Goal: Register for event/course: Sign up to attend an event or enroll in a course

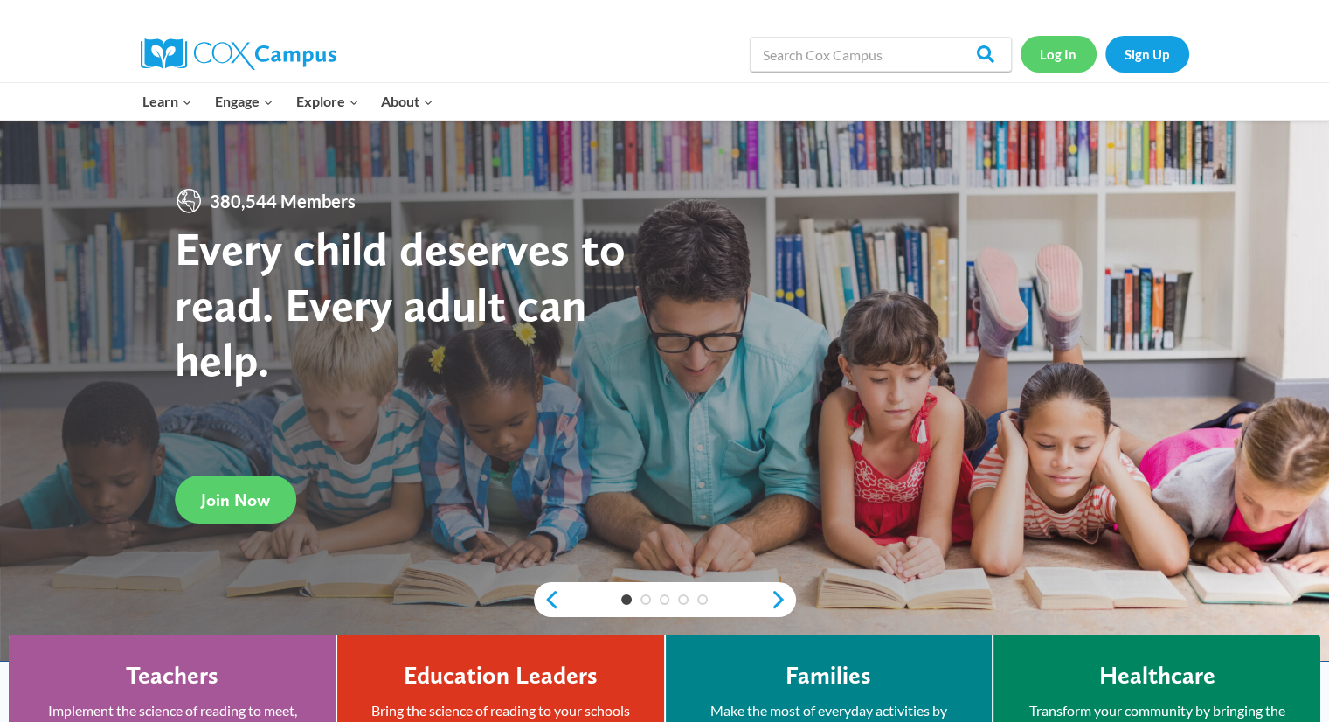
click at [1049, 46] on link "Log In" at bounding box center [1059, 54] width 76 height 36
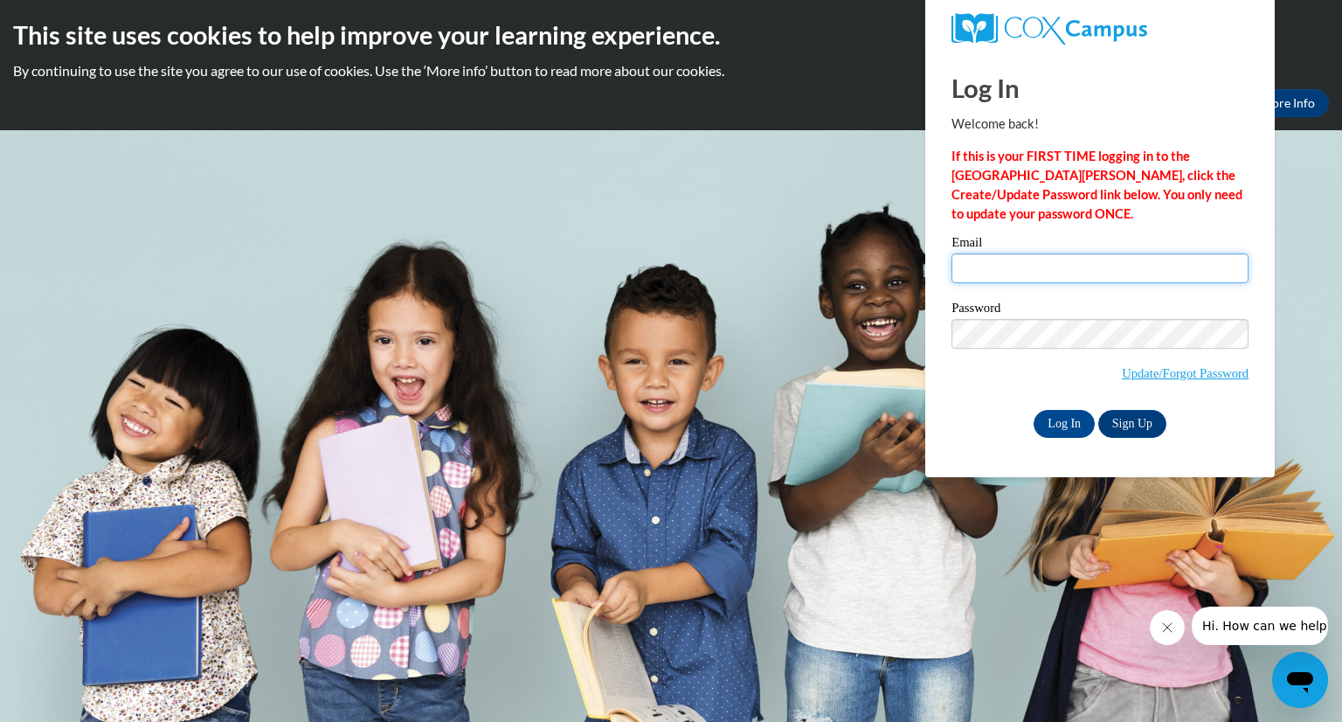
click at [993, 254] on input "Email" at bounding box center [1100, 268] width 297 height 30
click at [1138, 413] on link "Sign Up" at bounding box center [1133, 424] width 68 height 28
click at [1165, 374] on link "Update/Forgot Password" at bounding box center [1185, 373] width 127 height 14
click at [1028, 252] on label "Email" at bounding box center [1100, 244] width 297 height 17
click at [1028, 253] on input "Email" at bounding box center [1100, 268] width 297 height 30
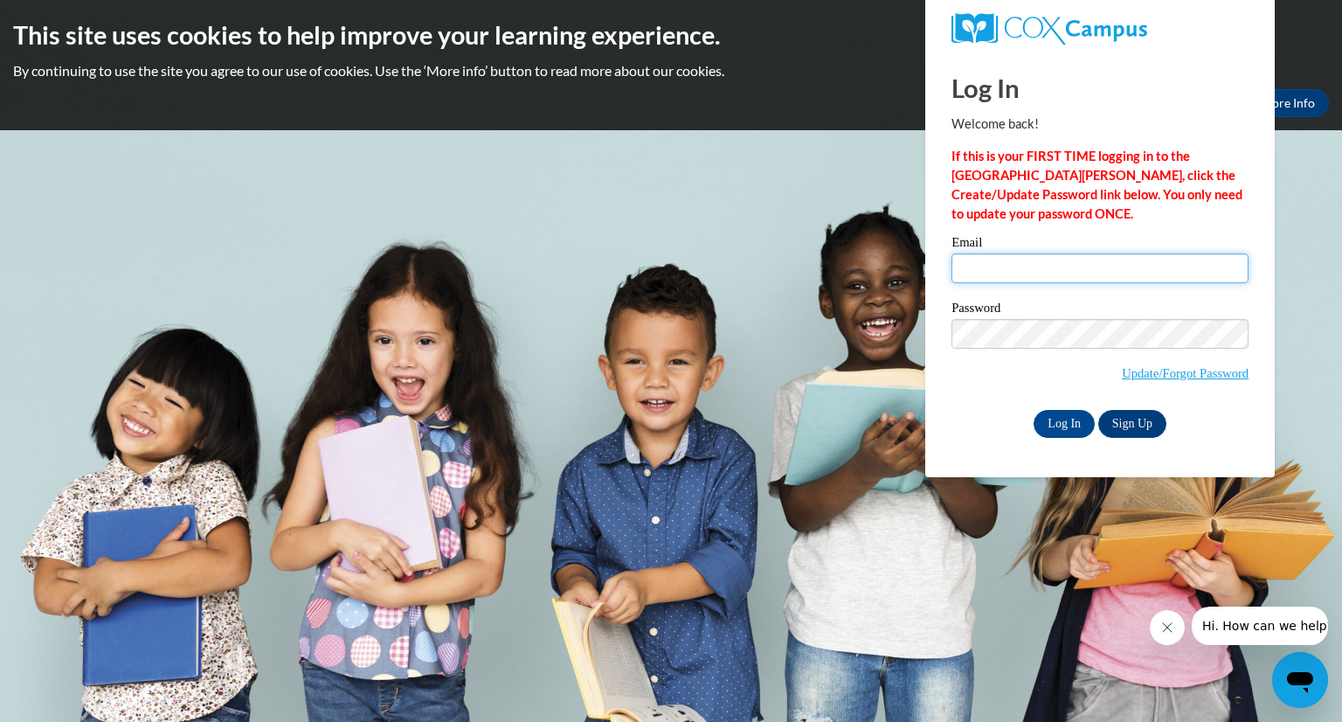
click at [992, 277] on input "Email" at bounding box center [1100, 268] width 297 height 30
type input "smithecho6@gmail.com"
click at [1052, 410] on input "Log In" at bounding box center [1064, 424] width 61 height 28
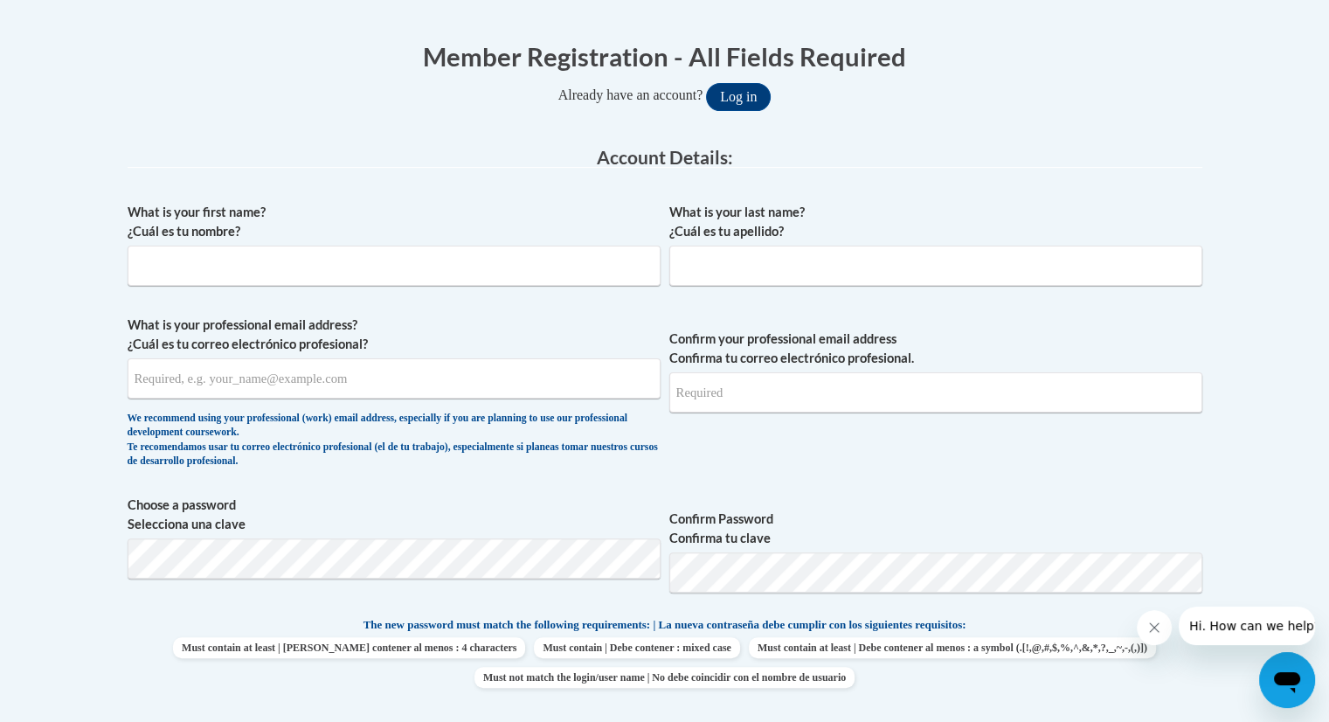
scroll to position [329, 0]
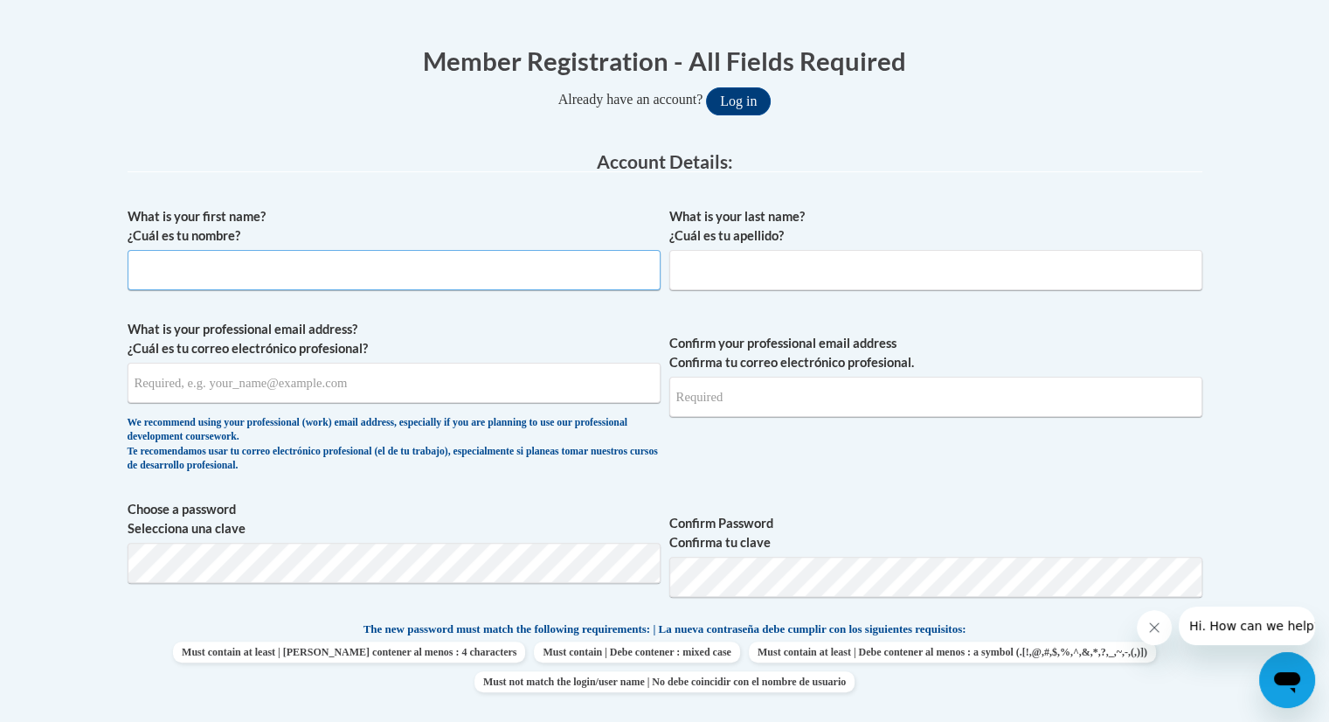
click at [395, 253] on input "What is your first name? ¿Cuál es tu nombre?" at bounding box center [394, 270] width 533 height 40
type input "Echo"
click at [772, 273] on input "What is your last name? ¿Cuál es tu apellido?" at bounding box center [935, 270] width 533 height 40
type input "m"
type input "Smith"
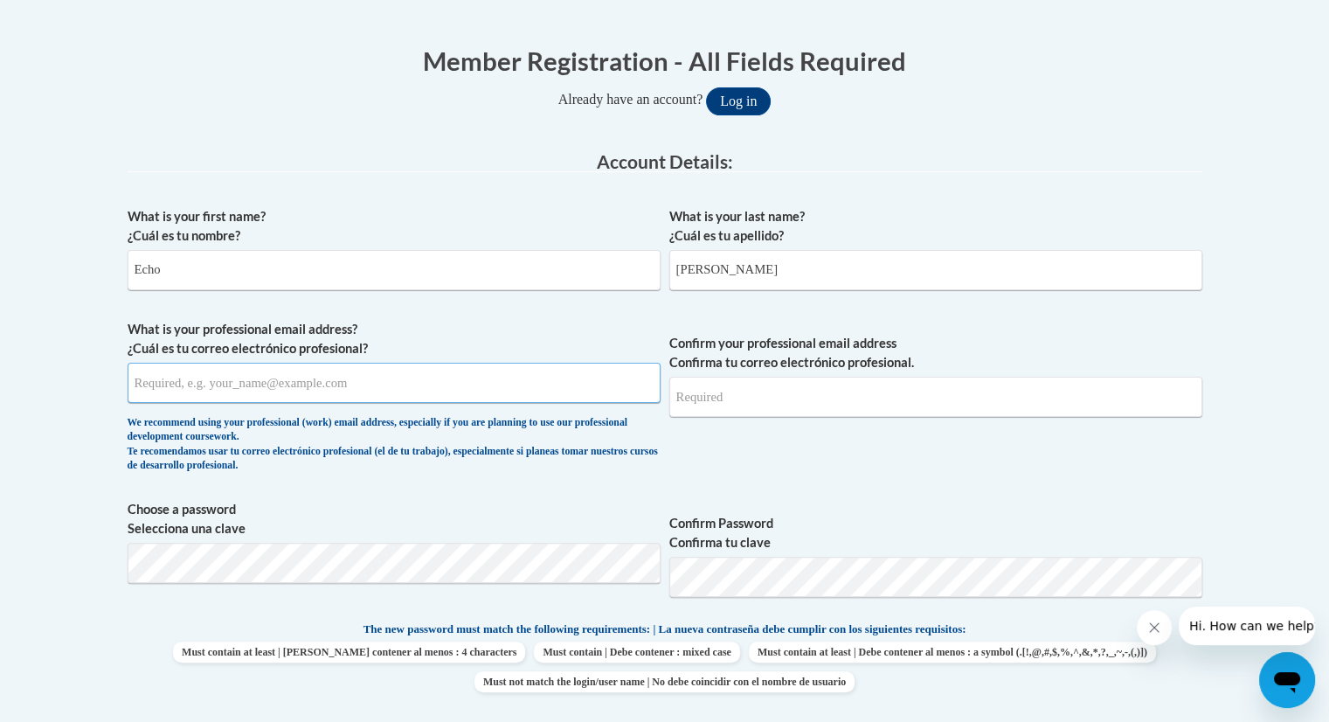
click at [326, 374] on input "What is your professional email address? ¿Cuál es tu correo electrónico profesi…" at bounding box center [394, 383] width 533 height 40
type input "[EMAIL_ADDRESS][DOMAIN_NAME]"
click at [762, 382] on input "Confirm your professional email address Confirma tu correo electrónico profesio…" at bounding box center [935, 397] width 533 height 40
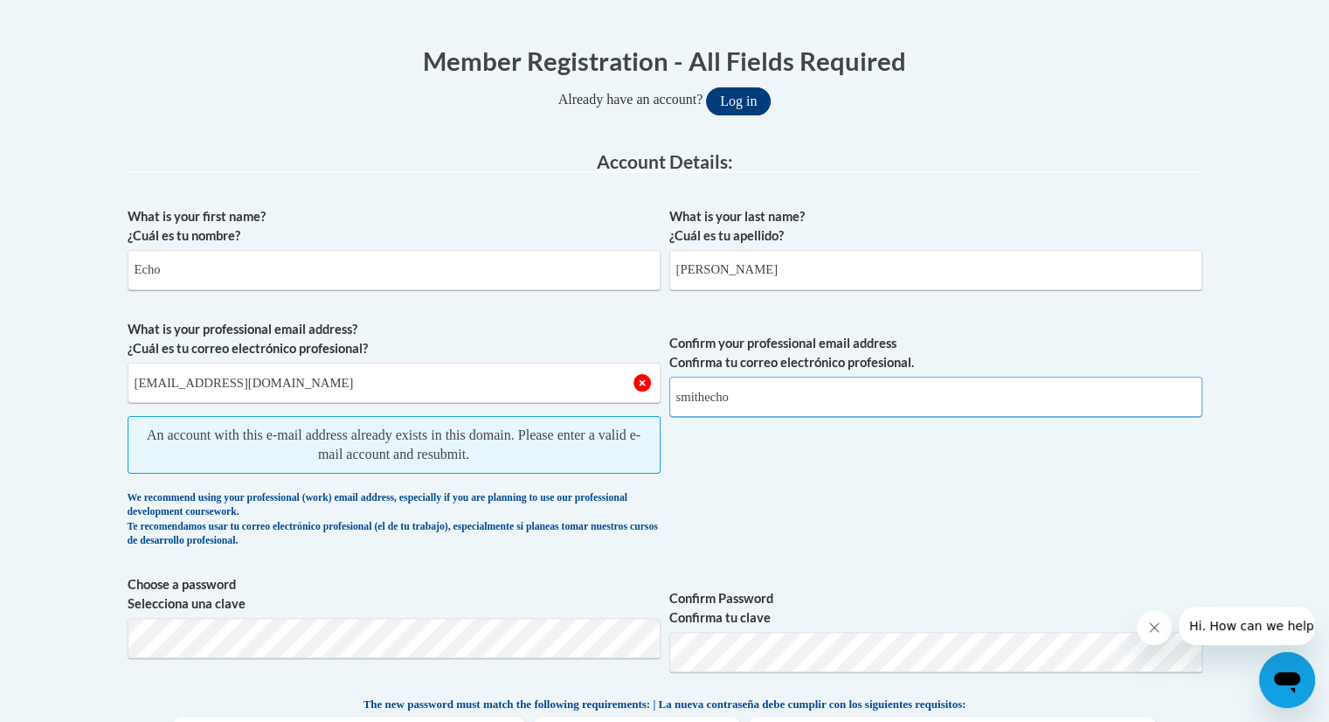
type input "smithecho"
click at [748, 99] on button "Log in" at bounding box center [738, 101] width 65 height 28
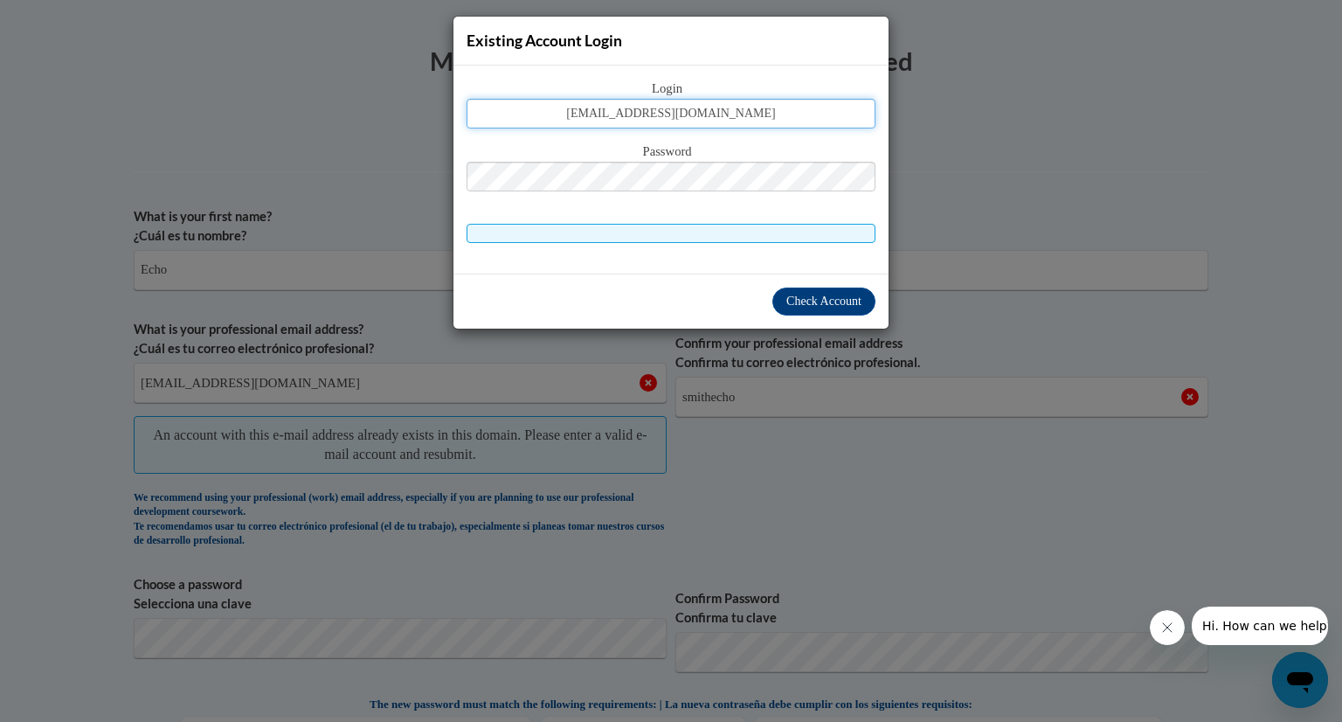
type input "[EMAIL_ADDRESS][DOMAIN_NAME]"
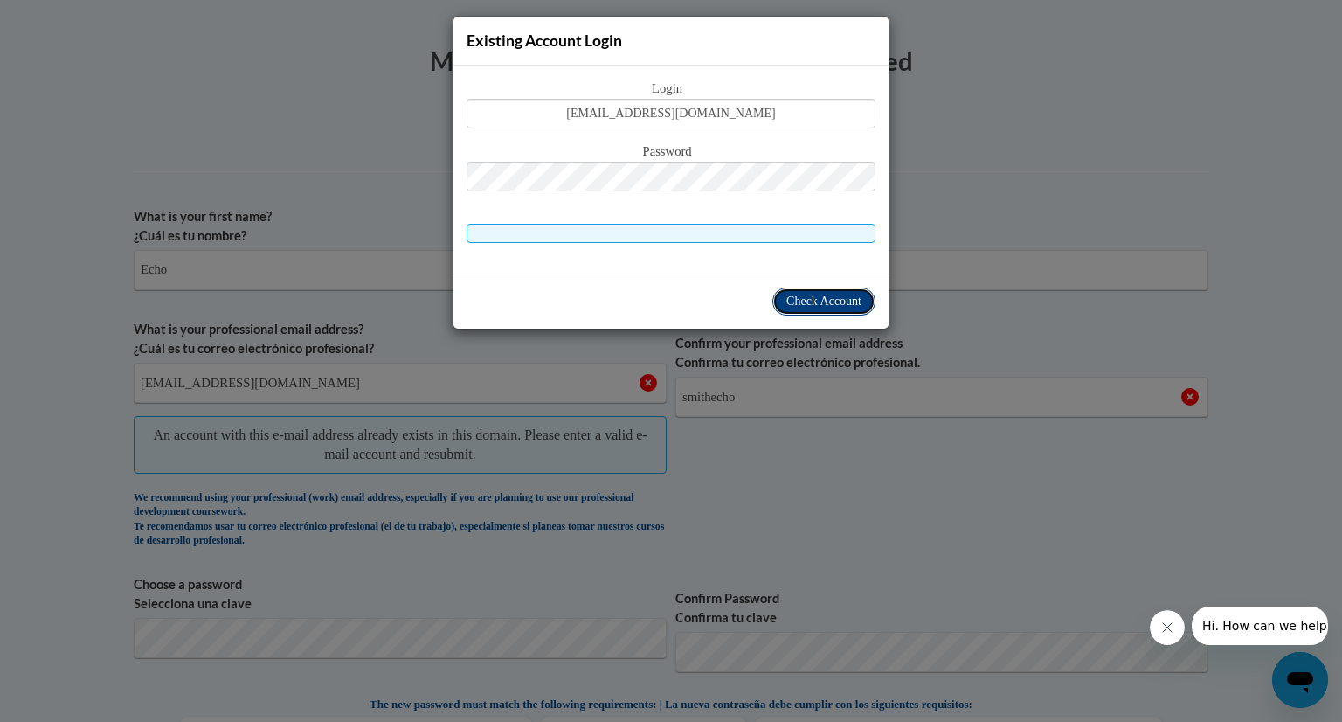
click at [815, 308] on button "Check Account" at bounding box center [824, 302] width 103 height 28
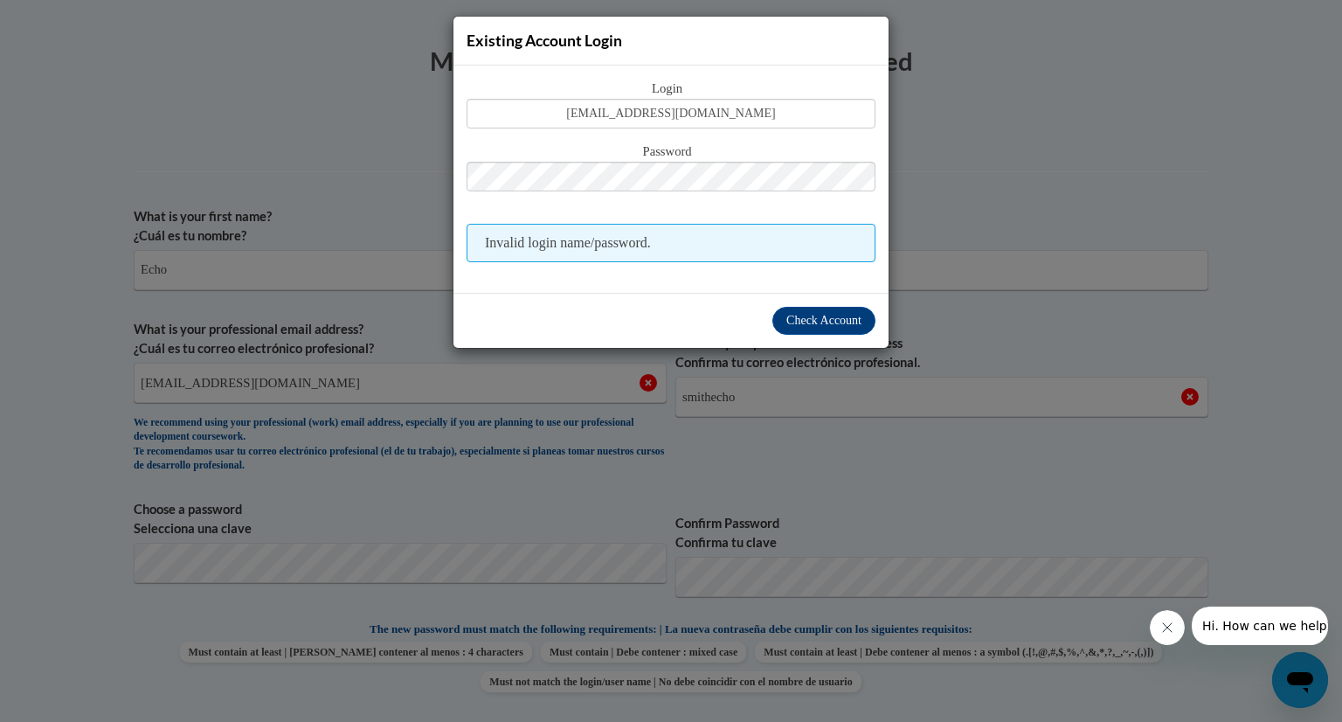
click at [709, 194] on div "Password" at bounding box center [671, 176] width 409 height 69
click at [815, 316] on span "Check Account" at bounding box center [824, 320] width 75 height 13
click at [468, 354] on div "Existing Account Login Login smithecho6@gmail.com Password Invalid login name/p…" at bounding box center [671, 361] width 1342 height 722
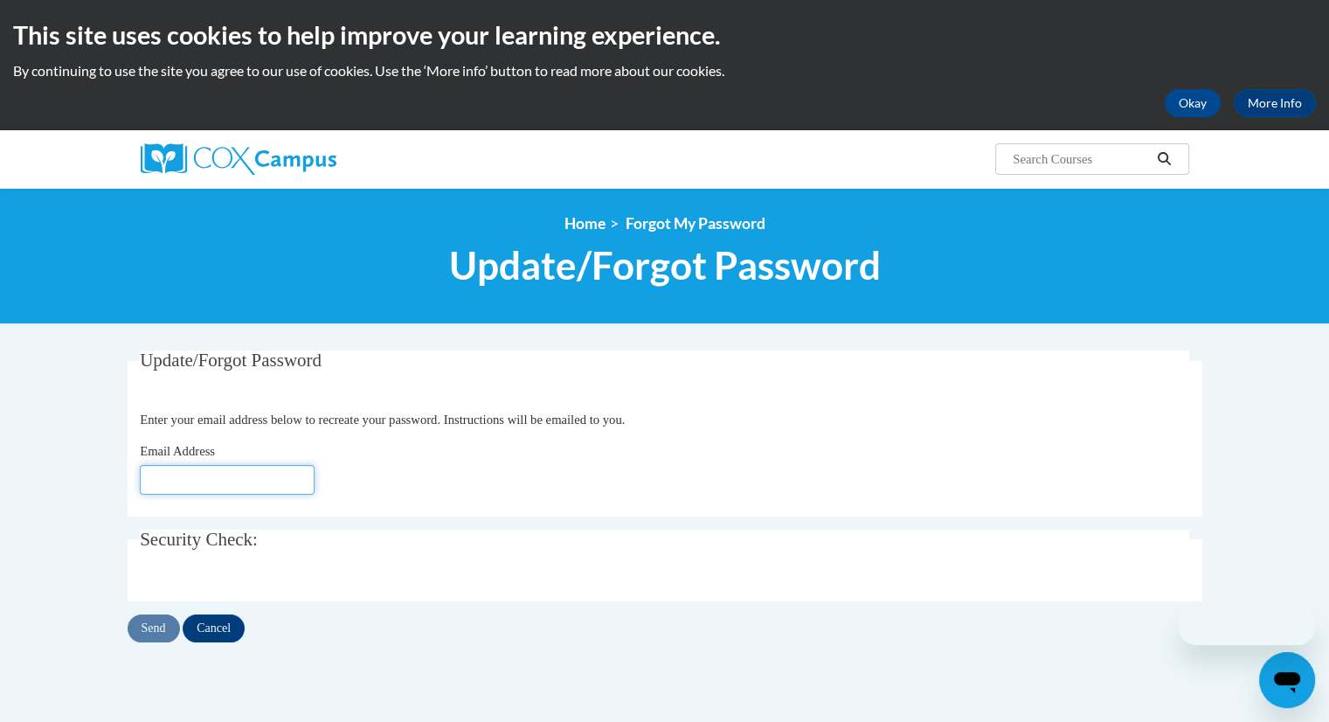
click at [159, 471] on input "Email Address" at bounding box center [227, 480] width 175 height 30
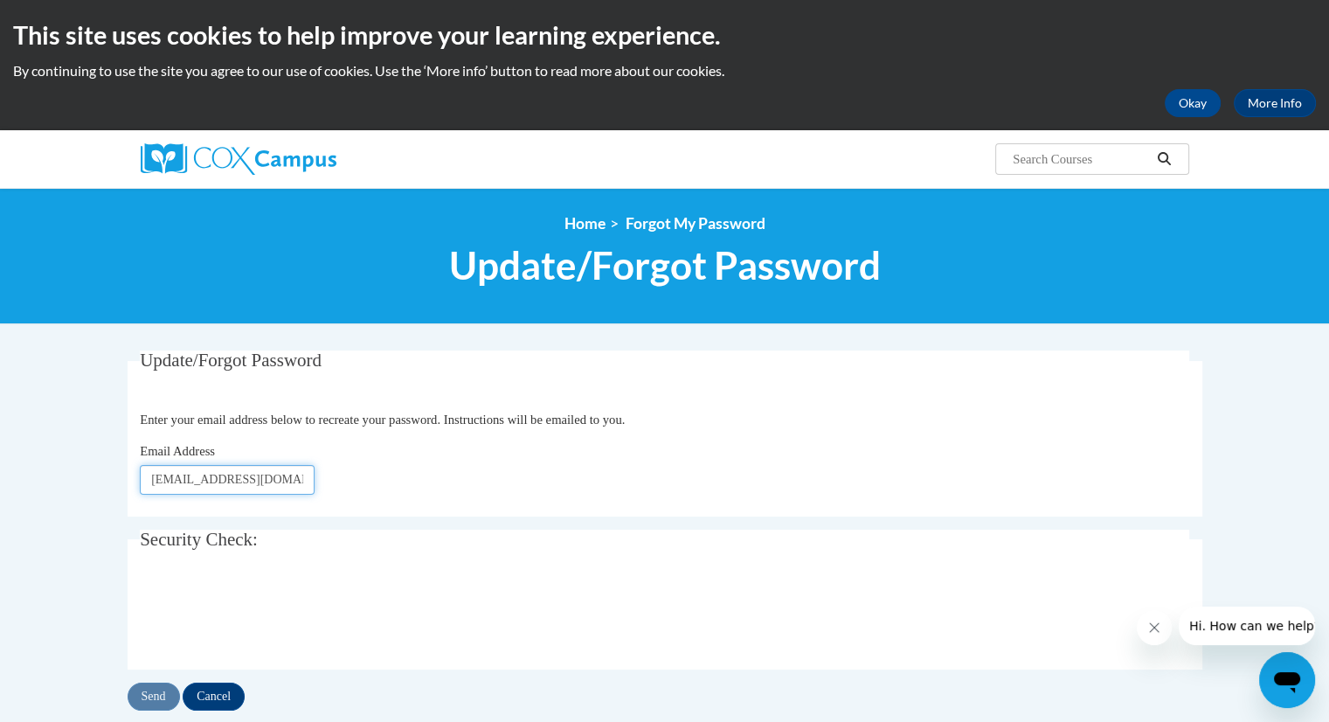
type input "[EMAIL_ADDRESS][DOMAIN_NAME]"
click at [142, 693] on input "Send" at bounding box center [154, 697] width 52 height 28
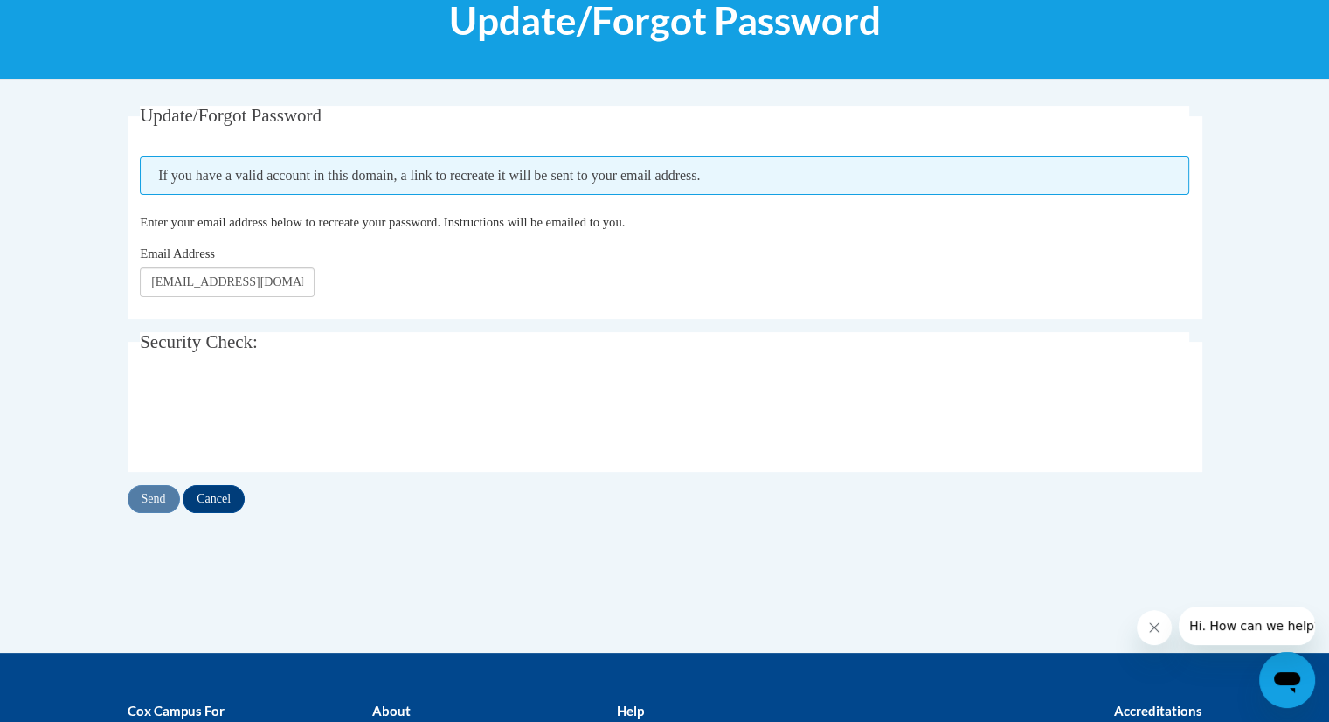
scroll to position [241, 0]
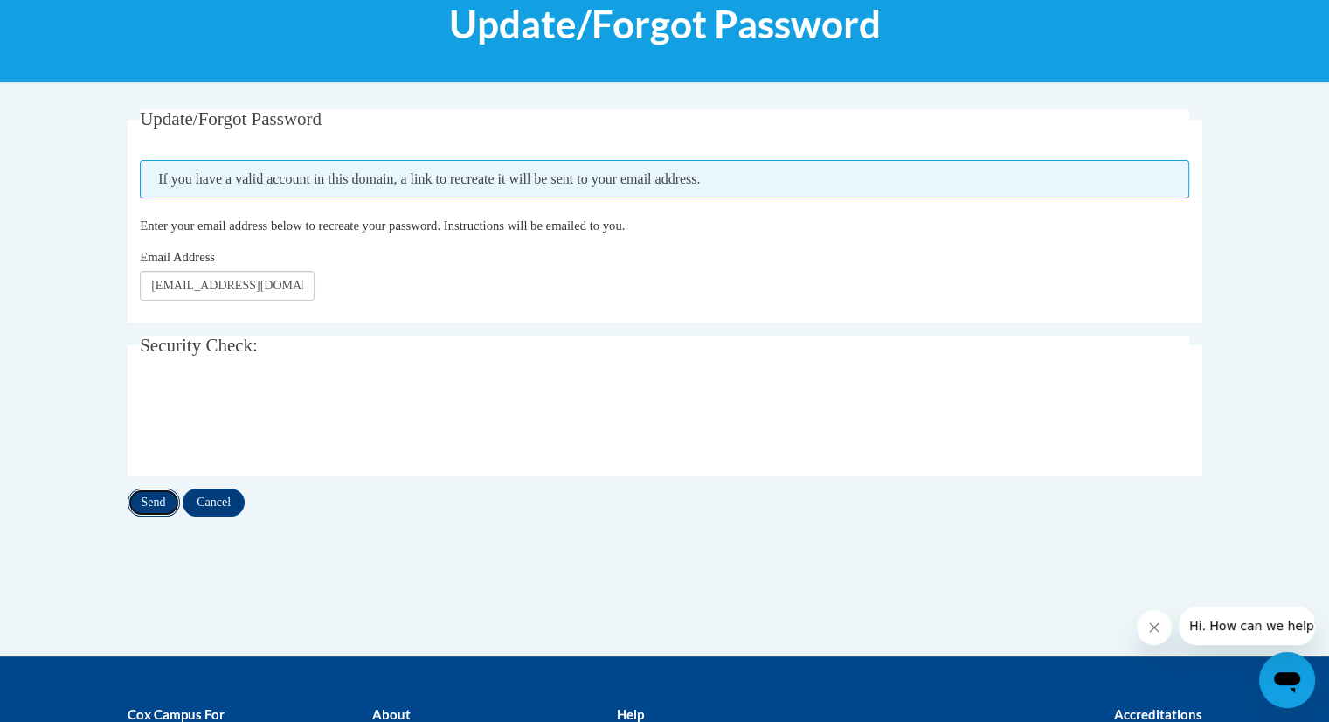
click at [139, 510] on input "Send" at bounding box center [154, 503] width 52 height 28
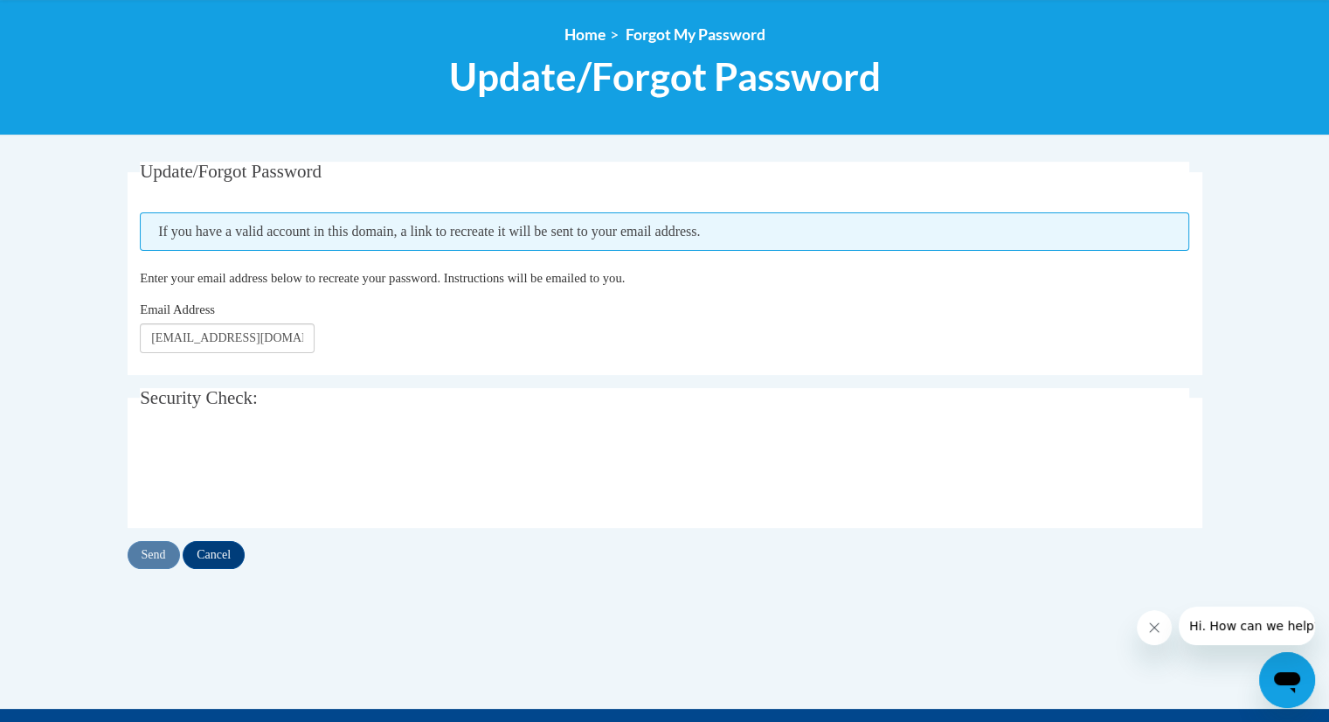
scroll to position [189, 0]
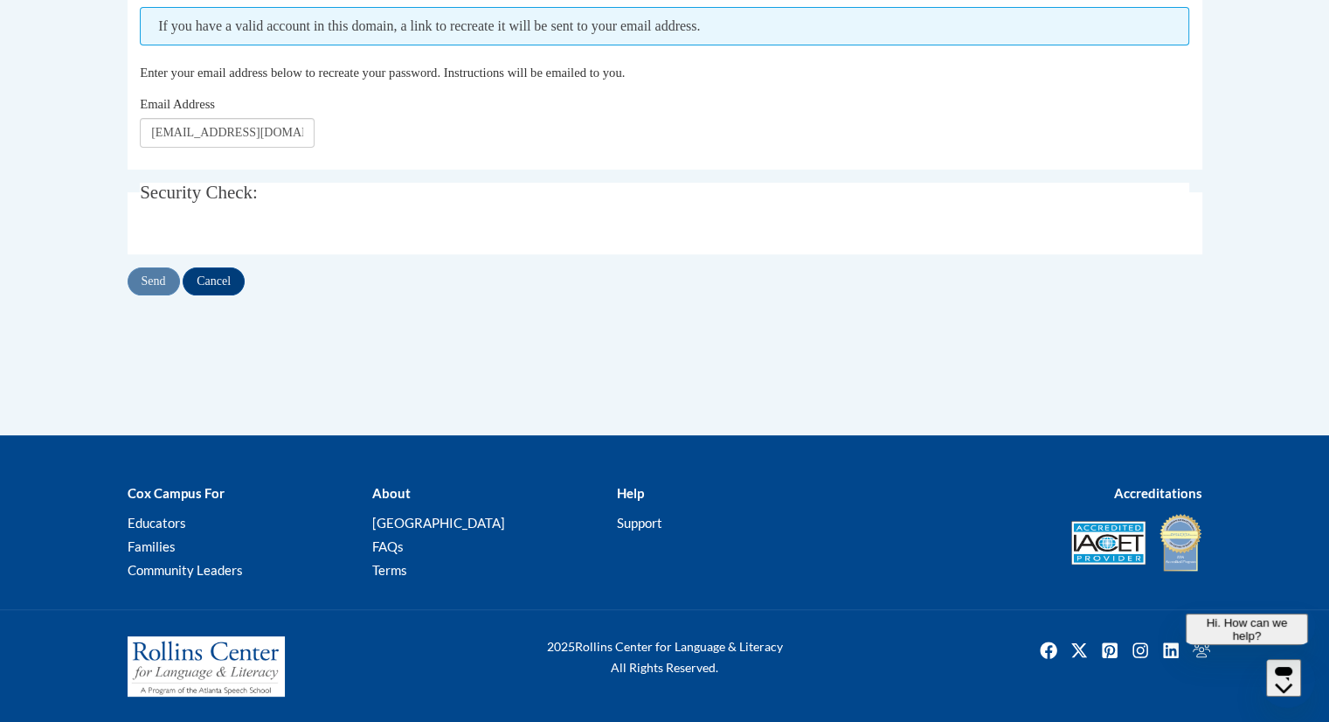
scroll to position [241, 0]
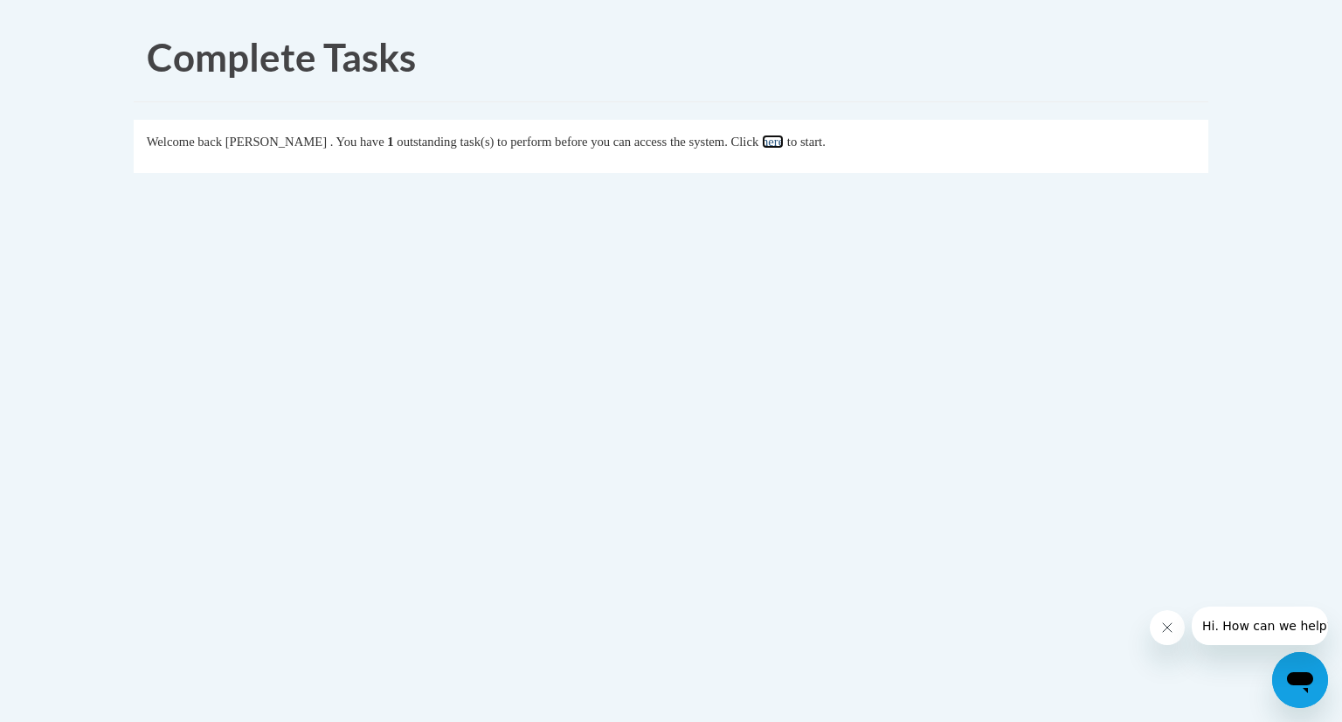
click at [784, 137] on link "here" at bounding box center [773, 142] width 22 height 14
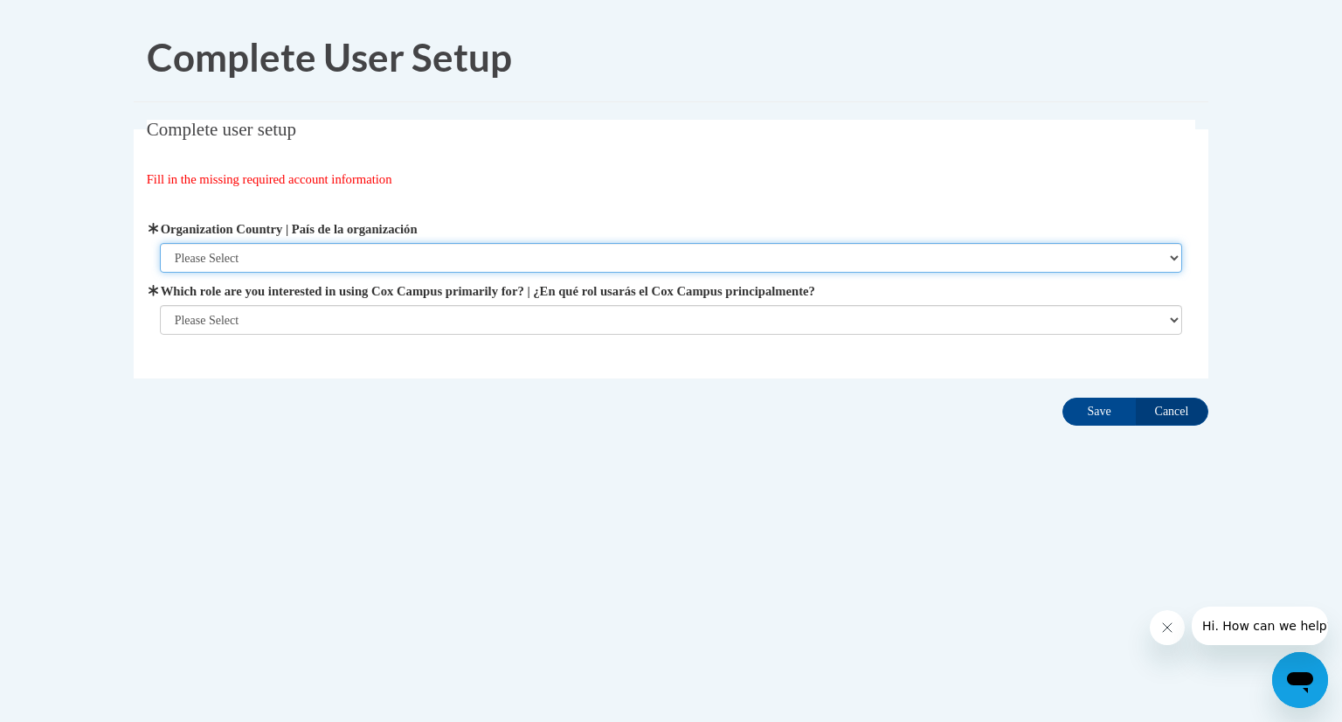
click at [487, 252] on select "Please Select [GEOGRAPHIC_DATA] | [GEOGRAPHIC_DATA] Outside of [GEOGRAPHIC_DATA…" at bounding box center [671, 258] width 1023 height 30
select select "ad49bcad-a171-4b2e-b99c-48b446064914"
click at [160, 243] on select "Please Select [GEOGRAPHIC_DATA] | [GEOGRAPHIC_DATA] Outside of [GEOGRAPHIC_DATA…" at bounding box center [671, 258] width 1023 height 30
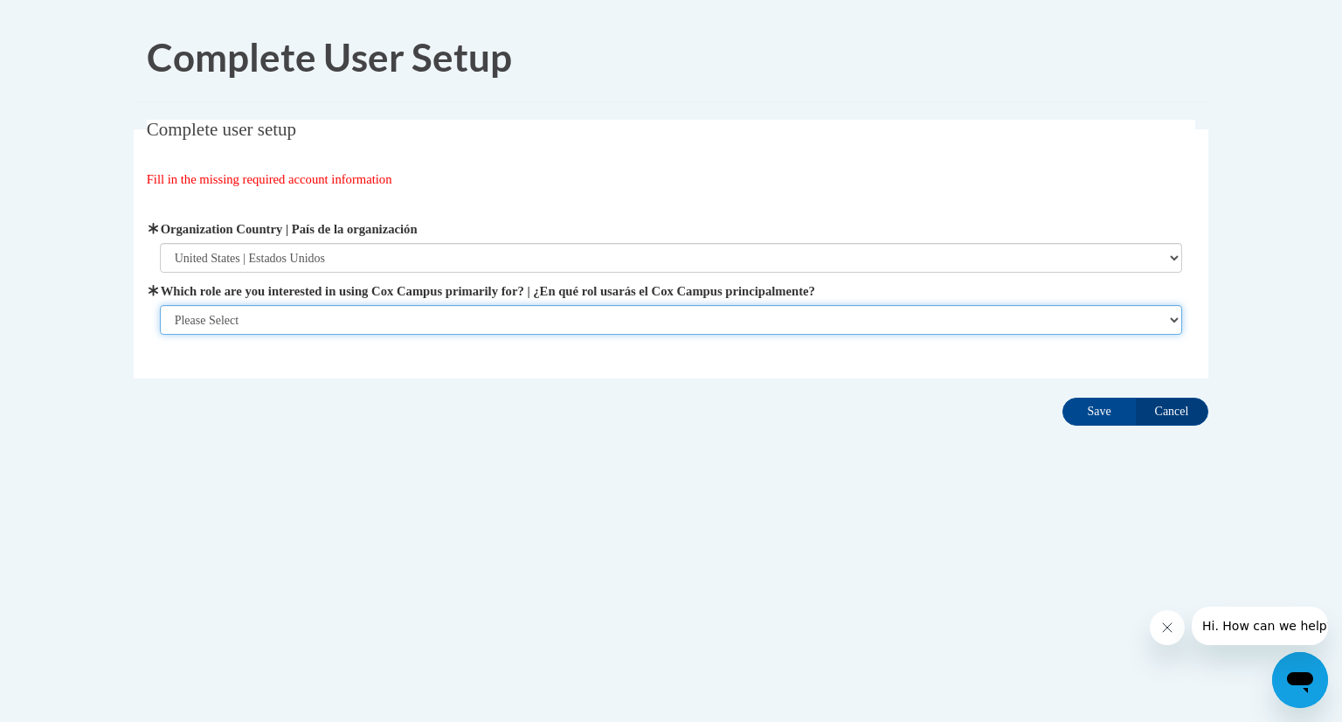
click at [428, 305] on select "Please Select College/University | Colegio/Universidad Community/Nonprofit Part…" at bounding box center [671, 320] width 1023 height 30
select select "fbf2d438-af2f-41f8-98f1-81c410e29de3"
click at [160, 335] on select "Please Select College/University | Colegio/Universidad Community/Nonprofit Part…" at bounding box center [671, 320] width 1023 height 30
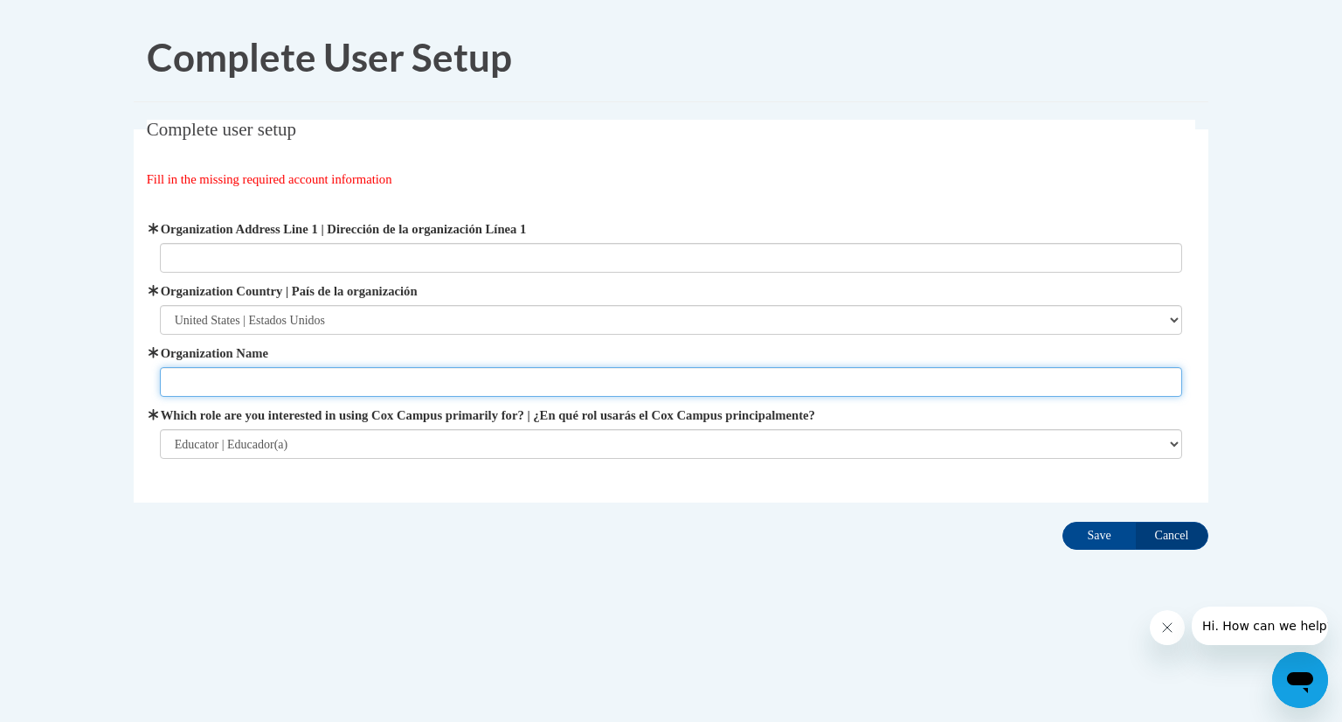
click at [371, 371] on input "Organization Name" at bounding box center [671, 382] width 1023 height 30
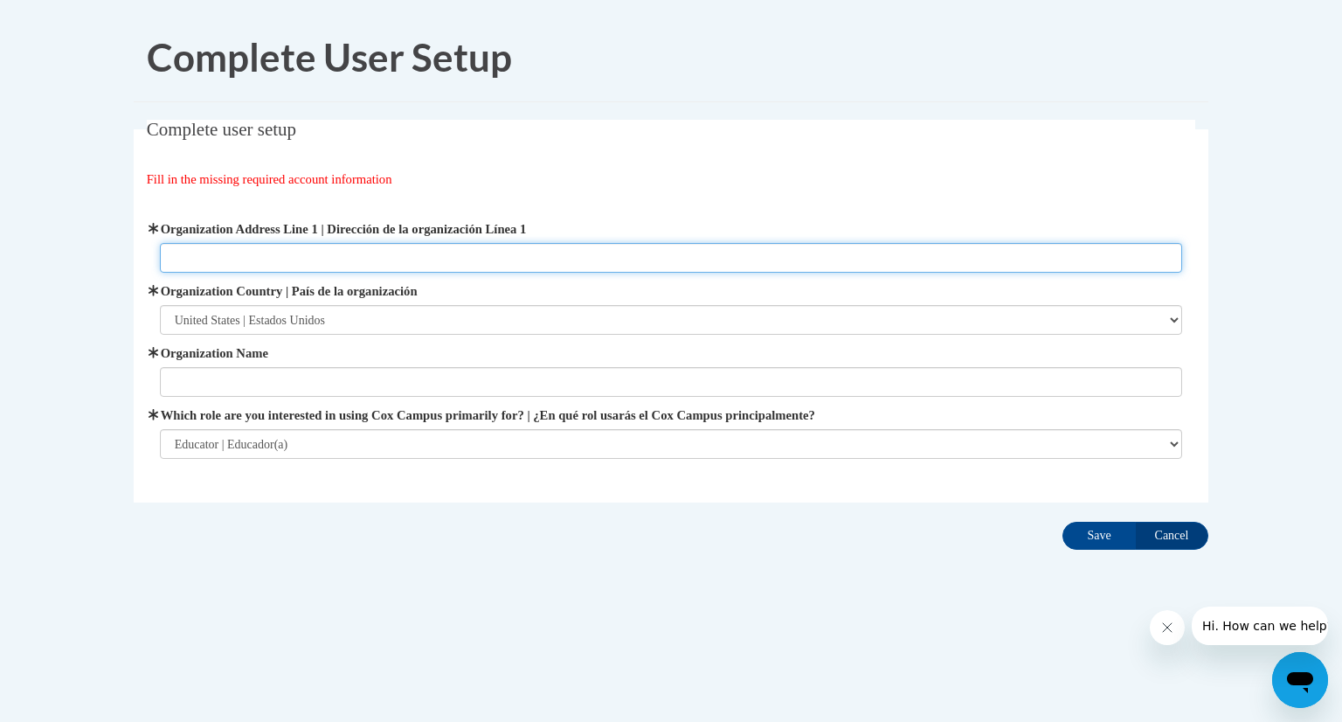
click at [361, 271] on input "Organization Address Line 1 | Dirección de la organización Línea 1" at bounding box center [671, 258] width 1023 height 30
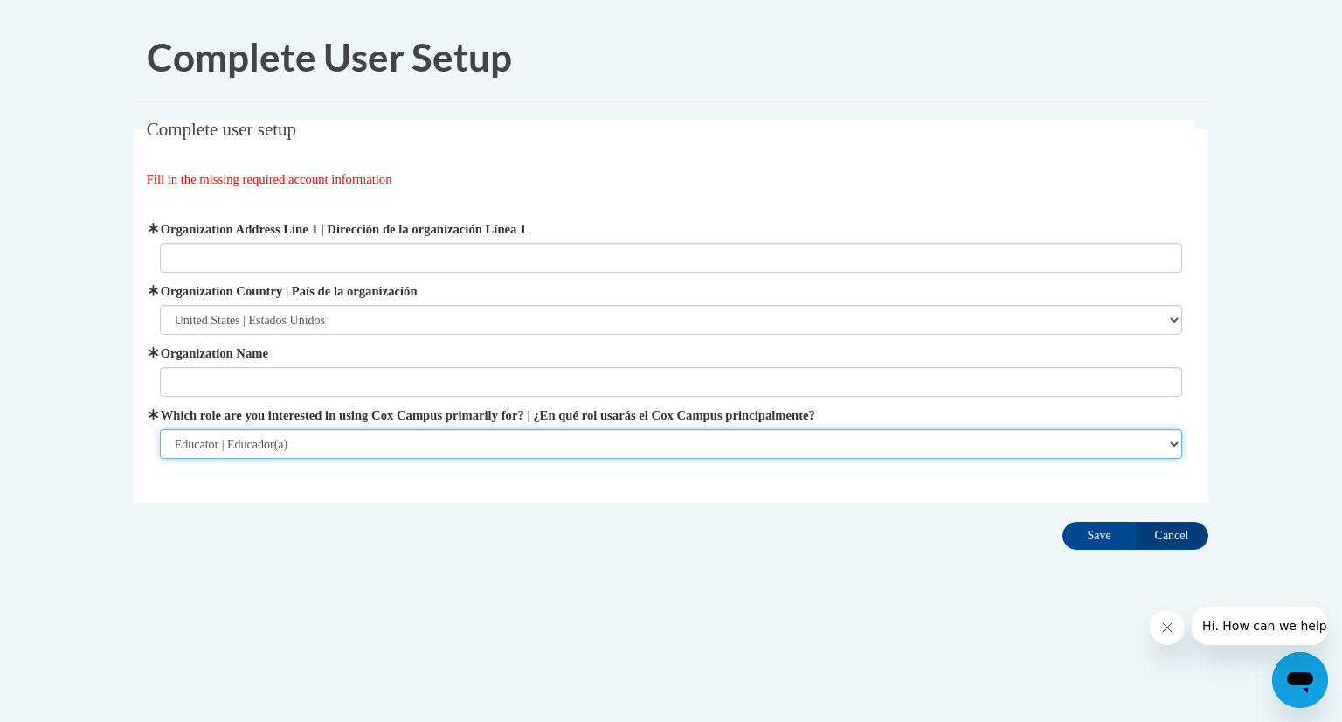
click at [300, 452] on select "Please Select College/University | Colegio/Universidad Community/Nonprofit Part…" at bounding box center [671, 444] width 1023 height 30
click at [301, 446] on select "Please Select College/University | Colegio/Universidad Community/Nonprofit Part…" at bounding box center [671, 444] width 1023 height 30
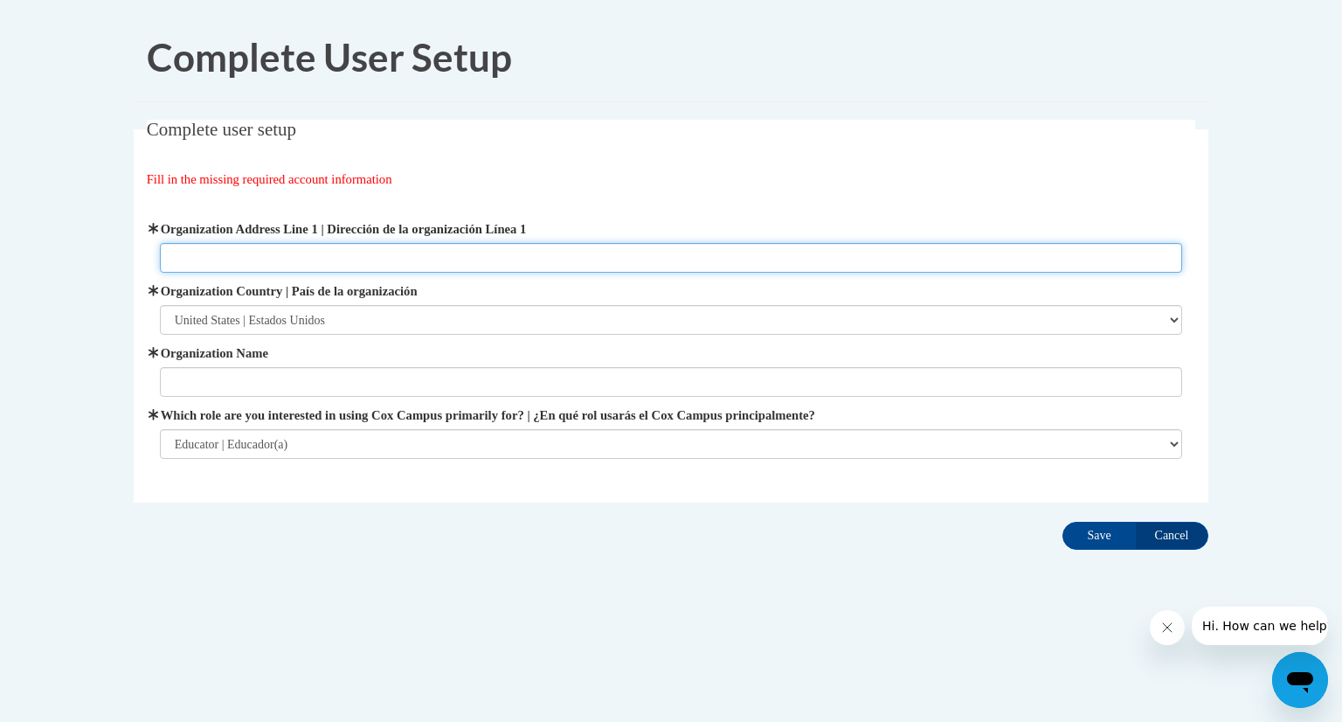
click at [212, 248] on input "Organization Address Line 1 | Dirección de la organización Línea 1" at bounding box center [671, 258] width 1023 height 30
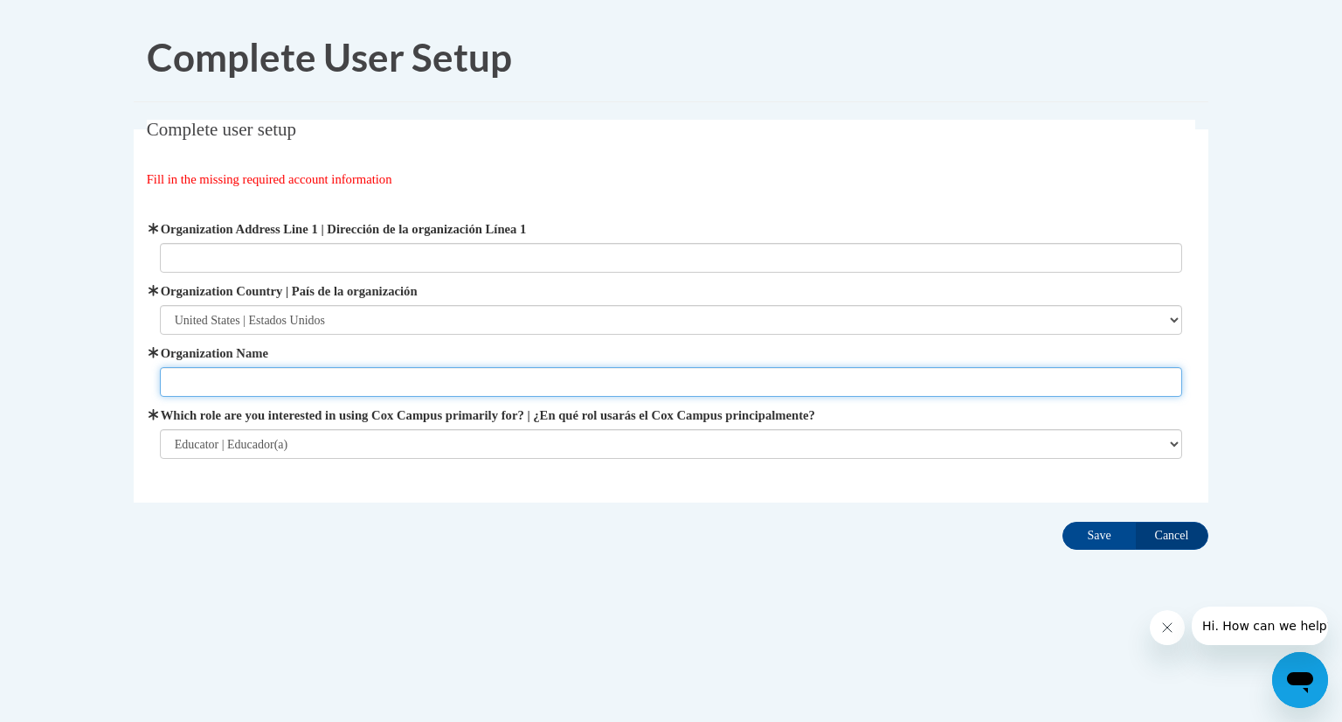
click at [196, 383] on input "Organization Name" at bounding box center [671, 382] width 1023 height 30
type input "Kid's Kingdom"
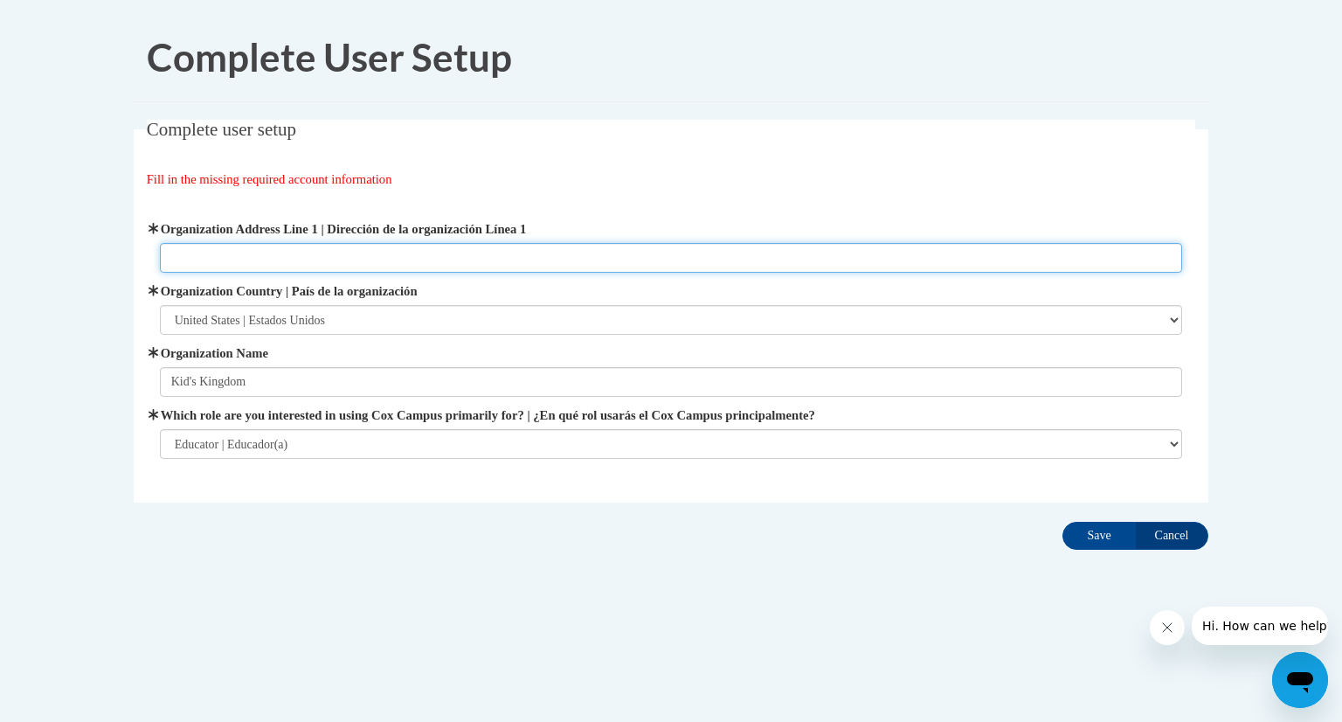
click at [231, 252] on input "Organization Address Line 1 | Dirección de la organización Línea 1" at bounding box center [671, 258] width 1023 height 30
type input "5320 50Th. St."
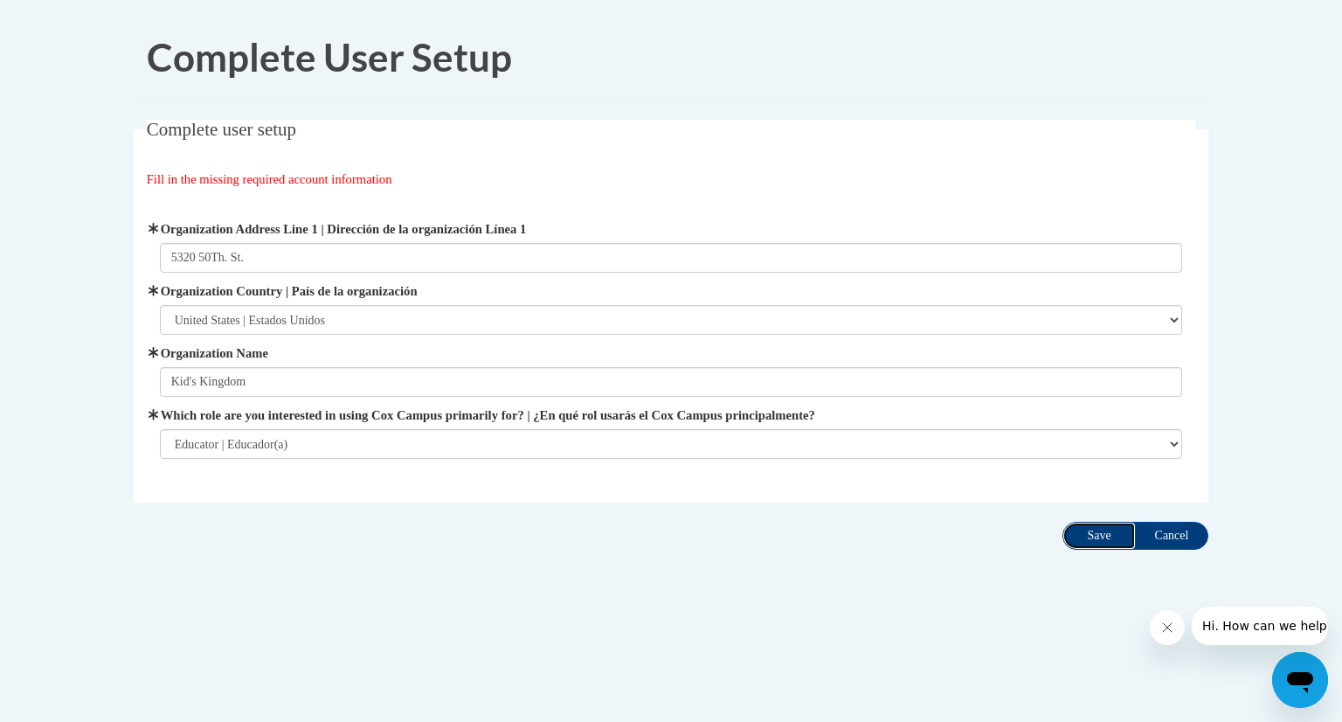
click at [1105, 525] on input "Save" at bounding box center [1099, 536] width 73 height 28
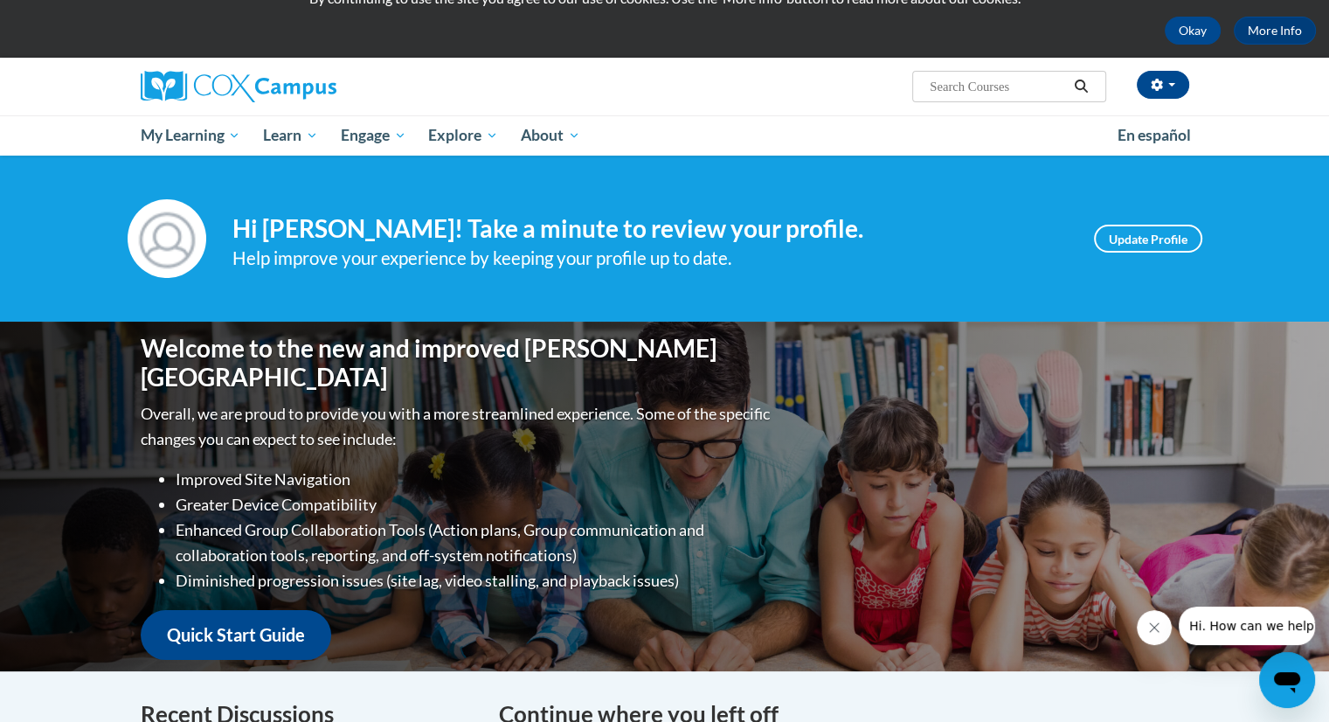
scroll to position [77, 0]
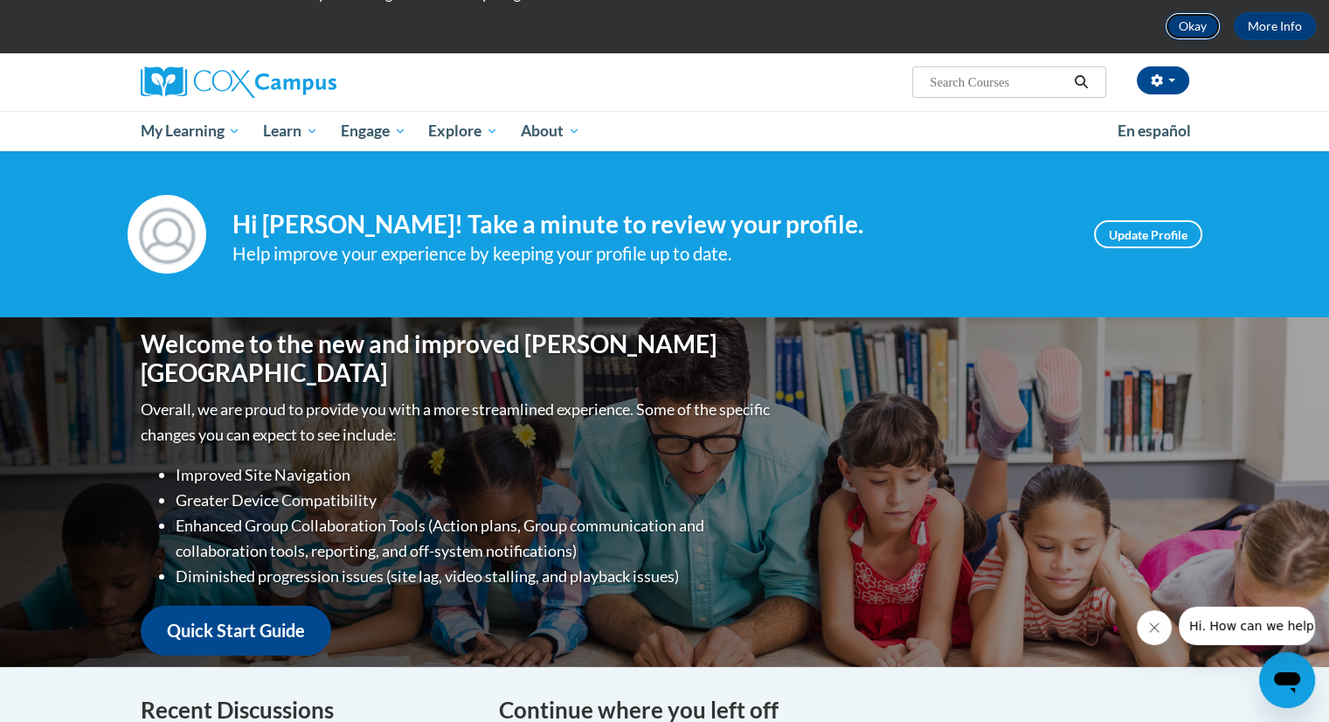
click at [1171, 22] on button "Okay" at bounding box center [1193, 26] width 56 height 28
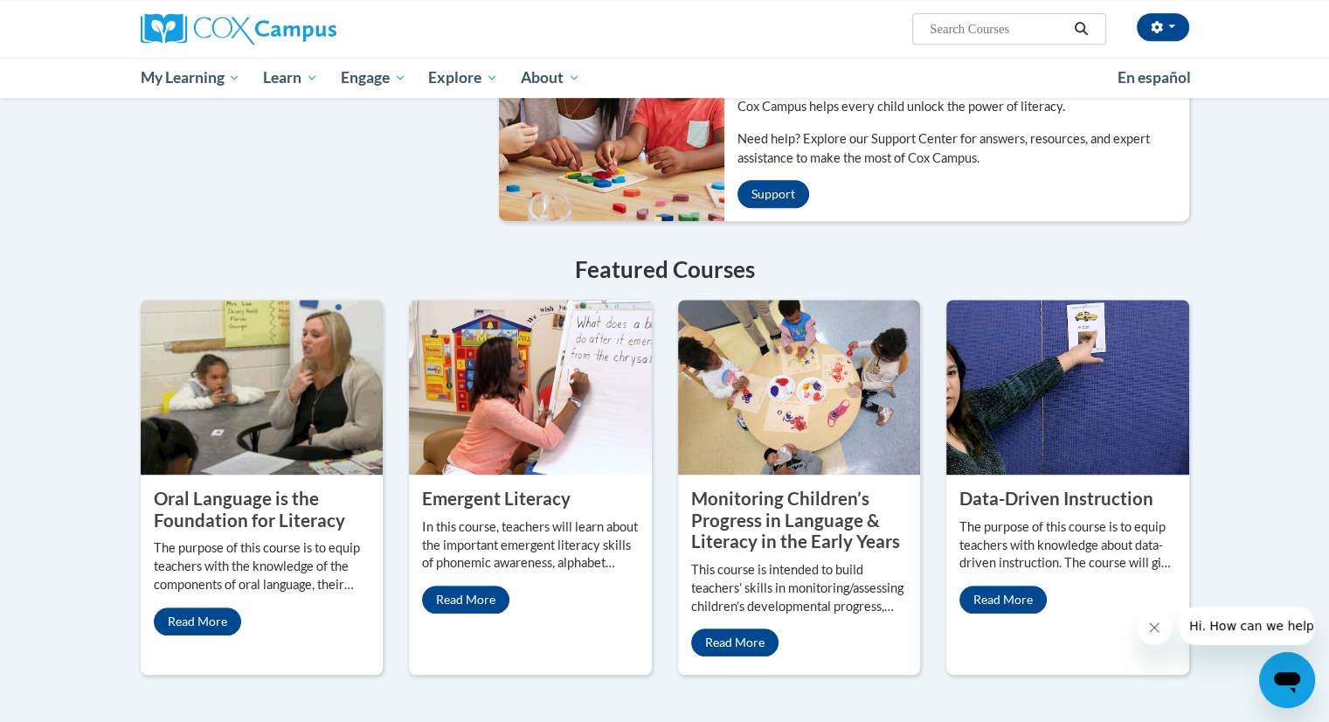
scroll to position [1234, 0]
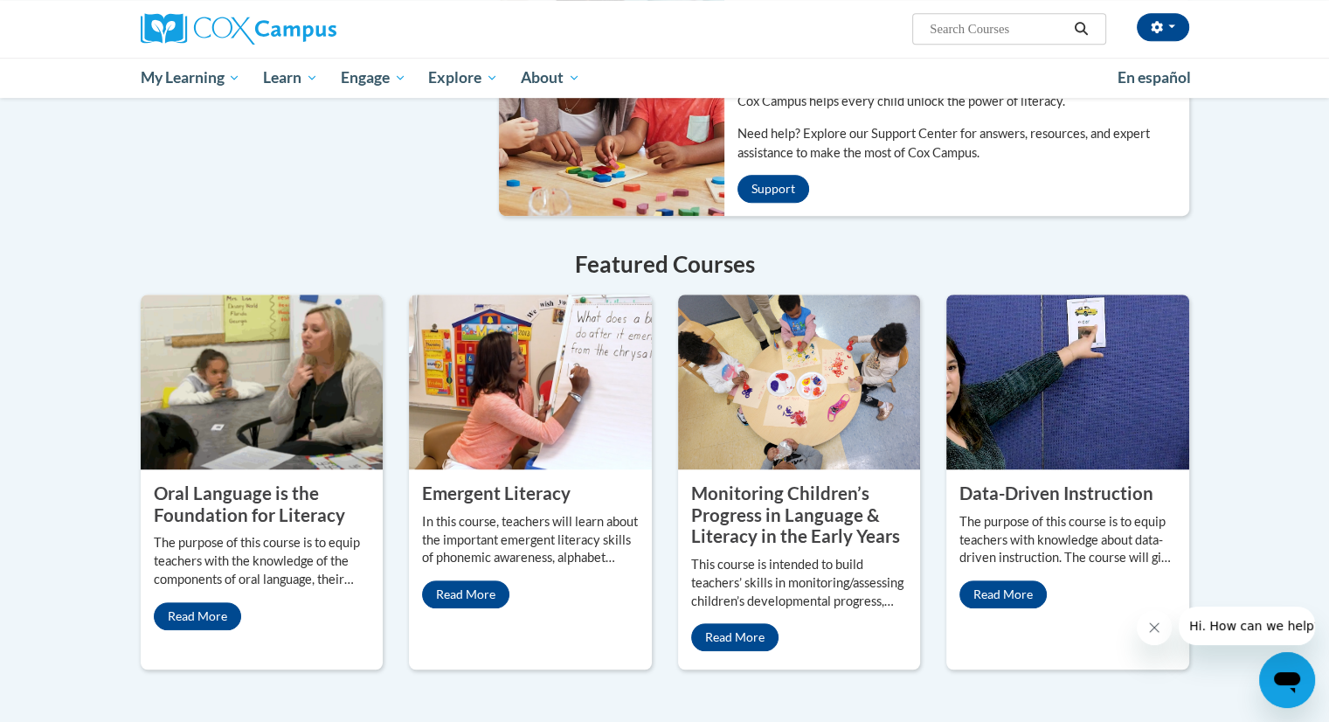
click at [641, 247] on h4 "Featured Courses" at bounding box center [665, 264] width 1049 height 34
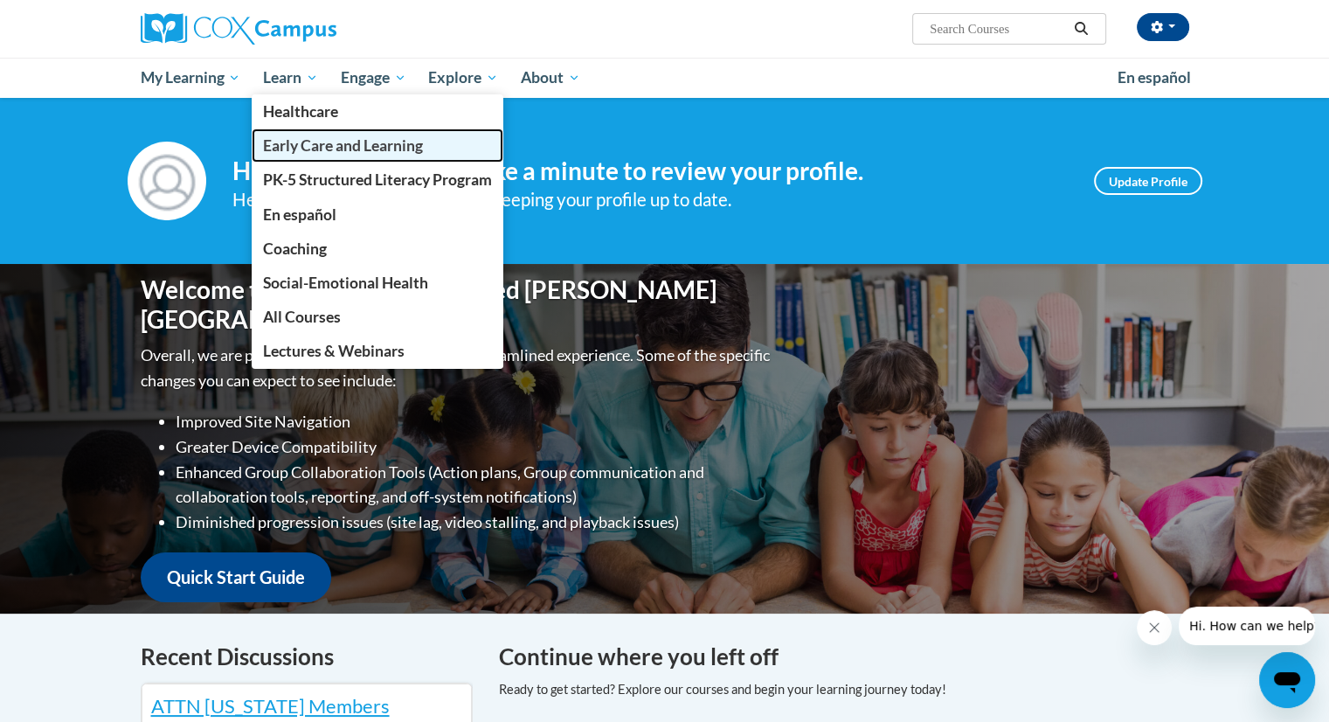
click at [330, 144] on span "Early Care and Learning" at bounding box center [343, 145] width 160 height 18
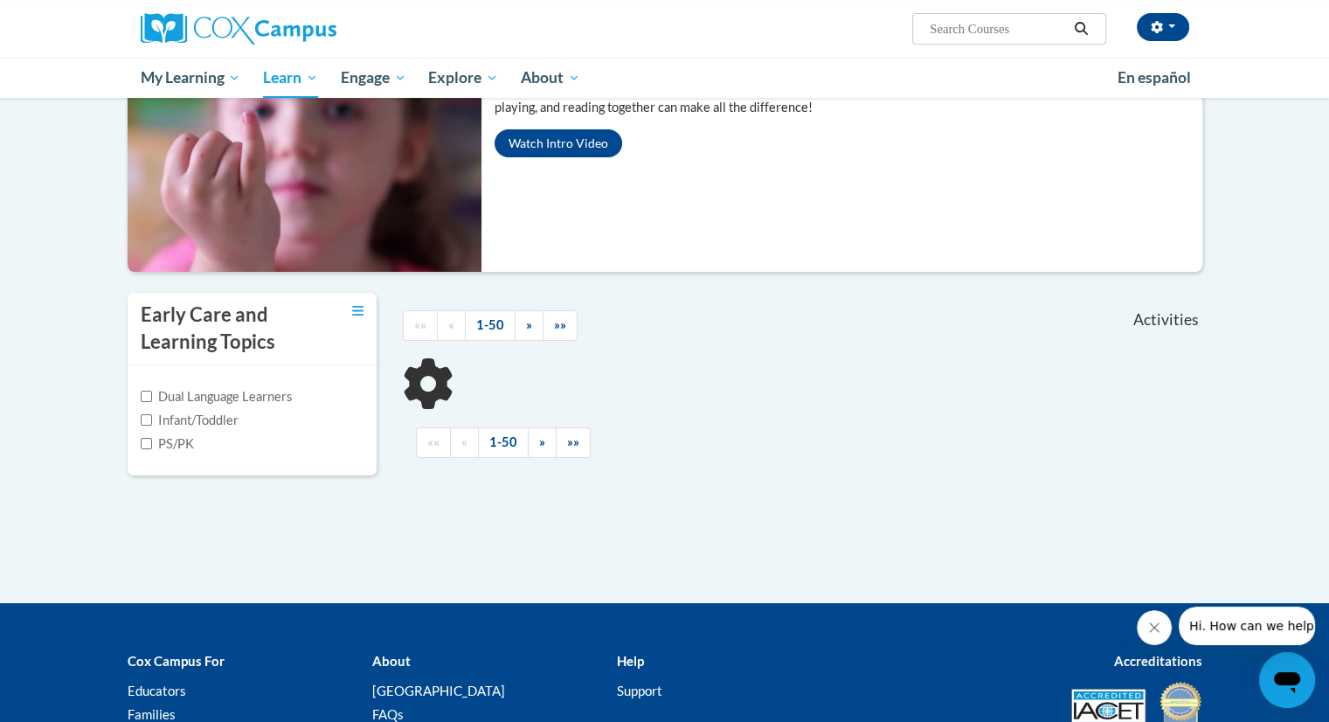
scroll to position [121, 0]
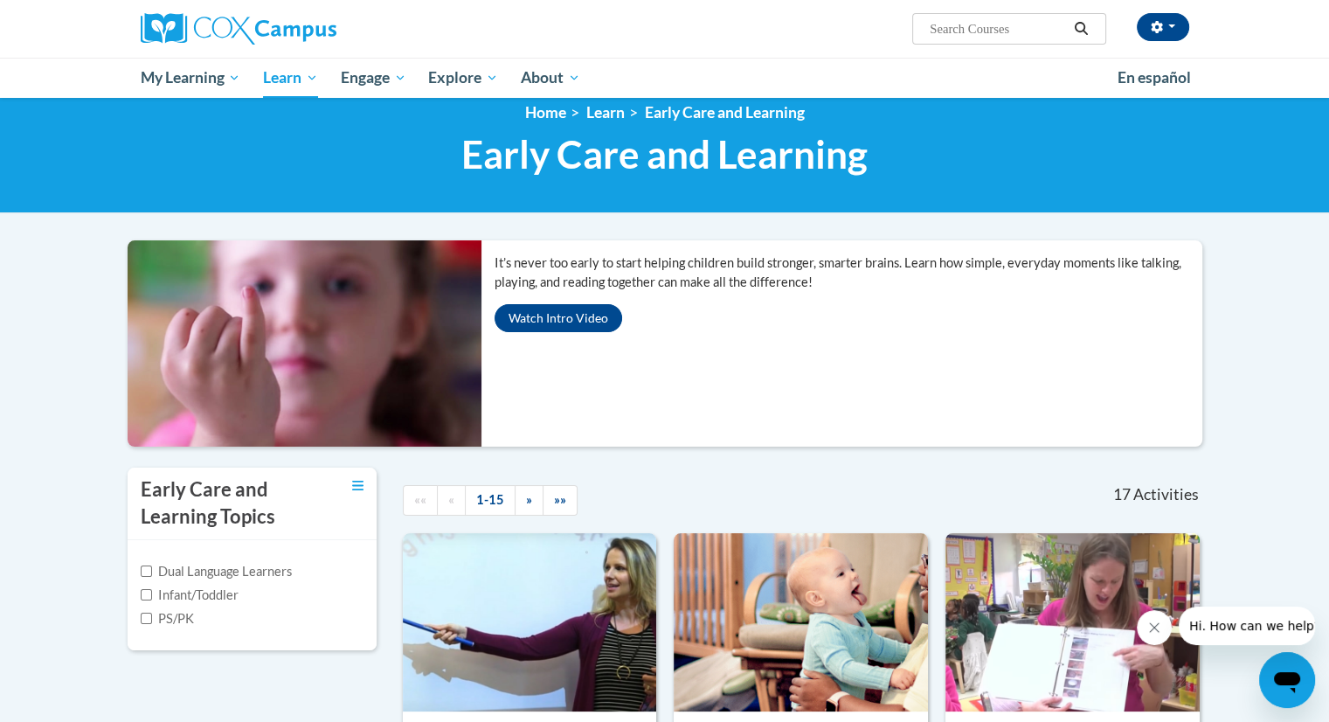
scroll to position [17, 0]
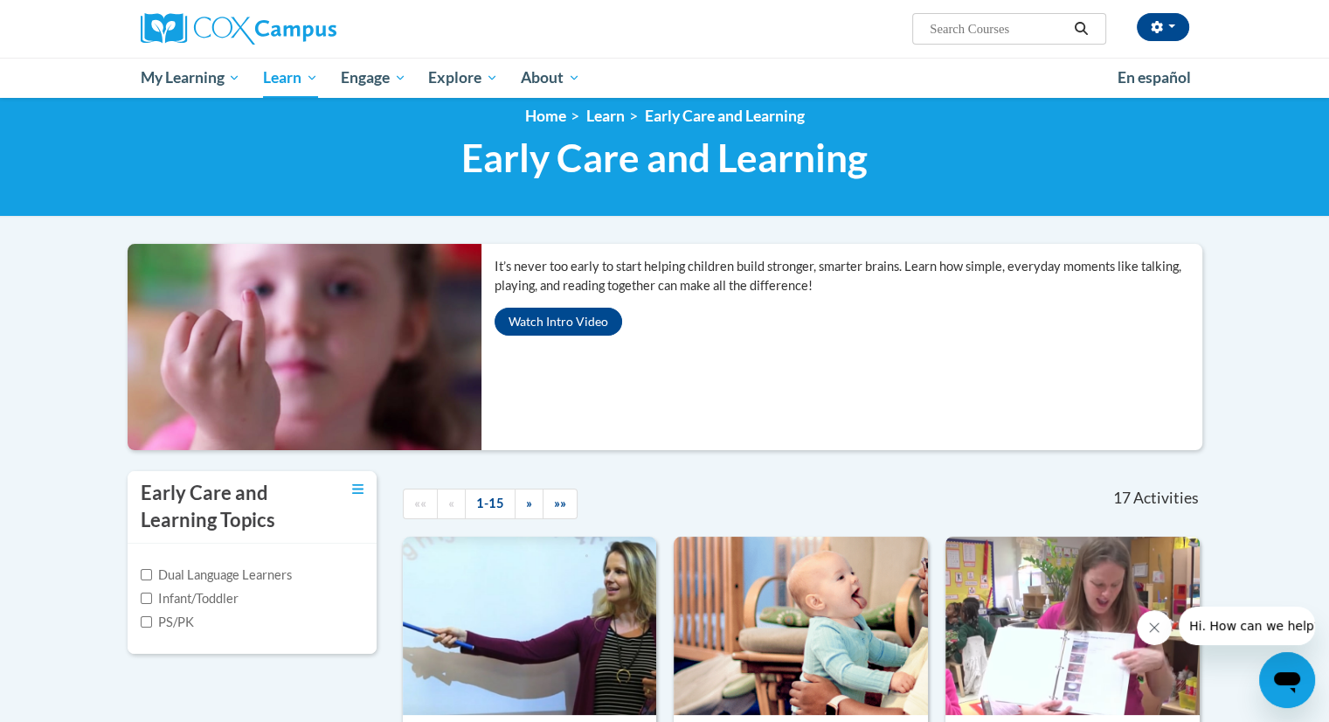
click at [977, 23] on input "Search..." at bounding box center [998, 28] width 140 height 21
type input "read with me"
click at [1093, 39] on span "Search Search... read with me" at bounding box center [1008, 28] width 193 height 31
click at [1081, 32] on icon "Search" at bounding box center [1081, 28] width 16 height 13
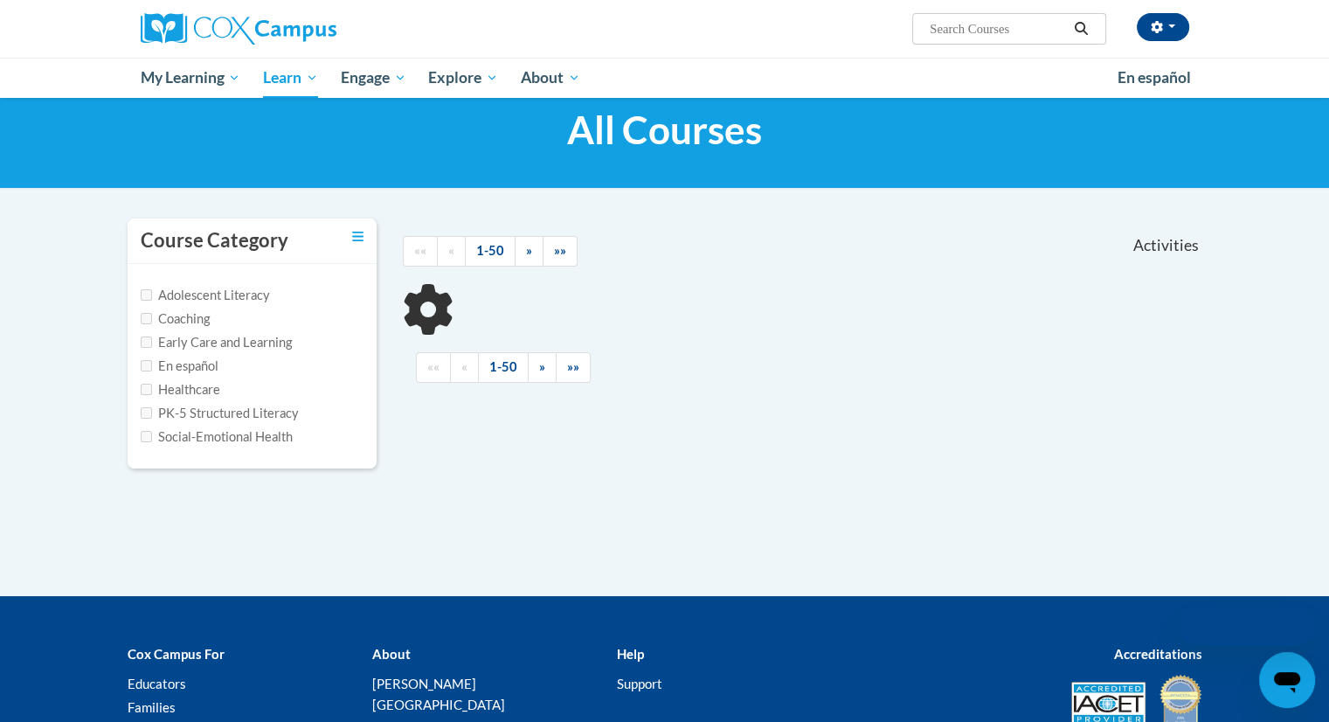
scroll to position [38, 0]
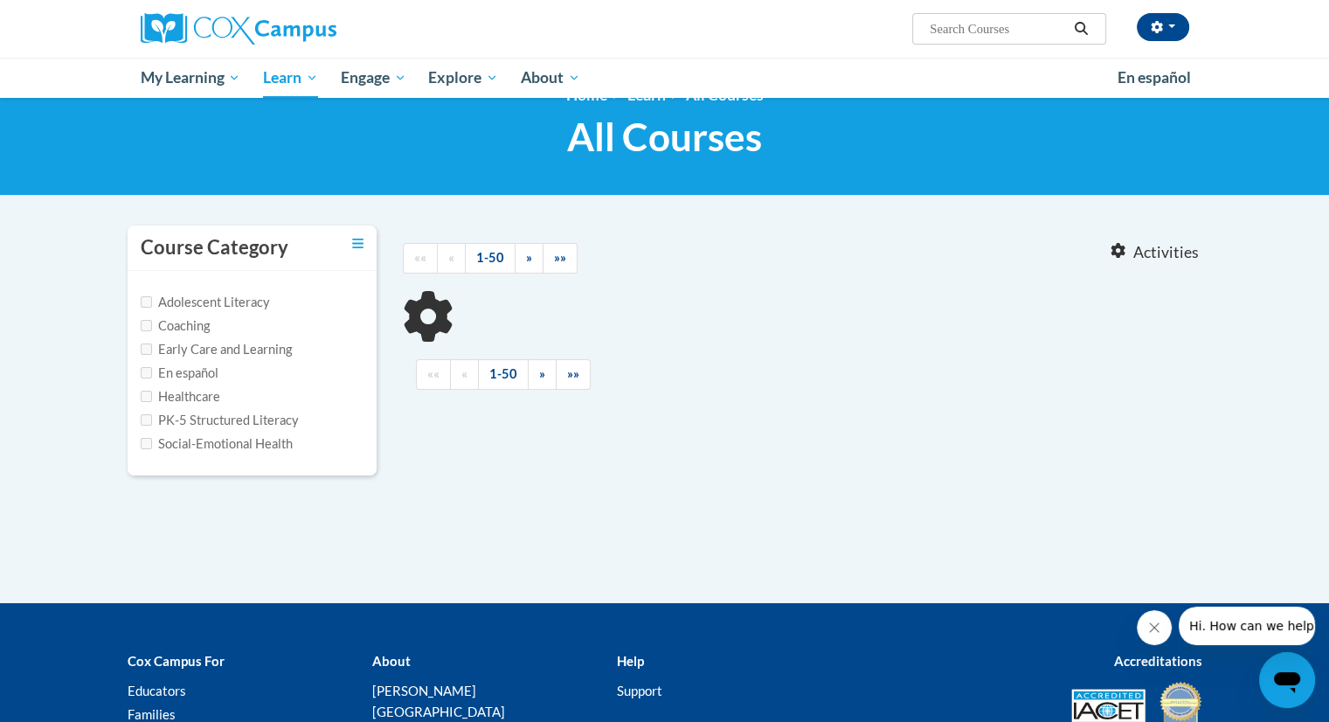
type input "read with me"
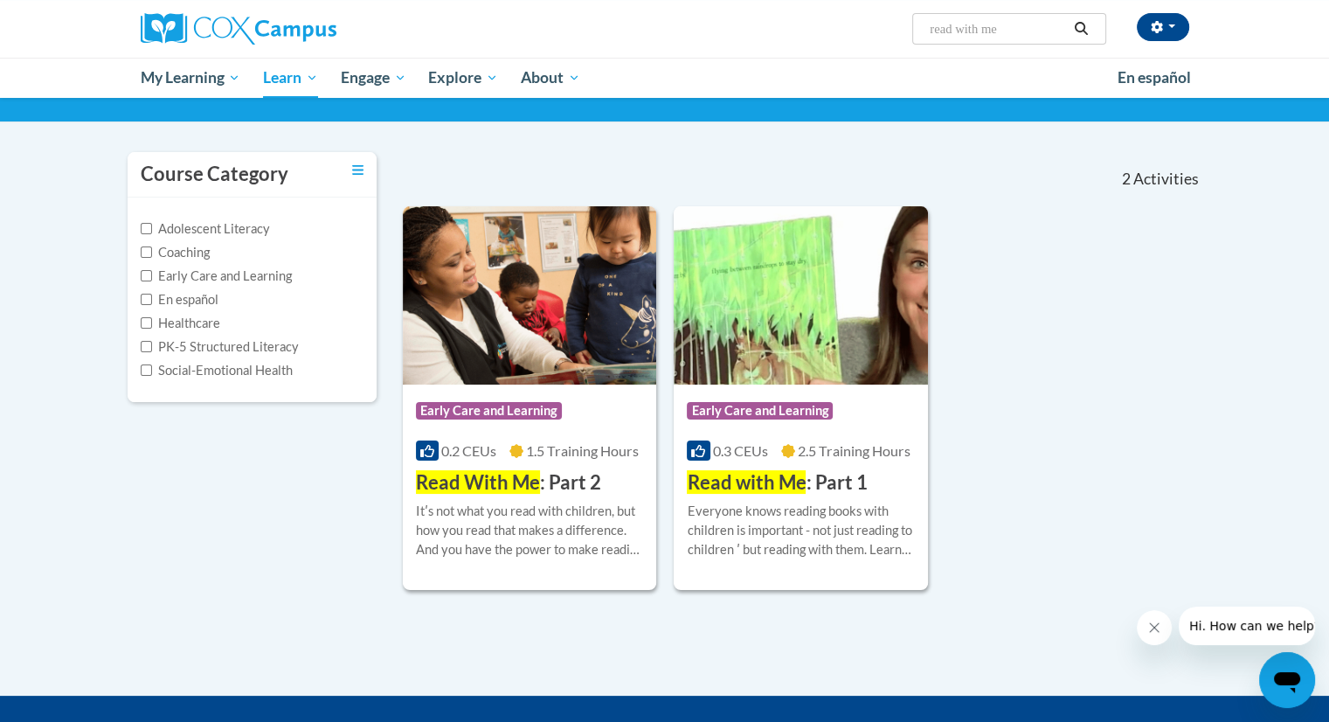
scroll to position [108, 0]
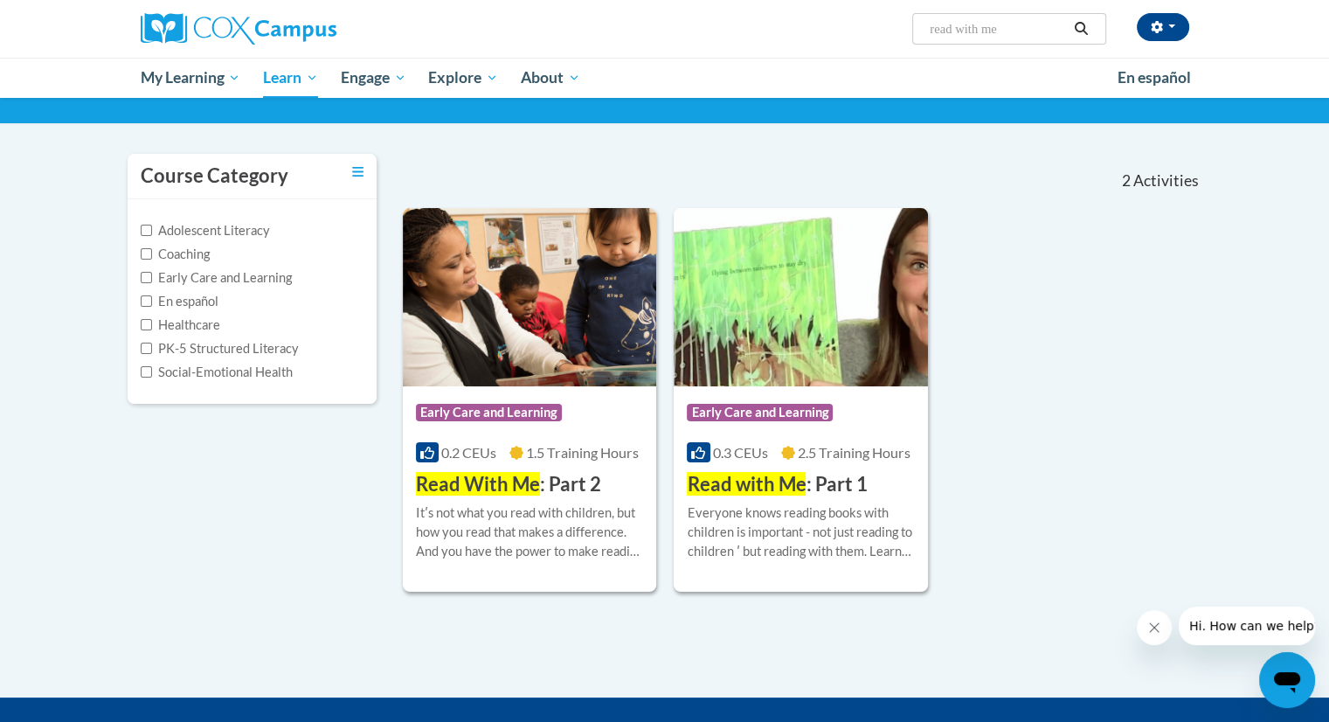
drag, startPoint x: 1342, startPoint y: 101, endPoint x: 1335, endPoint y: 175, distance: 73.7
click at [1328, 175] on html "Echo Smith (America/Chicago UTC-05:00) My Profile Inbox My Transcripts Log Out …" at bounding box center [664, 251] width 1329 height 722
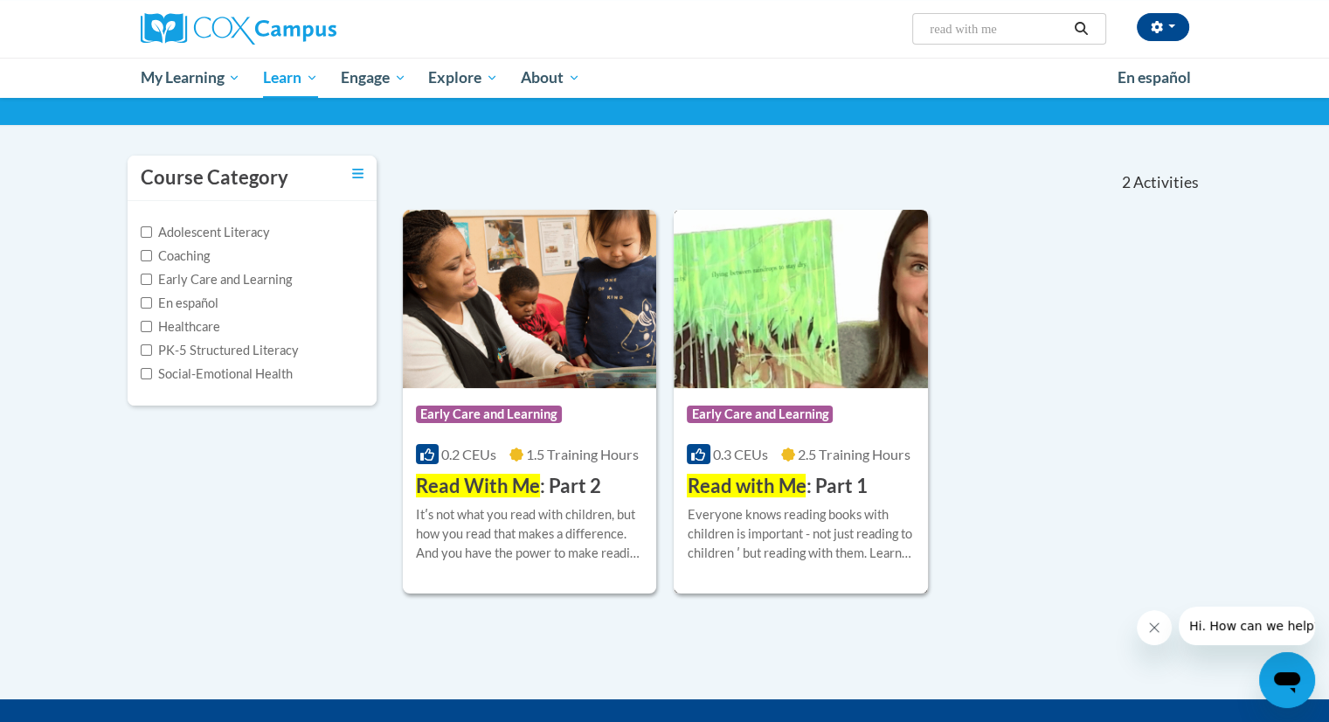
click at [755, 304] on img at bounding box center [801, 299] width 254 height 178
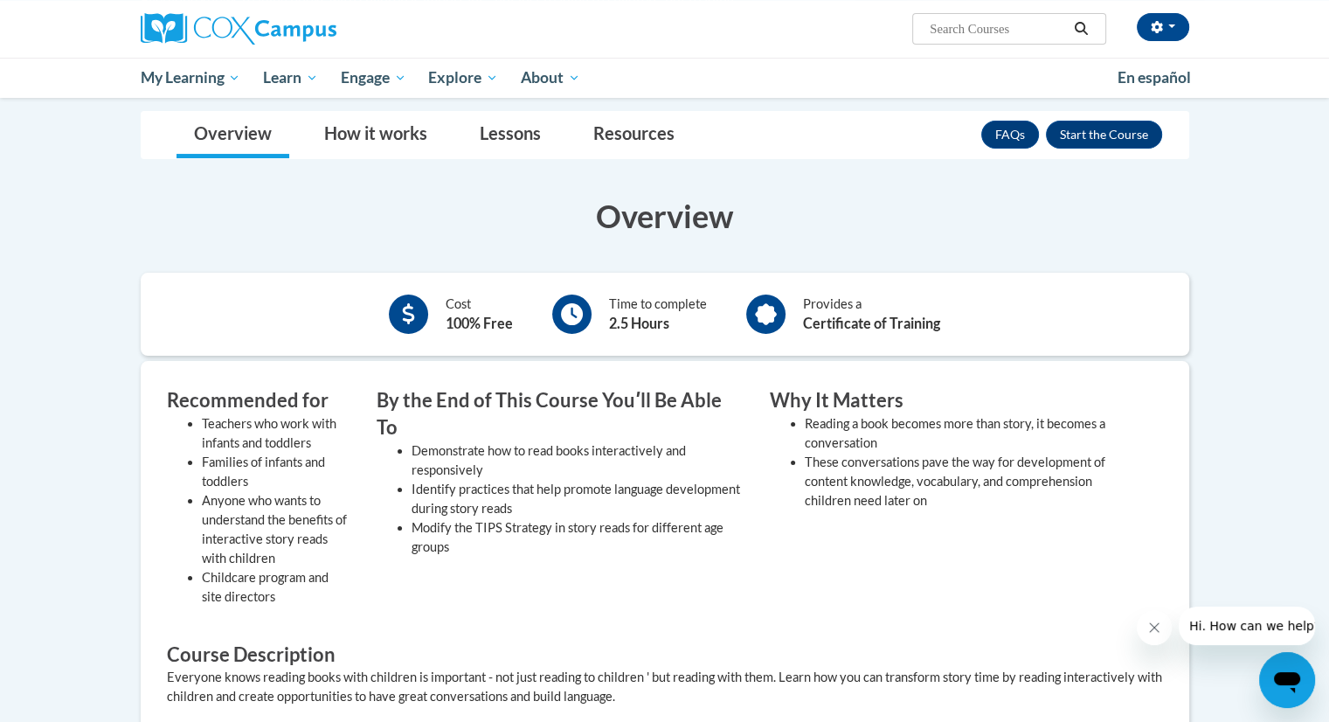
scroll to position [196, 0]
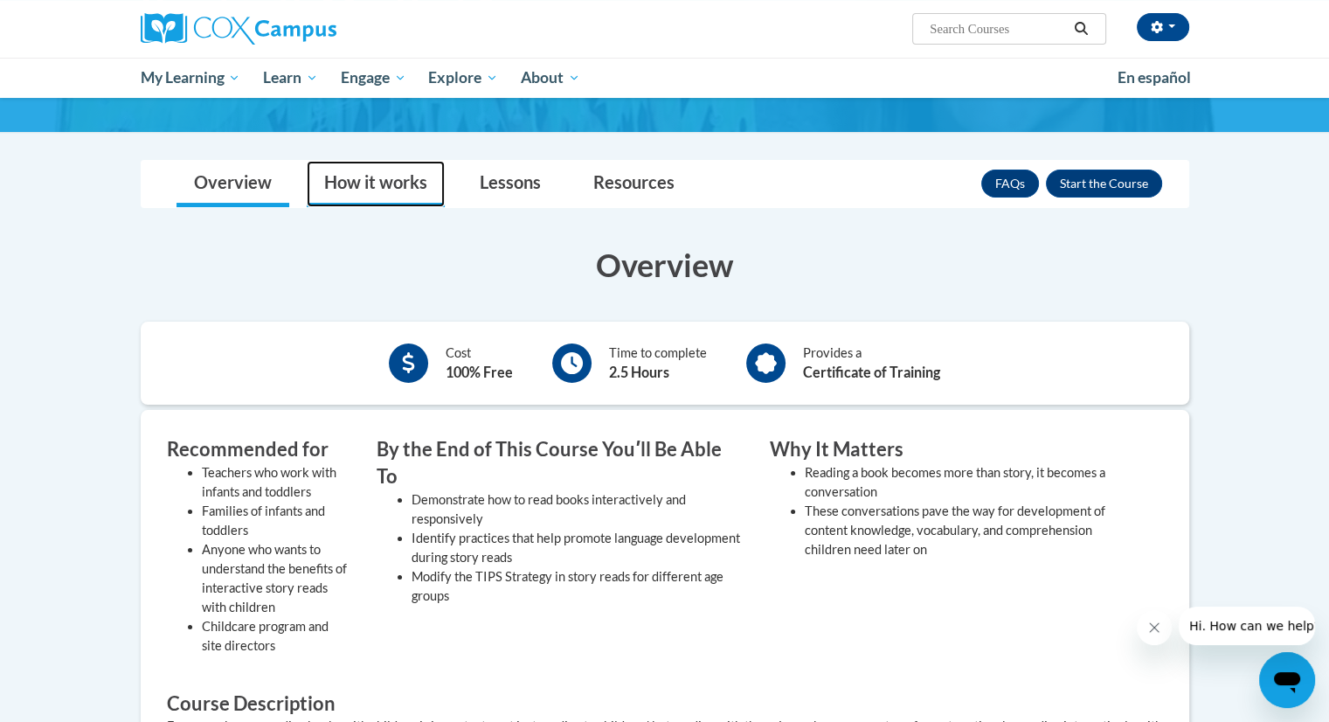
click at [364, 189] on link "How it works" at bounding box center [376, 184] width 138 height 46
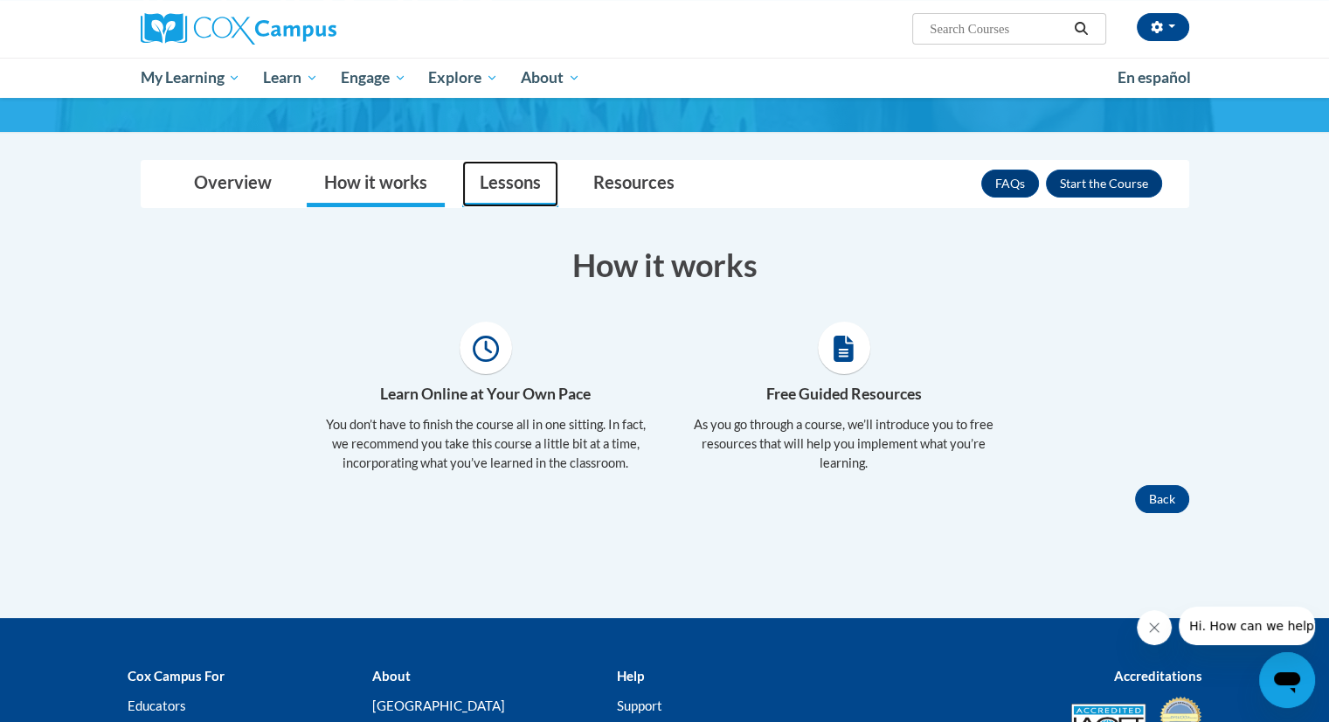
click at [528, 170] on link "Lessons" at bounding box center [510, 184] width 96 height 46
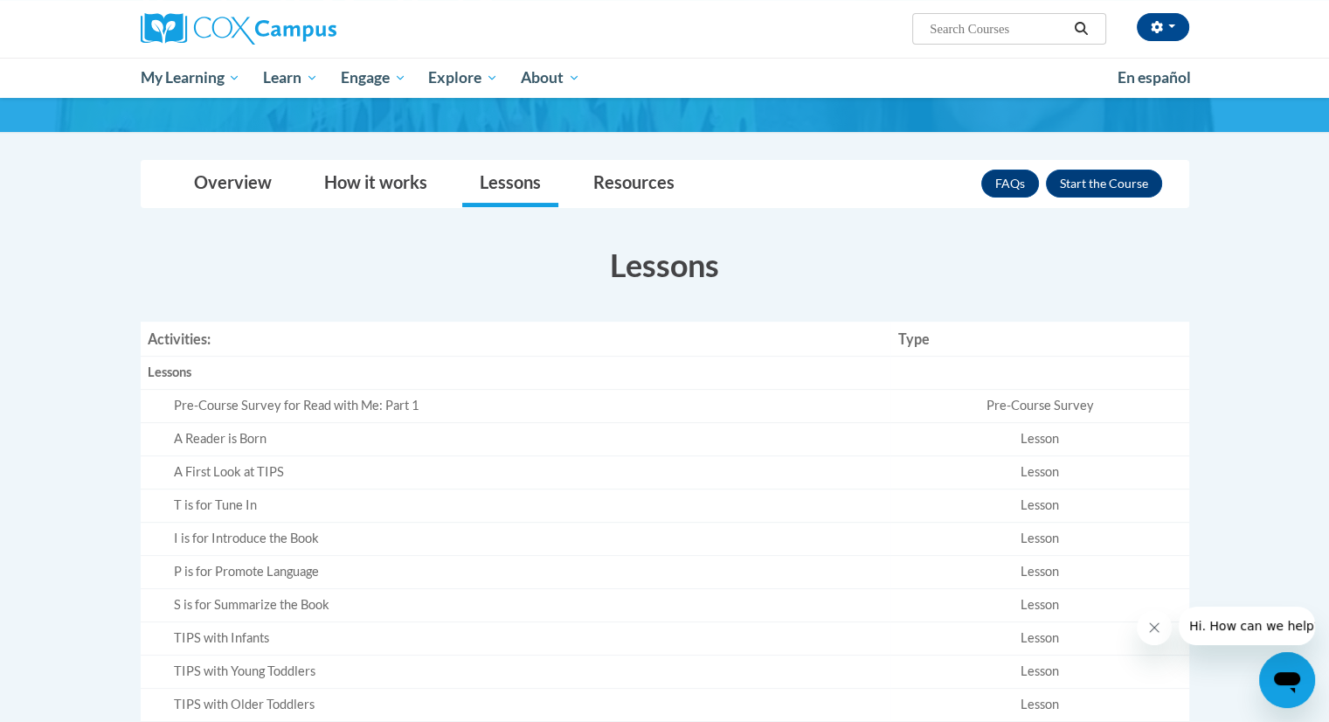
click at [383, 404] on div "Pre-Course Survey for Read with Me: Part 1" at bounding box center [529, 406] width 711 height 18
click at [1016, 396] on td "Pre-Course Survey" at bounding box center [1040, 406] width 298 height 33
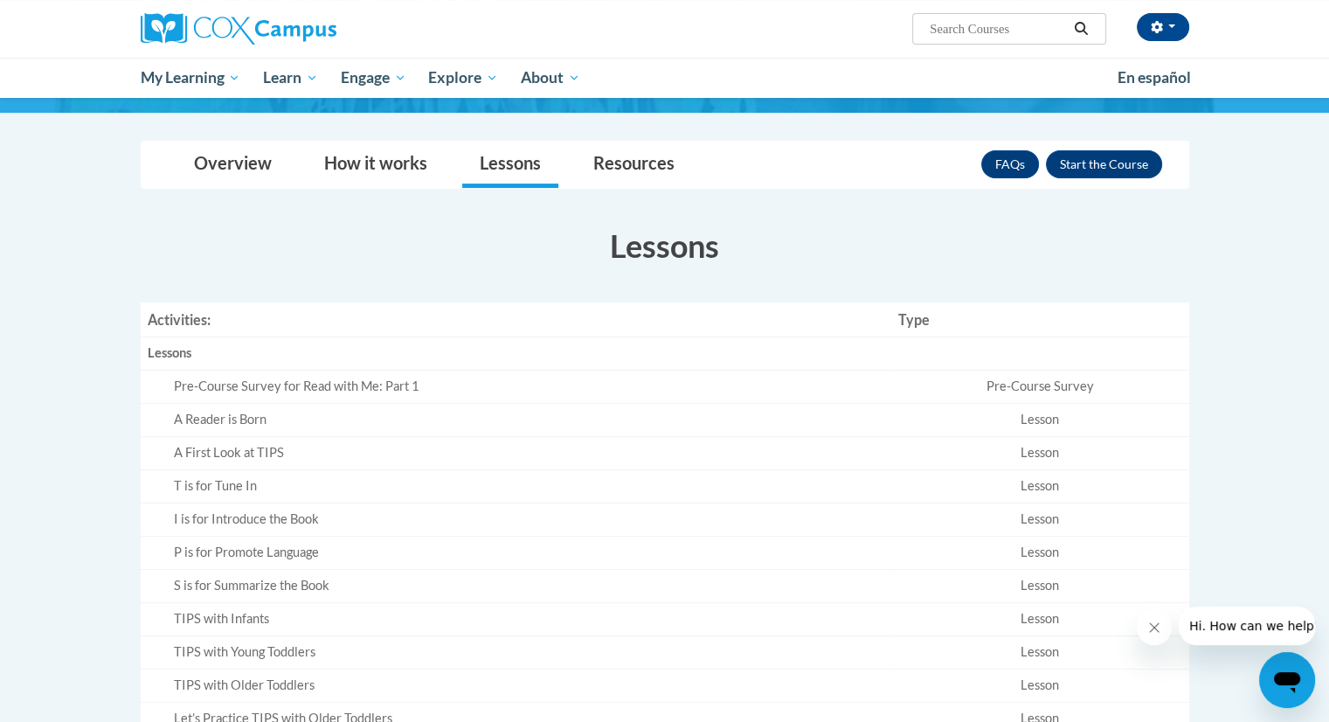
scroll to position [205, 0]
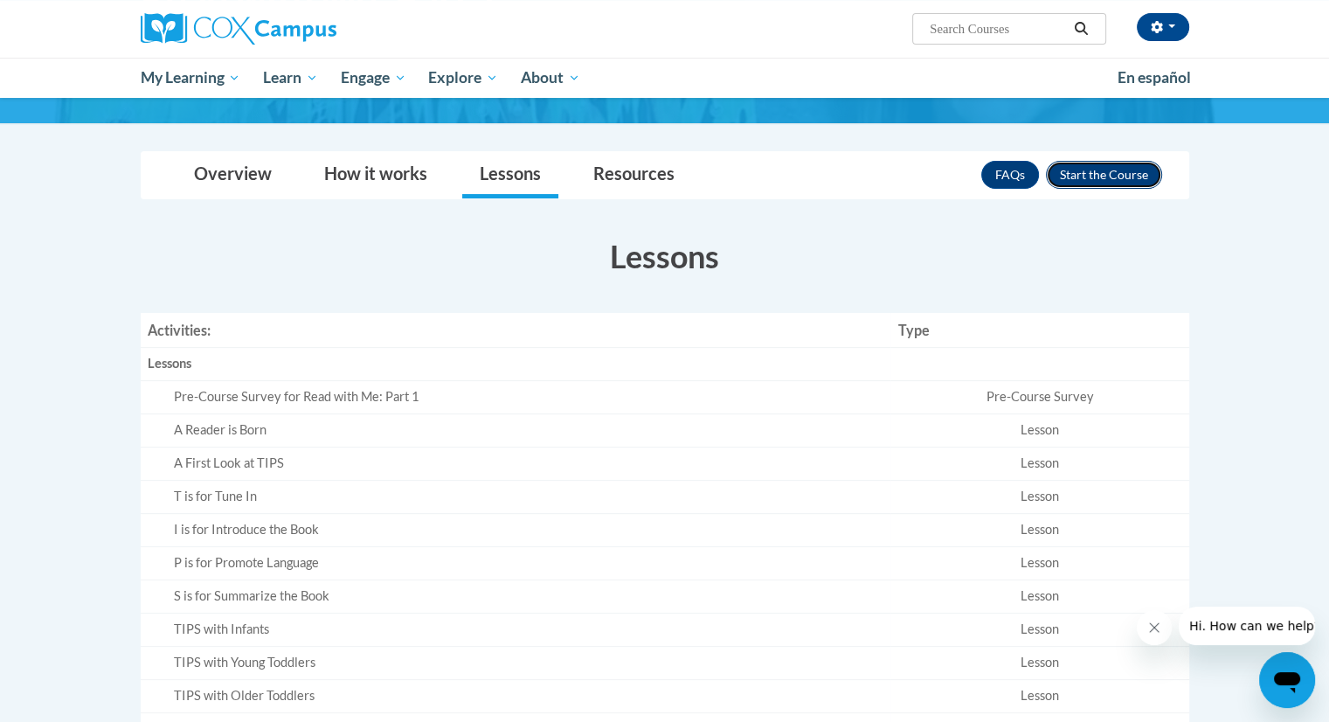
click at [1111, 162] on button "Enroll" at bounding box center [1104, 175] width 116 height 28
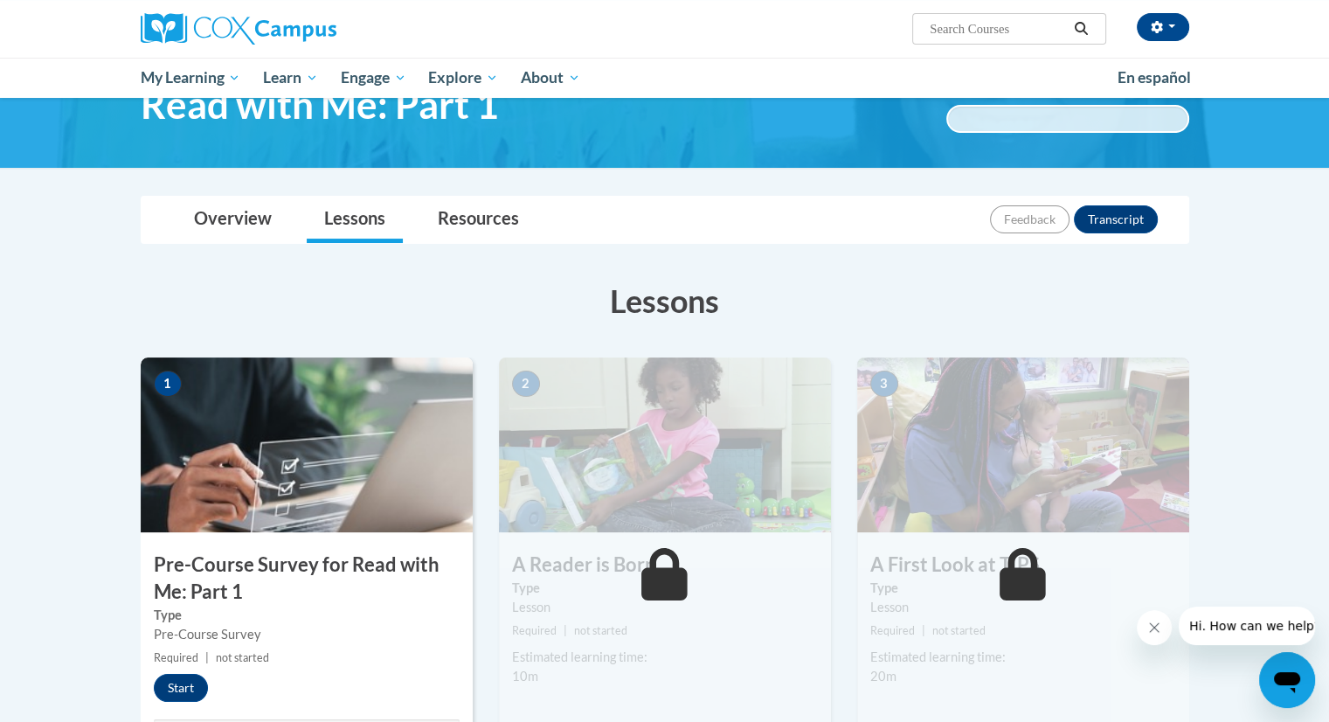
drag, startPoint x: 1342, startPoint y: 176, endPoint x: 1342, endPoint y: 205, distance: 28.8
click at [1328, 205] on html "[PERSON_NAME] ([GEOGRAPHIC_DATA]/[GEOGRAPHIC_DATA] UTC-05:00) My Profile Inbox …" at bounding box center [664, 262] width 1329 height 722
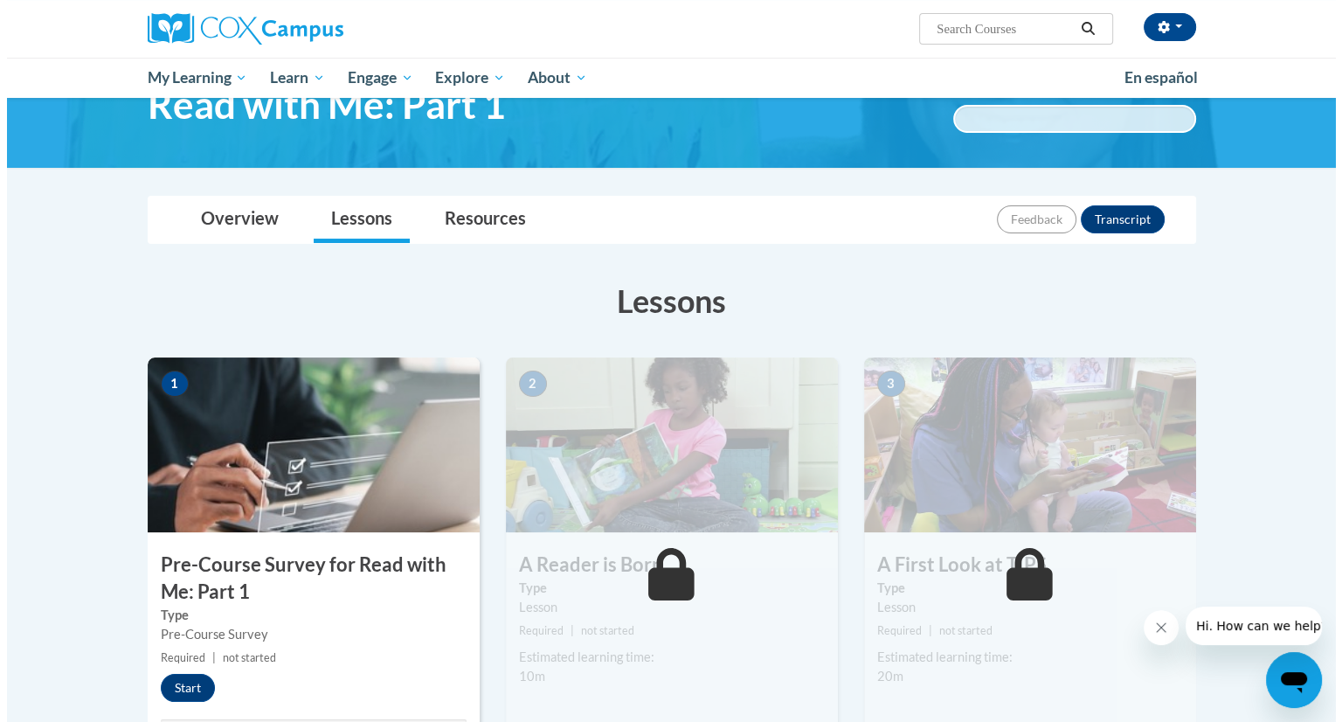
scroll to position [104, 0]
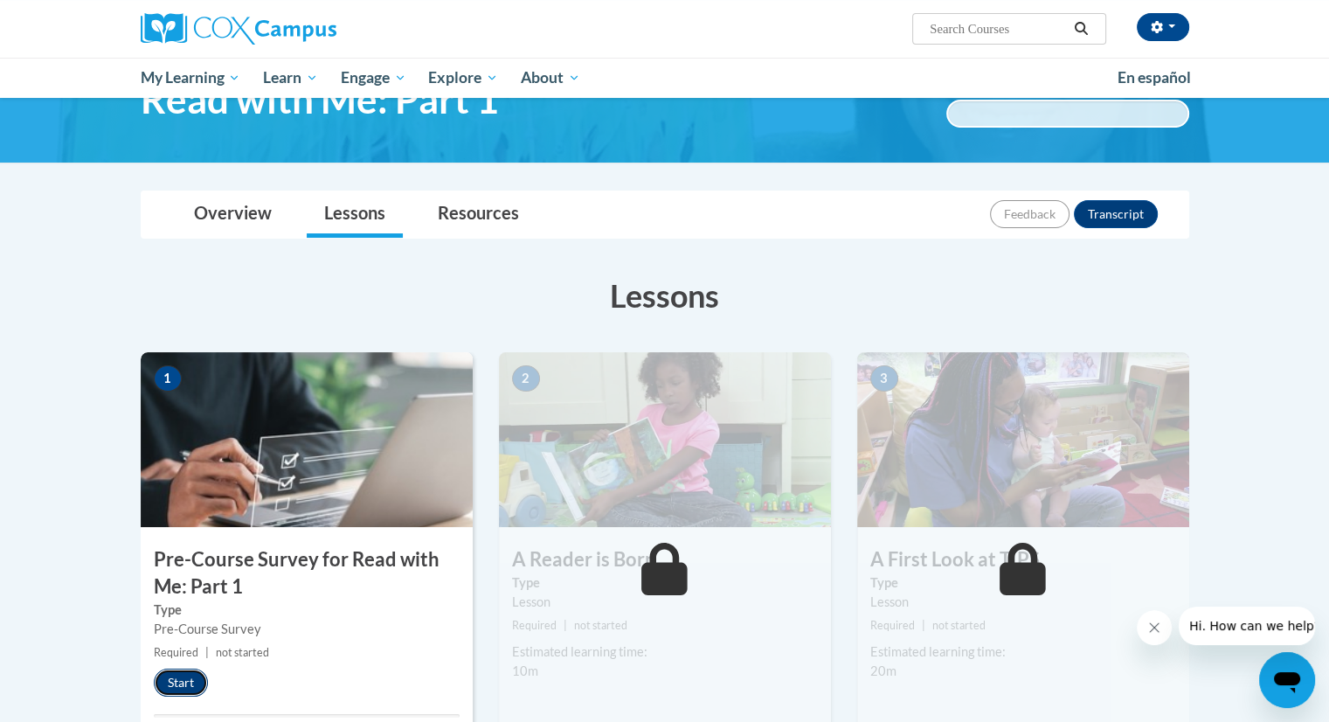
click at [185, 694] on button "Start" at bounding box center [181, 683] width 54 height 28
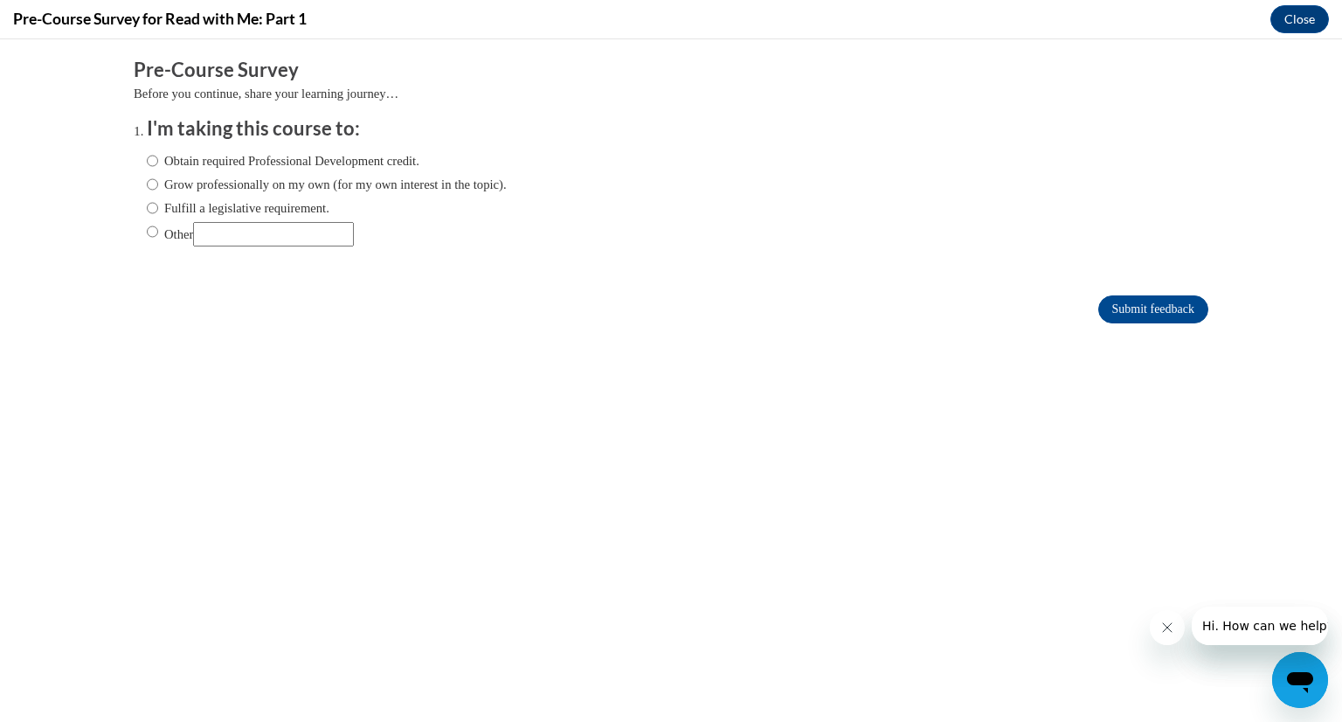
scroll to position [0, 0]
click at [267, 223] on input "Other" at bounding box center [273, 234] width 161 height 24
click at [147, 152] on label "Obtain required Professional Development credit." at bounding box center [283, 160] width 273 height 19
click at [147, 152] on input "Obtain required Professional Development credit." at bounding box center [152, 160] width 11 height 19
radio input "true"
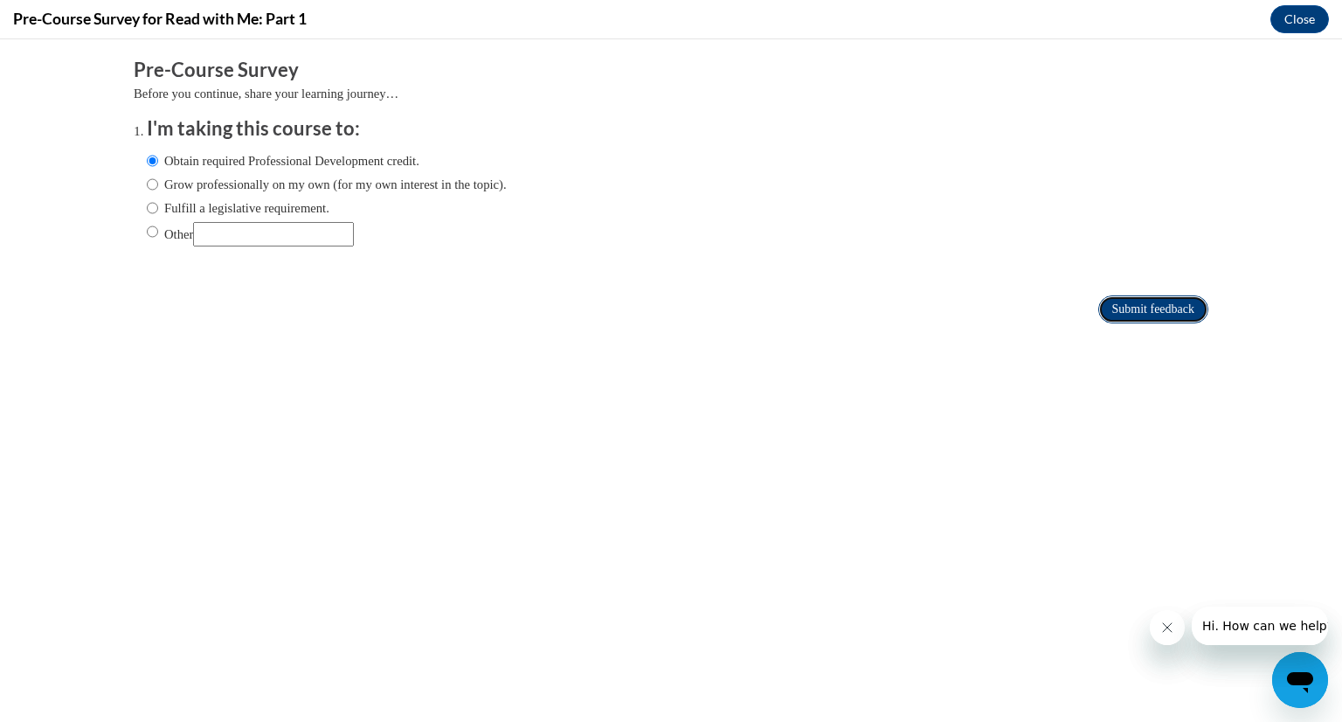
click at [1140, 308] on input "Submit feedback" at bounding box center [1154, 309] width 110 height 28
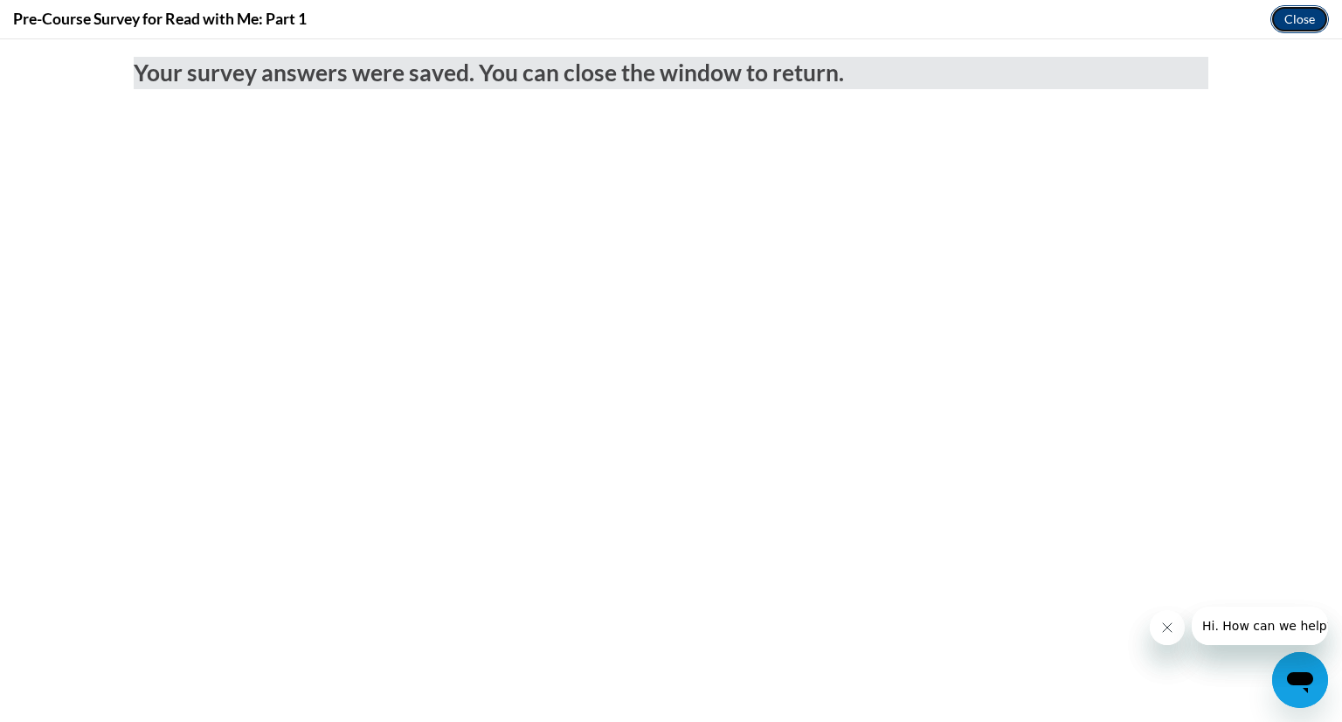
click at [1293, 18] on button "Close" at bounding box center [1300, 19] width 59 height 28
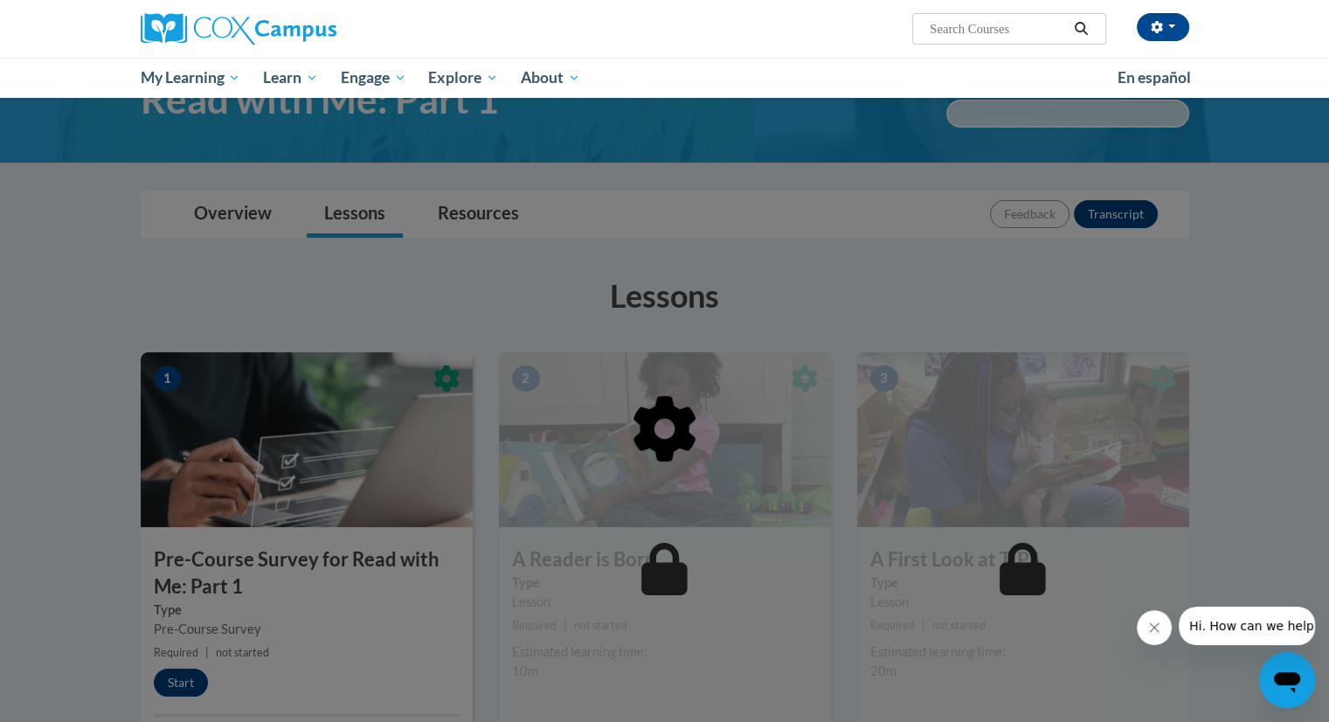
click at [671, 451] on icon at bounding box center [664, 429] width 65 height 68
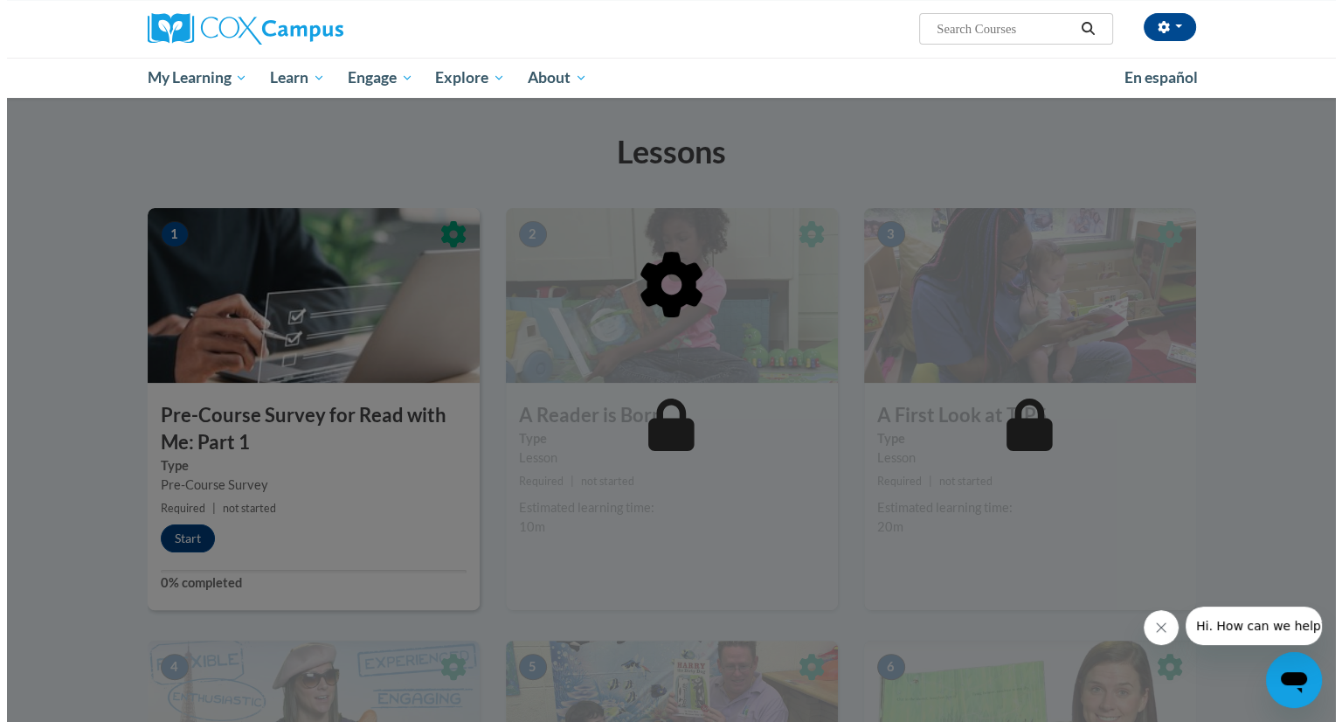
scroll to position [258, 0]
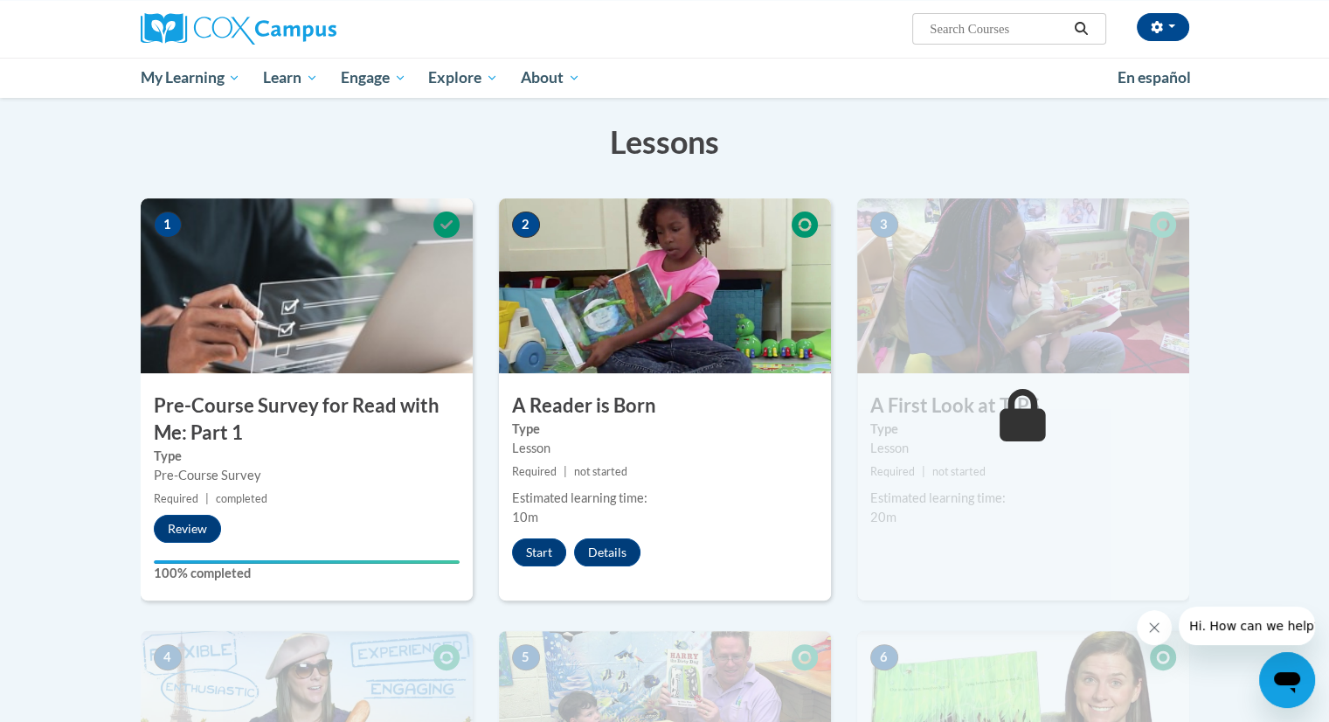
click at [539, 535] on div "2 A Reader is Born Type Lesson Required | not started Estimated learning time: …" at bounding box center [665, 399] width 332 height 402
click at [537, 543] on button "Start" at bounding box center [539, 552] width 54 height 28
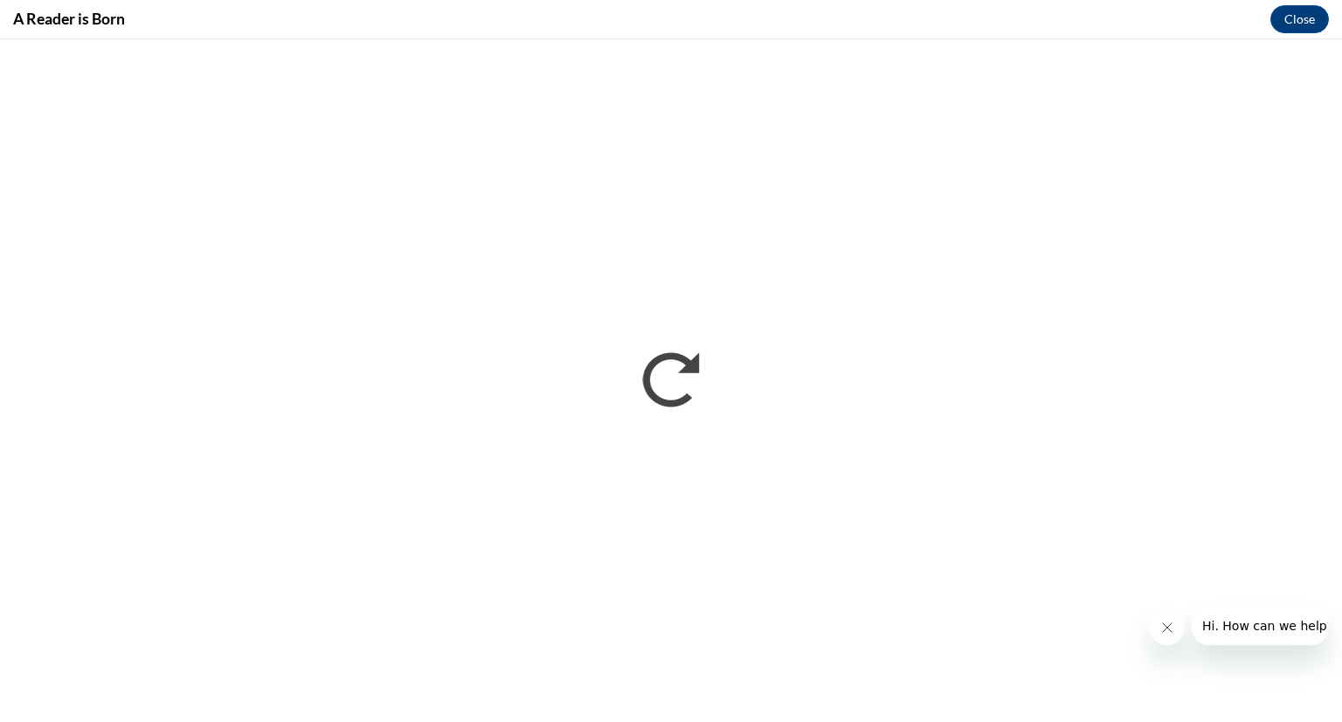
scroll to position [0, 0]
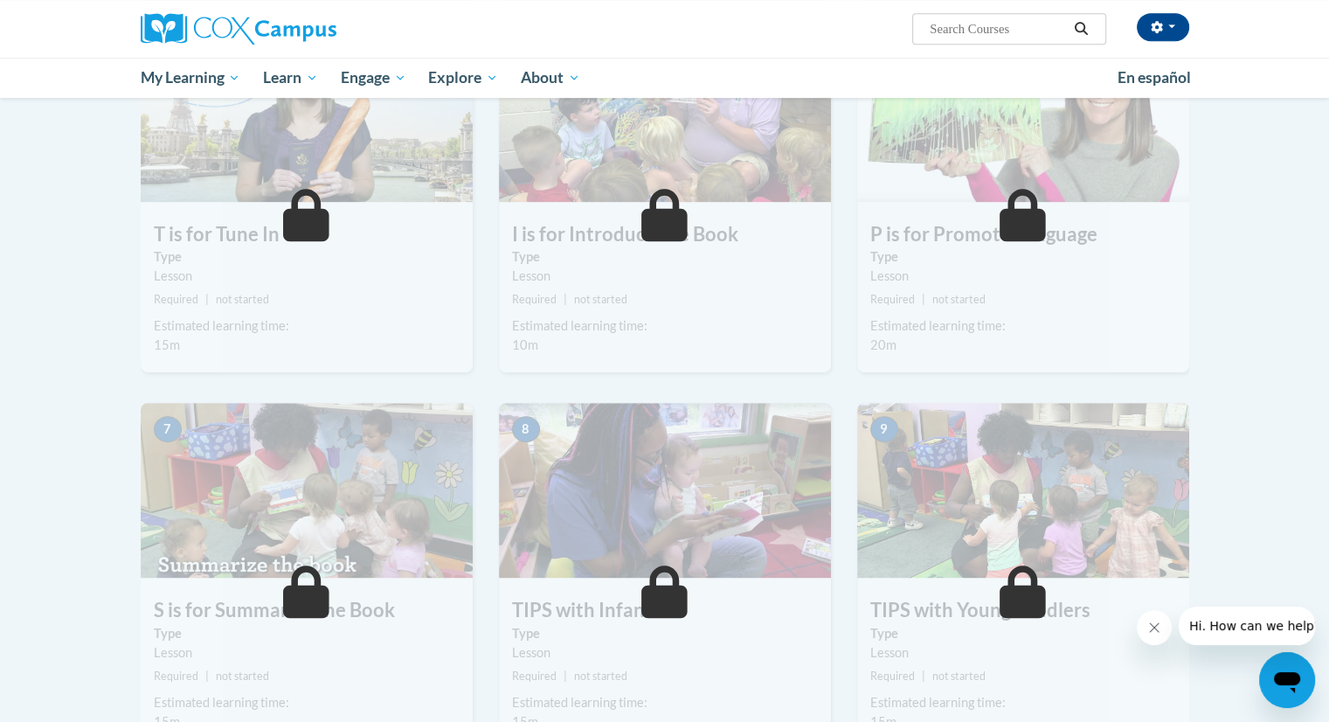
scroll to position [722, 0]
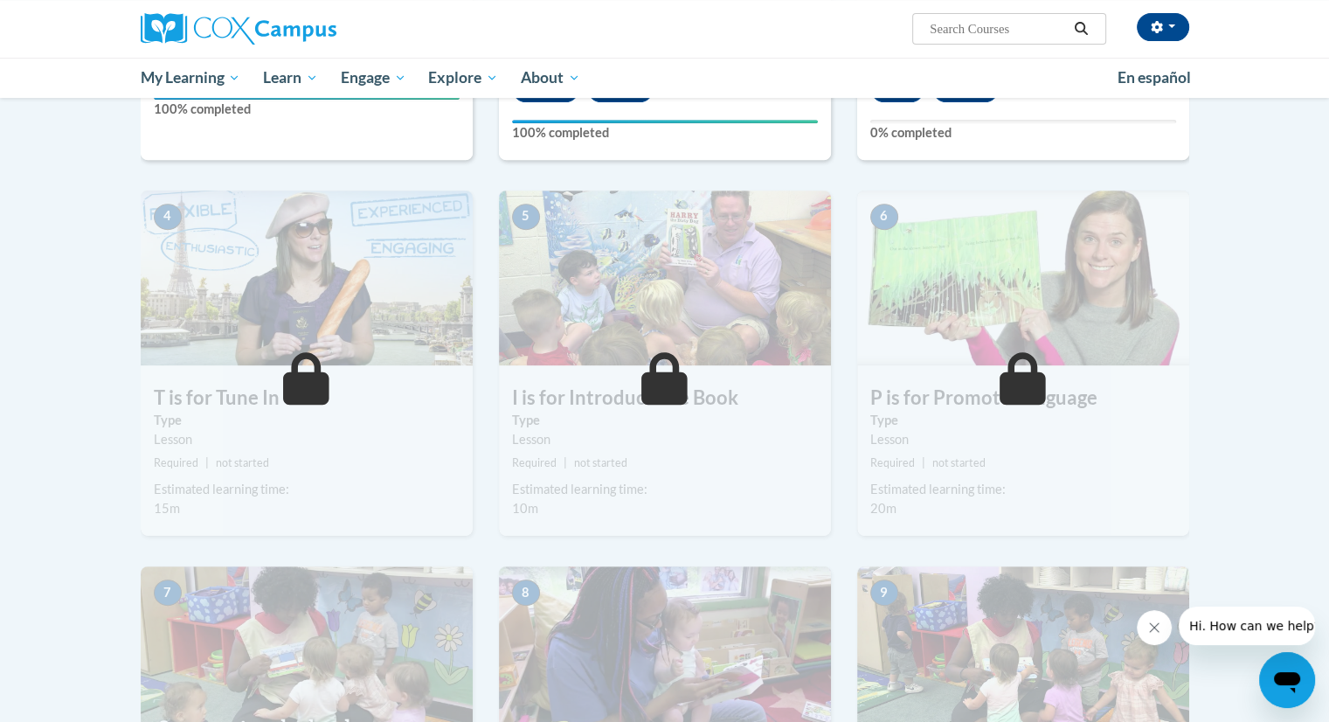
drag, startPoint x: 1342, startPoint y: 376, endPoint x: 1320, endPoint y: 216, distance: 161.4
click at [1320, 216] on body "Echo Smith (America/Chicago UTC-05:00) My Profile Inbox My Transcripts Log Out …" at bounding box center [664, 531] width 1329 height 2506
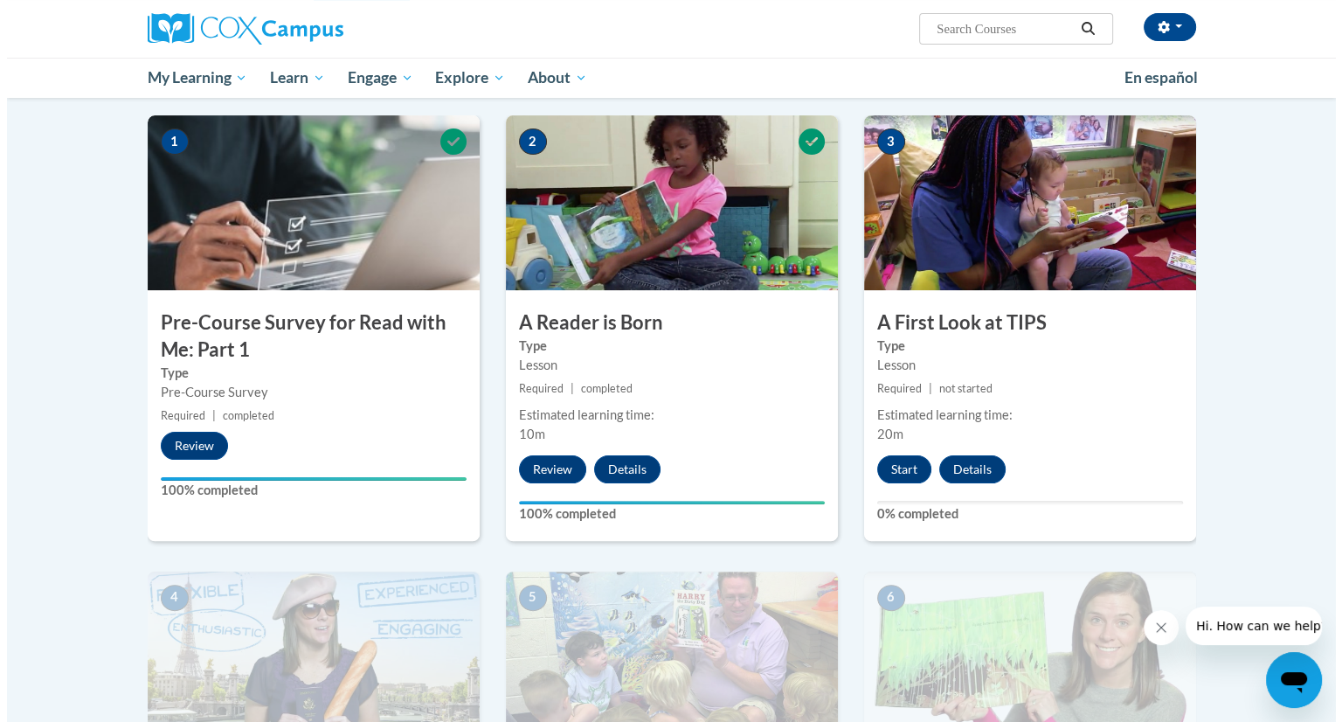
scroll to position [346, 0]
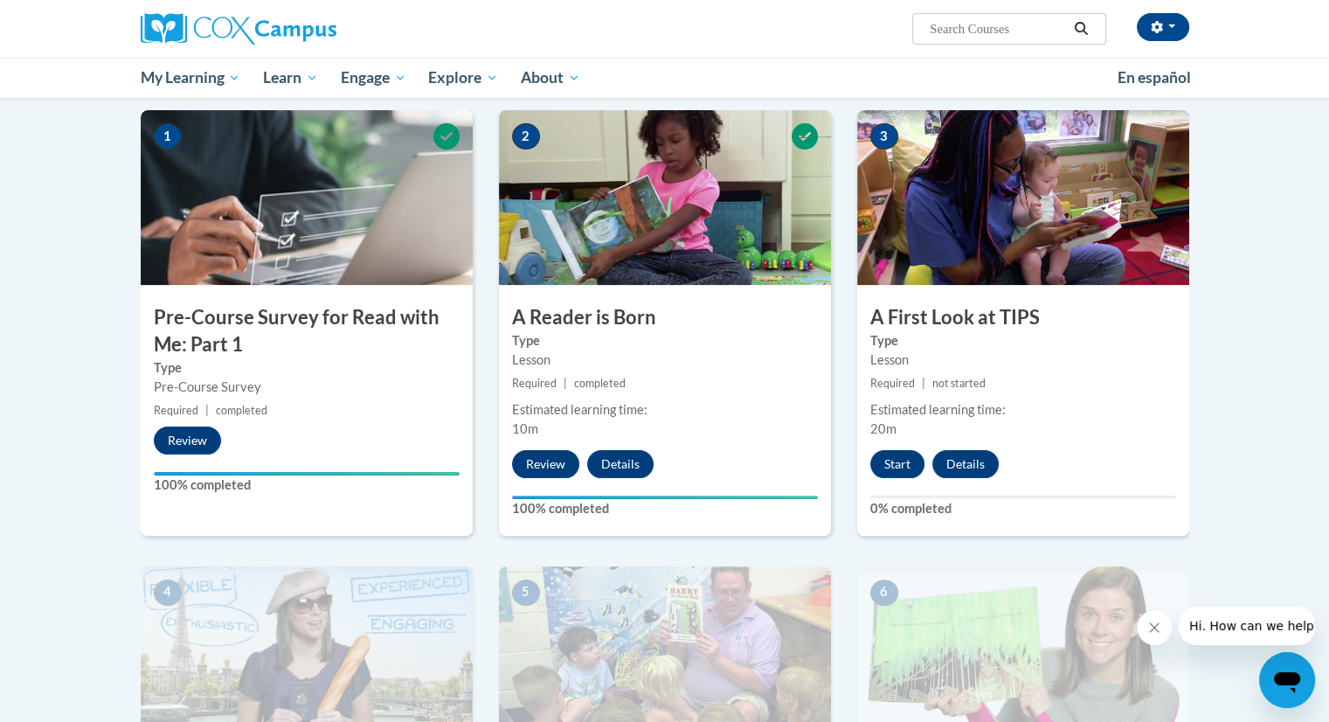
click at [601, 385] on span "completed" at bounding box center [600, 383] width 52 height 13
click at [554, 309] on h3 "A Reader is Born" at bounding box center [665, 317] width 332 height 27
click at [888, 453] on button "Start" at bounding box center [897, 464] width 54 height 28
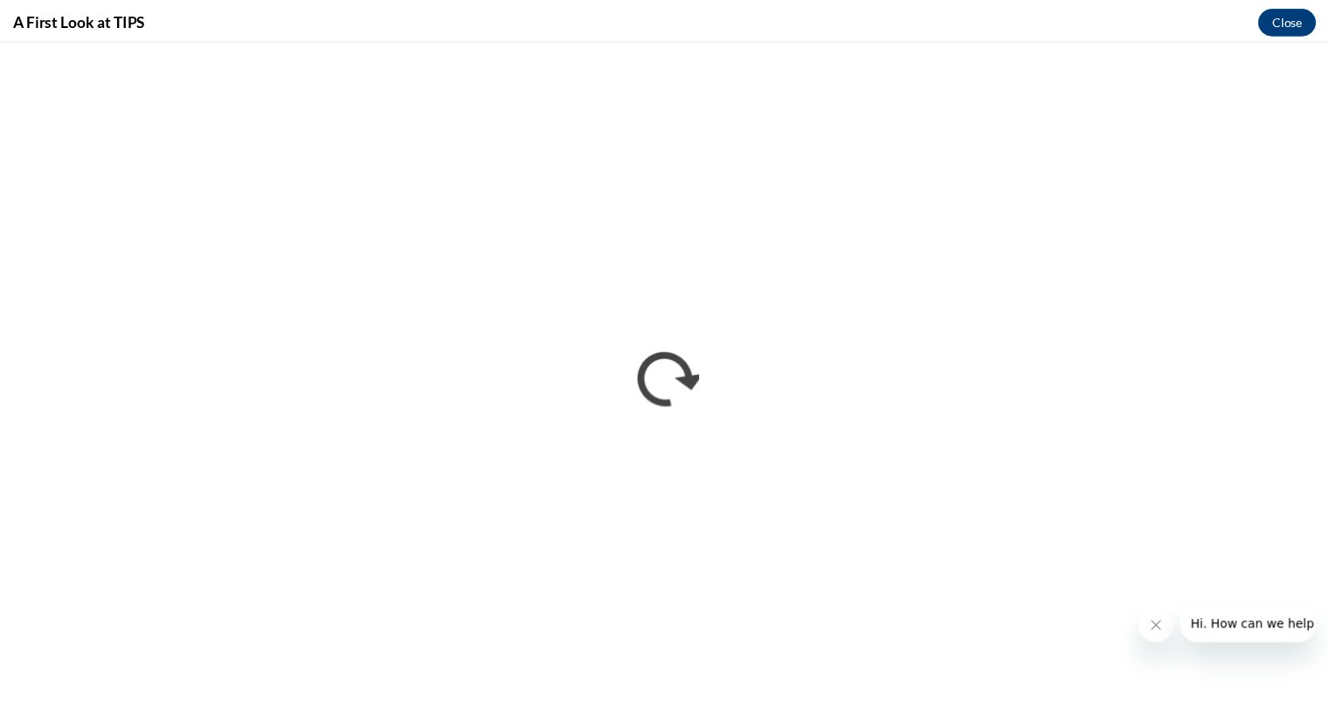
scroll to position [0, 0]
click at [1170, 627] on icon "Close message from company" at bounding box center [1167, 628] width 14 height 14
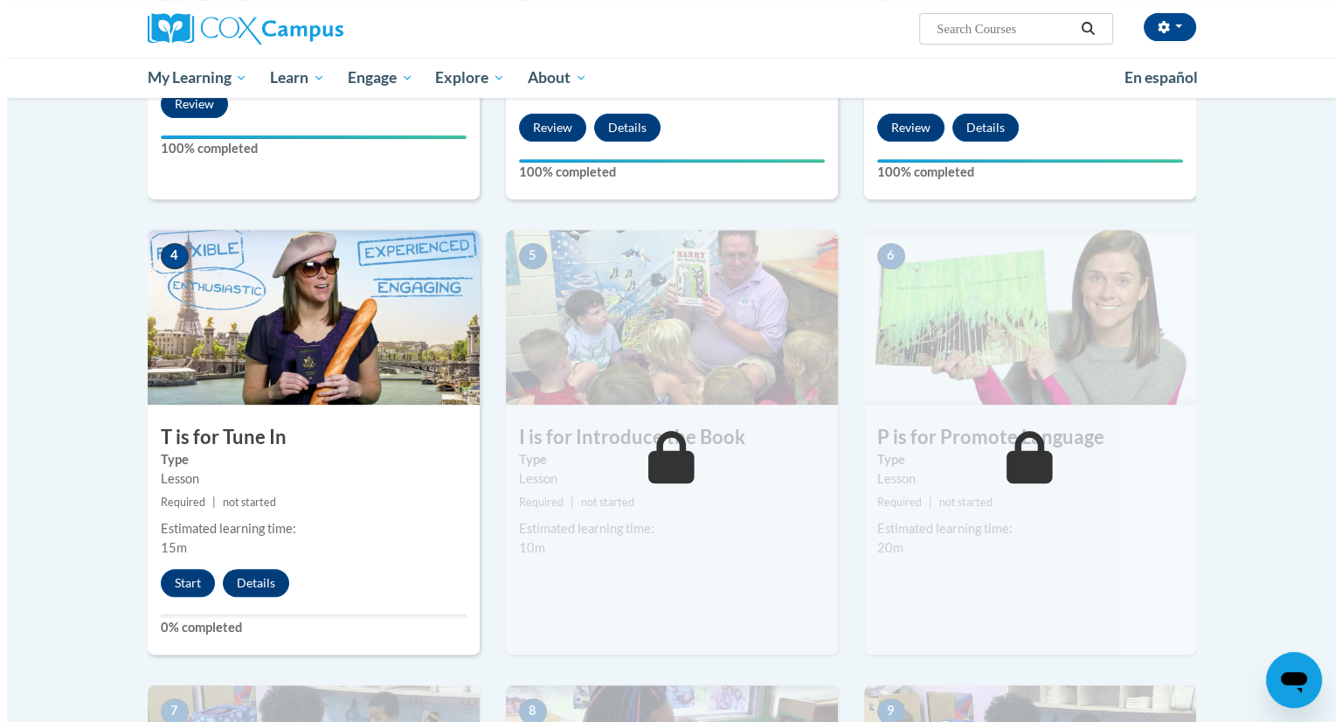
scroll to position [667, 0]
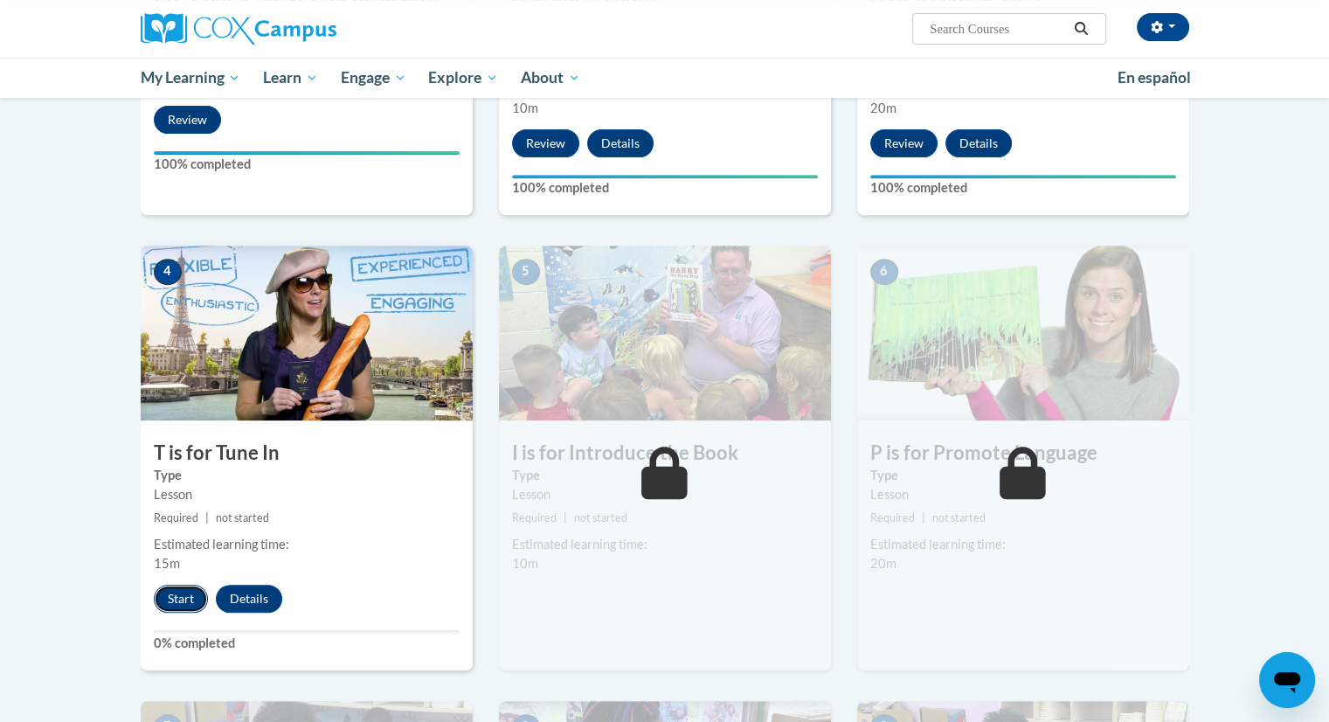
click at [182, 587] on button "Start" at bounding box center [181, 599] width 54 height 28
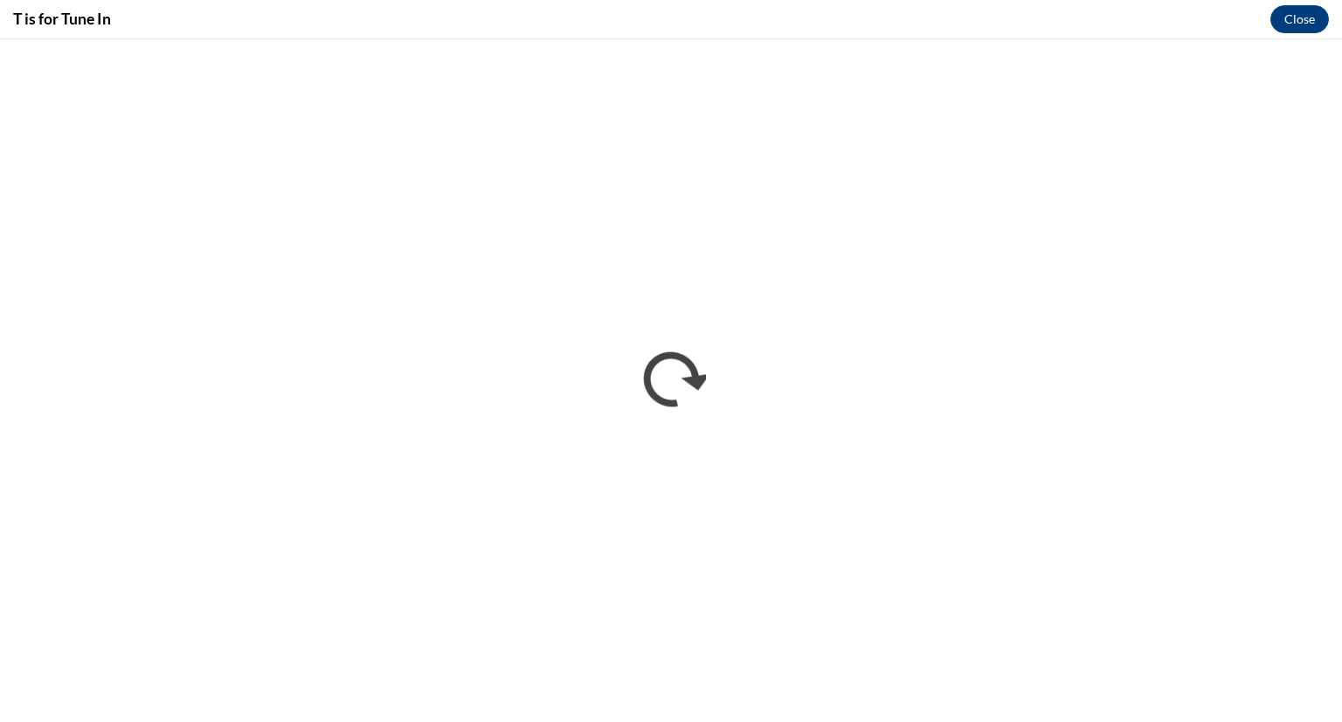
scroll to position [0, 0]
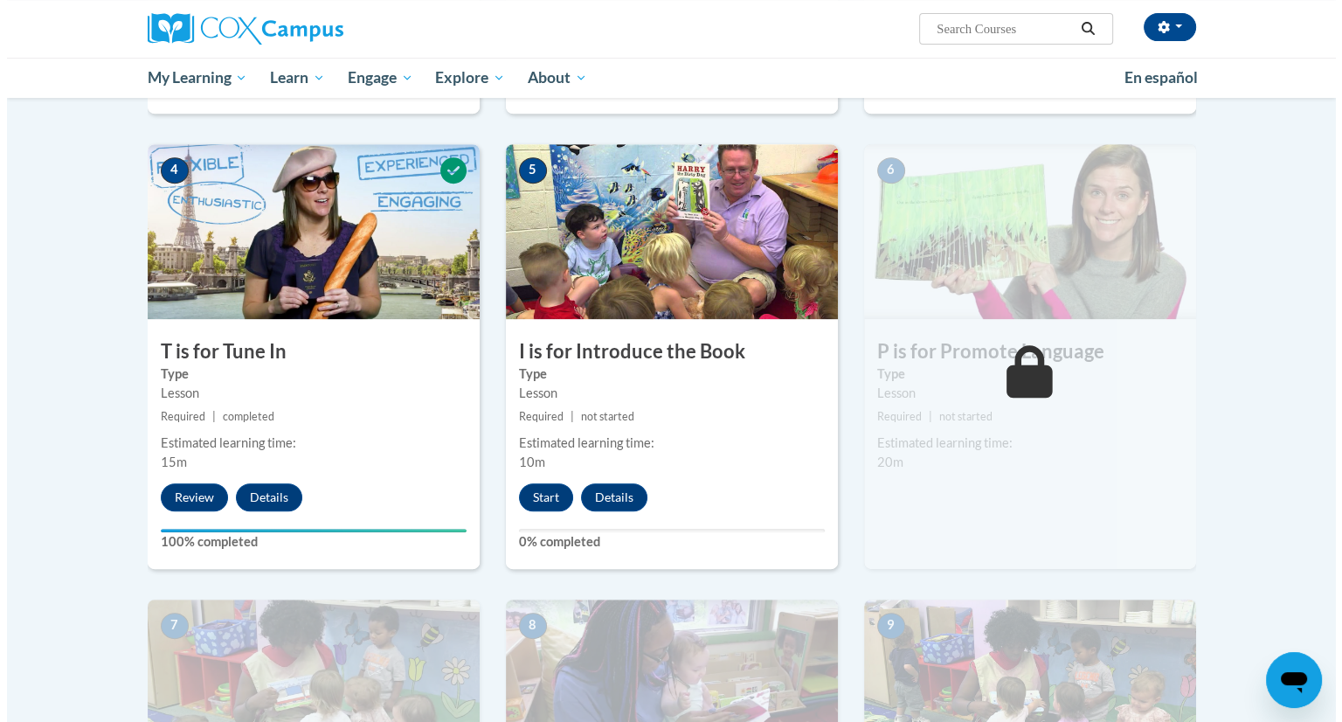
scroll to position [771, 0]
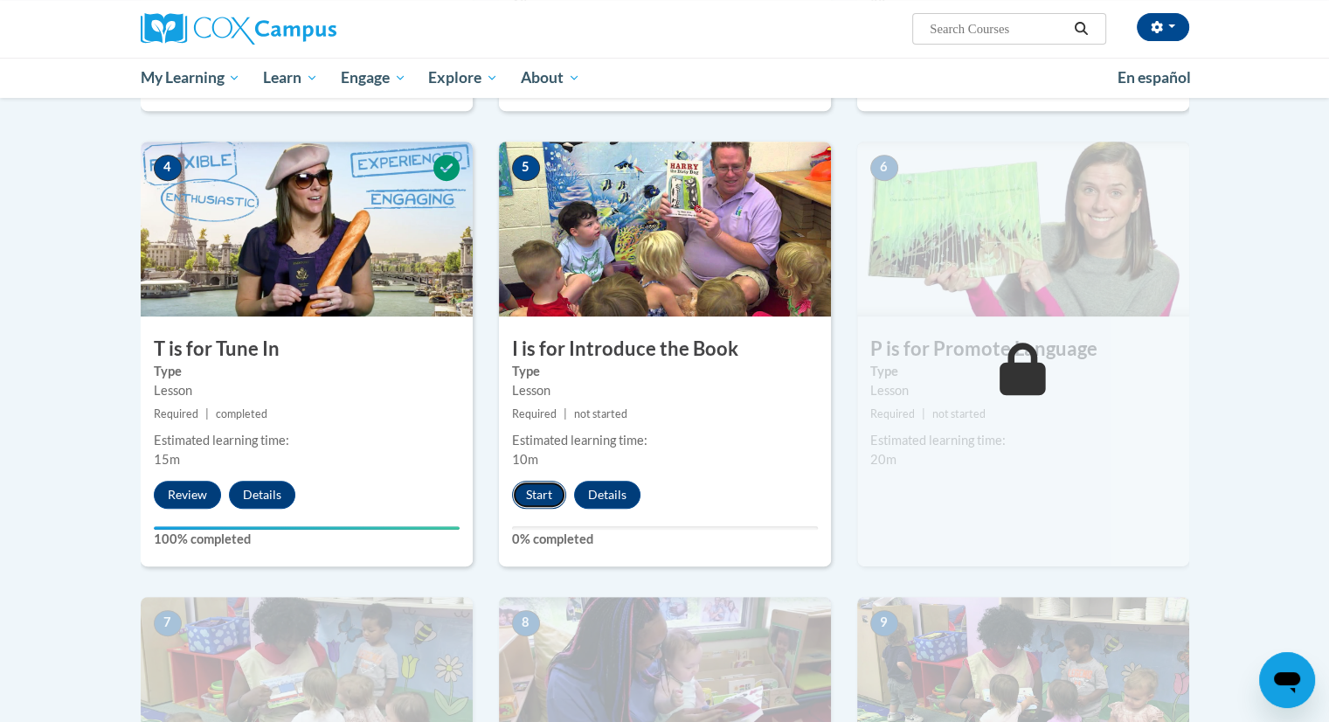
click at [524, 501] on button "Start" at bounding box center [539, 495] width 54 height 28
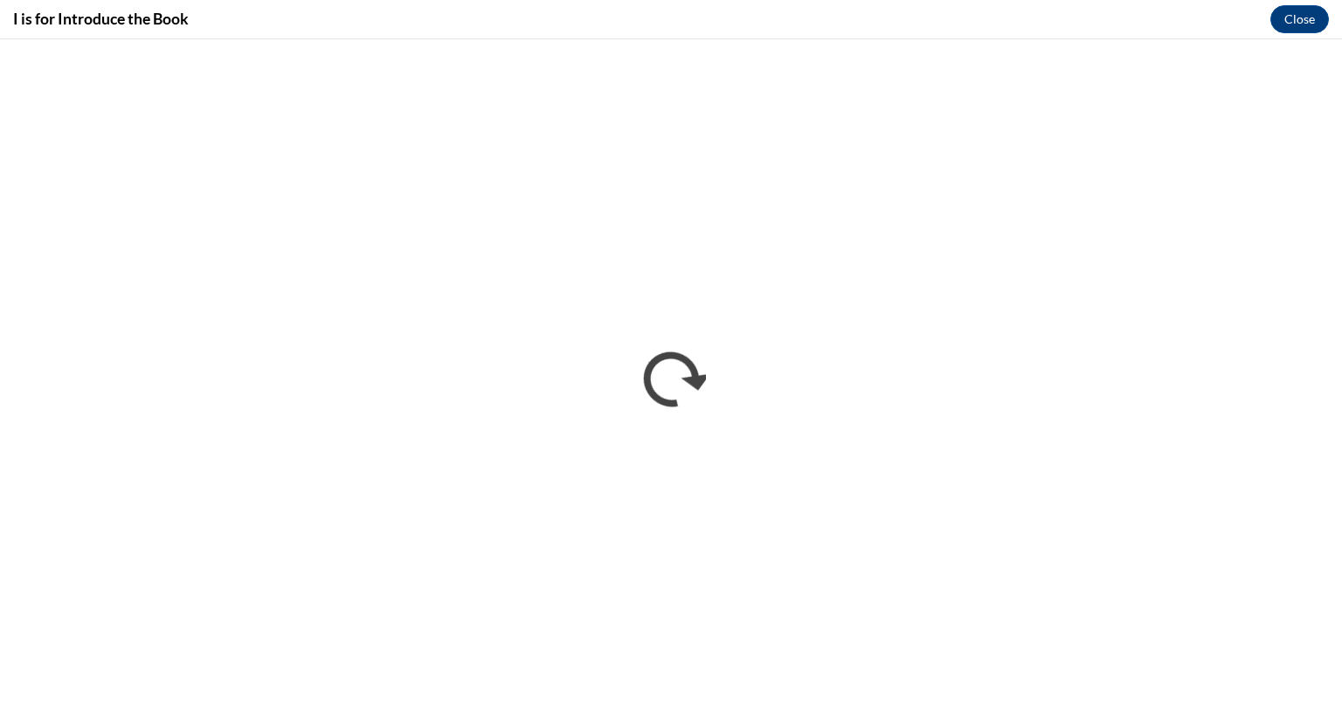
scroll to position [0, 0]
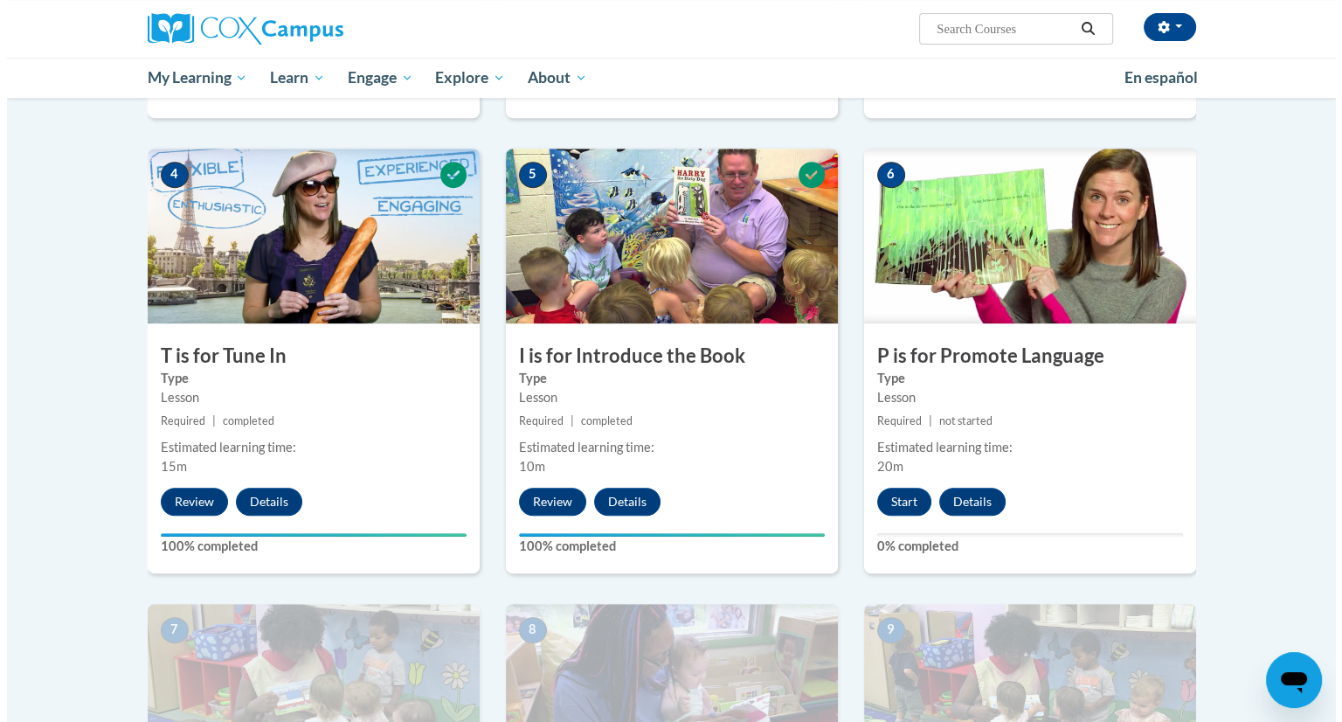
scroll to position [766, 0]
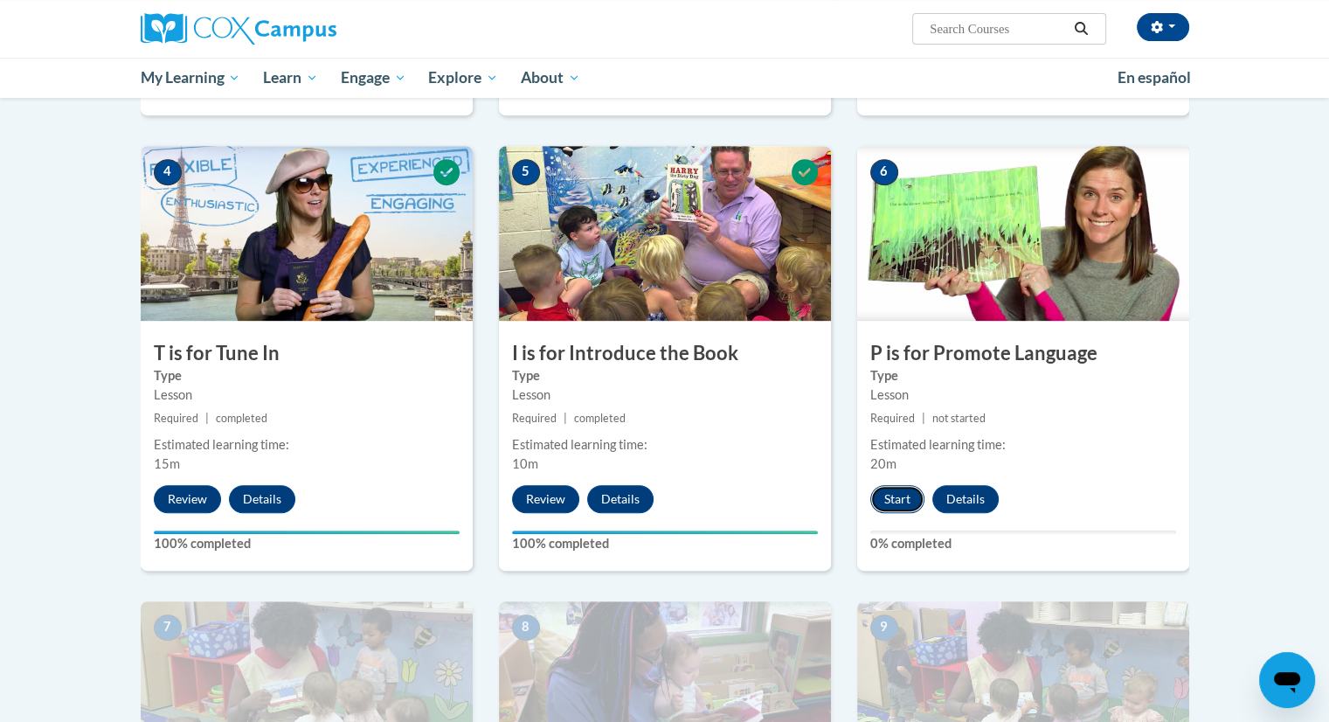
click at [901, 503] on button "Start" at bounding box center [897, 499] width 54 height 28
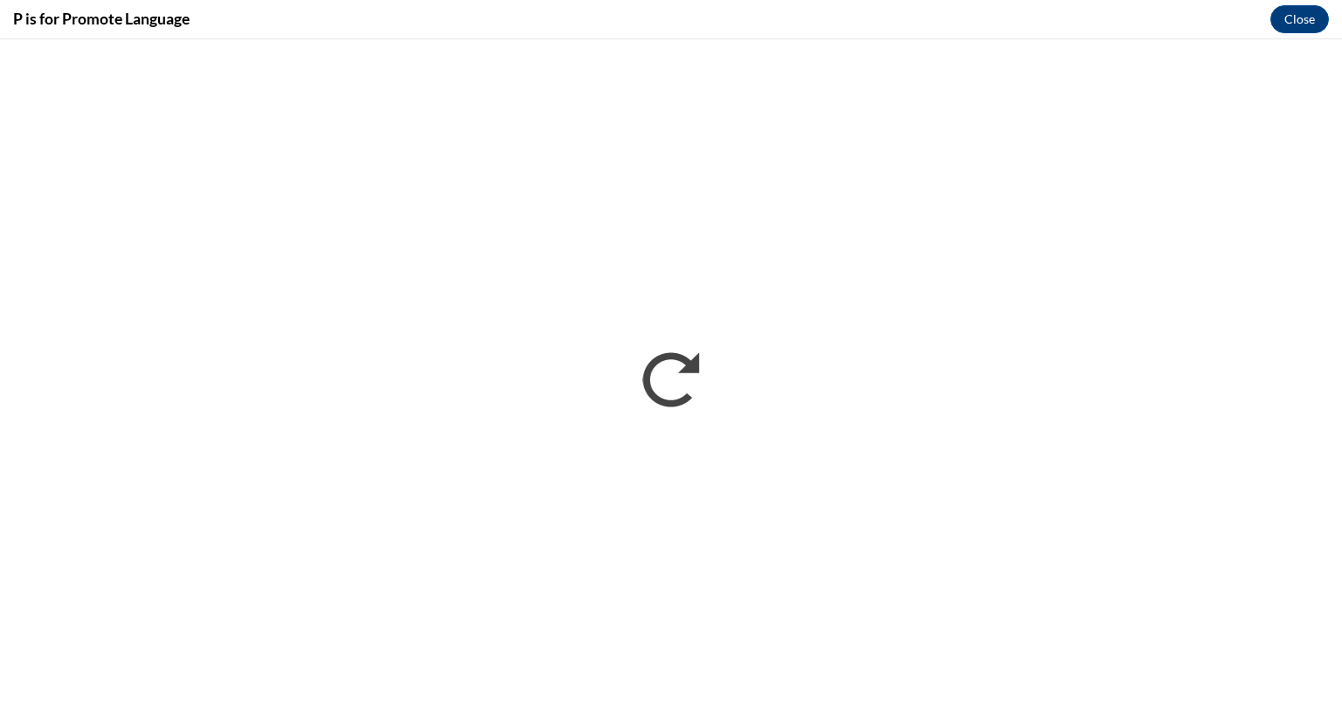
scroll to position [0, 0]
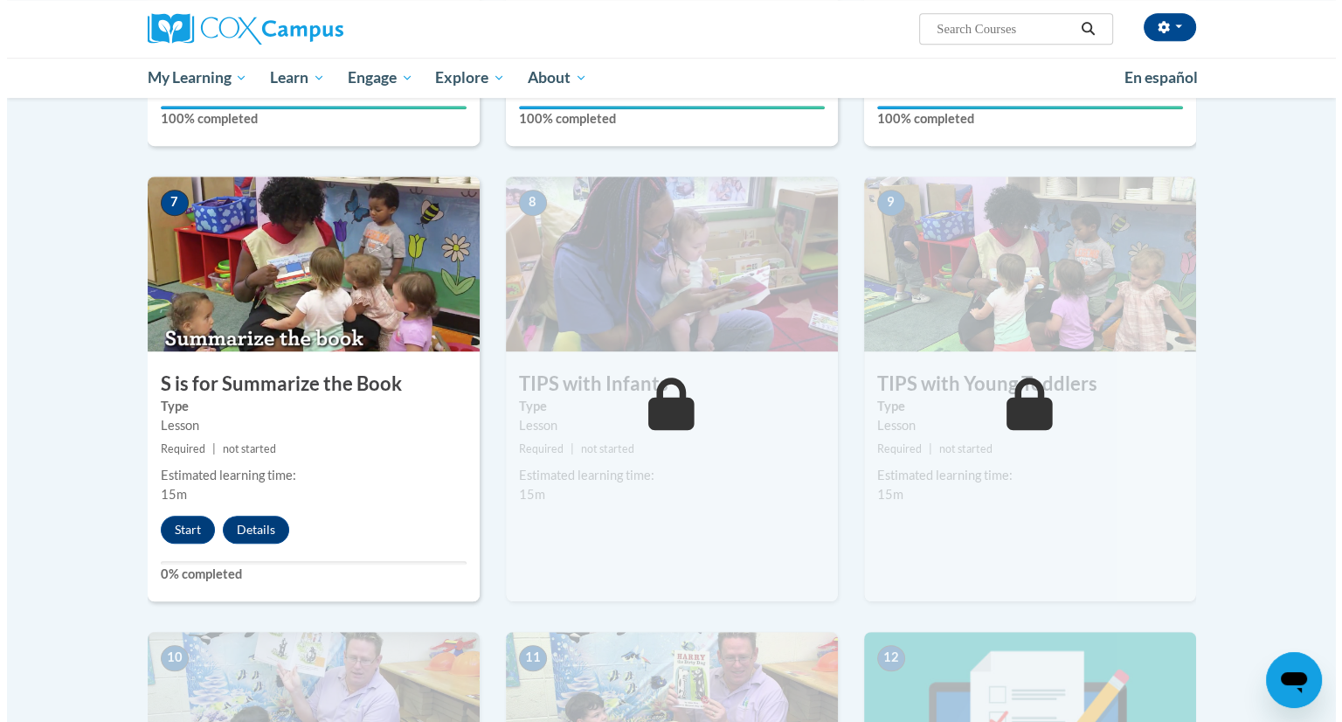
scroll to position [1178, 0]
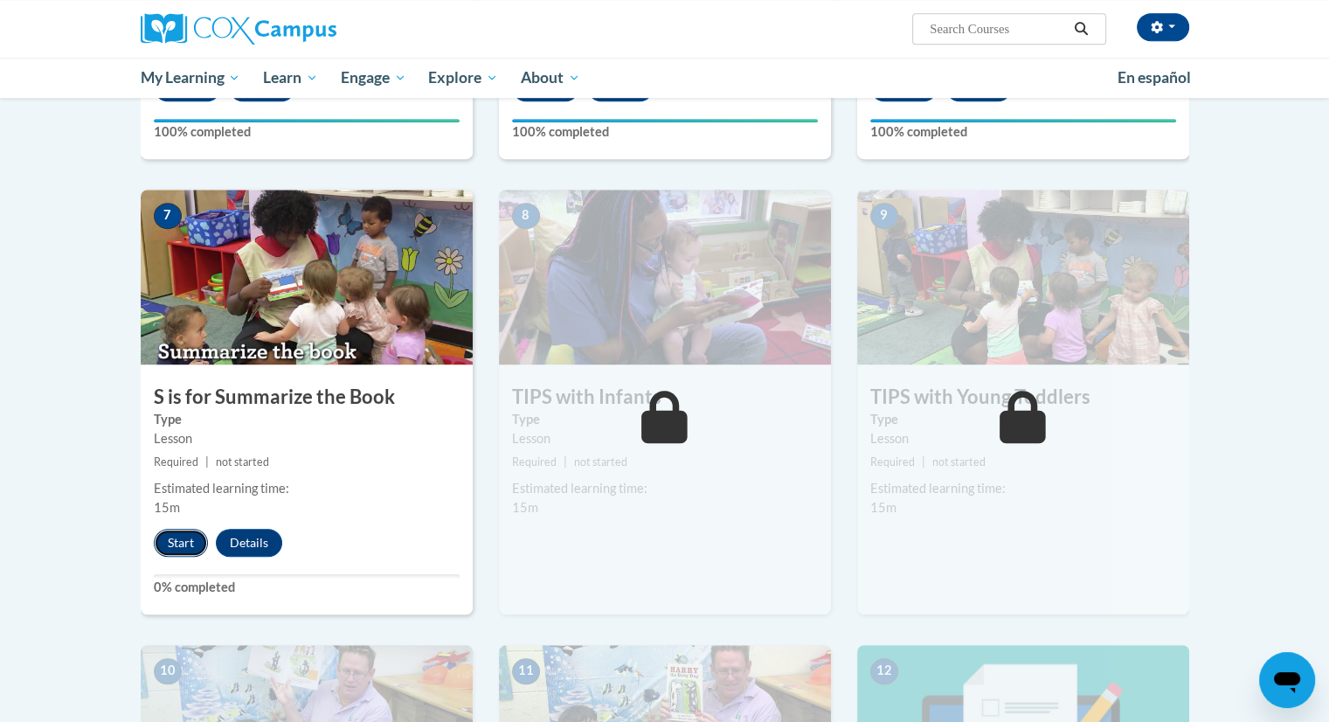
click at [161, 530] on button "Start" at bounding box center [181, 543] width 54 height 28
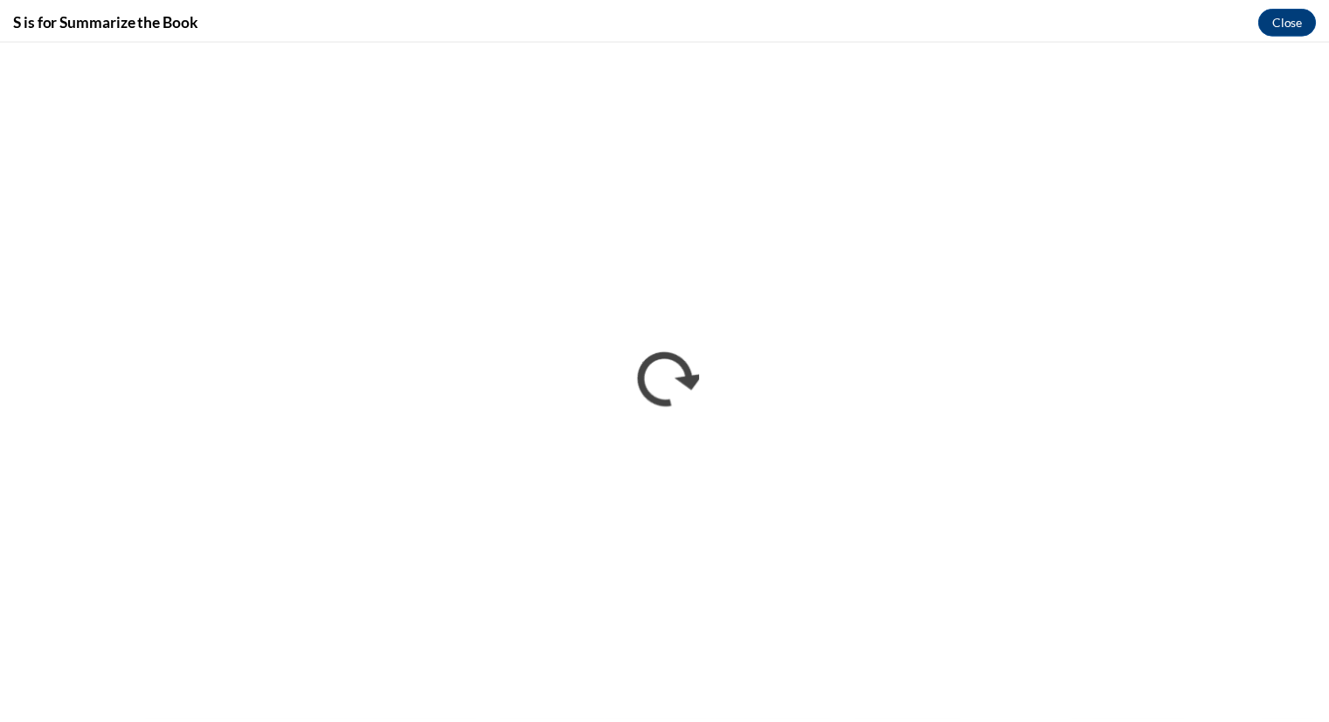
scroll to position [0, 0]
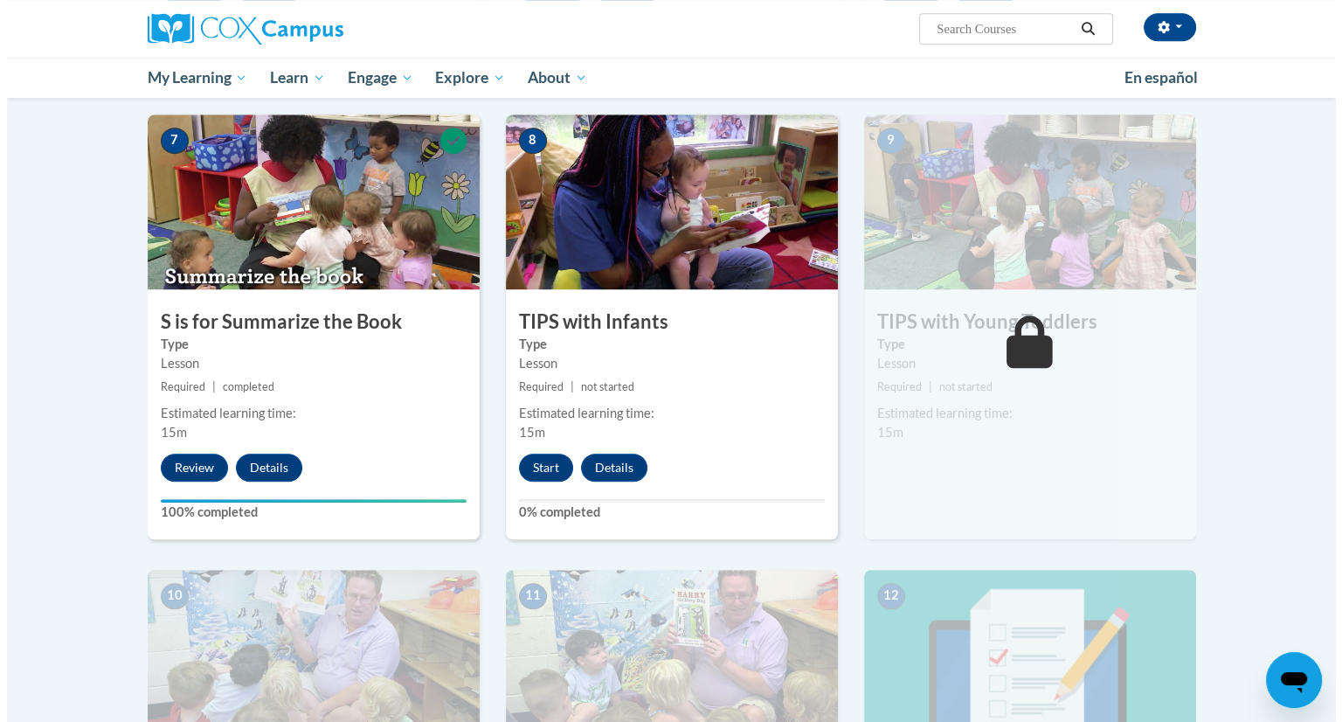
scroll to position [1255, 0]
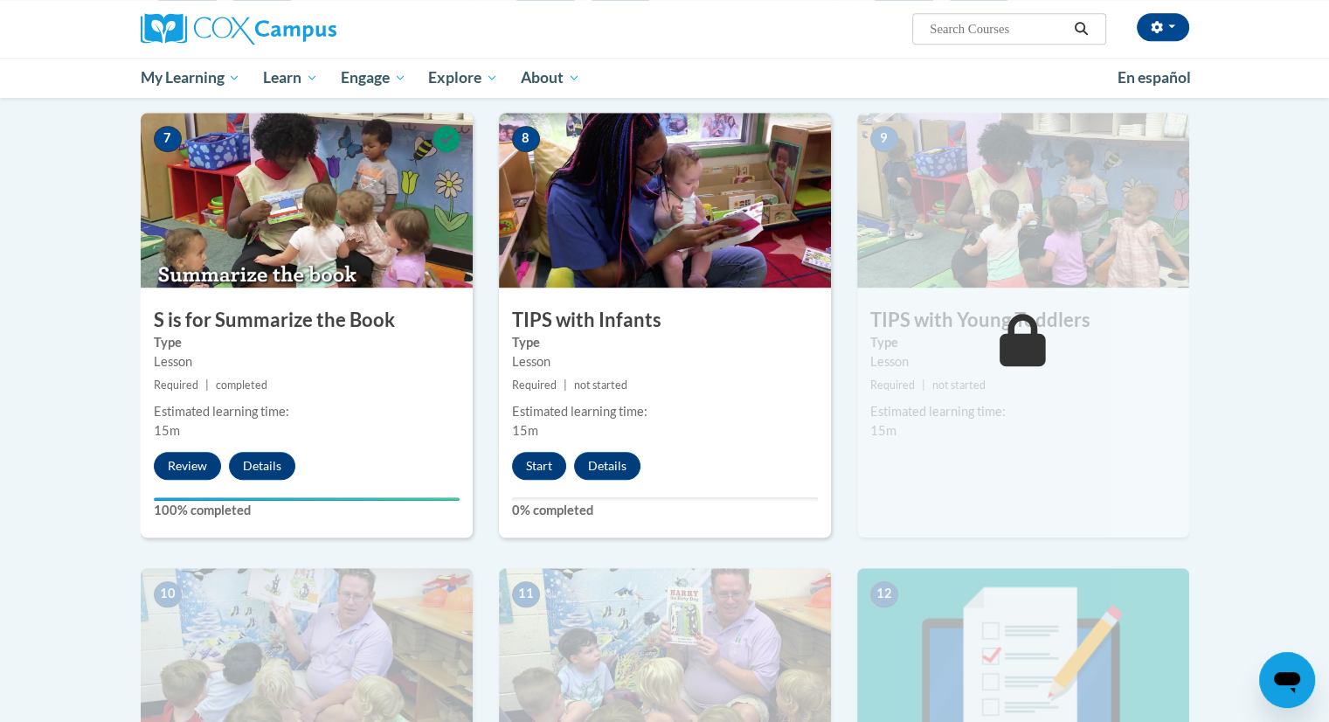
click at [527, 439] on div "Estimated learning time: 15m" at bounding box center [665, 421] width 332 height 38
click at [527, 452] on button "Start" at bounding box center [539, 466] width 54 height 28
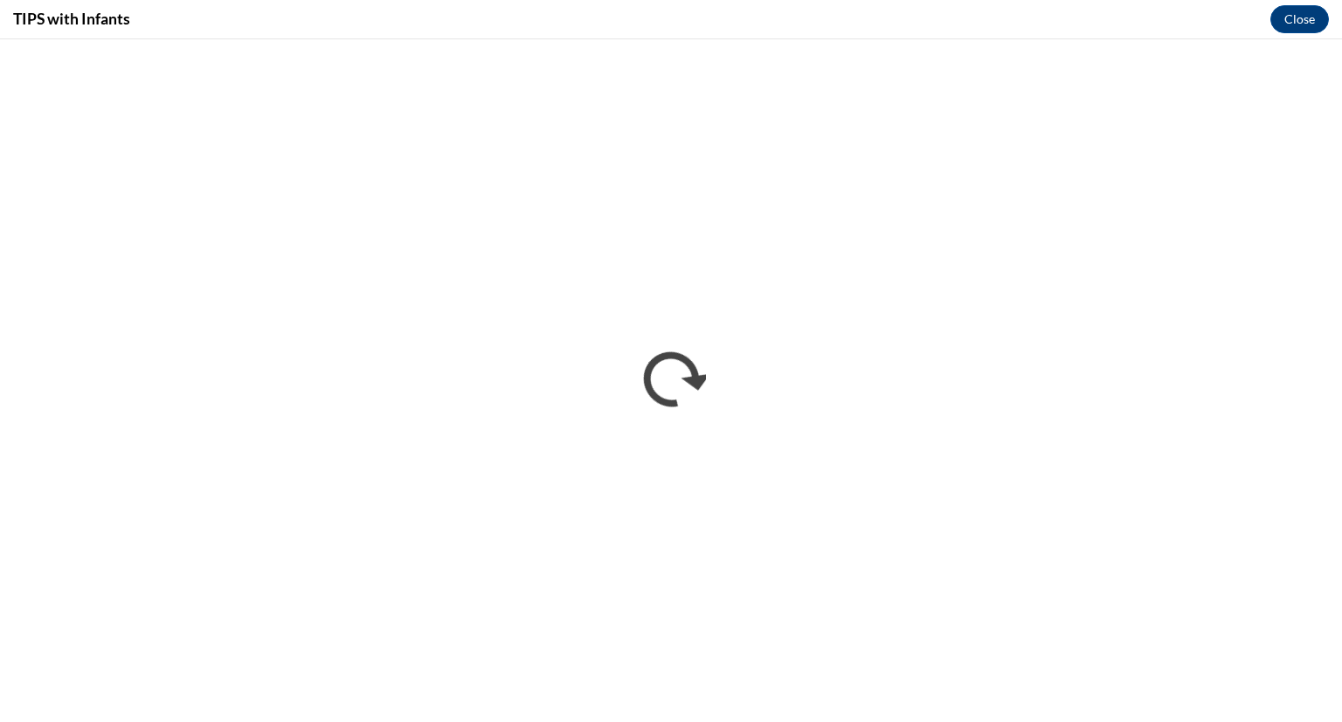
scroll to position [0, 0]
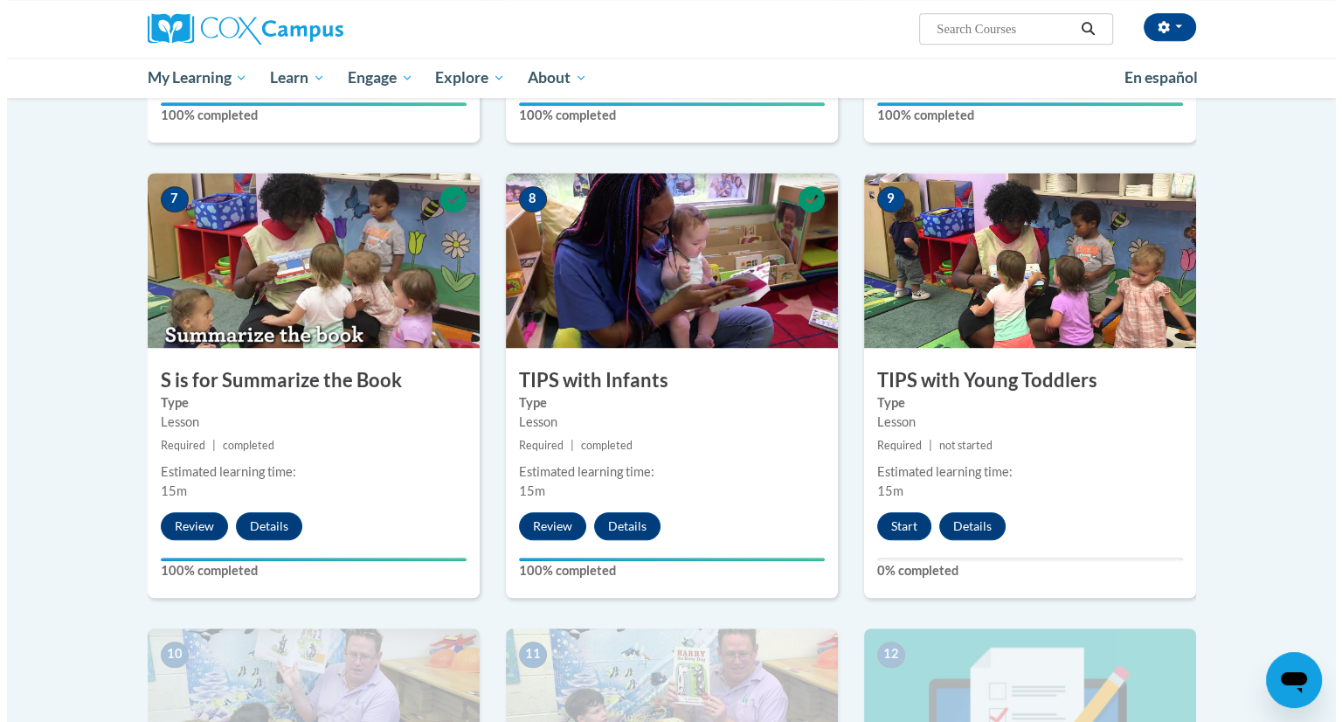
scroll to position [1307, 0]
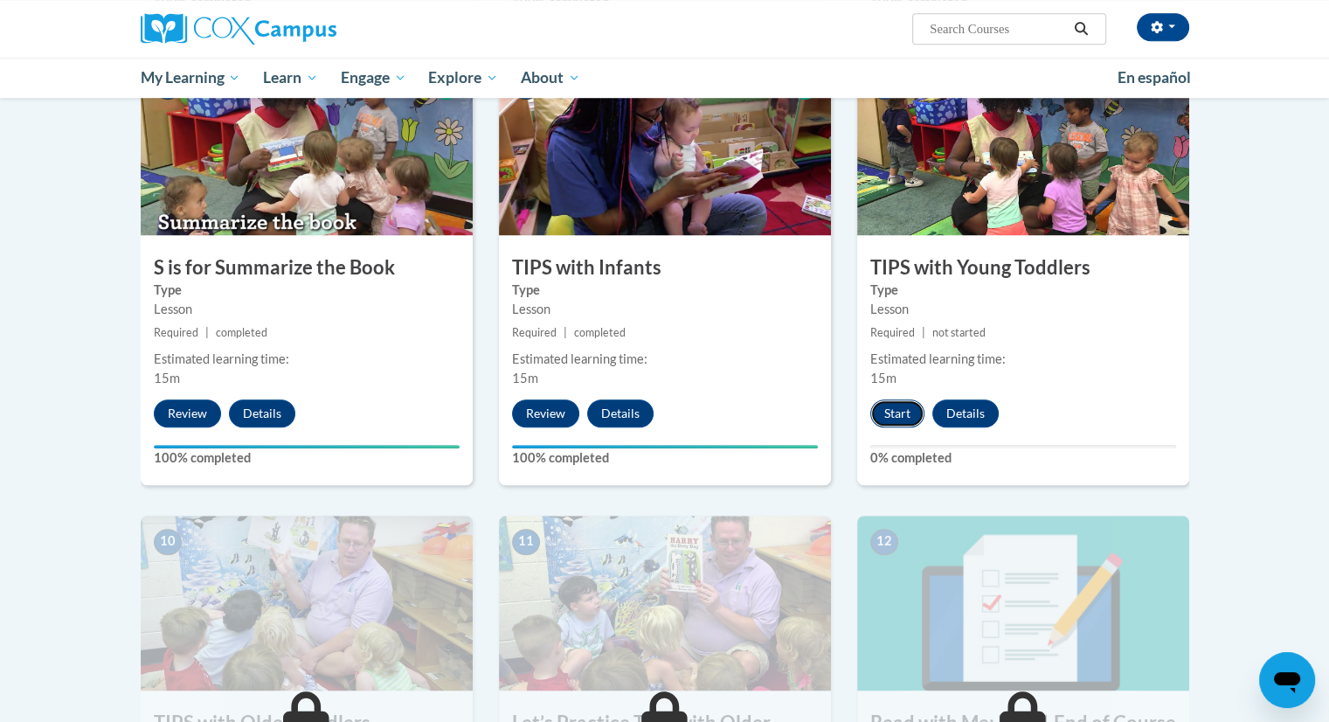
click at [900, 406] on button "Start" at bounding box center [897, 413] width 54 height 28
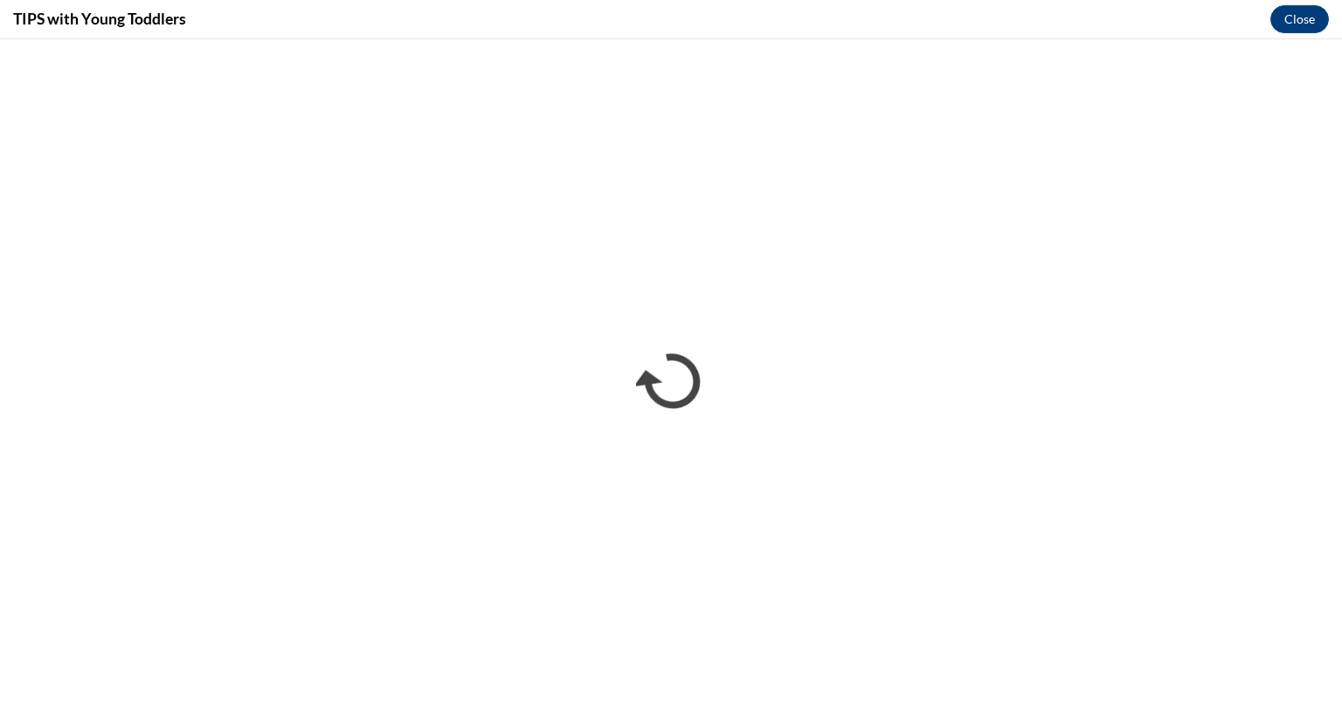
scroll to position [0, 0]
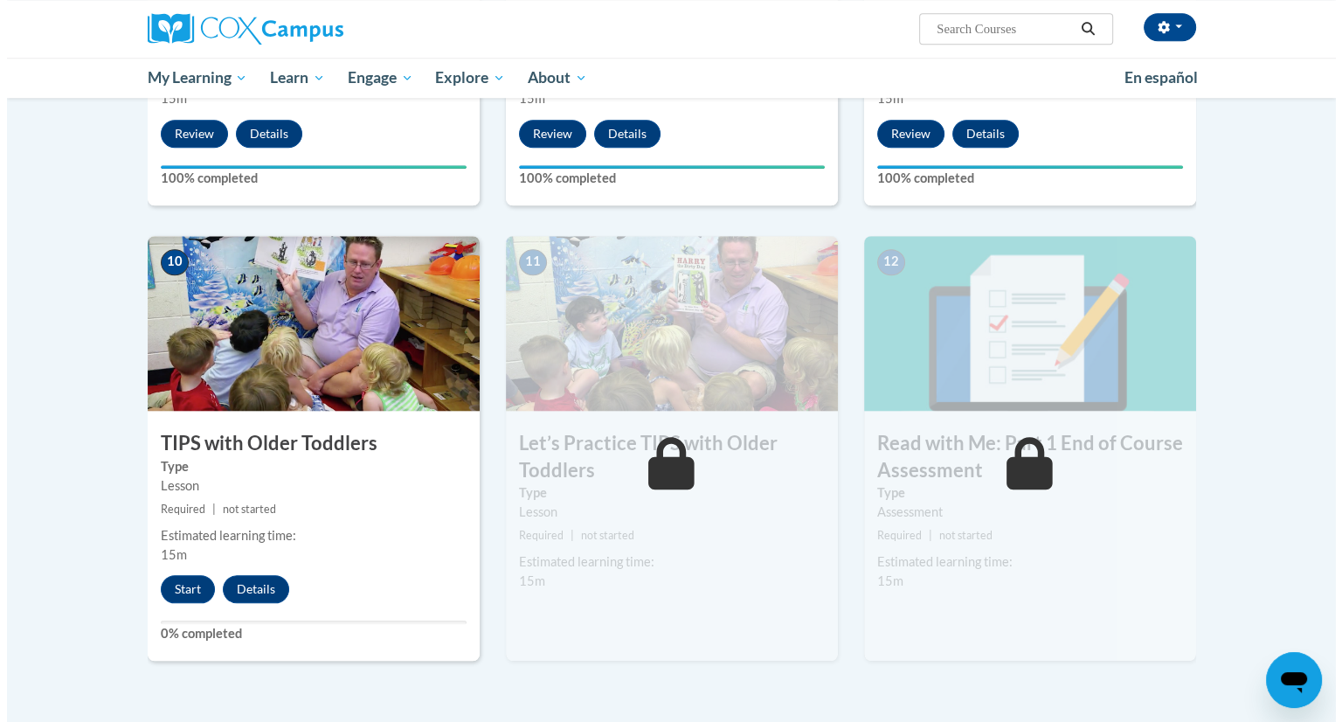
scroll to position [1578, 0]
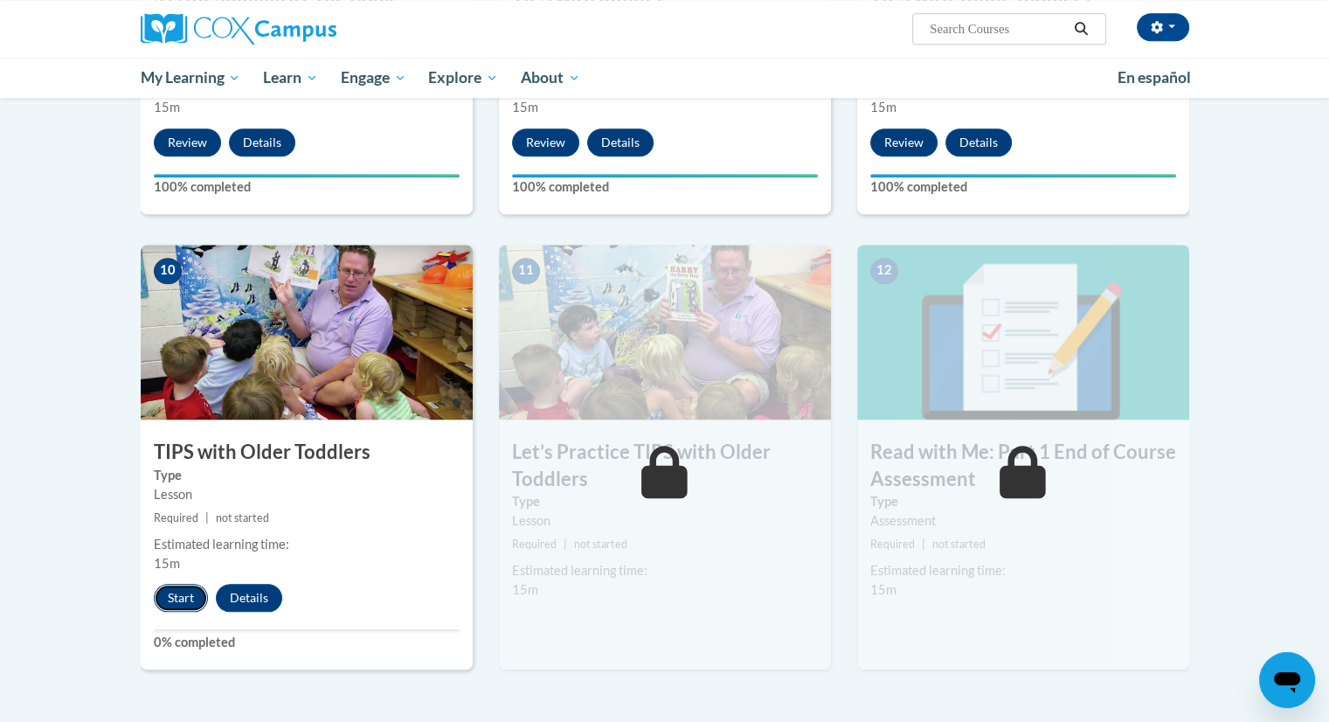
click at [180, 595] on button "Start" at bounding box center [181, 598] width 54 height 28
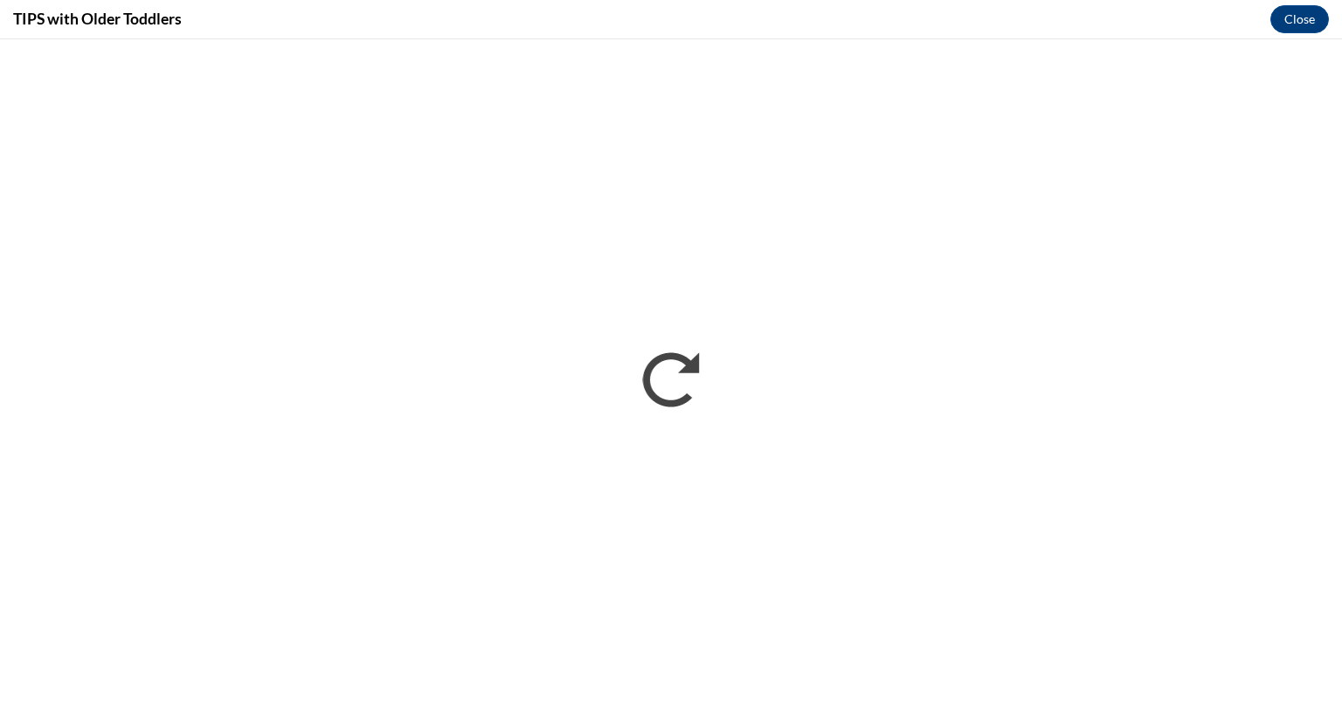
scroll to position [0, 0]
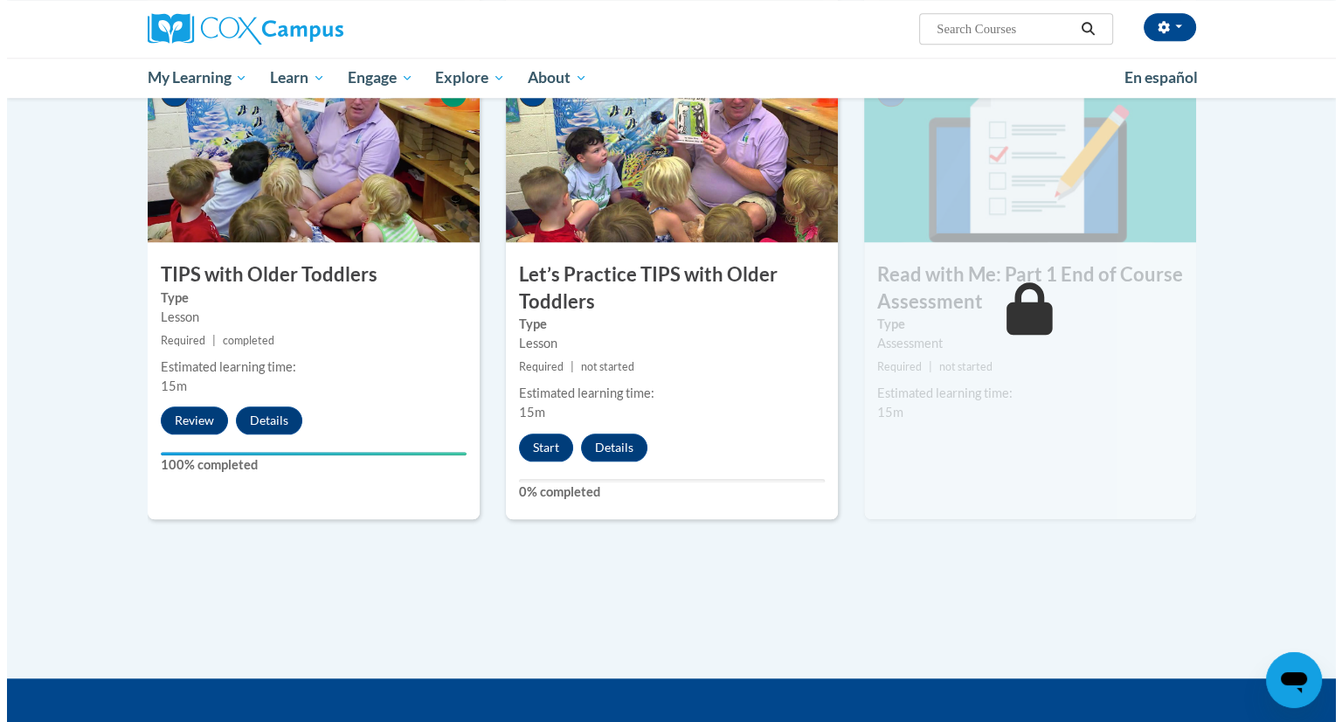
scroll to position [1753, 0]
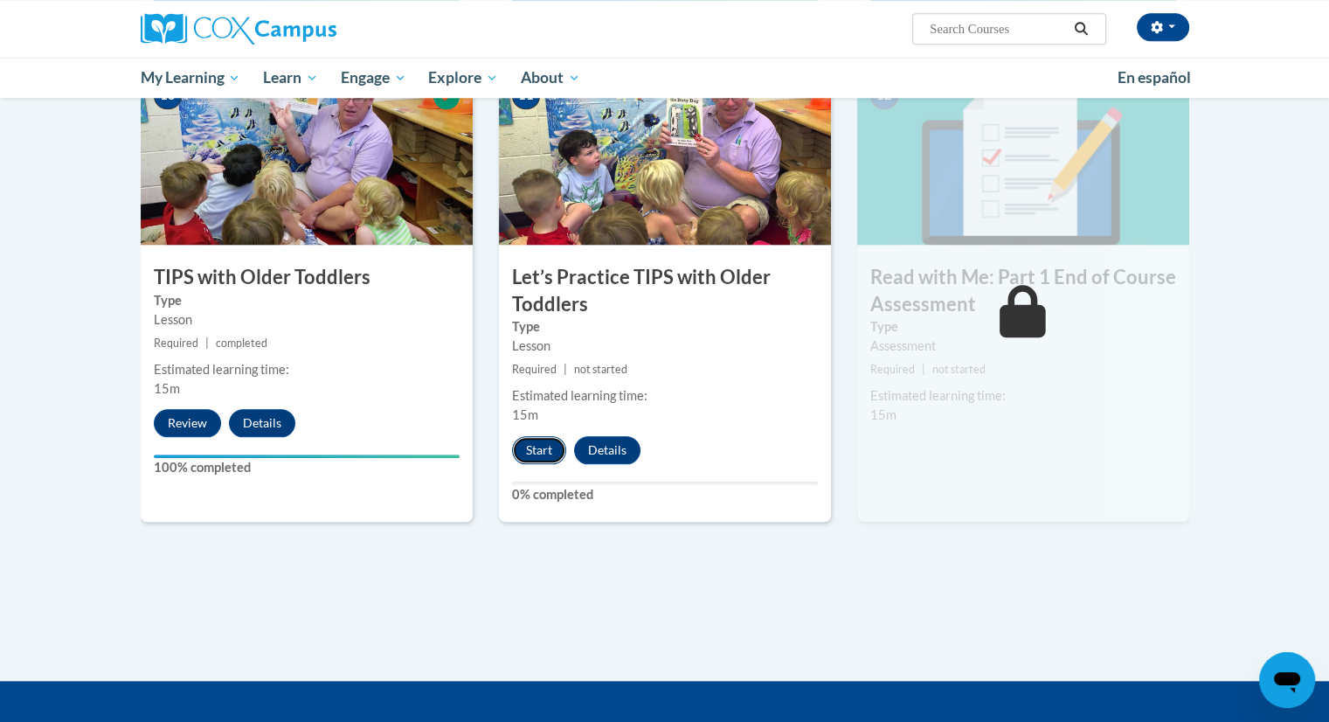
click at [535, 454] on button "Start" at bounding box center [539, 450] width 54 height 28
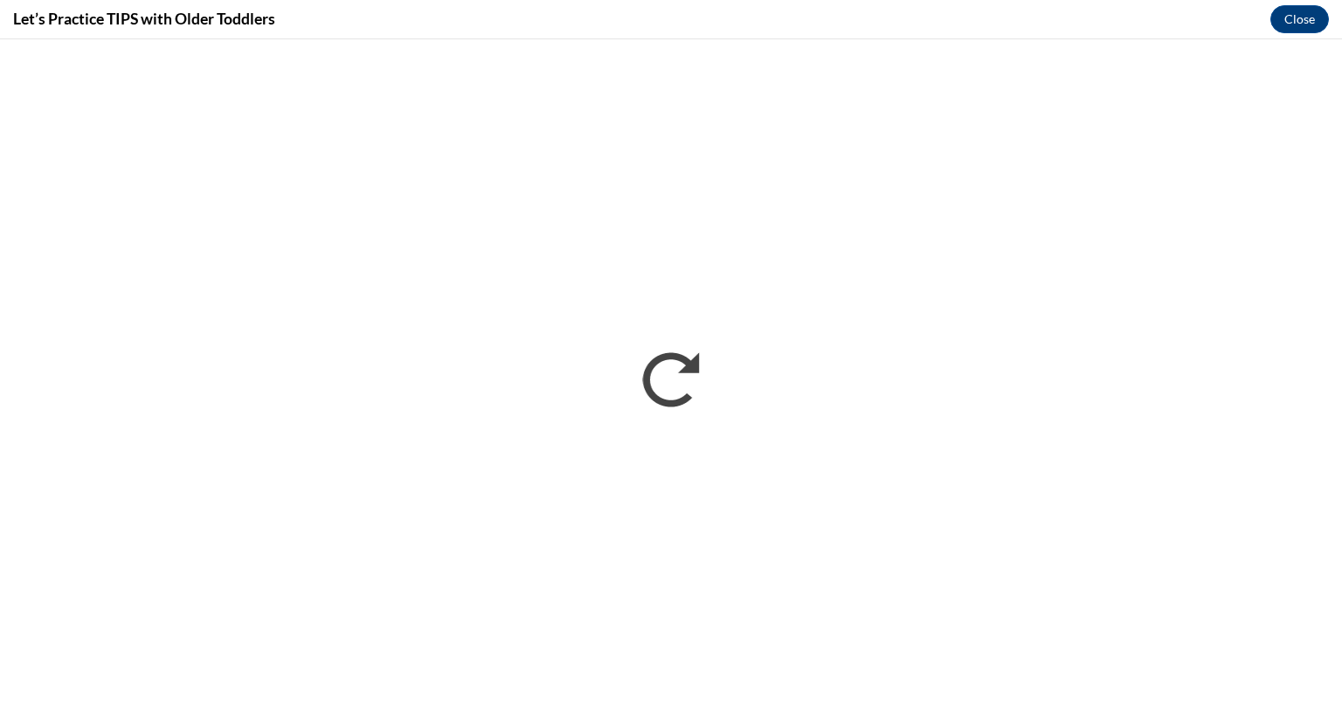
scroll to position [0, 0]
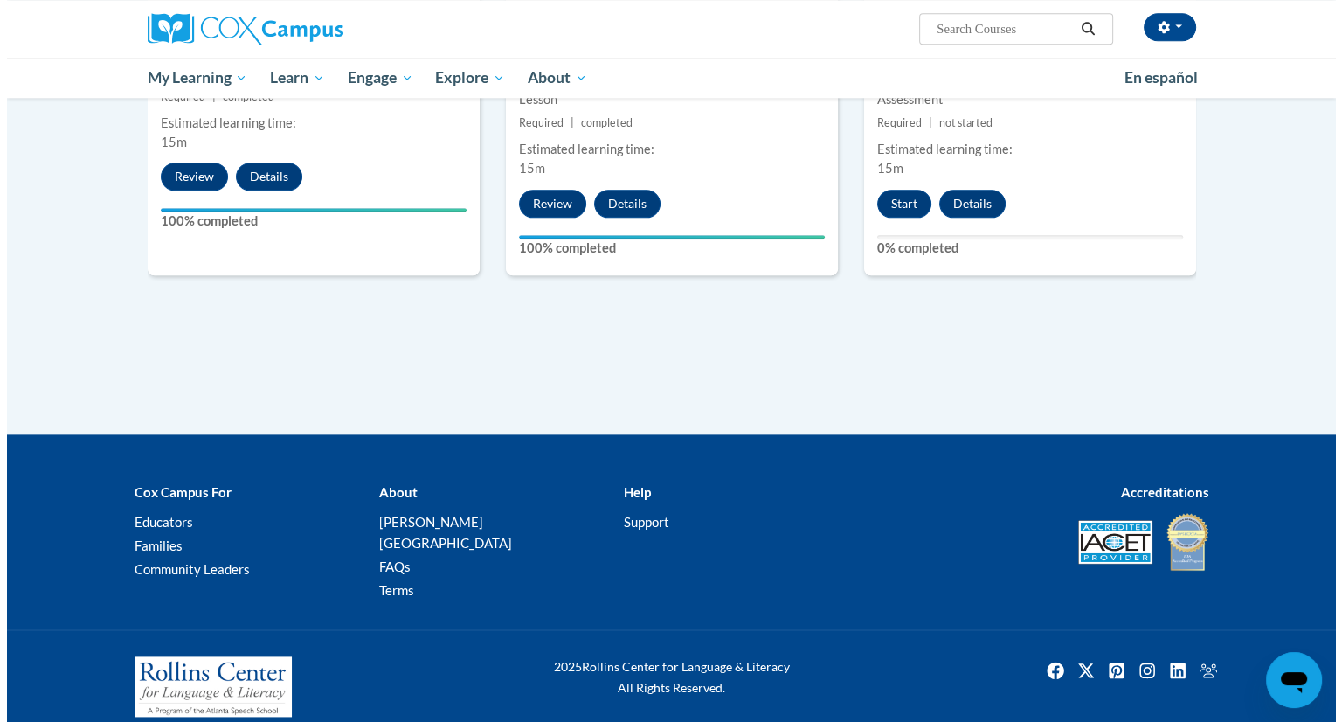
scroll to position [1662, 0]
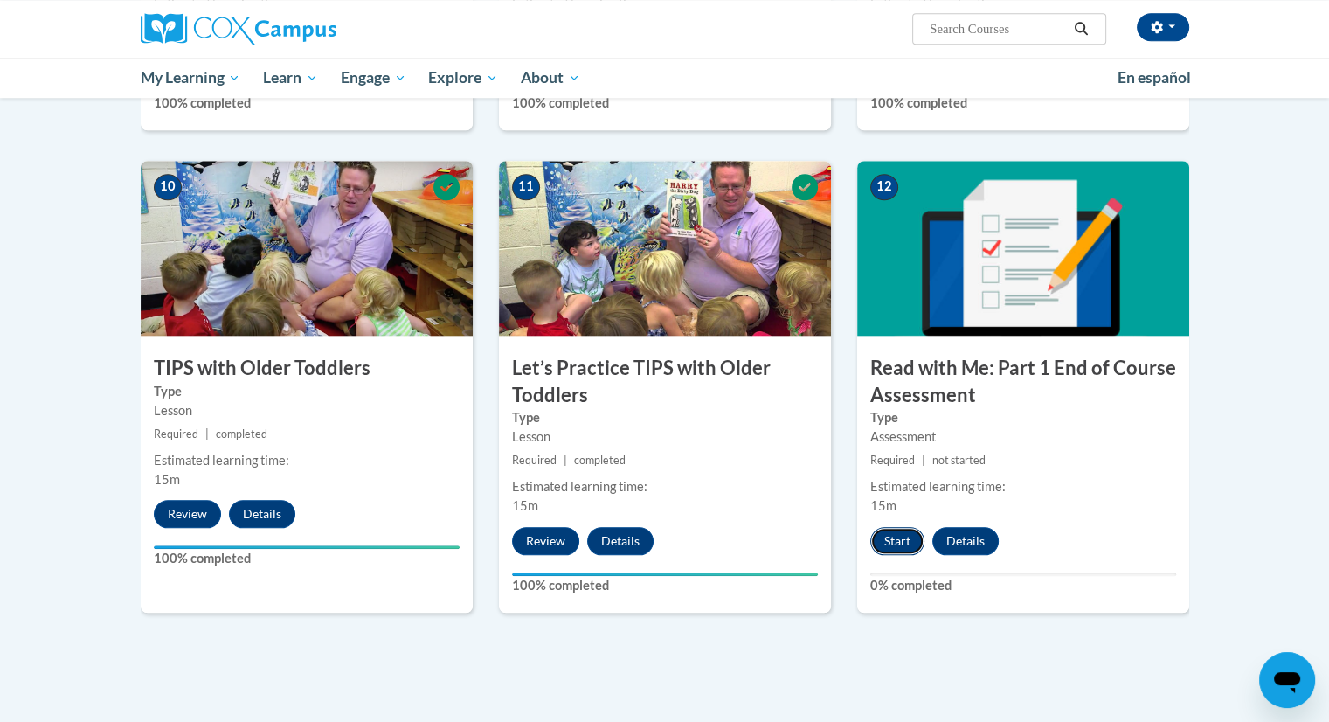
click at [886, 537] on button "Start" at bounding box center [897, 541] width 54 height 28
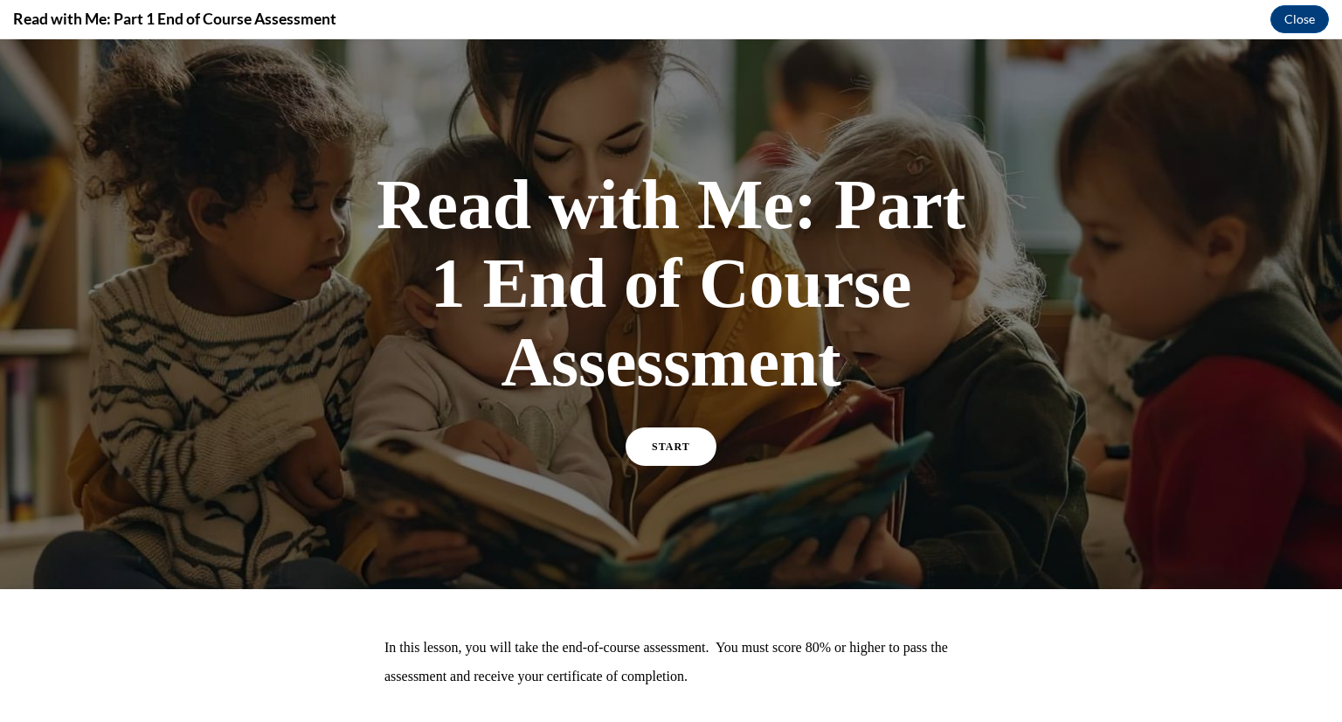
scroll to position [113, 0]
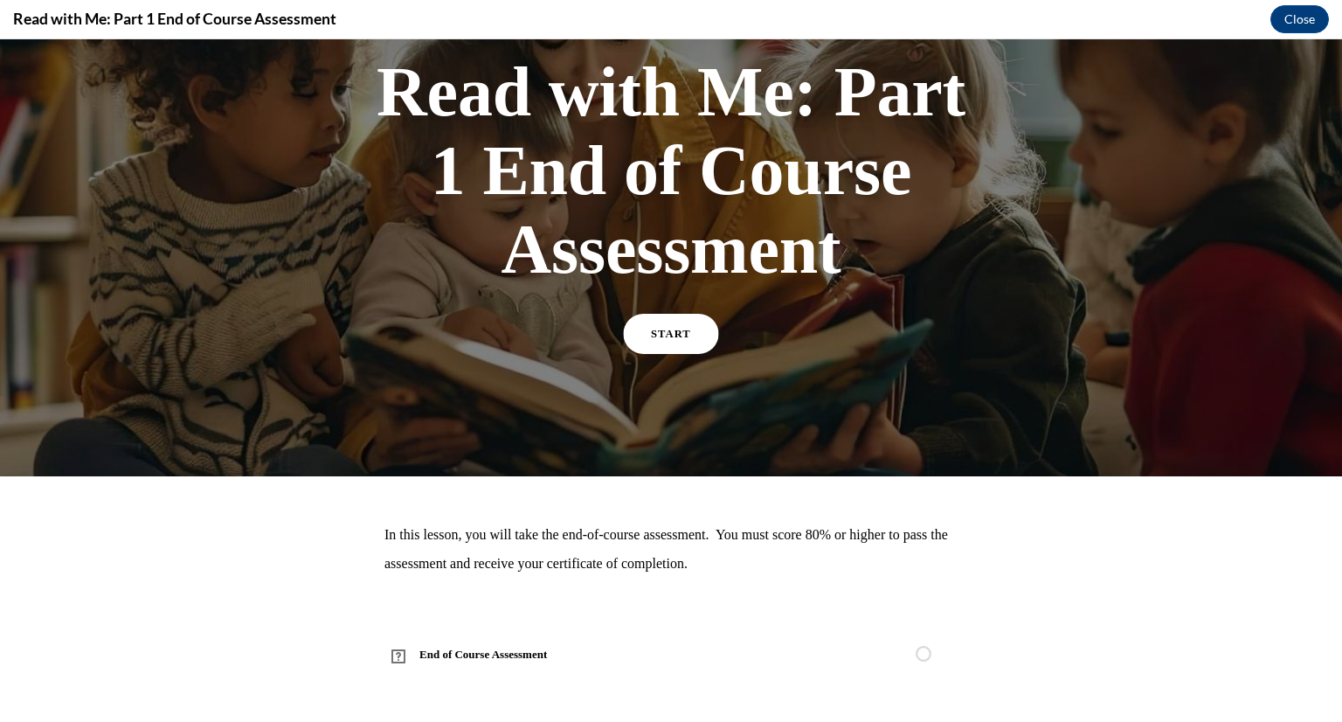
click at [645, 338] on link "START" at bounding box center [671, 334] width 95 height 40
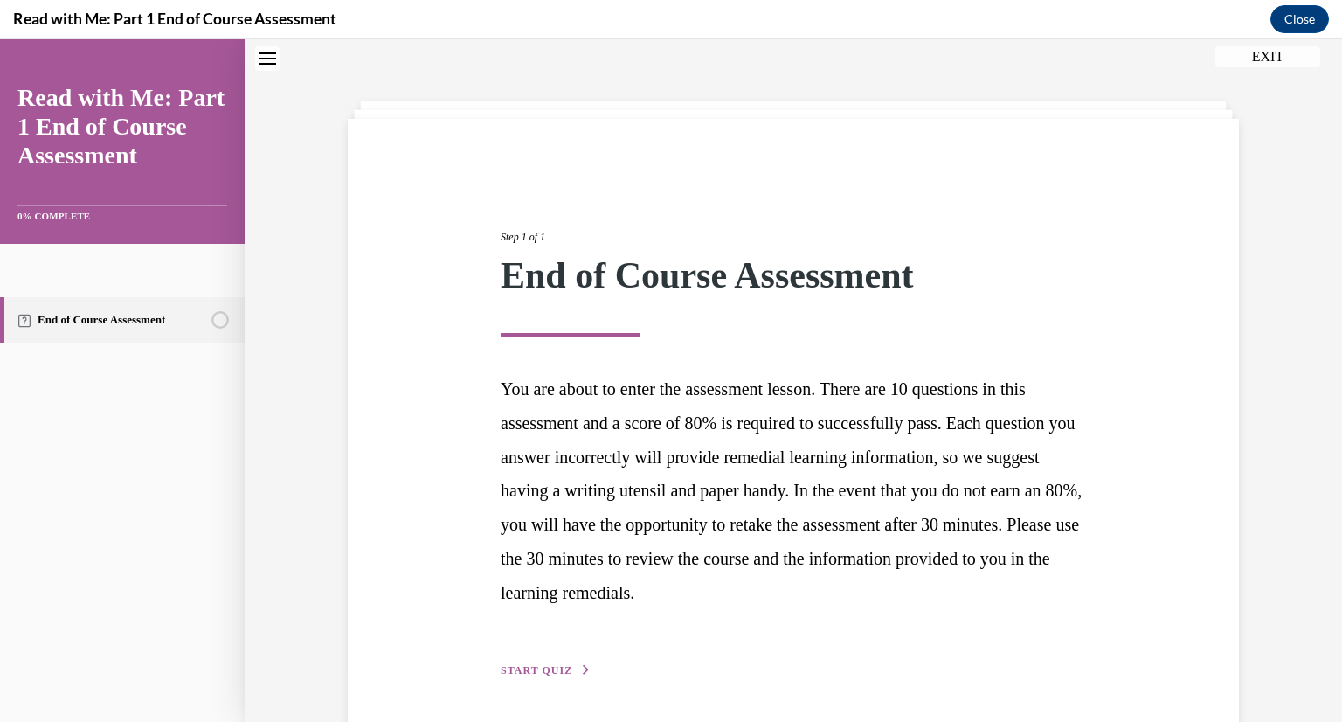
scroll to position [115, 0]
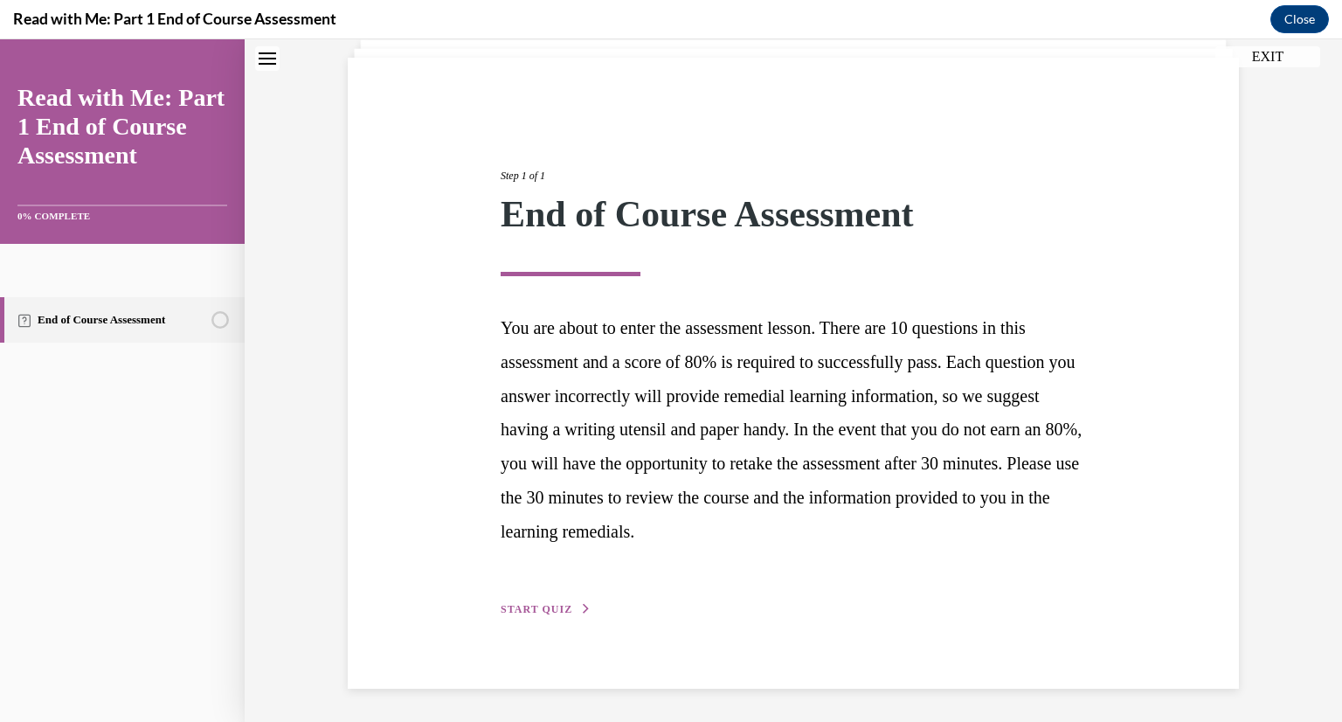
click at [511, 585] on div "Step 1 of 1 End of Course Assessment You are about to enter the assessment less…" at bounding box center [794, 373] width 612 height 491
click at [525, 599] on div "Step 1 of 1 End of Course Assessment You are about to enter the assessment less…" at bounding box center [794, 373] width 612 height 491
click at [562, 607] on span "START QUIZ" at bounding box center [537, 609] width 72 height 12
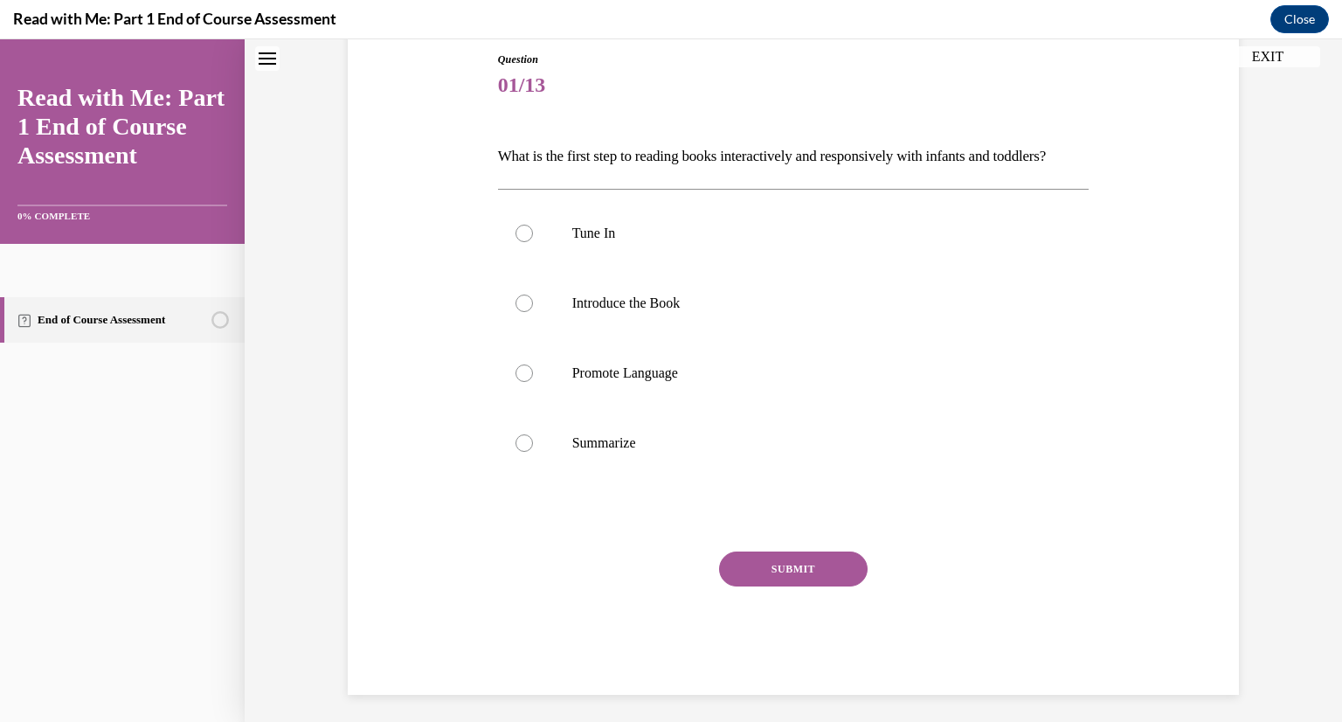
scroll to position [189, 0]
click at [571, 250] on label "Tune In" at bounding box center [794, 236] width 592 height 70
click at [533, 245] on input "Tune In" at bounding box center [524, 235] width 17 height 17
radio input "true"
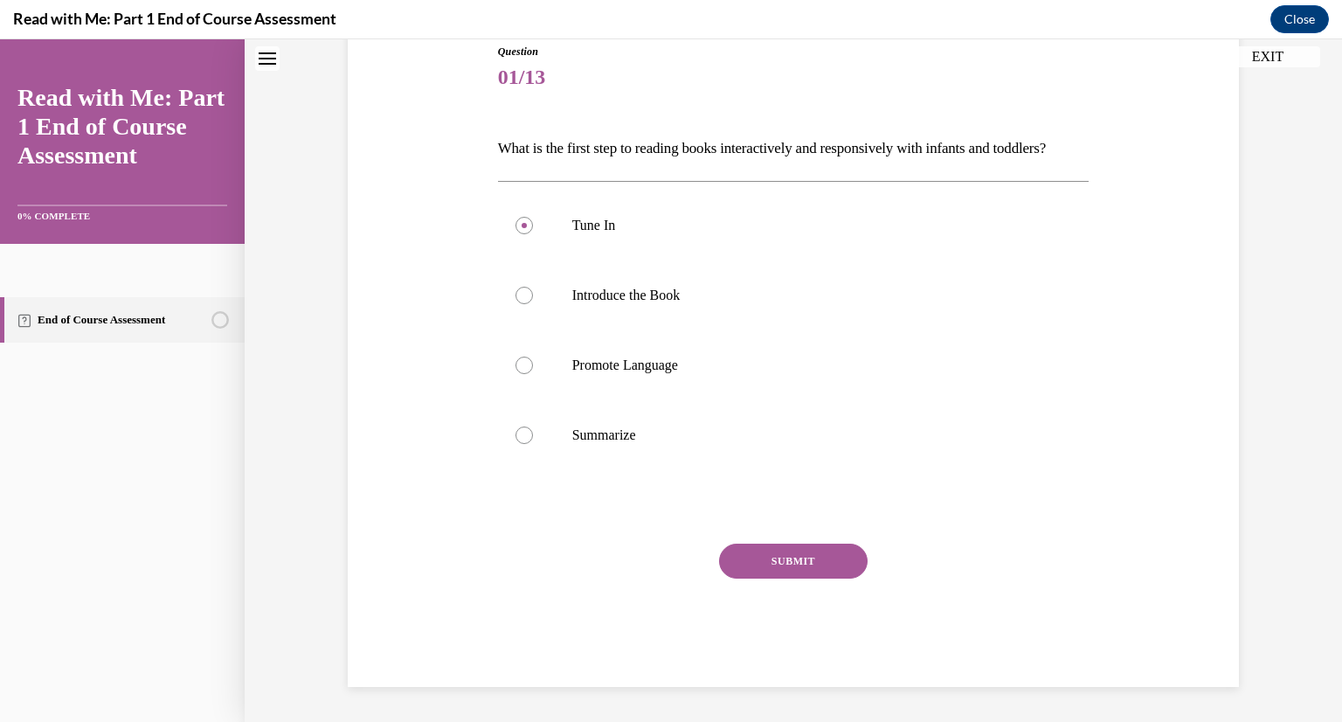
click at [815, 570] on button "SUBMIT" at bounding box center [793, 561] width 149 height 35
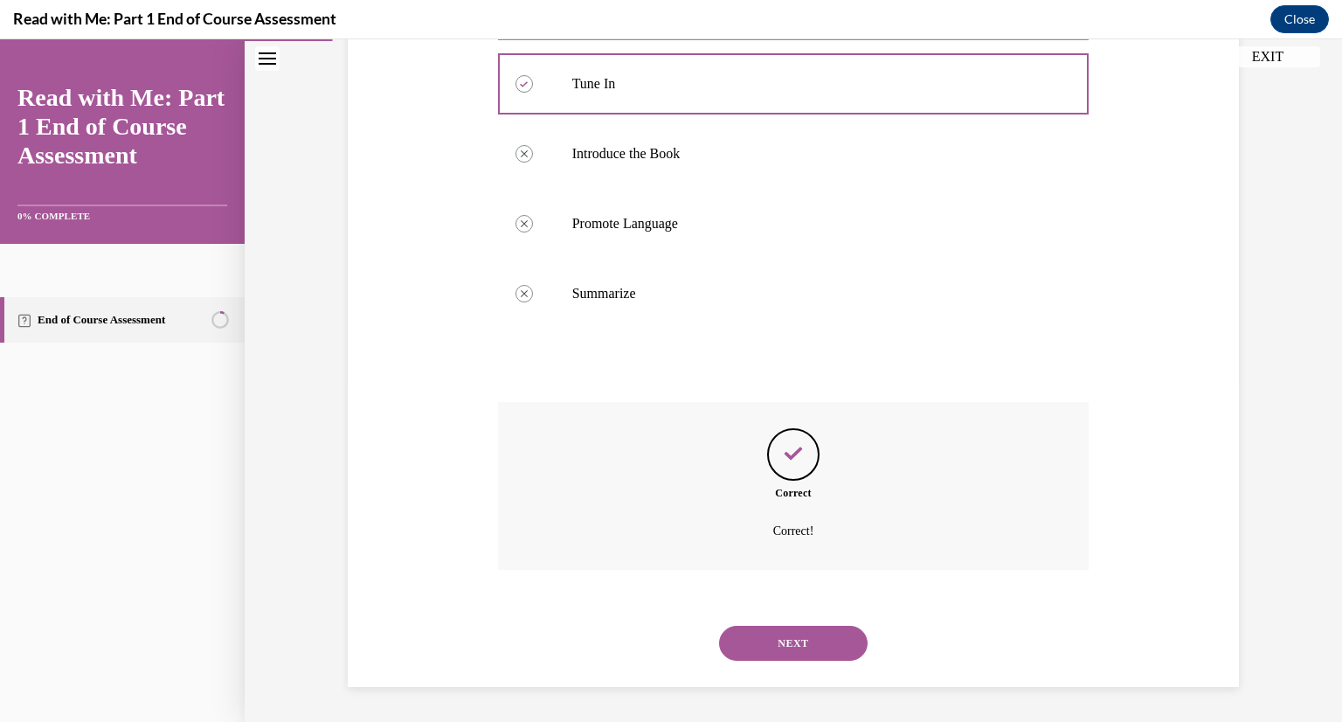
scroll to position [371, 0]
click at [808, 649] on button "NEXT" at bounding box center [793, 643] width 149 height 35
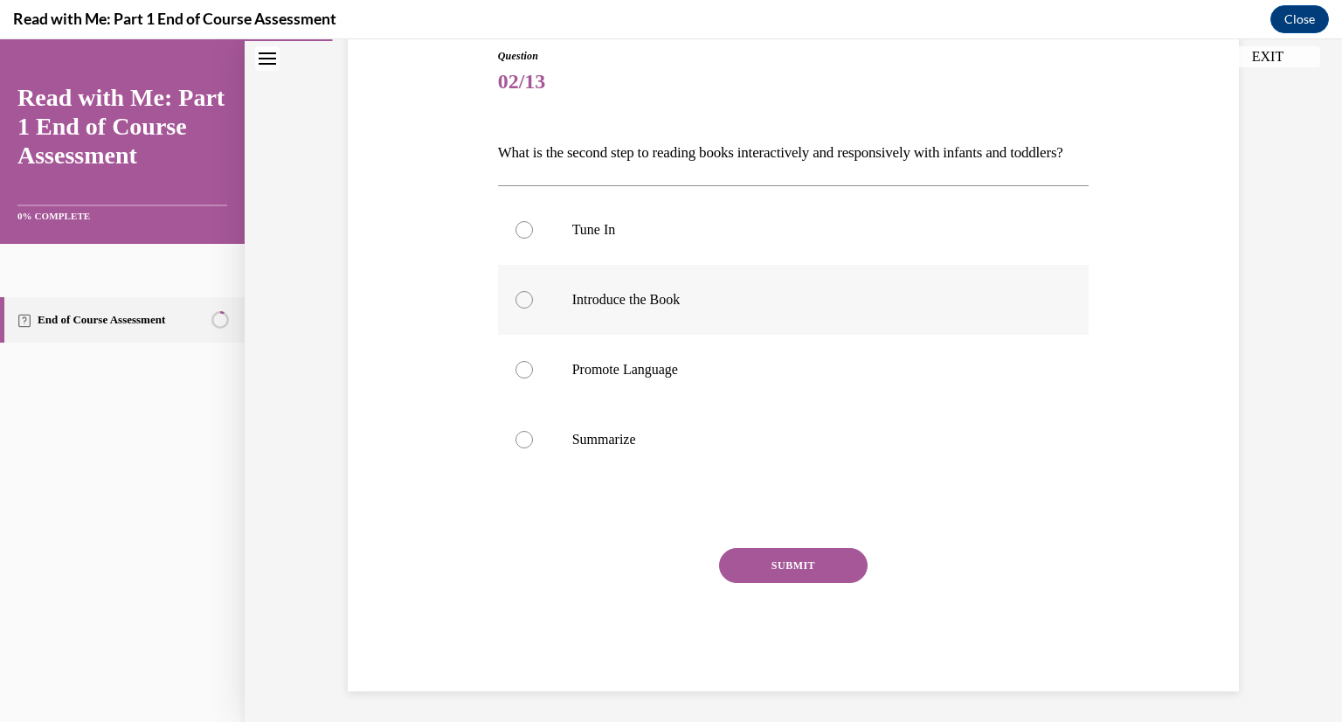
click at [662, 335] on label "Introduce the Book" at bounding box center [794, 300] width 592 height 70
click at [533, 309] on input "Introduce the Book" at bounding box center [524, 299] width 17 height 17
radio input "true"
click at [821, 583] on button "SUBMIT" at bounding box center [793, 565] width 149 height 35
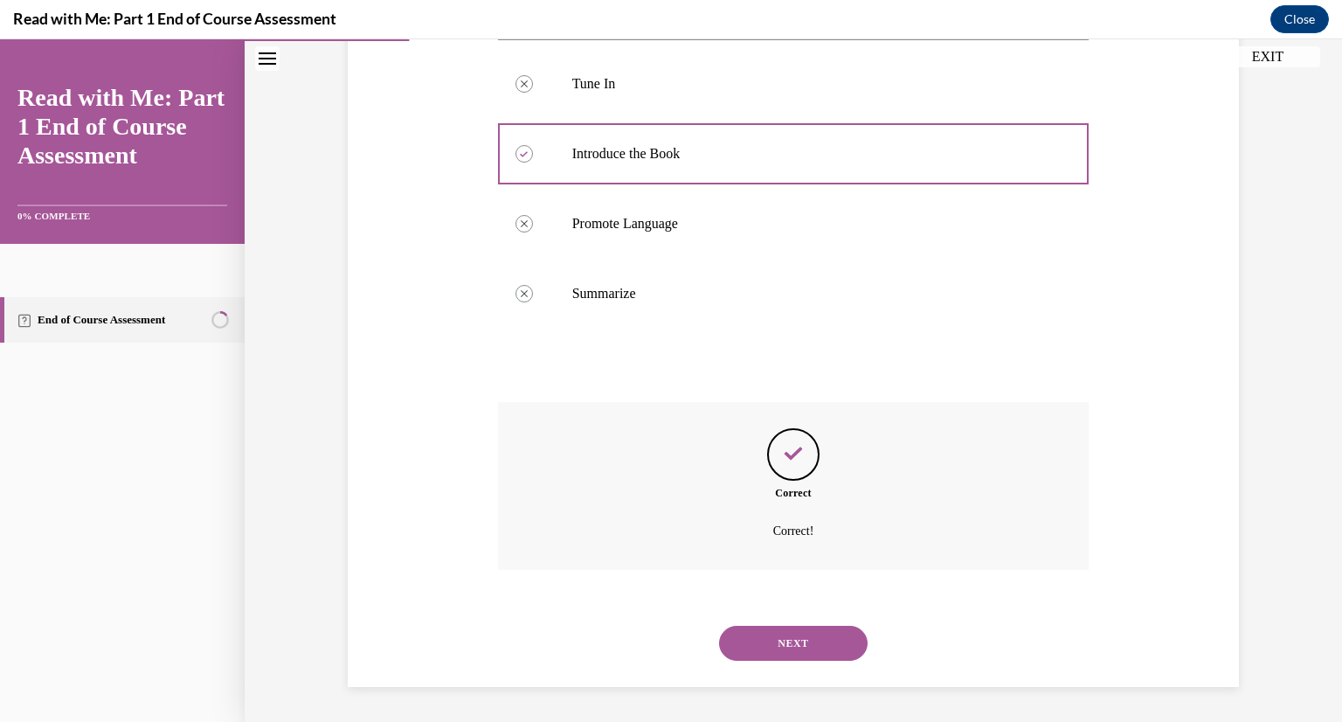
click at [836, 654] on button "NEXT" at bounding box center [793, 643] width 149 height 35
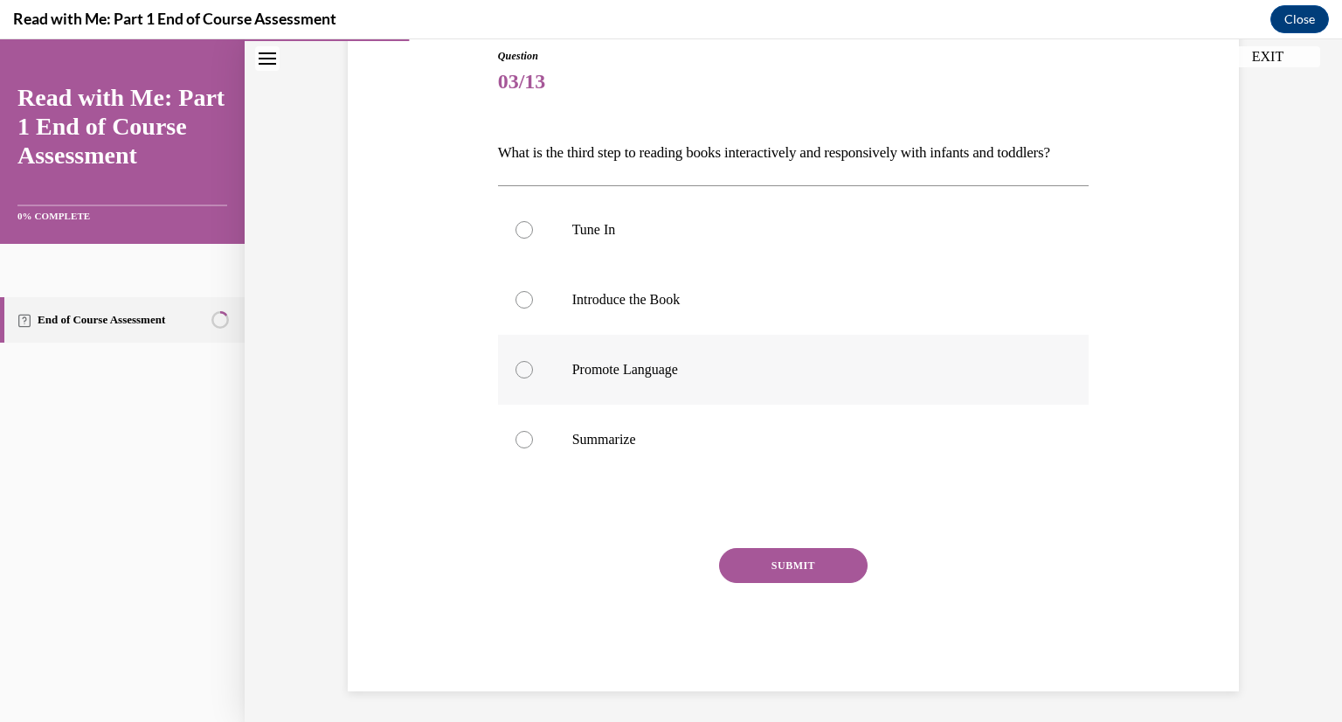
click at [715, 378] on p "Promote Language" at bounding box center [809, 369] width 474 height 17
click at [533, 378] on input "Promote Language" at bounding box center [524, 369] width 17 height 17
radio input "true"
click at [812, 583] on button "SUBMIT" at bounding box center [793, 565] width 149 height 35
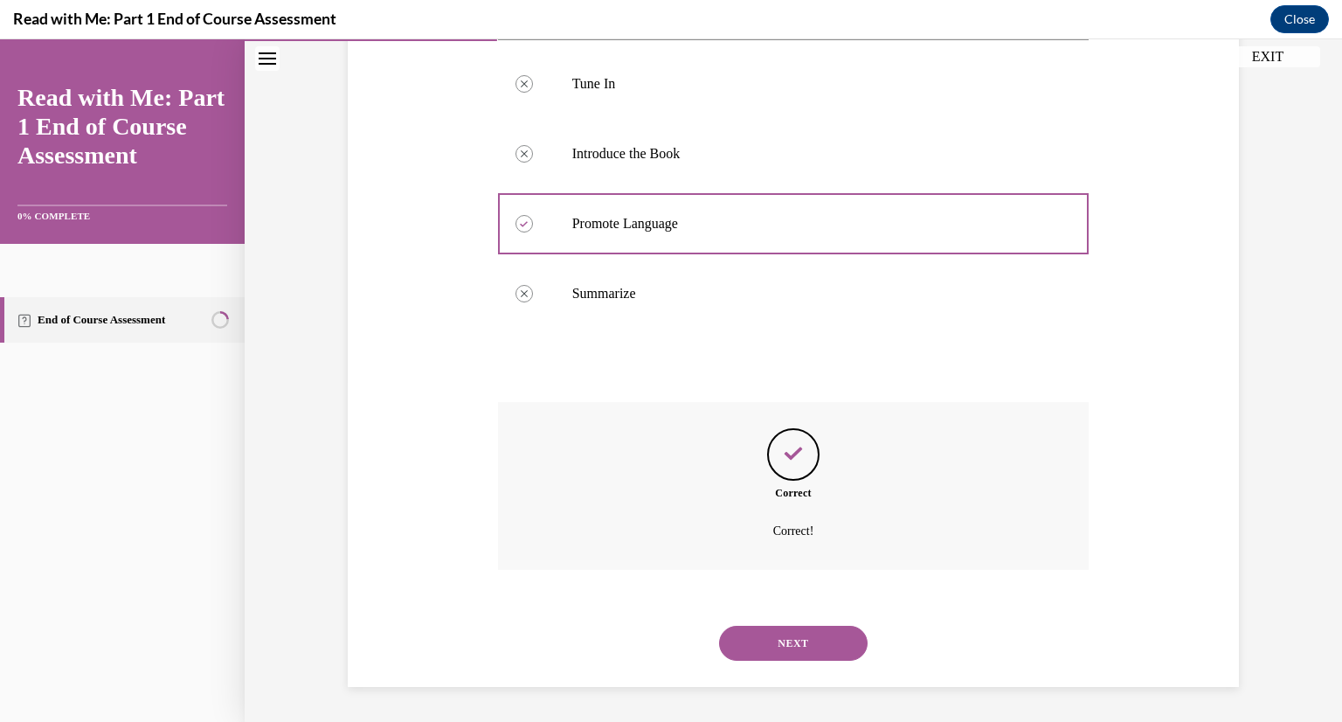
click at [857, 639] on button "NEXT" at bounding box center [793, 643] width 149 height 35
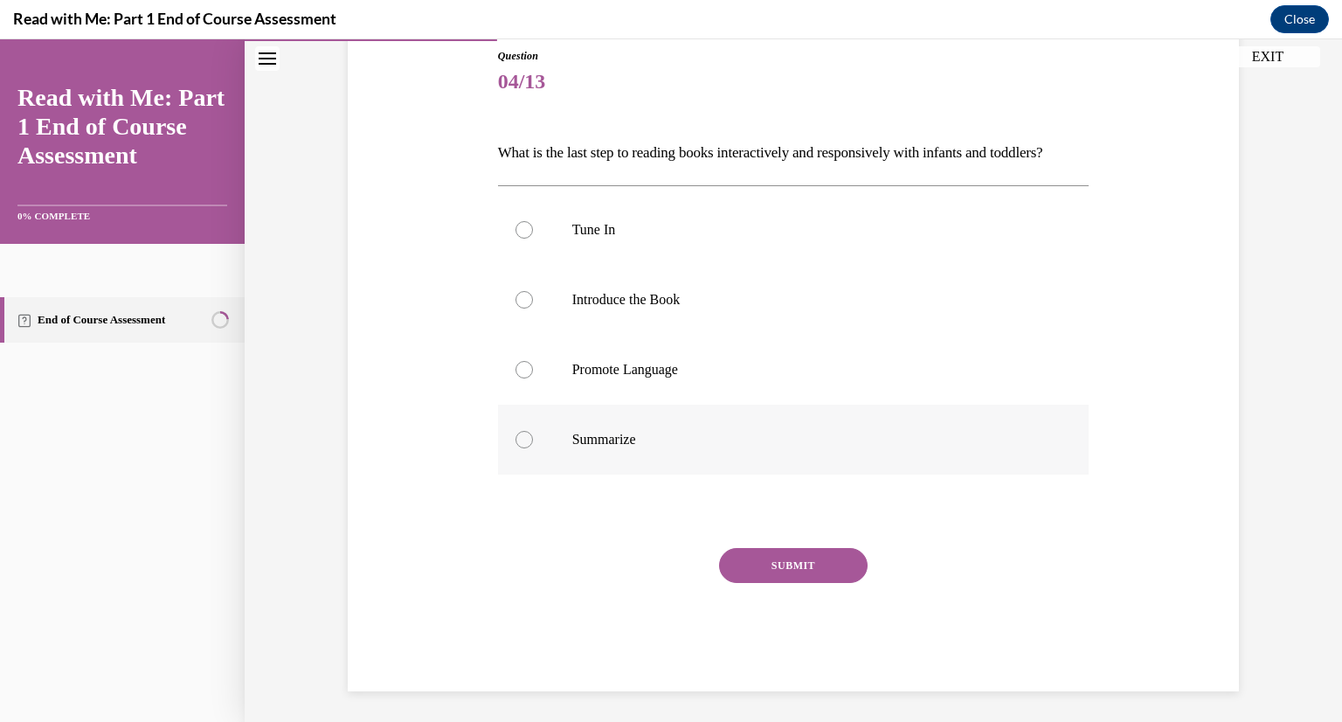
click at [704, 448] on p "Summarize" at bounding box center [809, 439] width 474 height 17
click at [533, 448] on input "Summarize" at bounding box center [524, 439] width 17 height 17
radio input "true"
click at [777, 583] on button "SUBMIT" at bounding box center [793, 565] width 149 height 35
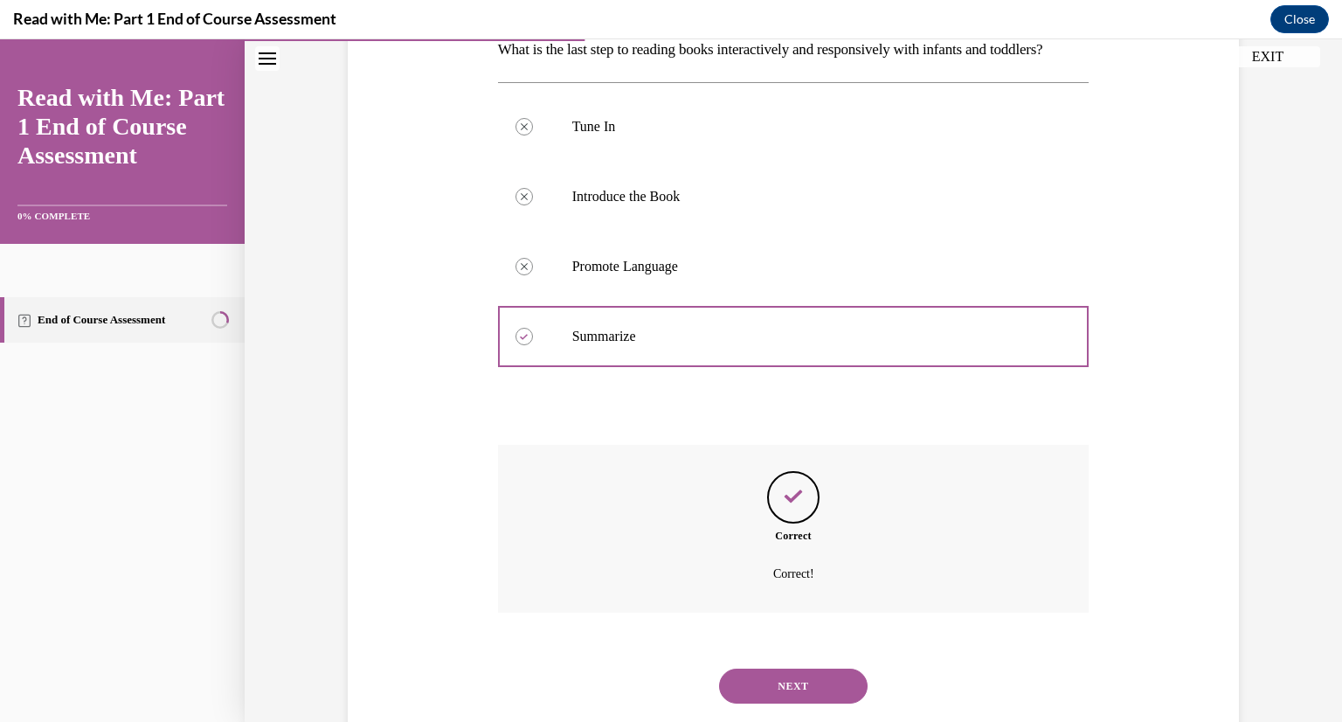
scroll to position [371, 0]
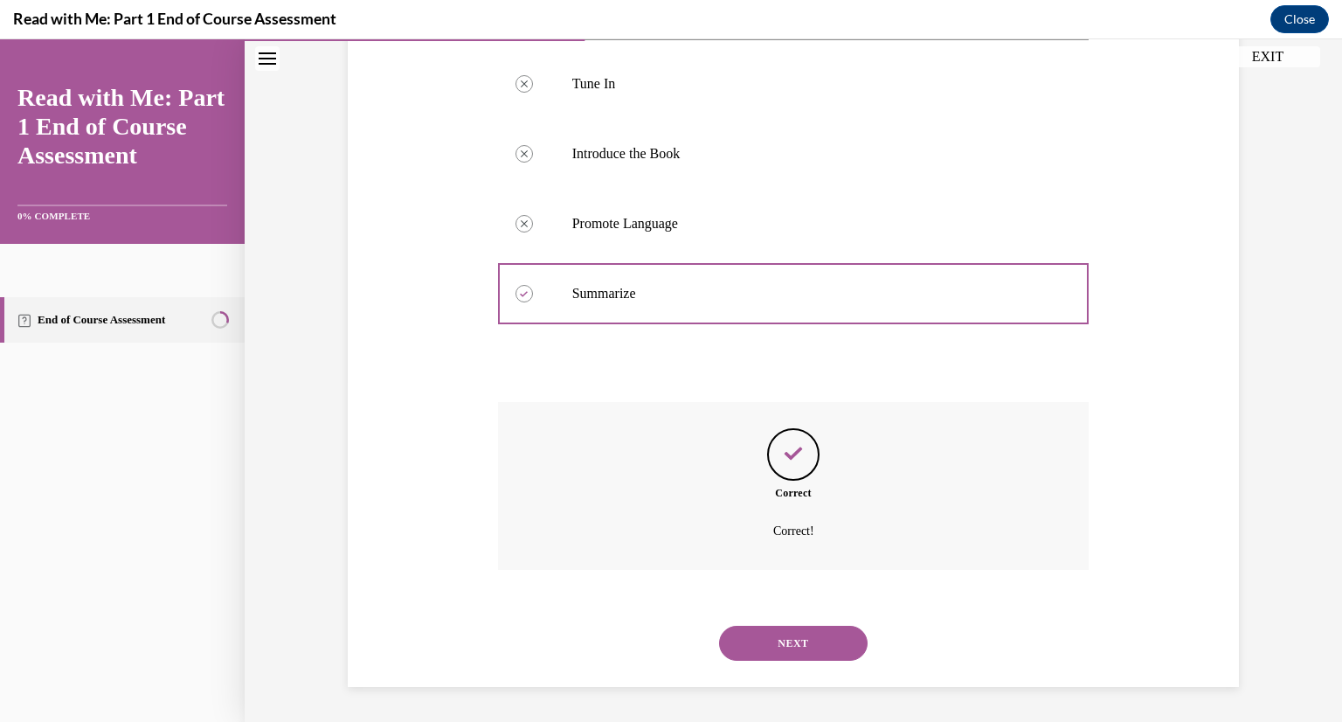
click at [822, 662] on div "NEXT" at bounding box center [794, 643] width 592 height 70
click at [796, 651] on button "NEXT" at bounding box center [793, 643] width 149 height 35
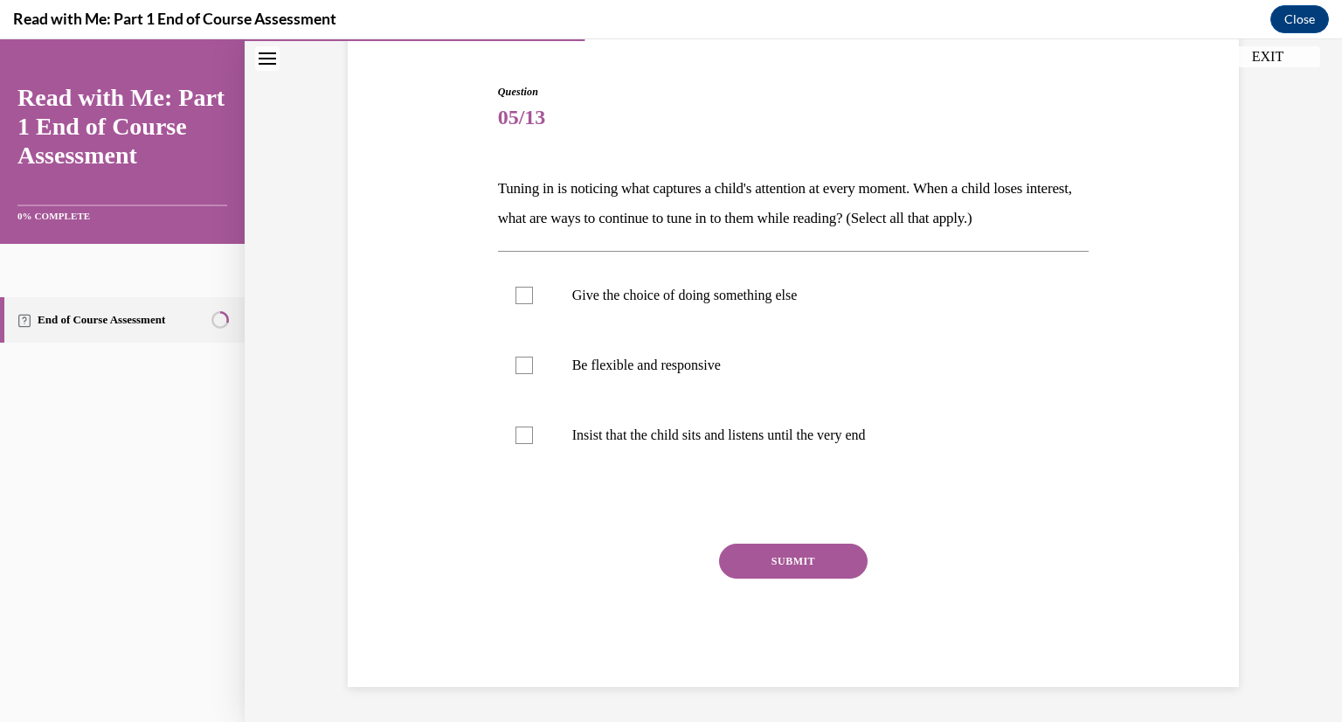
scroll to position [159, 0]
click at [545, 316] on label "Give the choice of doing something else" at bounding box center [794, 295] width 592 height 70
click at [533, 304] on input "Give the choice of doing something else" at bounding box center [524, 295] width 17 height 17
checkbox input "true"
click at [541, 373] on label "Be flexible and responsive" at bounding box center [794, 365] width 592 height 70
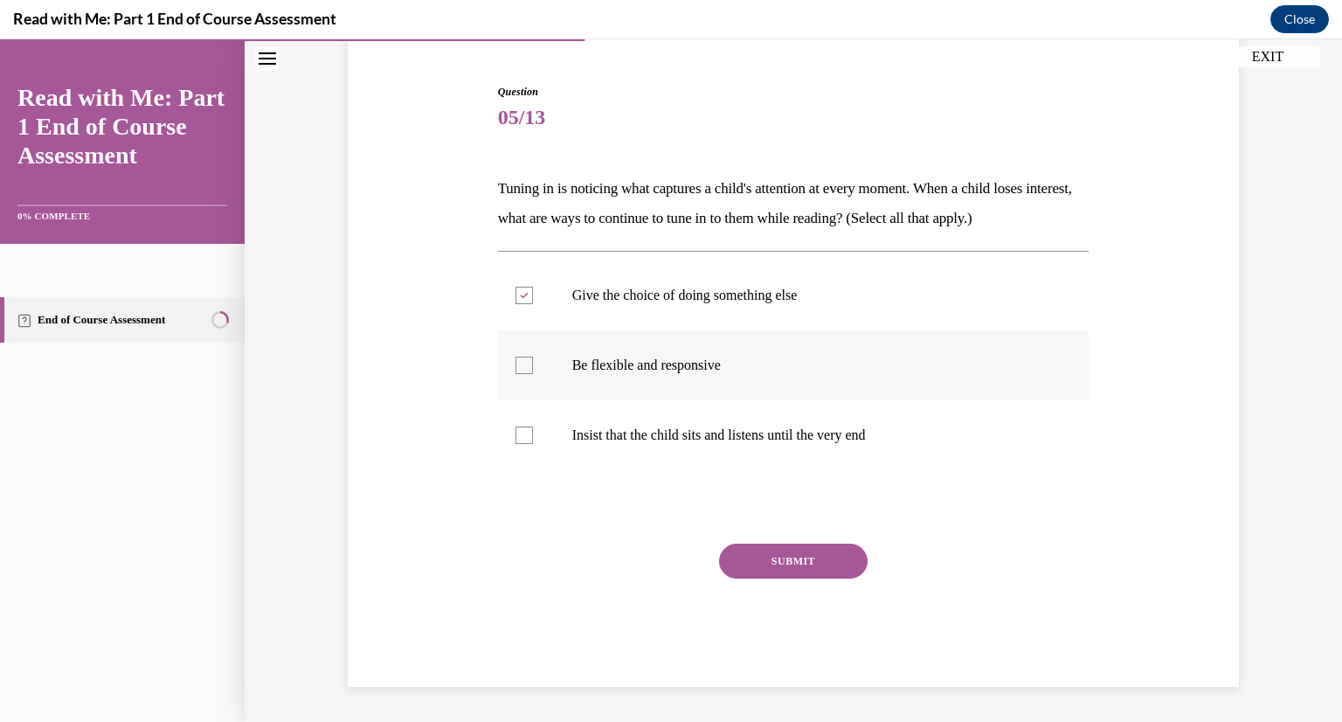
click at [533, 373] on input "Be flexible and responsive" at bounding box center [524, 365] width 17 height 17
checkbox input "true"
click at [808, 576] on button "SUBMIT" at bounding box center [793, 561] width 149 height 35
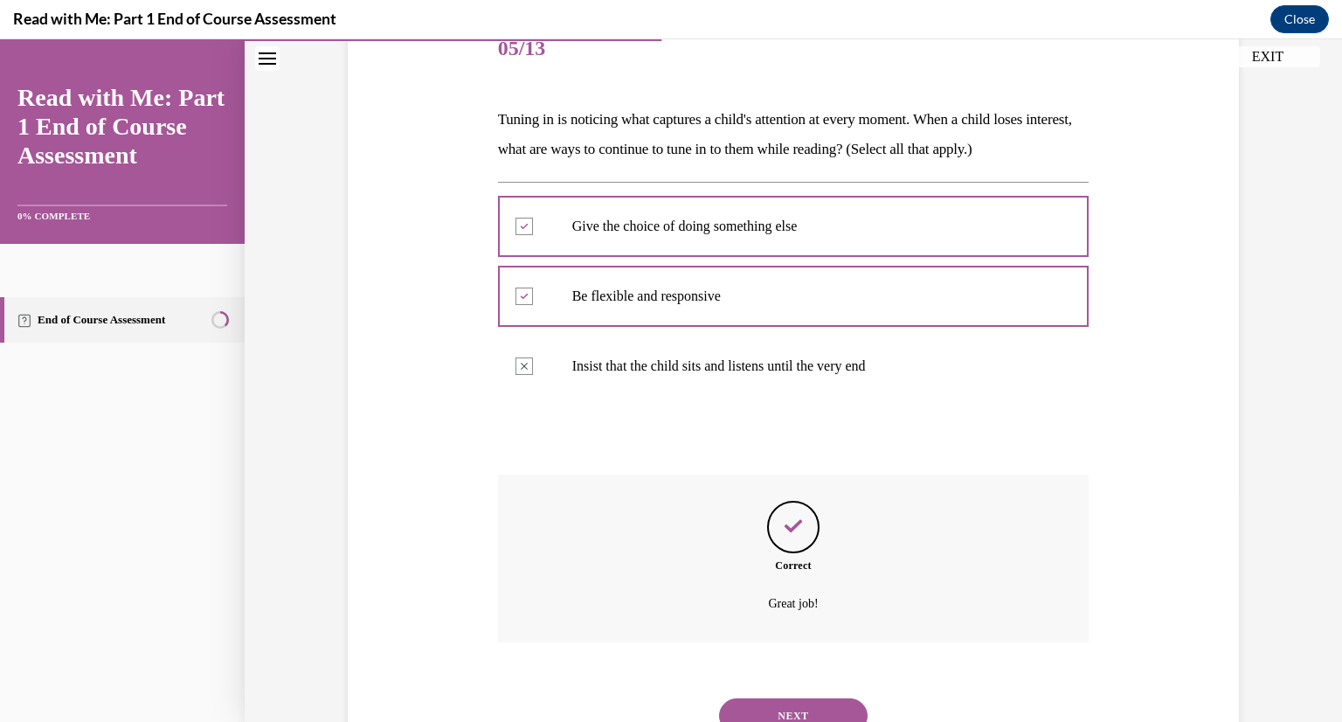
scroll to position [301, 0]
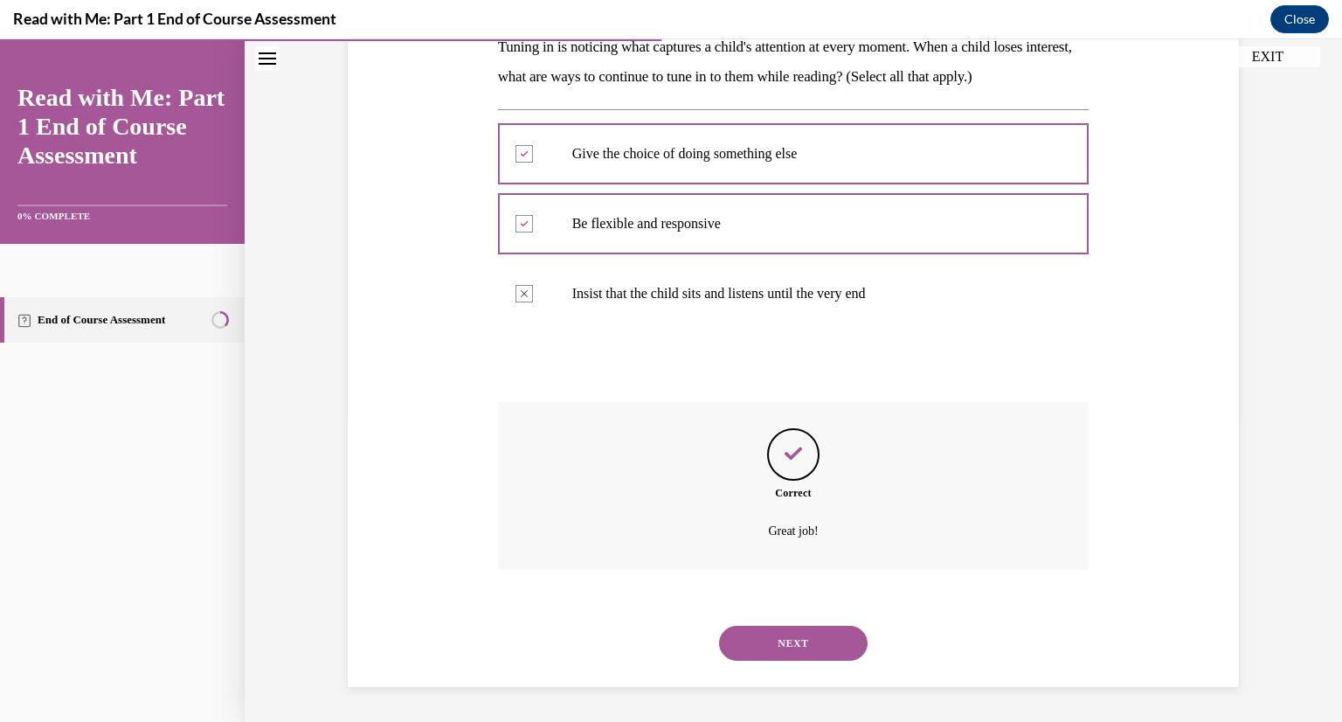
click at [795, 648] on button "NEXT" at bounding box center [793, 643] width 149 height 35
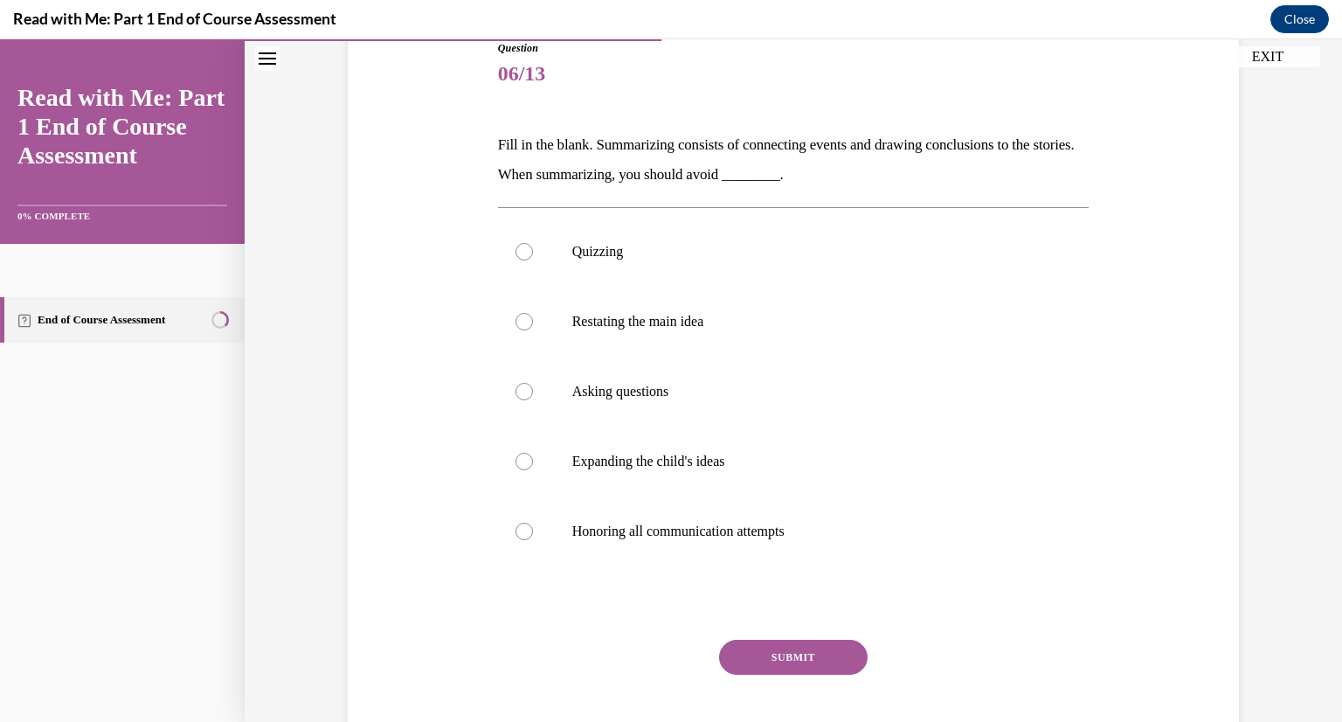
scroll to position [199, 0]
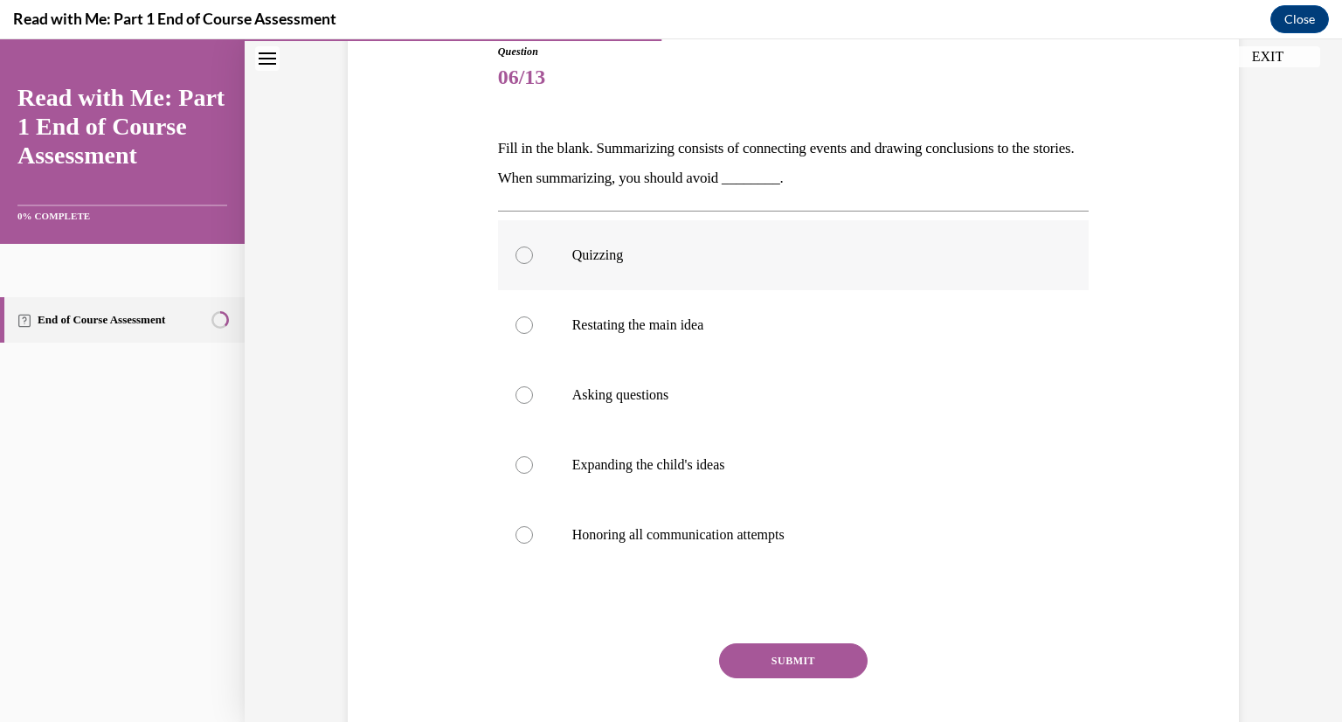
click at [520, 246] on div at bounding box center [524, 254] width 17 height 17
click at [520, 246] on input "Quizzing" at bounding box center [524, 254] width 17 height 17
radio input "true"
click at [760, 630] on div "Question 06/13 Fill in the blank. Summarizing consists of connecting events and…" at bounding box center [794, 415] width 592 height 743
click at [771, 649] on button "SUBMIT" at bounding box center [793, 660] width 149 height 35
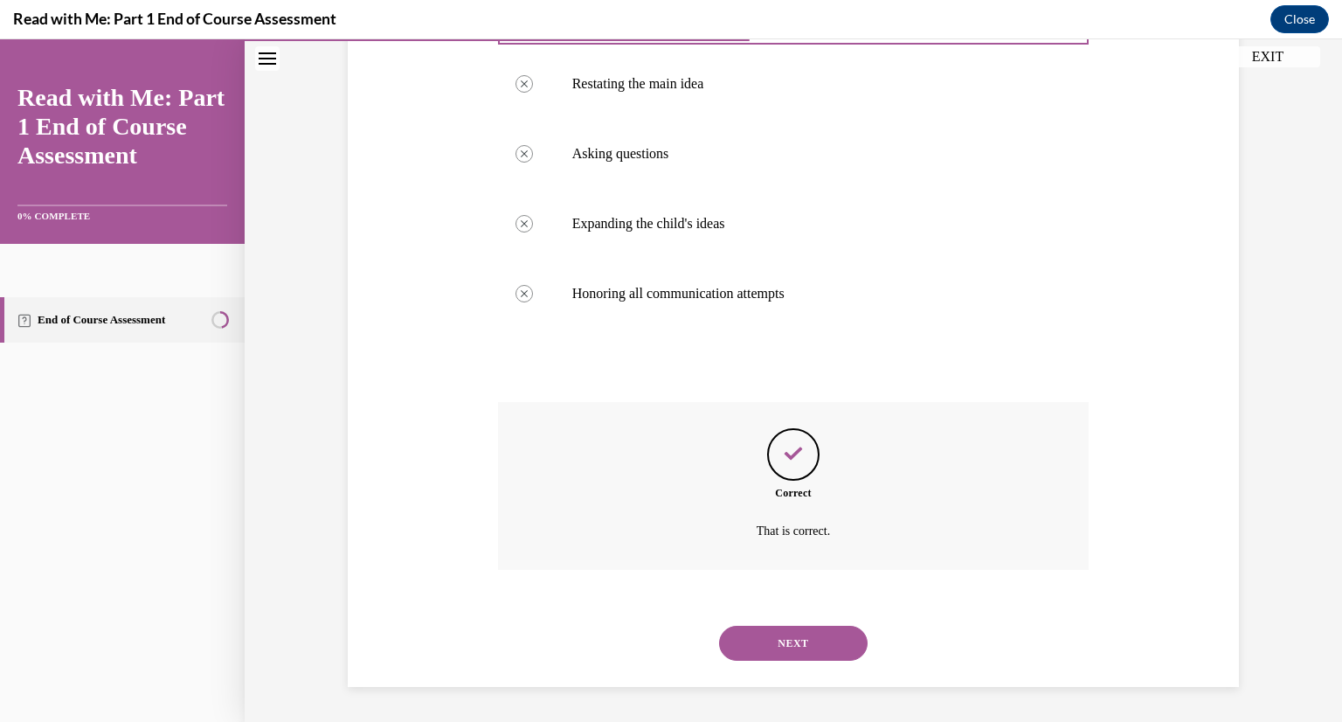
click at [771, 649] on button "NEXT" at bounding box center [793, 643] width 149 height 35
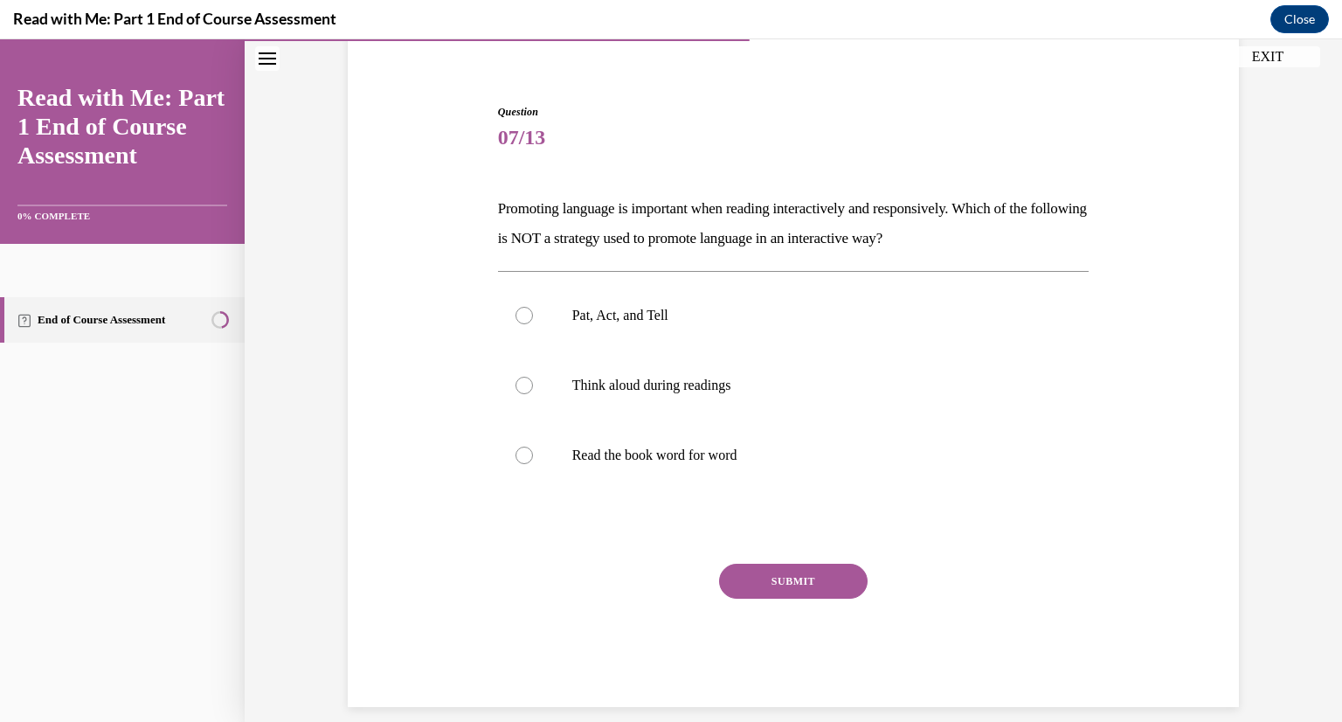
scroll to position [129, 0]
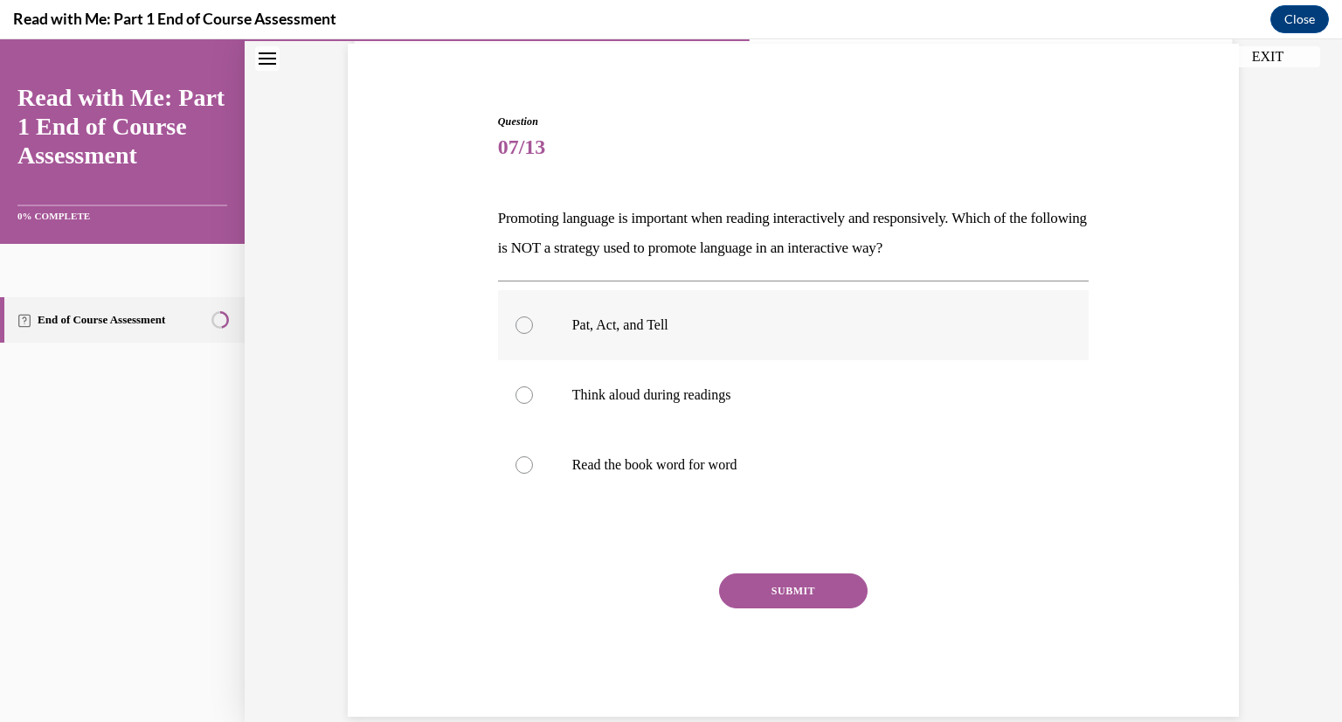
click at [540, 295] on label "Pat, Act, and Tell" at bounding box center [794, 325] width 592 height 70
click at [533, 316] on input "Pat, Act, and Tell" at bounding box center [524, 324] width 17 height 17
radio input "true"
click at [570, 371] on label "Think aloud during readings" at bounding box center [794, 395] width 592 height 70
click at [533, 386] on input "Think aloud during readings" at bounding box center [524, 394] width 17 height 17
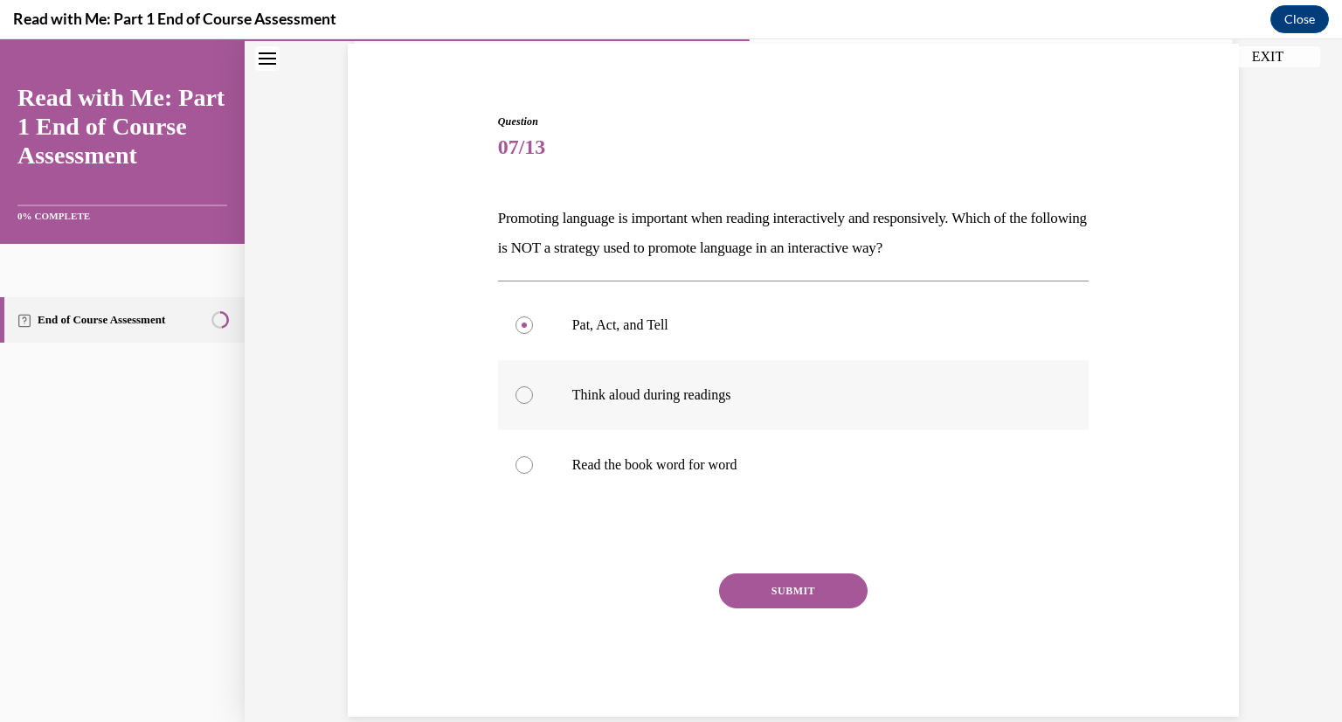
radio input "true"
click at [728, 468] on p "Read the book word for word" at bounding box center [809, 464] width 474 height 17
click at [533, 468] on input "Read the book word for word" at bounding box center [524, 464] width 17 height 17
radio input "true"
click at [818, 595] on button "SUBMIT" at bounding box center [793, 590] width 149 height 35
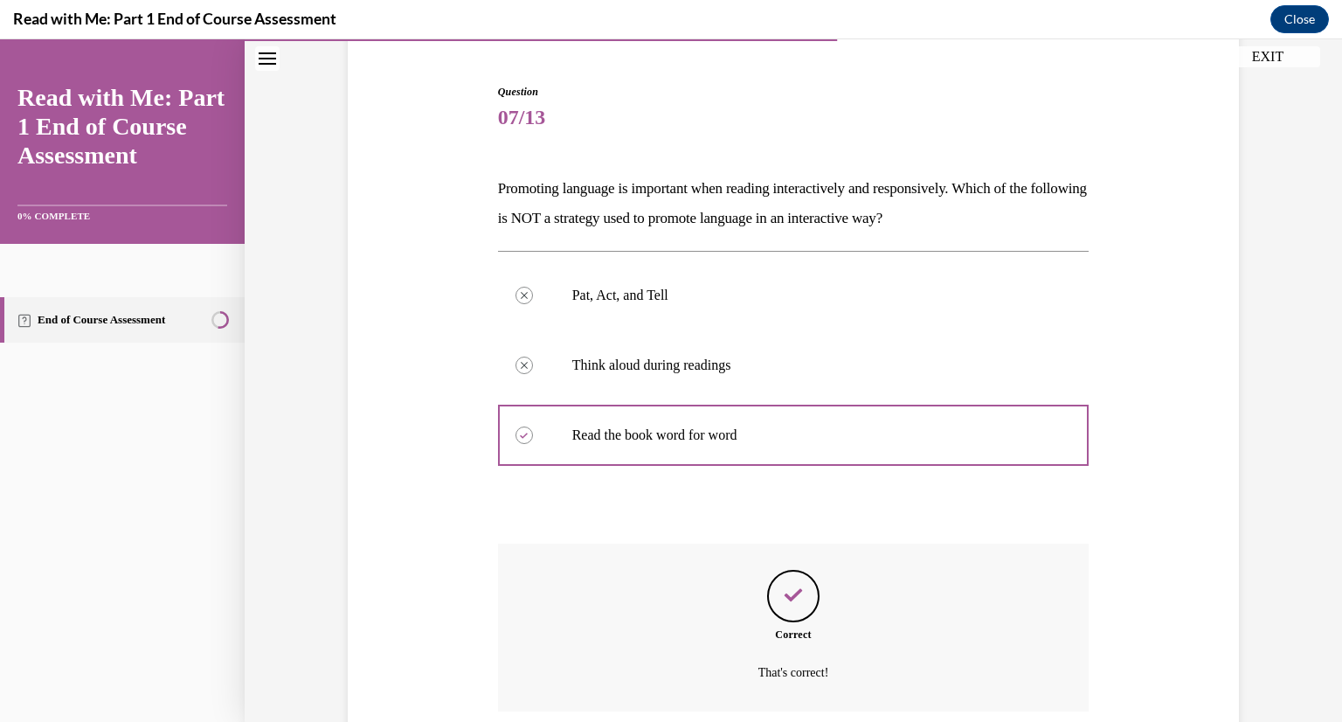
scroll to position [301, 0]
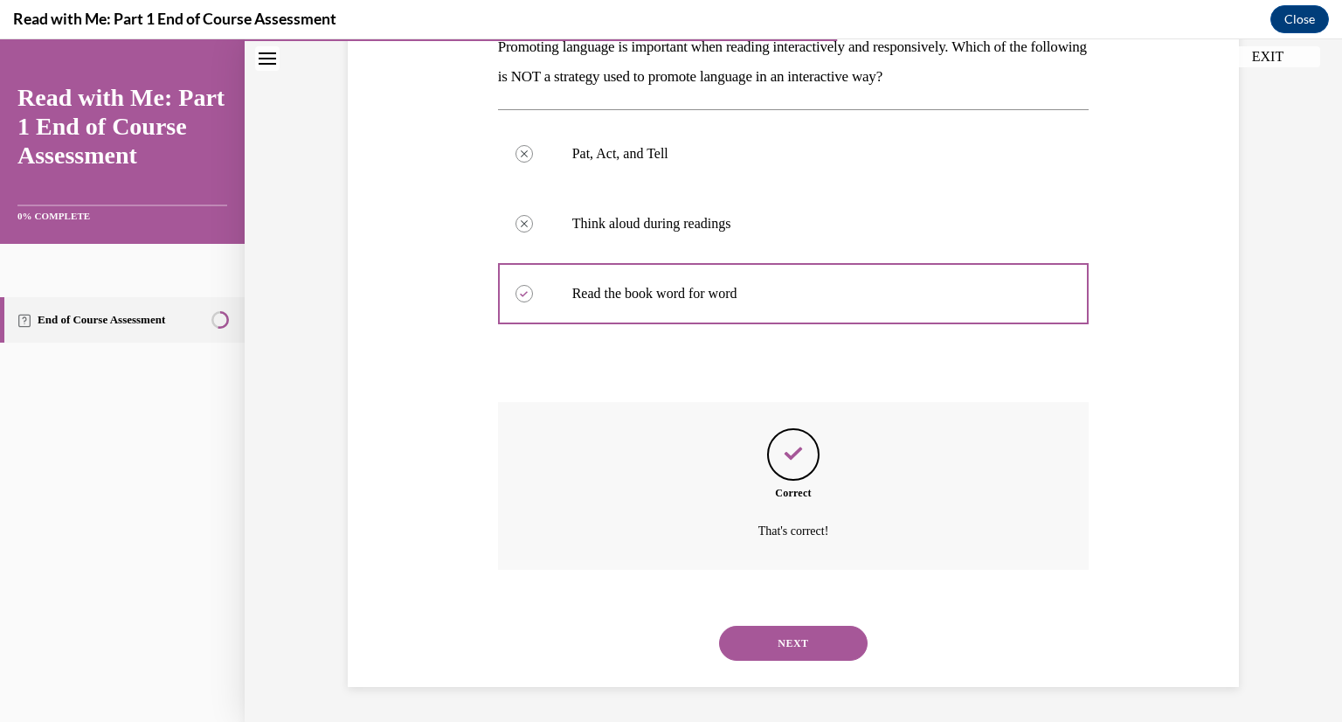
click at [836, 639] on div "NEXT" at bounding box center [794, 643] width 592 height 70
click at [808, 631] on button "NEXT" at bounding box center [793, 643] width 149 height 35
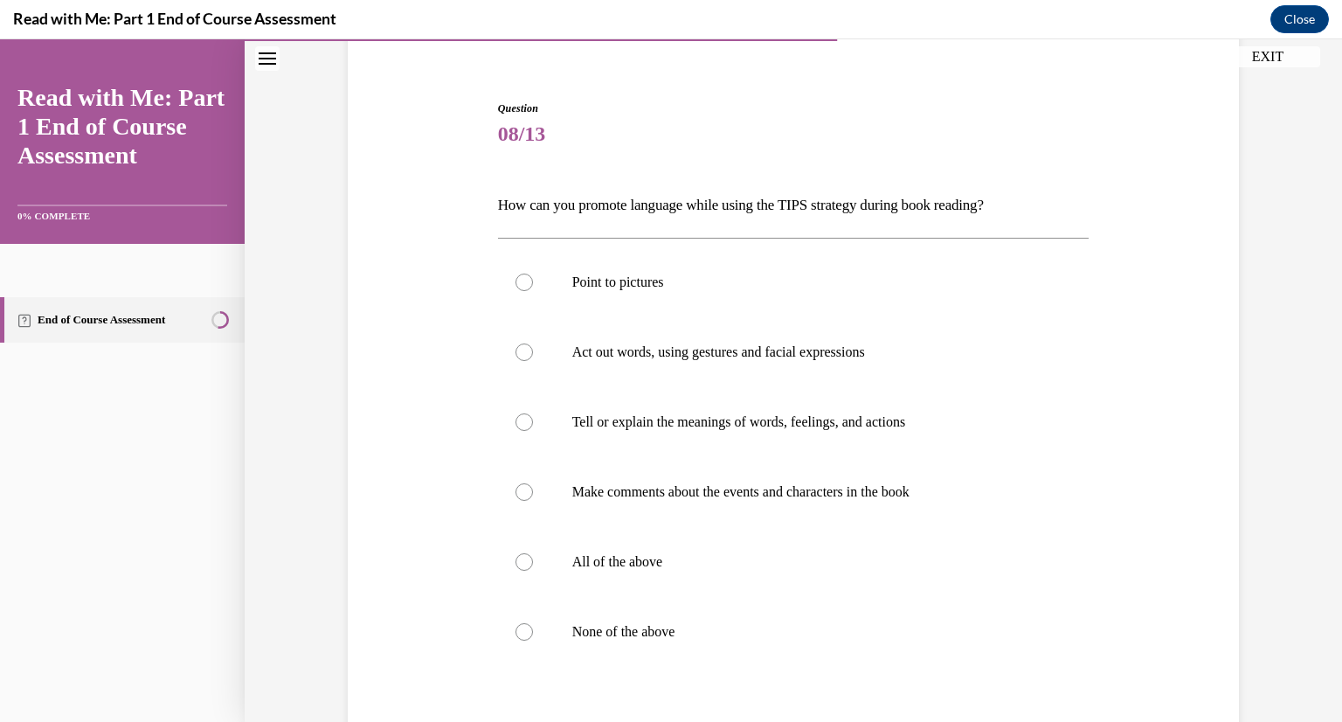
scroll to position [205, 0]
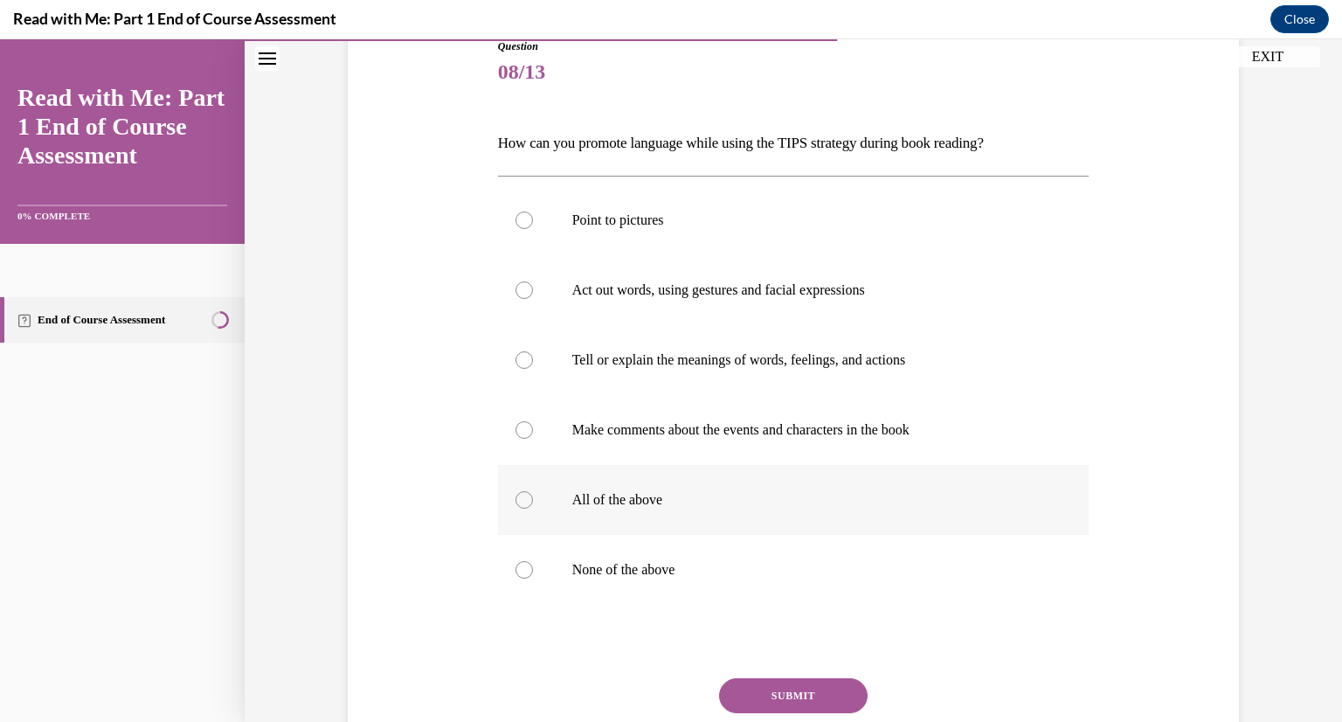
click at [558, 480] on label "All of the above" at bounding box center [794, 500] width 592 height 70
click at [533, 491] on input "All of the above" at bounding box center [524, 499] width 17 height 17
radio input "true"
click at [819, 702] on button "SUBMIT" at bounding box center [793, 695] width 149 height 35
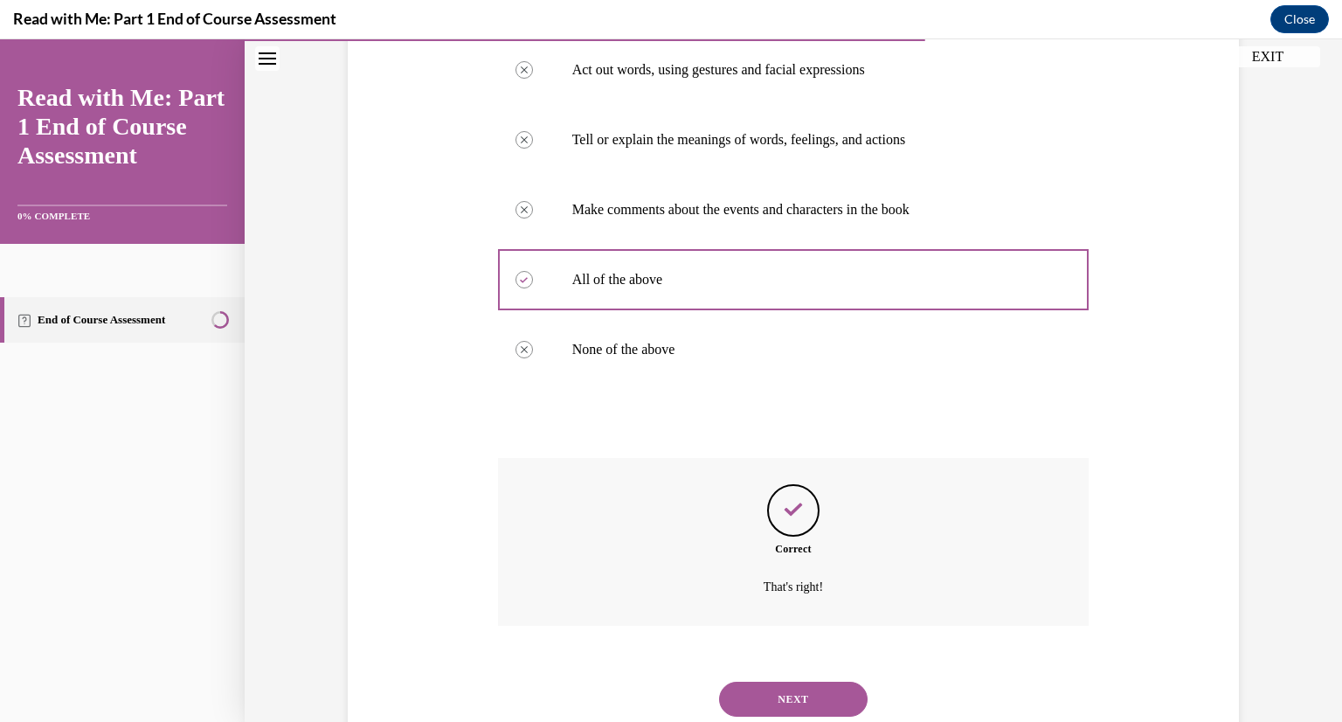
scroll to position [480, 0]
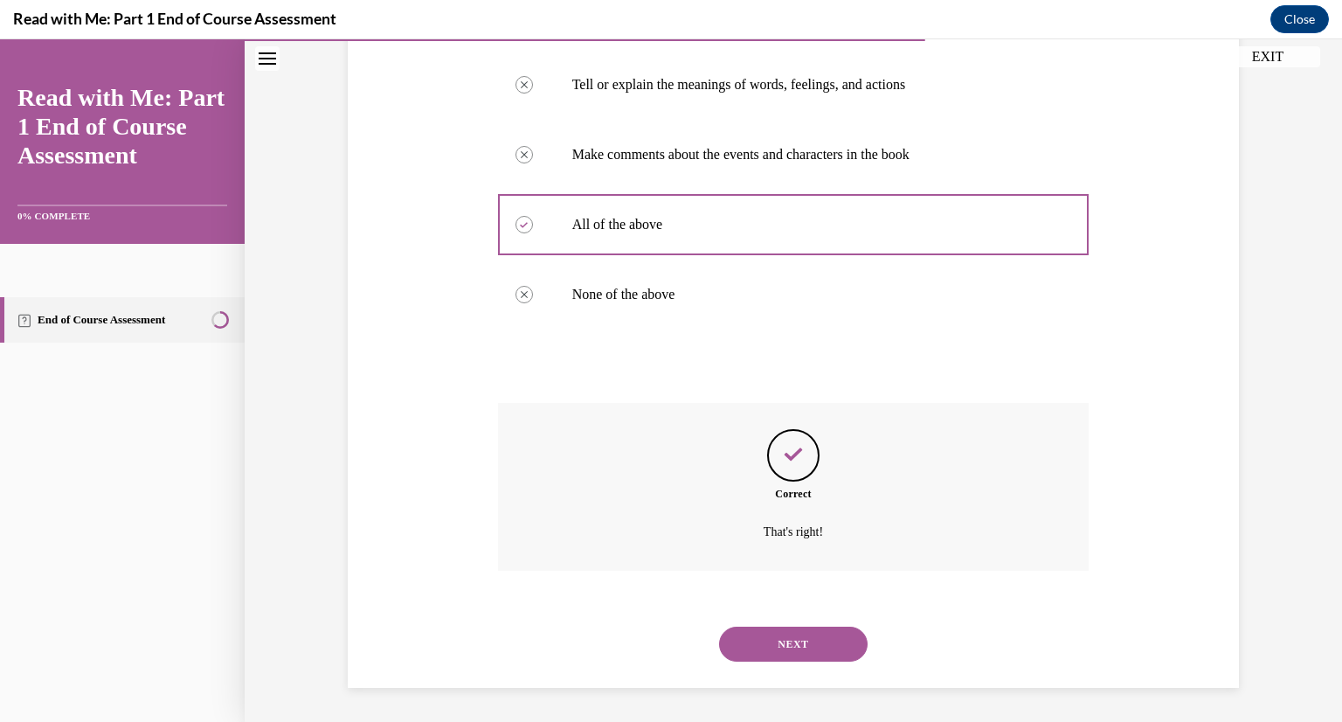
click at [798, 676] on div "Question 08/13 How can you promote language while using the TIPS strategy durin…" at bounding box center [794, 225] width 592 height 925
click at [797, 676] on div "NEXT" at bounding box center [794, 644] width 592 height 70
click at [797, 653] on button "NEXT" at bounding box center [793, 644] width 149 height 35
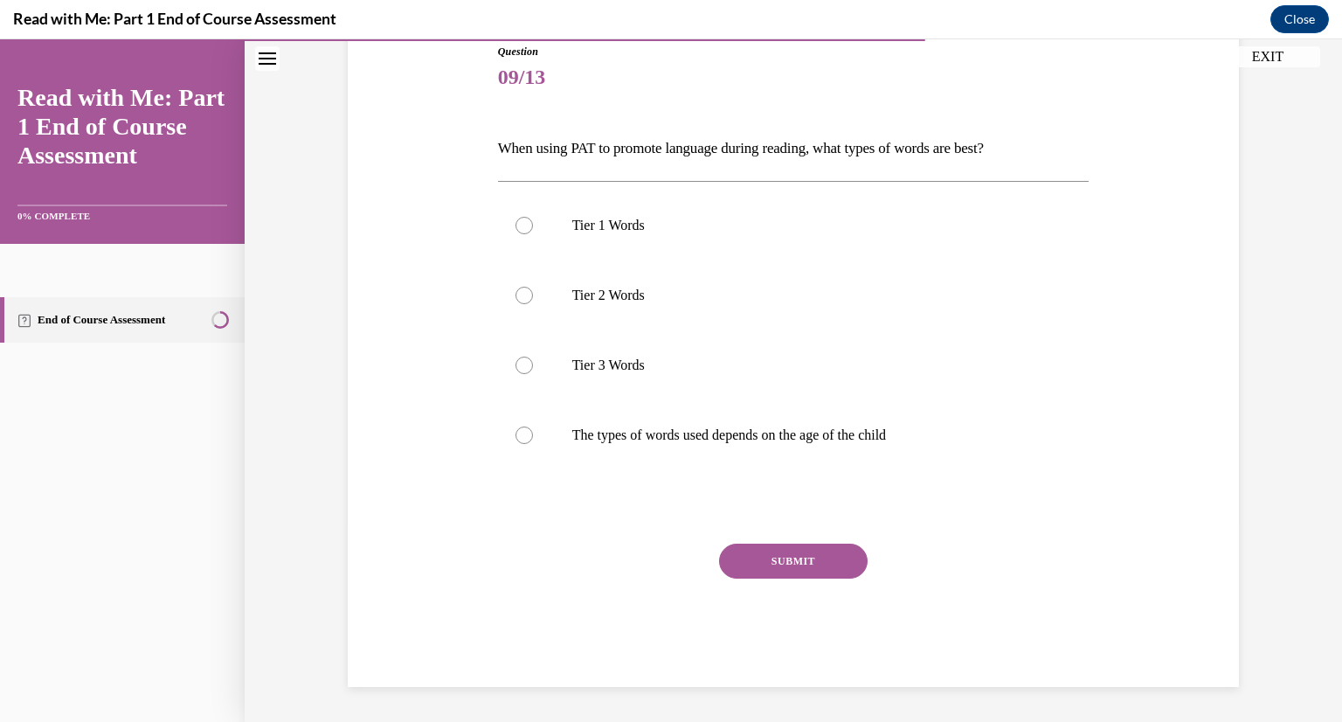
scroll to position [194, 0]
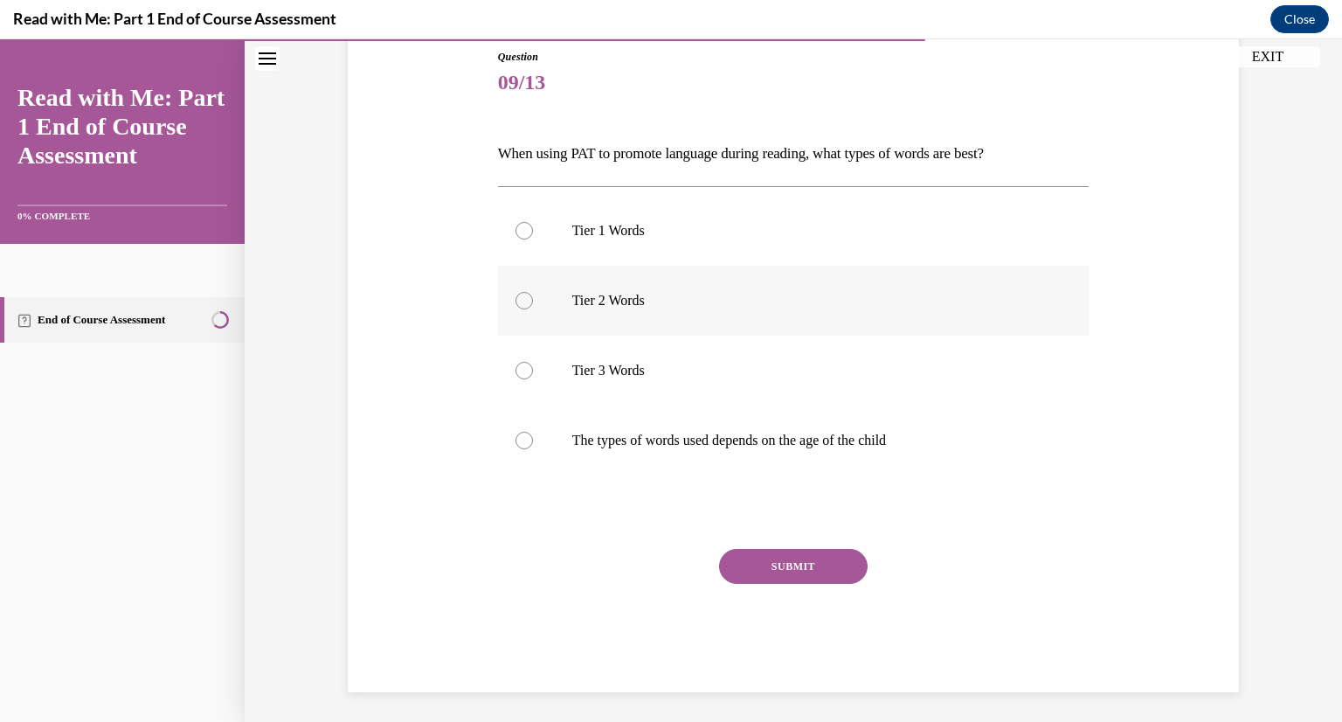
click at [519, 294] on div at bounding box center [524, 300] width 17 height 17
click at [519, 294] on input "Tier 2 Words" at bounding box center [524, 300] width 17 height 17
radio input "true"
click at [790, 572] on button "SUBMIT" at bounding box center [793, 566] width 149 height 35
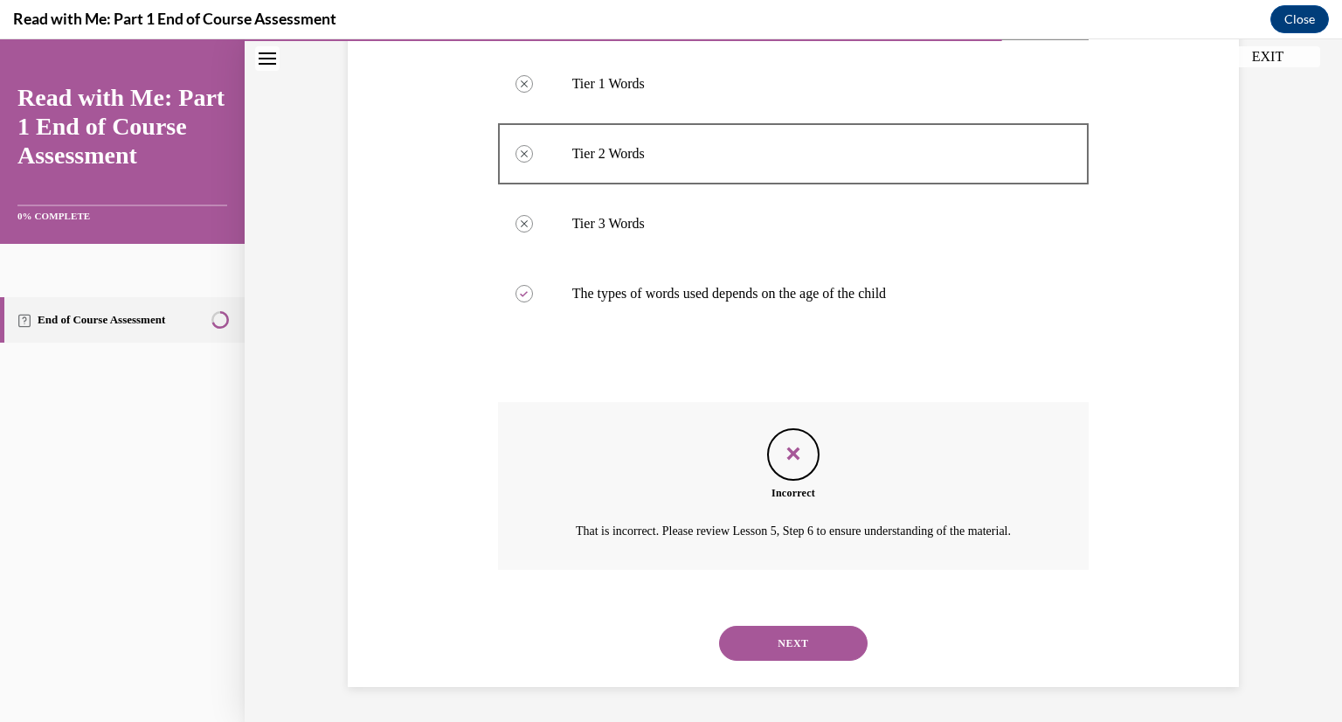
scroll to position [361, 0]
click at [798, 585] on div "Incorrect That is incorrect. Please review Lesson 5, Step 6 to ensure understan…" at bounding box center [794, 499] width 592 height 194
click at [808, 645] on button "NEXT" at bounding box center [793, 643] width 149 height 35
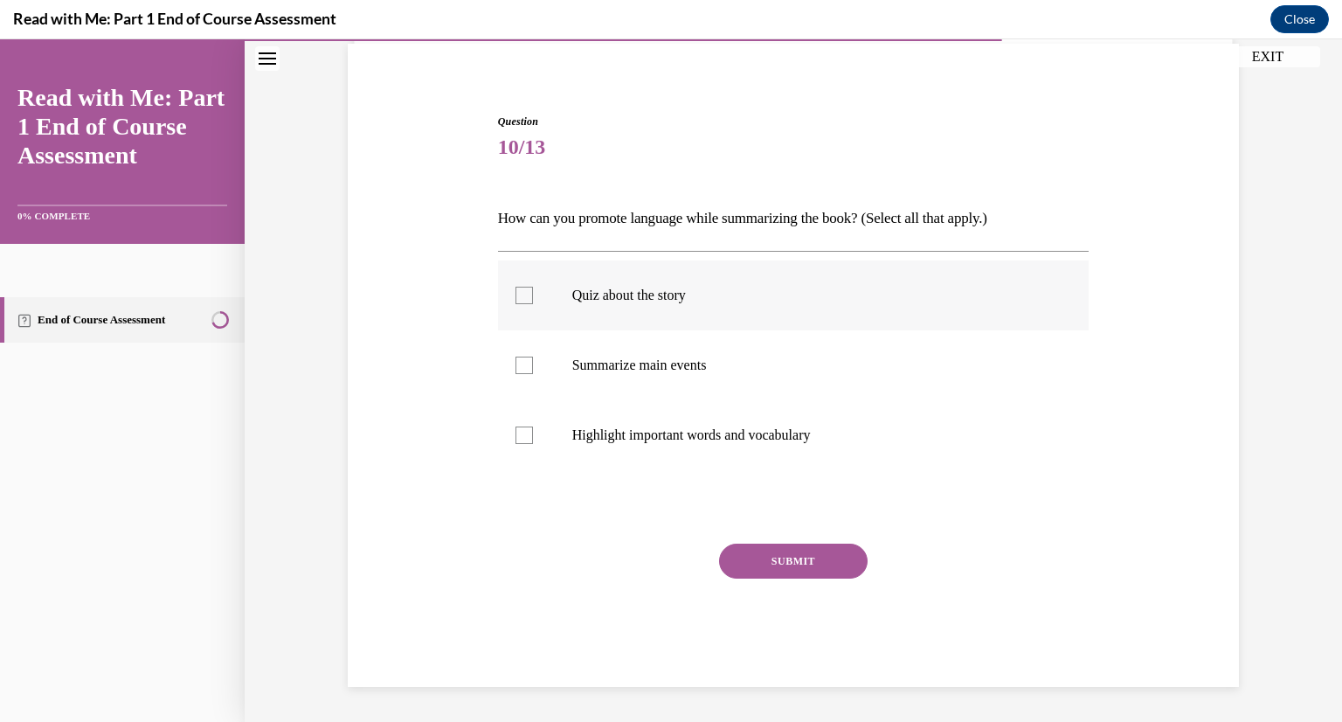
click at [572, 298] on p "Quiz about the story" at bounding box center [809, 295] width 474 height 17
click at [533, 298] on input "Quiz about the story" at bounding box center [524, 295] width 17 height 17
click at [572, 298] on p "Quiz about the story" at bounding box center [809, 295] width 474 height 17
click at [533, 298] on input "Quiz about the story" at bounding box center [524, 295] width 17 height 17
checkbox input "false"
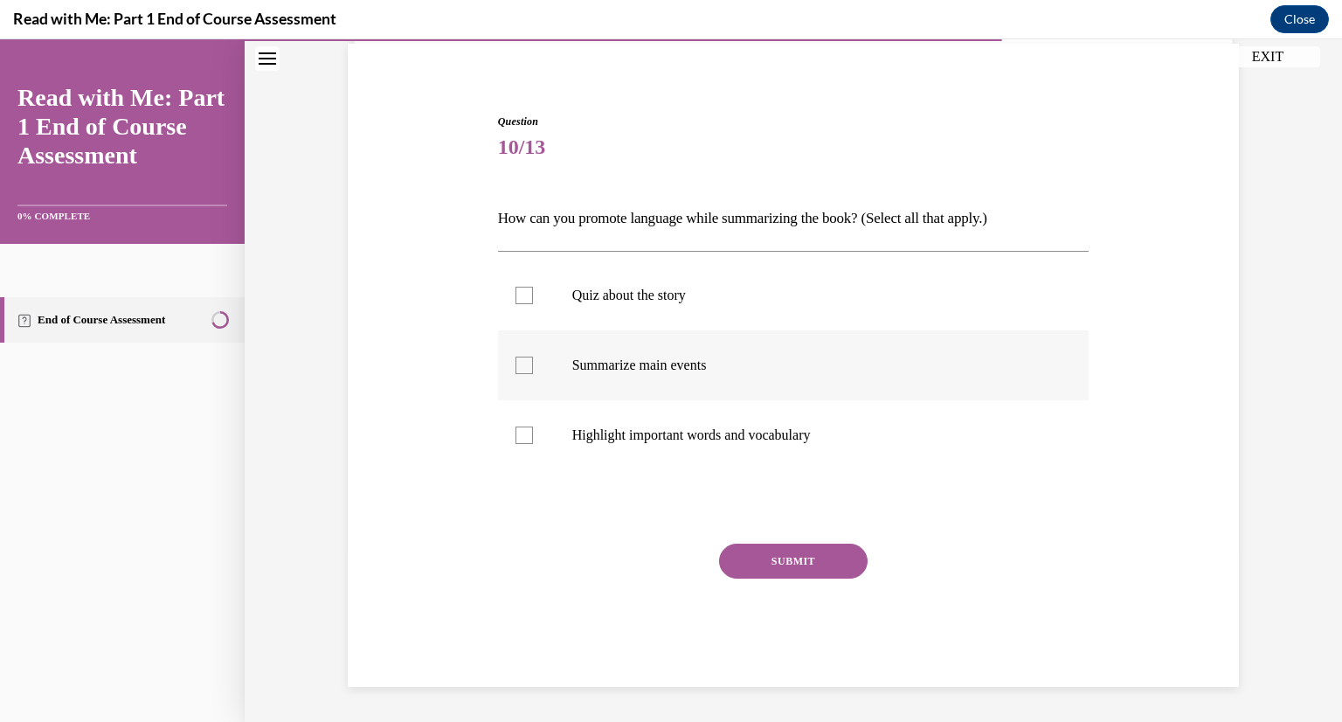
click at [616, 375] on label "Summarize main events" at bounding box center [794, 365] width 592 height 70
click at [533, 374] on input "Summarize main events" at bounding box center [524, 365] width 17 height 17
checkbox input "true"
click at [558, 421] on label "Highlight important words and vocabulary" at bounding box center [794, 435] width 592 height 70
click at [533, 427] on input "Highlight important words and vocabulary" at bounding box center [524, 435] width 17 height 17
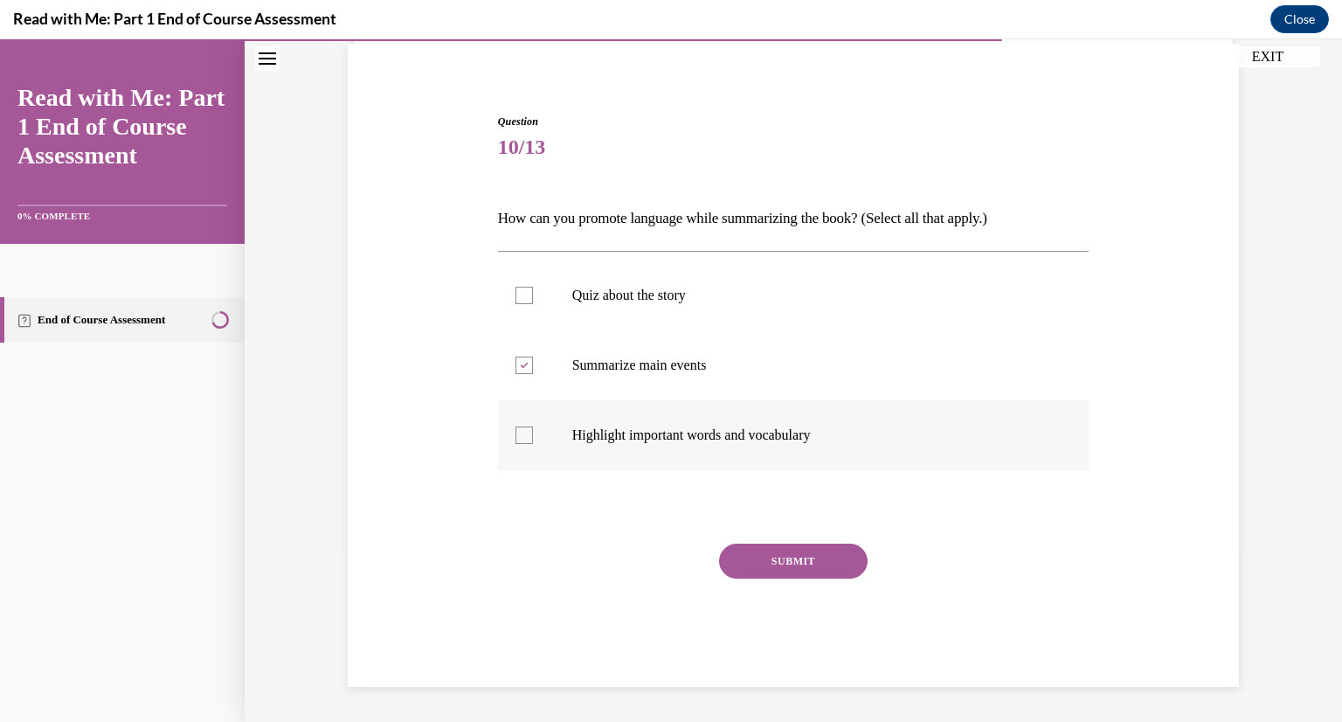
checkbox input "true"
click at [766, 555] on button "SUBMIT" at bounding box center [793, 561] width 149 height 35
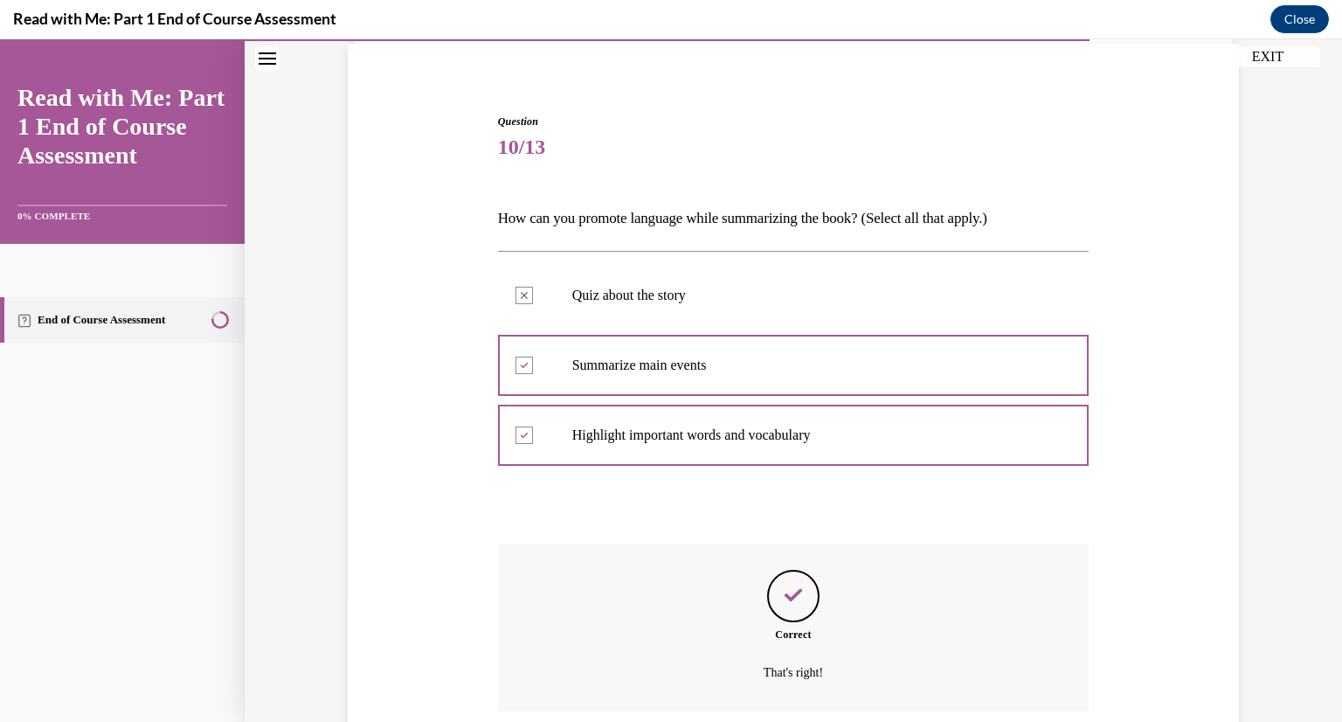
scroll to position [270, 0]
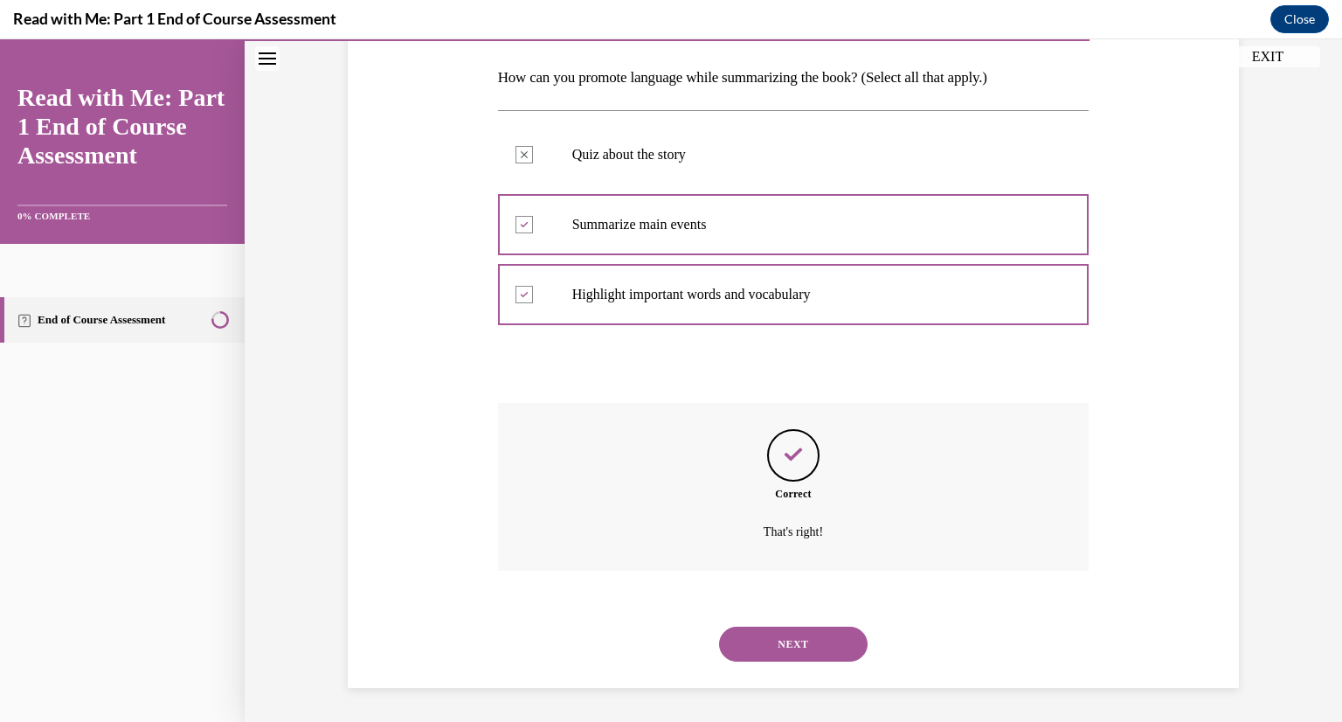
click at [821, 624] on div "NEXT" at bounding box center [794, 644] width 592 height 70
click at [794, 630] on button "NEXT" at bounding box center [793, 644] width 149 height 35
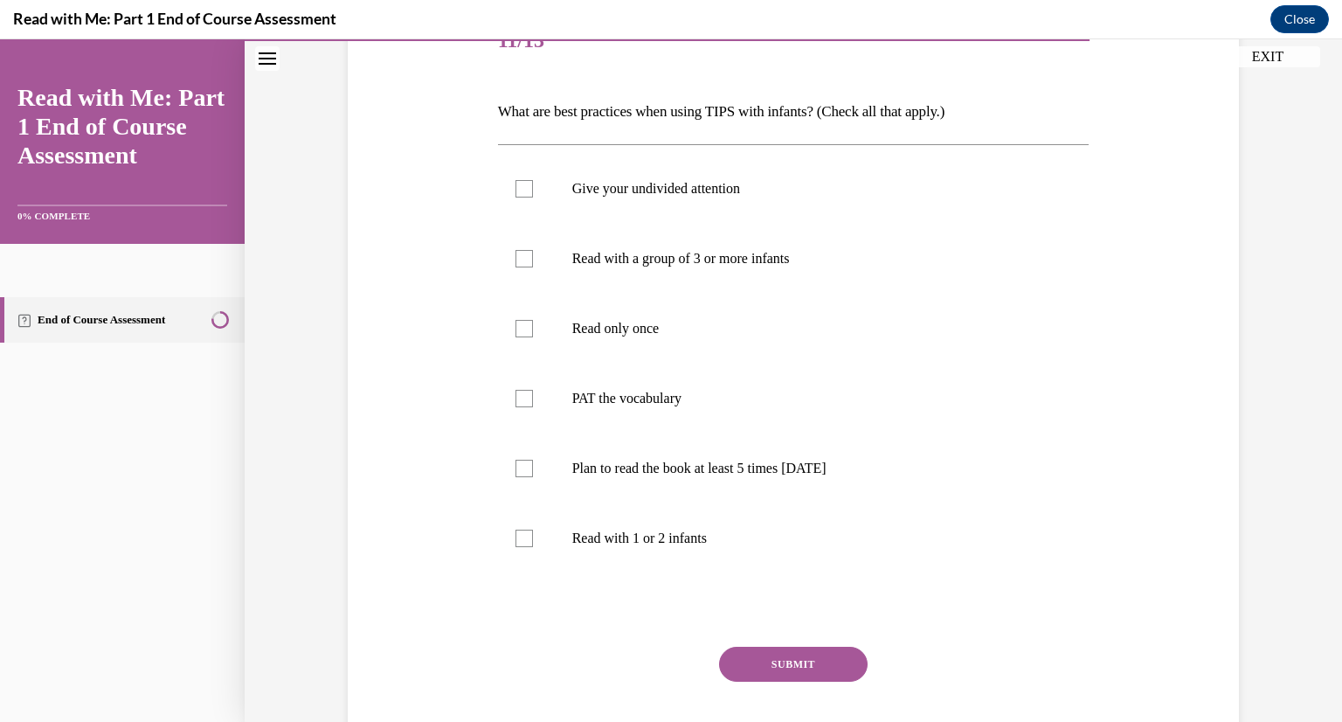
scroll to position [205, 0]
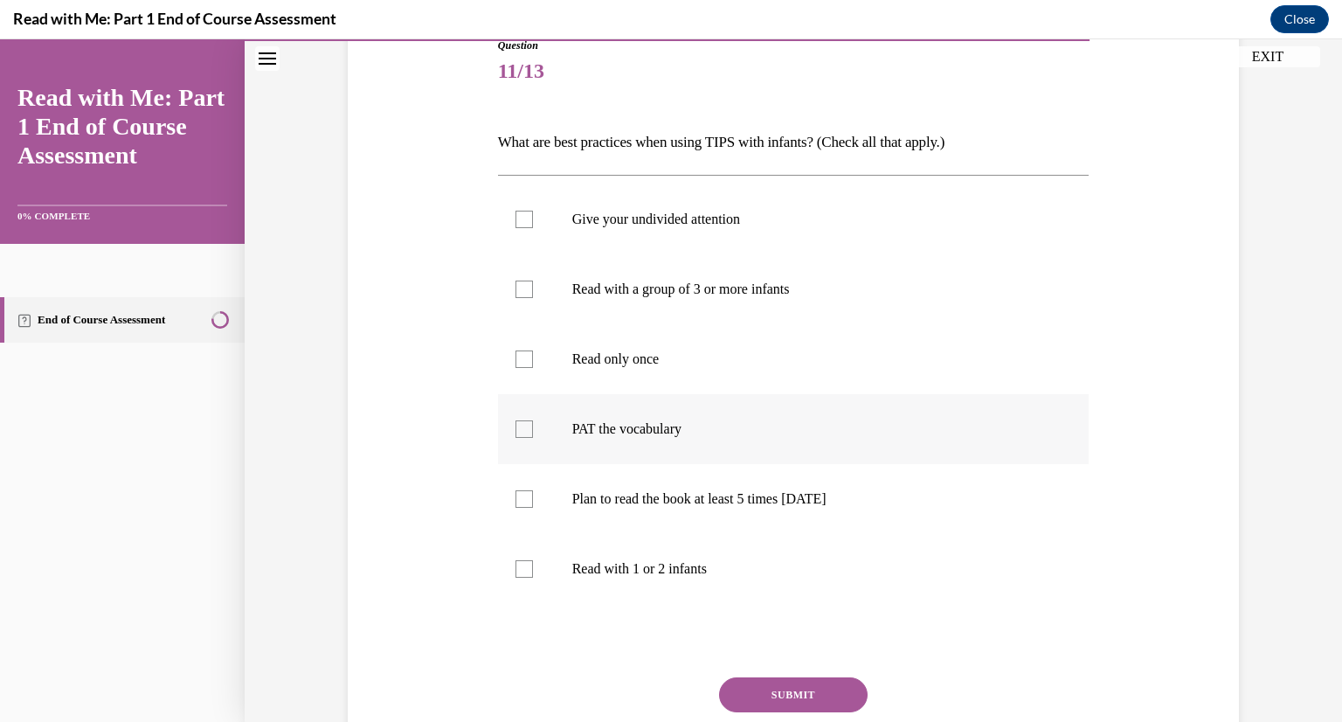
click at [528, 440] on label "PAT the vocabulary" at bounding box center [794, 429] width 592 height 70
click at [528, 438] on input "PAT the vocabulary" at bounding box center [524, 428] width 17 height 17
checkbox input "true"
click at [534, 514] on label "Plan to read the book at least 5 times in 2 weeks" at bounding box center [794, 499] width 592 height 70
click at [533, 508] on input "Plan to read the book at least 5 times in 2 weeks" at bounding box center [524, 498] width 17 height 17
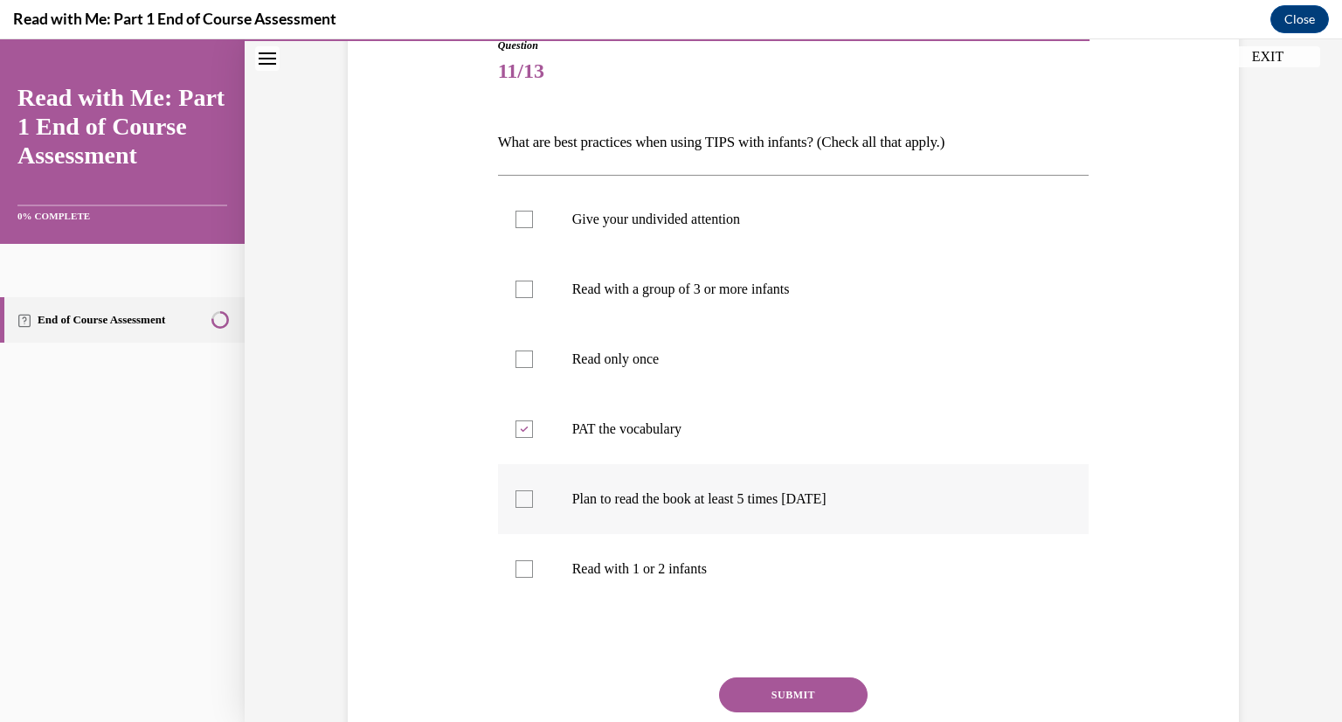
checkbox input "true"
click at [531, 565] on label "Read with 1 or 2 infants" at bounding box center [794, 569] width 592 height 70
click at [531, 565] on input "Read with 1 or 2 infants" at bounding box center [524, 568] width 17 height 17
checkbox input "true"
click at [533, 200] on label "Give your undivided attention" at bounding box center [794, 219] width 592 height 70
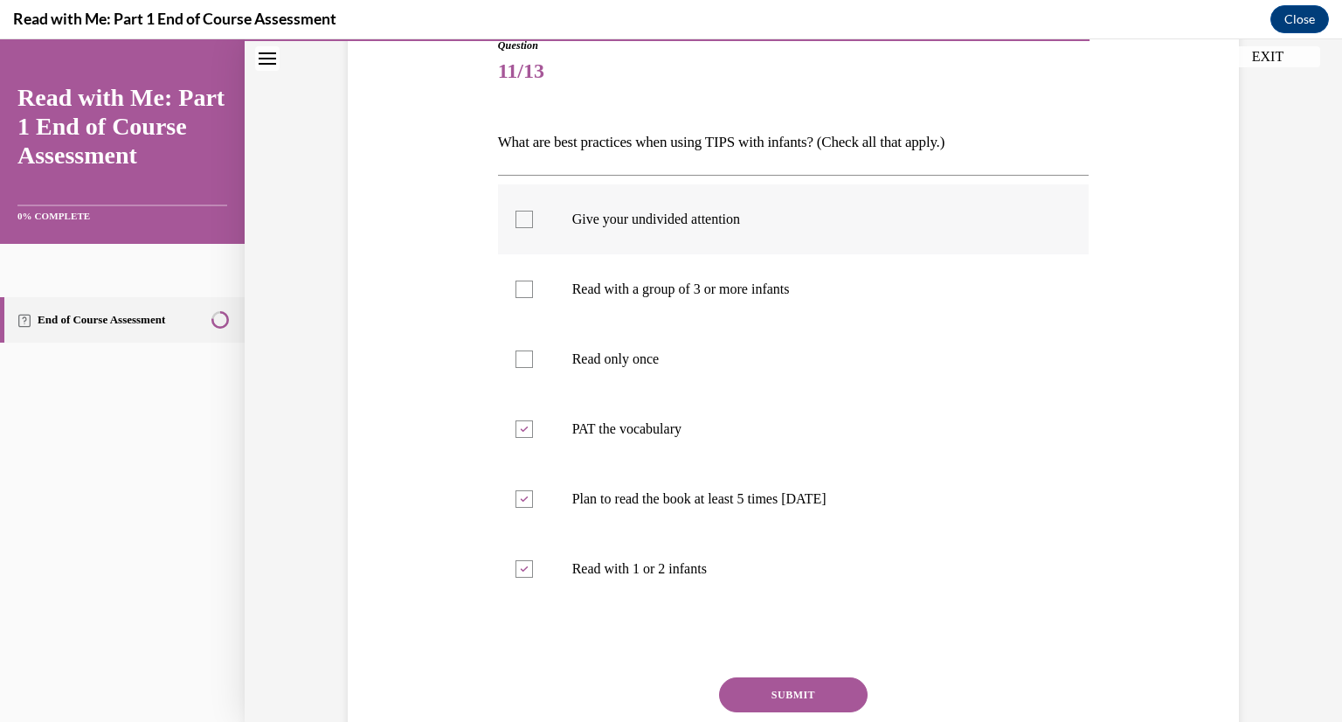
click at [533, 211] on input "Give your undivided attention" at bounding box center [524, 219] width 17 height 17
checkbox input "true"
click at [839, 693] on button "SUBMIT" at bounding box center [793, 694] width 149 height 35
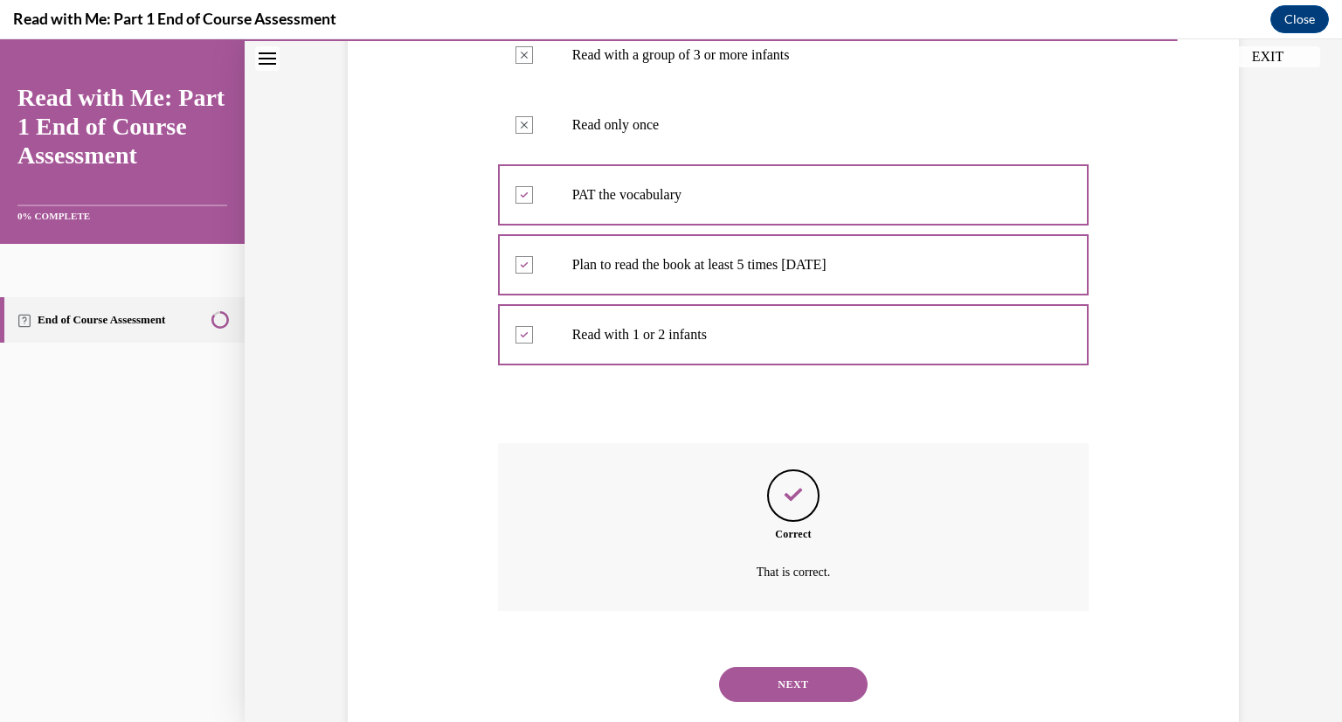
scroll to position [480, 0]
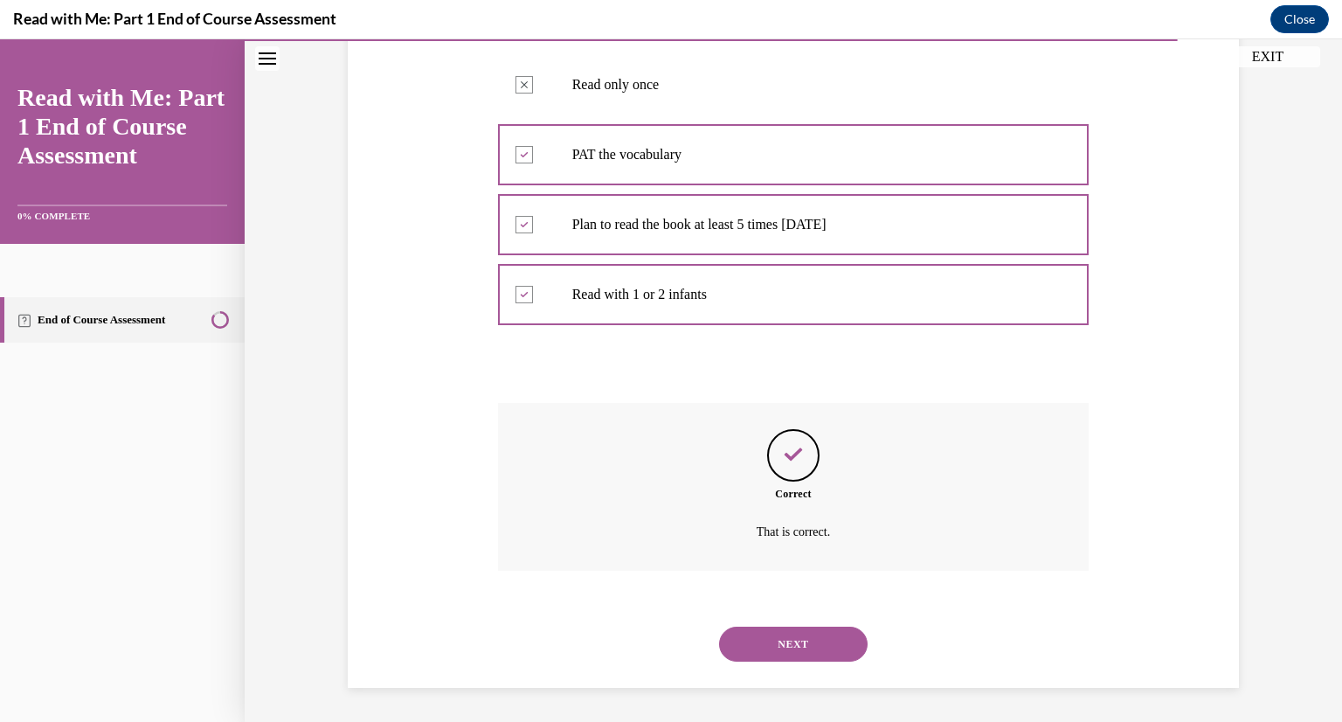
click at [804, 643] on button "NEXT" at bounding box center [793, 644] width 149 height 35
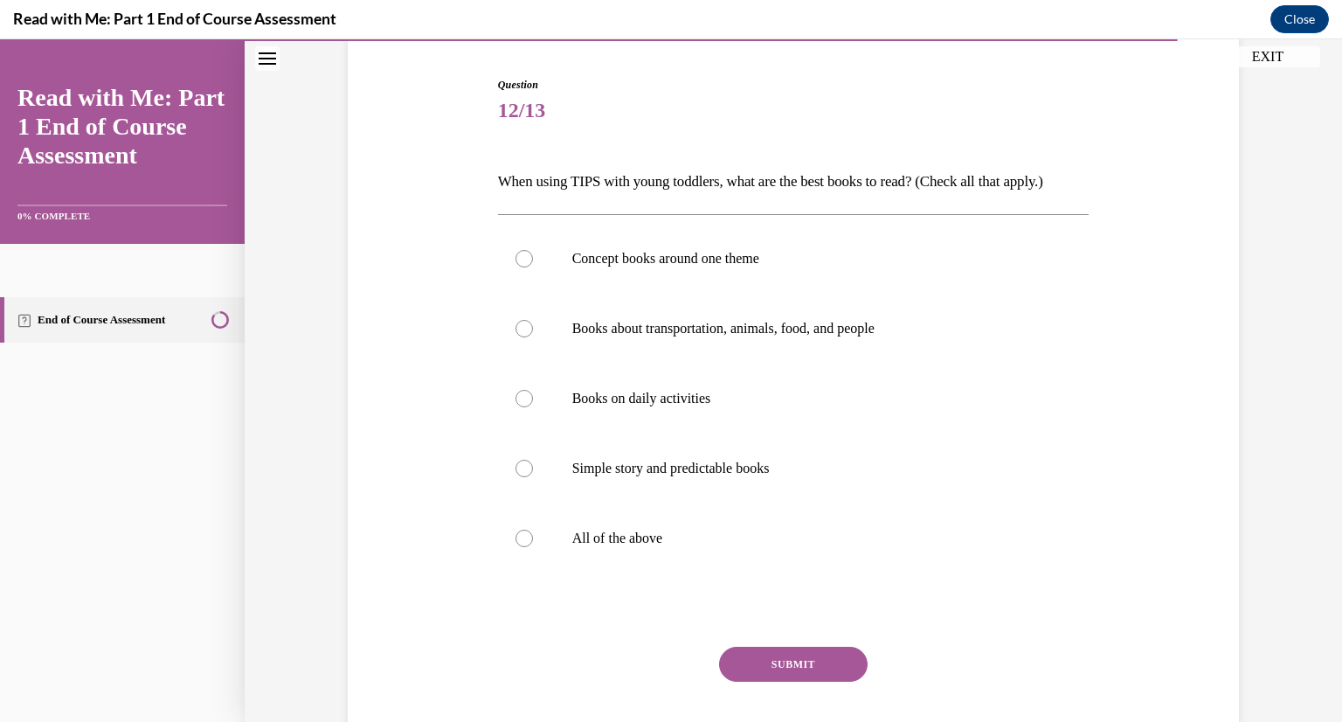
scroll to position [165, 0]
click at [760, 329] on p "Books about transportation, animals, food, and people" at bounding box center [809, 329] width 474 height 17
click at [533, 329] on input "Books about transportation, animals, food, and people" at bounding box center [524, 329] width 17 height 17
radio input "true"
click at [801, 621] on div "Question 12/13 When using TIPS with young toddlers, what are the best books to …" at bounding box center [794, 434] width 592 height 713
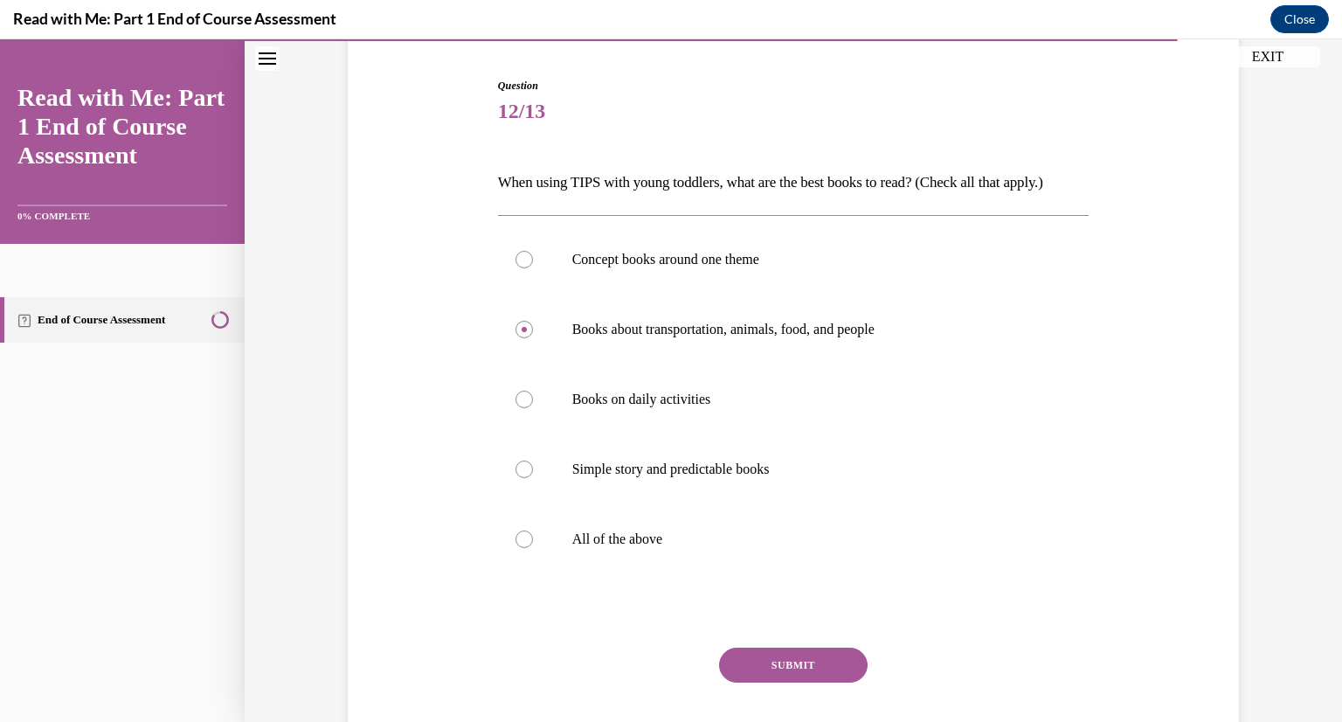
click at [783, 654] on button "SUBMIT" at bounding box center [793, 665] width 149 height 35
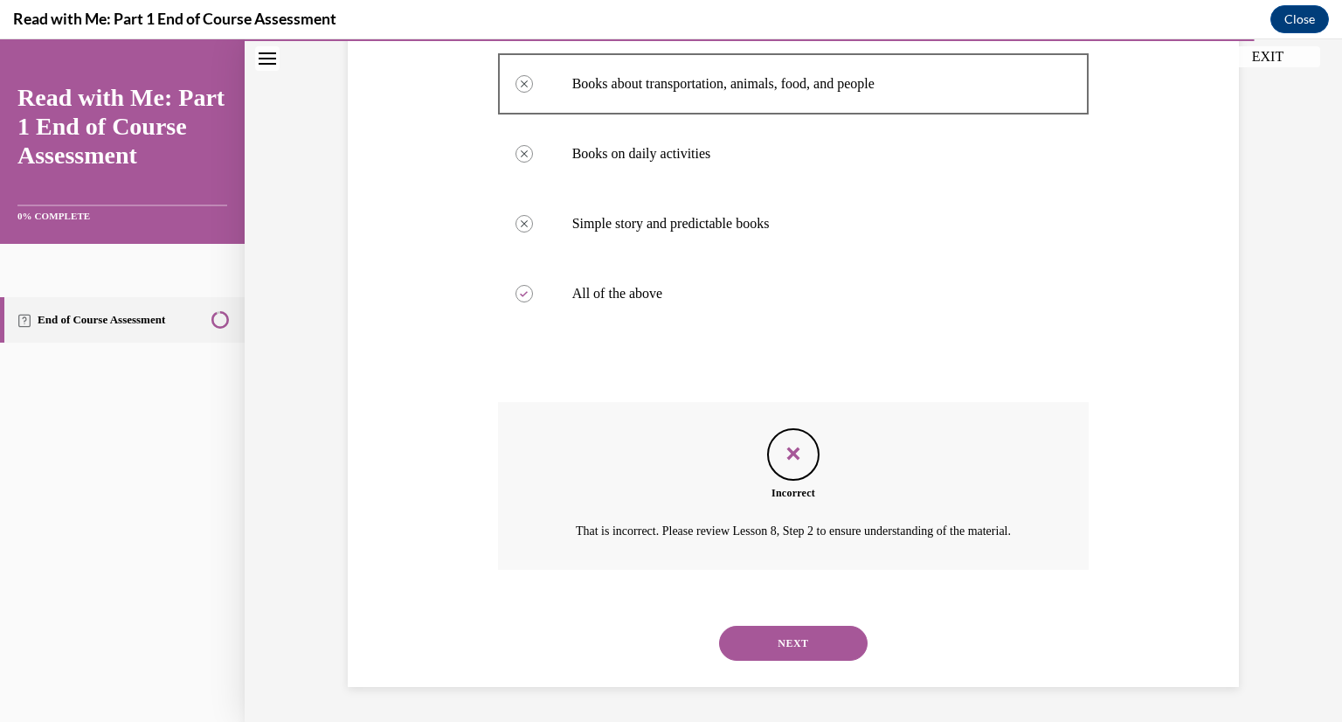
click at [783, 654] on button "NEXT" at bounding box center [793, 643] width 149 height 35
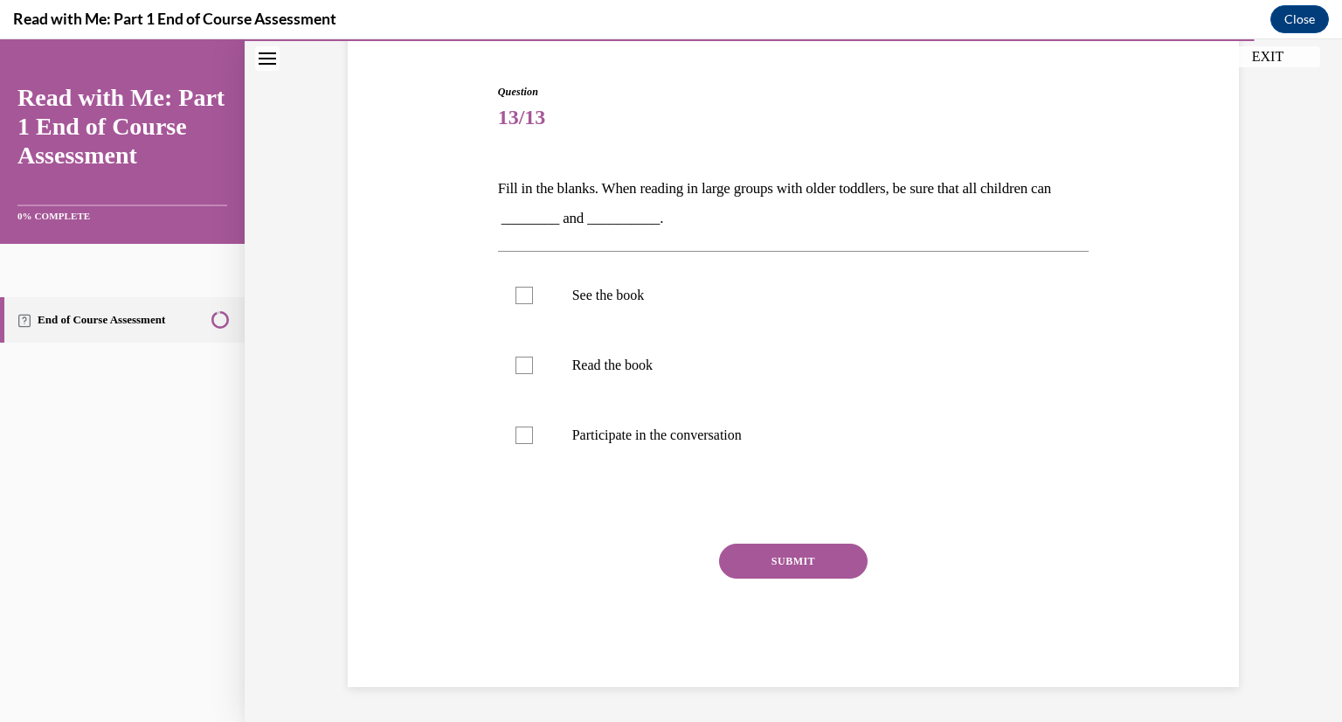
scroll to position [159, 0]
click at [552, 320] on label "See the book" at bounding box center [794, 295] width 592 height 70
click at [533, 304] on input "See the book" at bounding box center [524, 295] width 17 height 17
checkbox input "true"
click at [580, 371] on p "Read the book" at bounding box center [809, 365] width 474 height 17
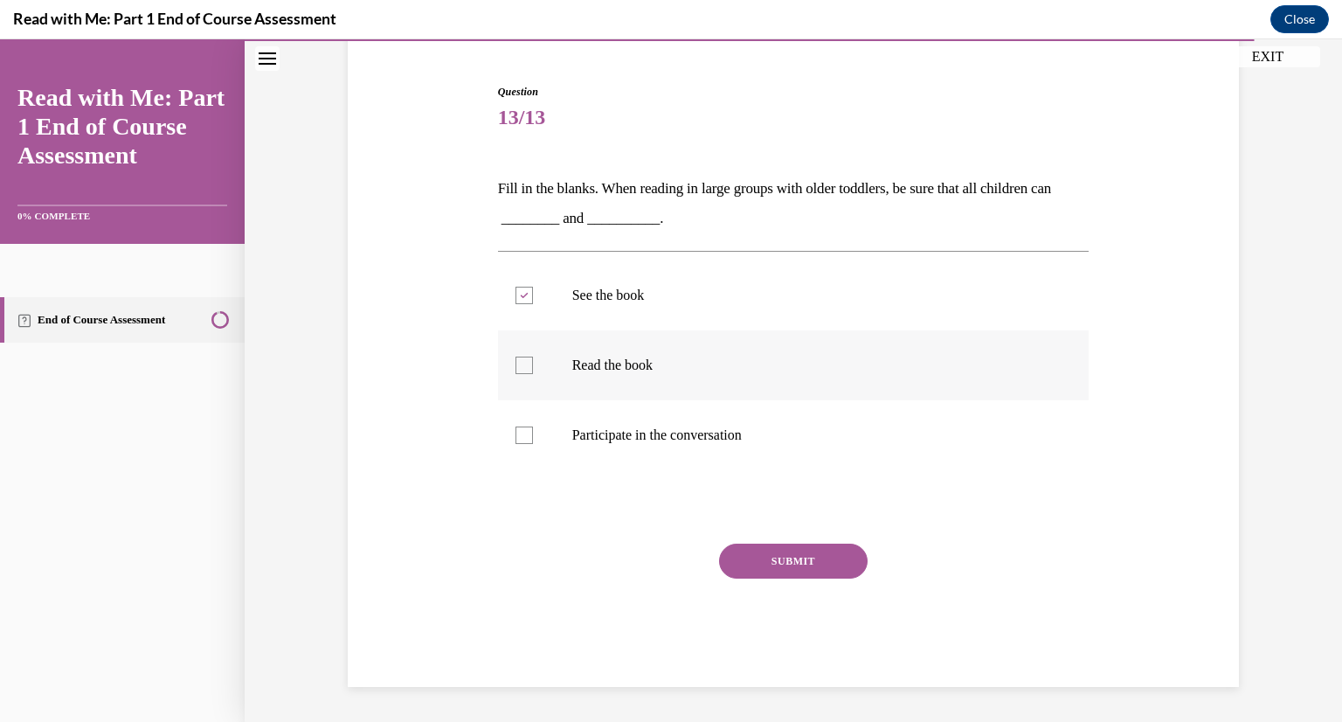
click at [533, 371] on input "Read the book" at bounding box center [524, 365] width 17 height 17
click at [622, 380] on label "Read the book" at bounding box center [794, 365] width 592 height 70
click at [533, 374] on input "Read the book" at bounding box center [524, 365] width 17 height 17
checkbox input "false"
click at [600, 436] on p "Participate in the conversation" at bounding box center [809, 435] width 474 height 17
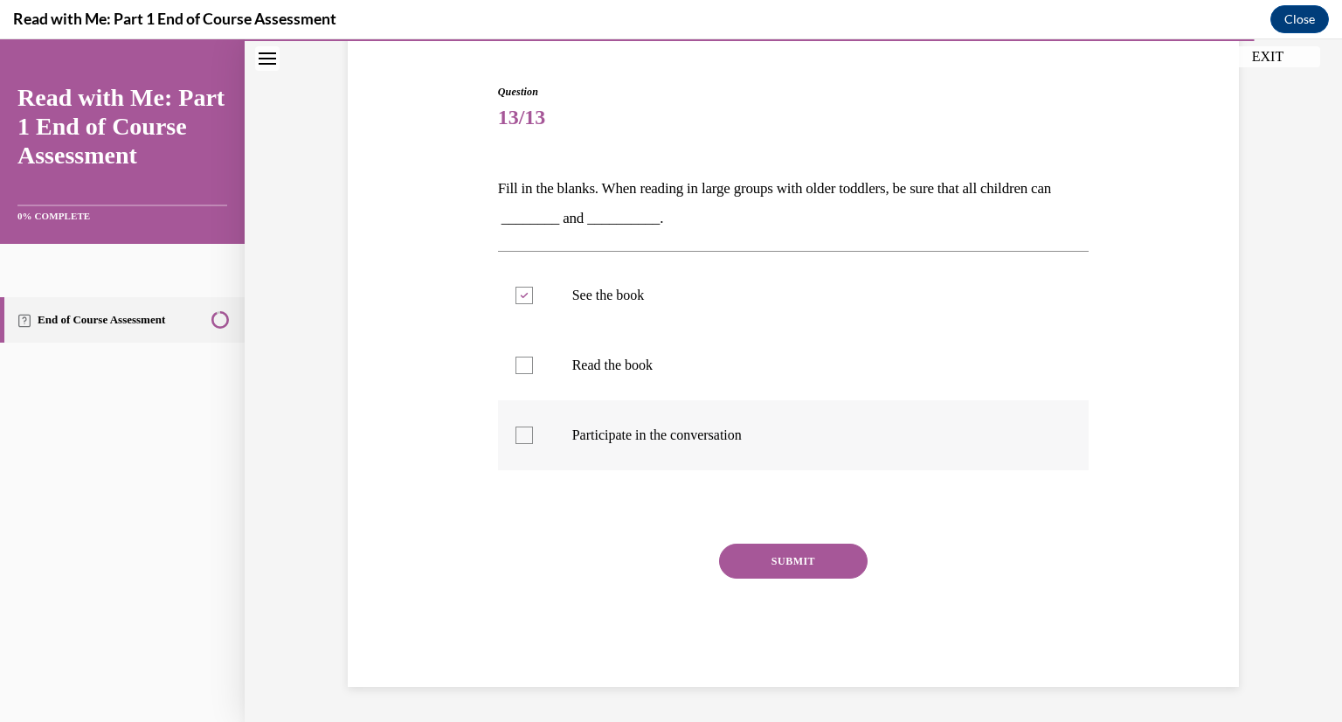
click at [533, 436] on input "Participate in the conversation" at bounding box center [524, 435] width 17 height 17
checkbox input "true"
click at [787, 550] on button "SUBMIT" at bounding box center [793, 561] width 149 height 35
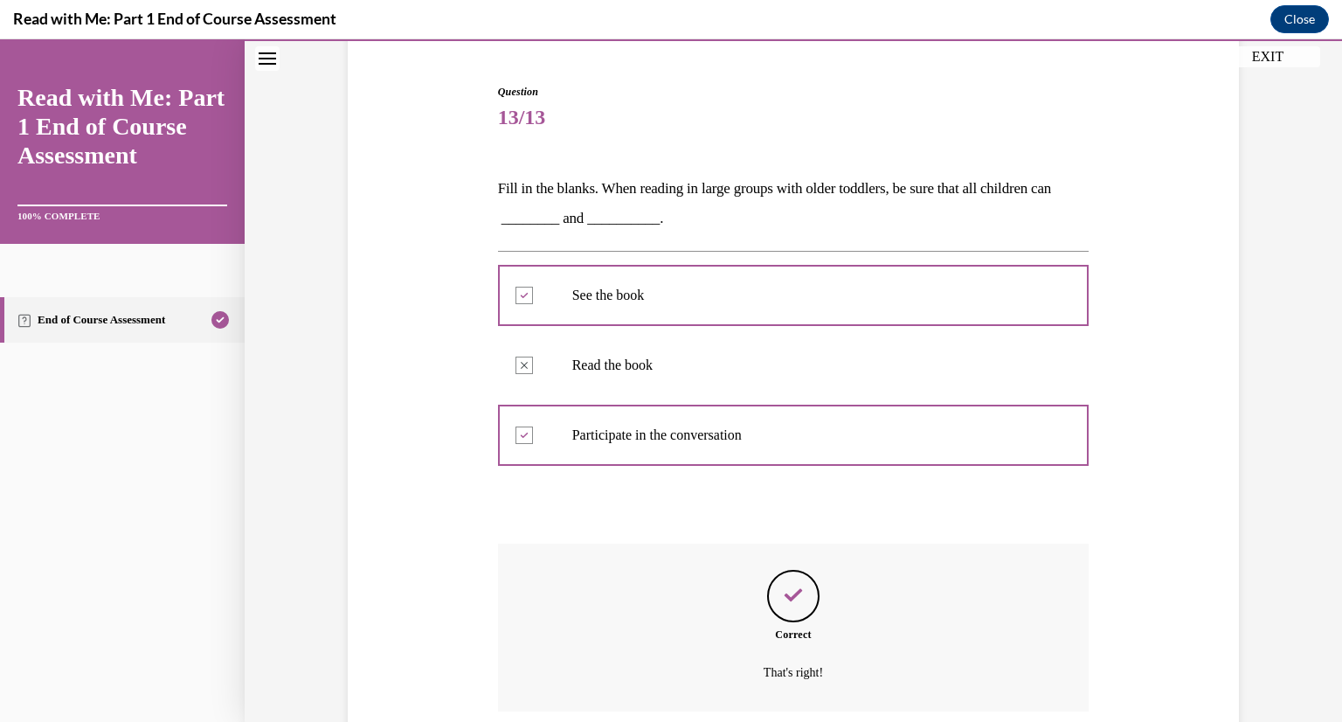
scroll to position [301, 0]
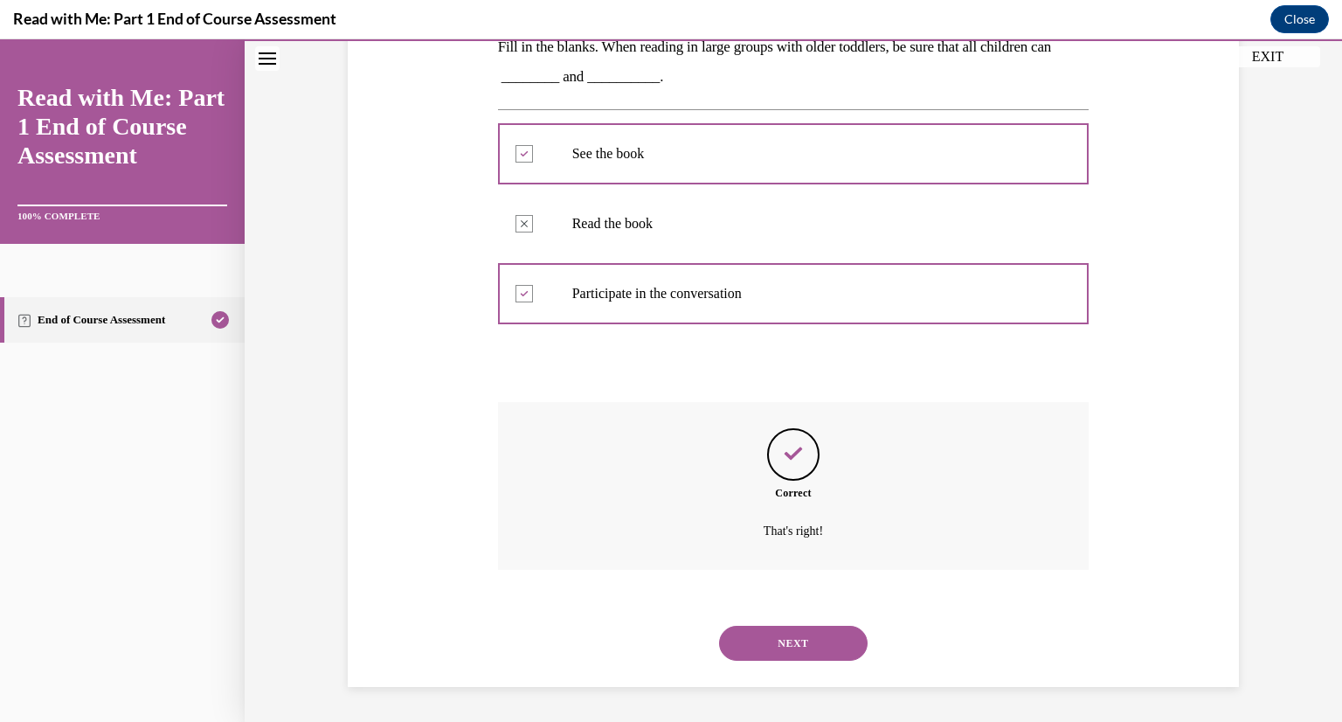
click at [835, 627] on button "NEXT" at bounding box center [793, 643] width 149 height 35
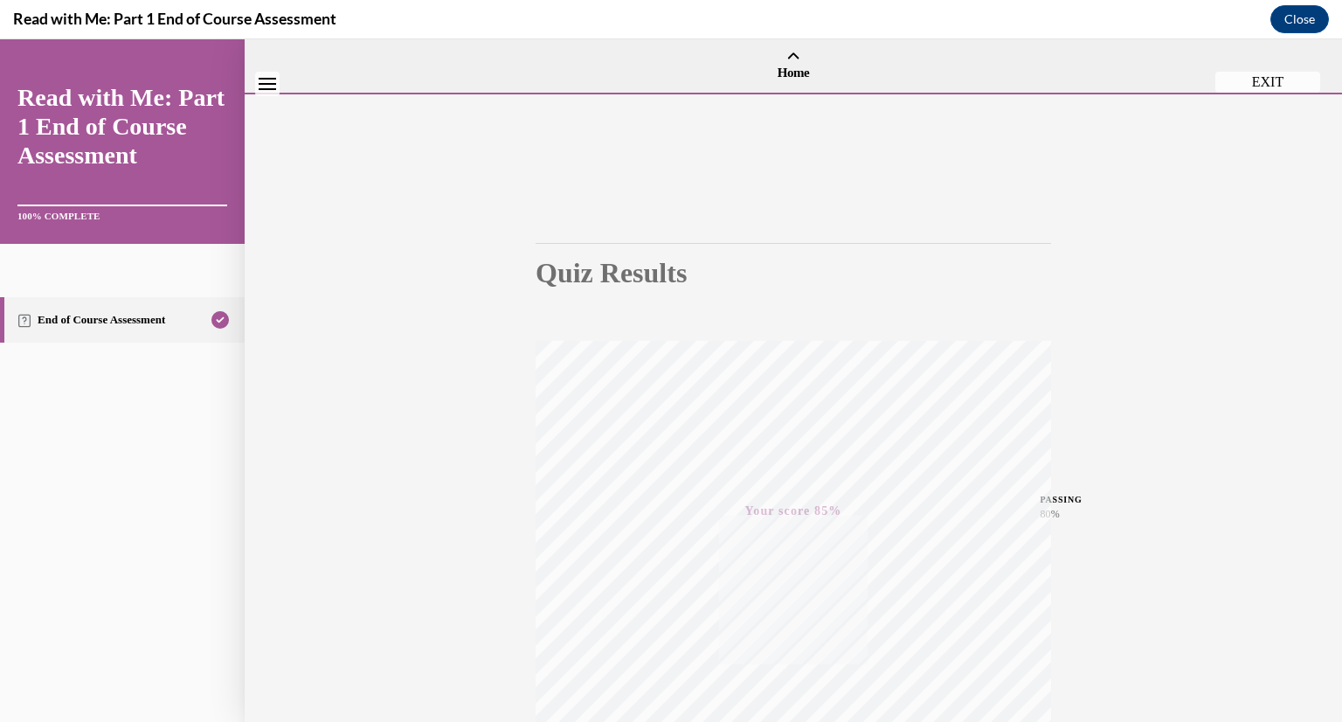
scroll to position [213, 0]
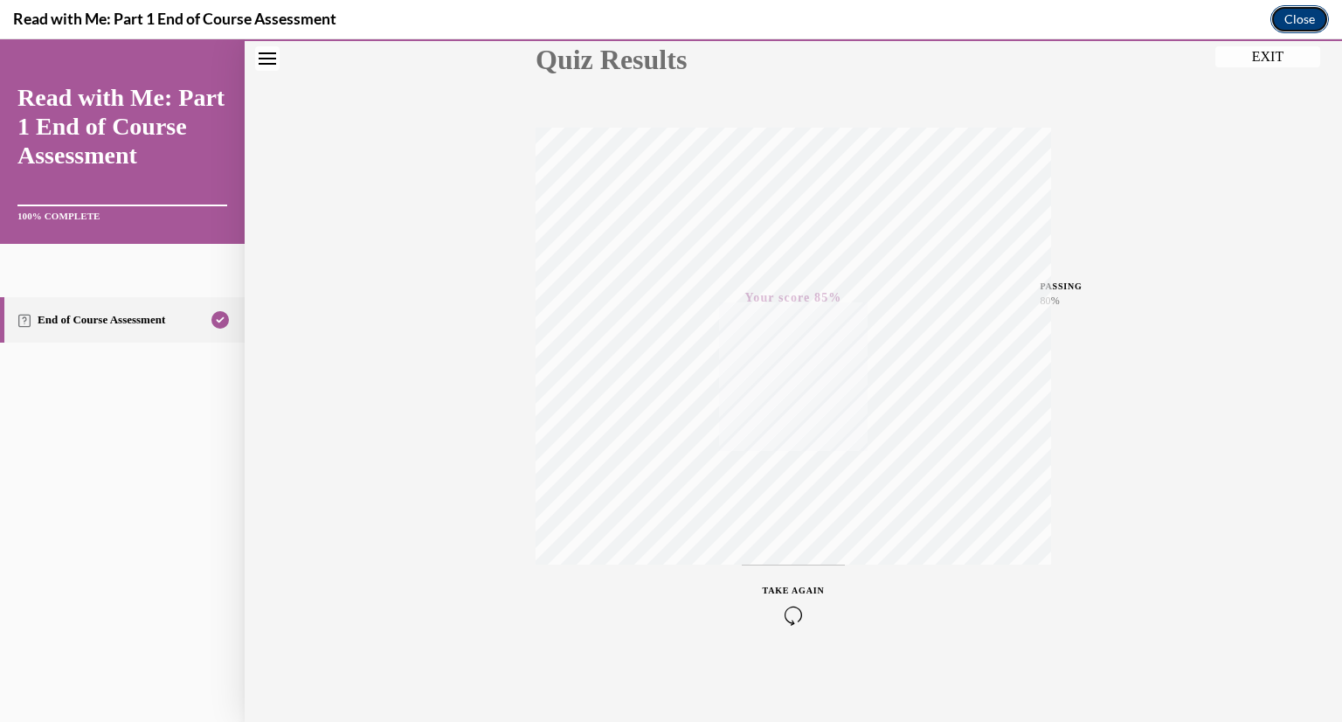
click at [1294, 19] on button "Close" at bounding box center [1300, 19] width 59 height 28
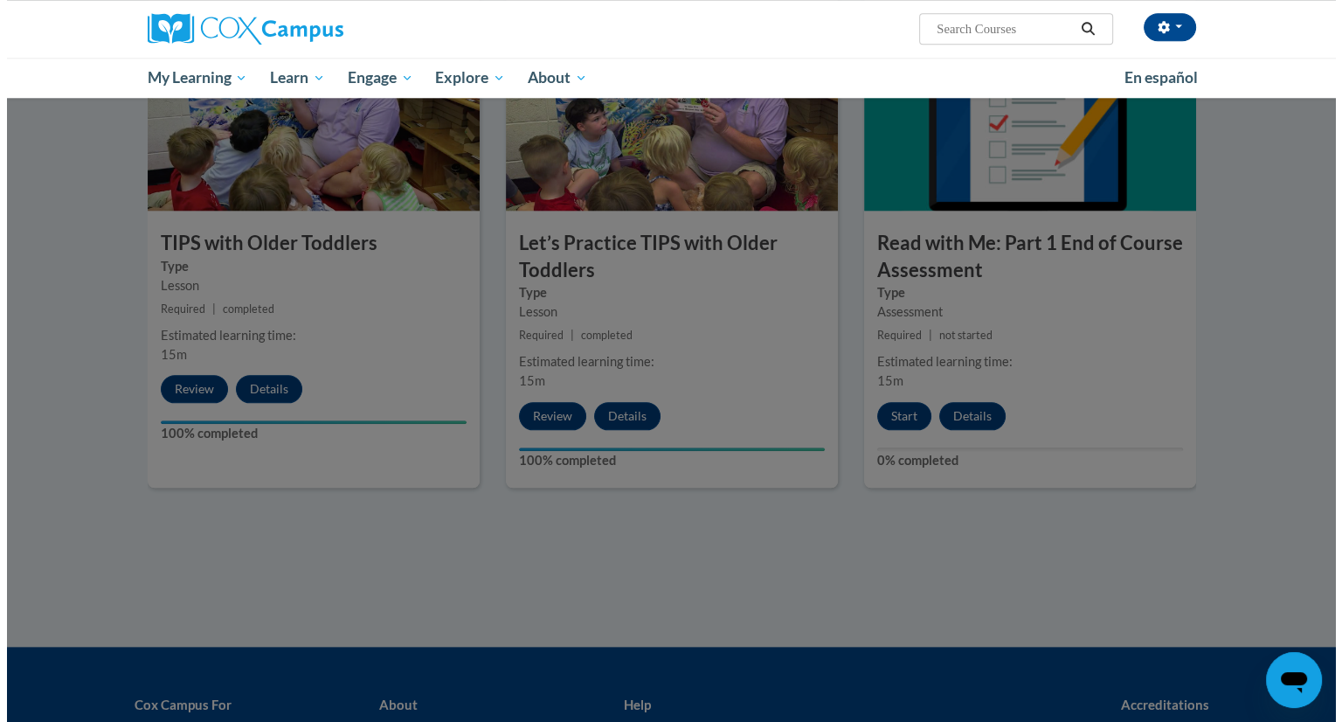
scroll to position [1467, 0]
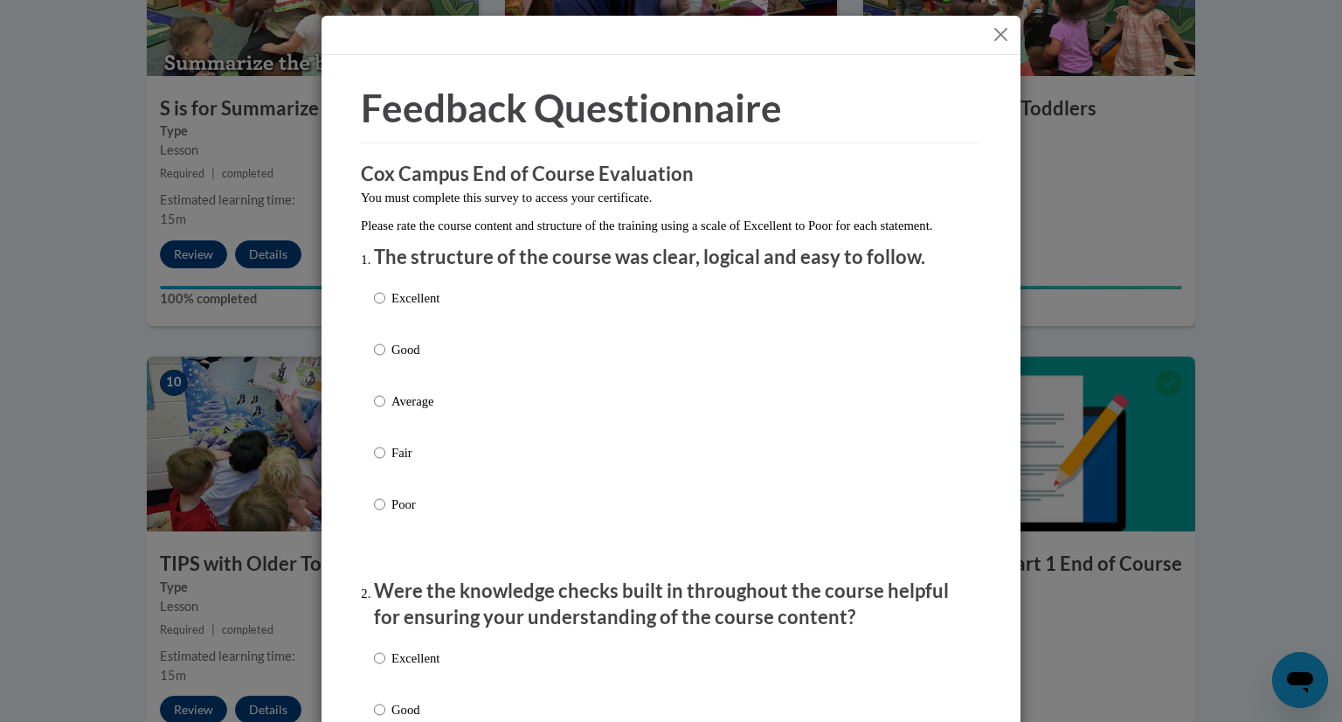
click at [396, 359] on p "Good" at bounding box center [416, 349] width 48 height 19
click at [385, 359] on input "Good" at bounding box center [379, 349] width 11 height 19
radio input "true"
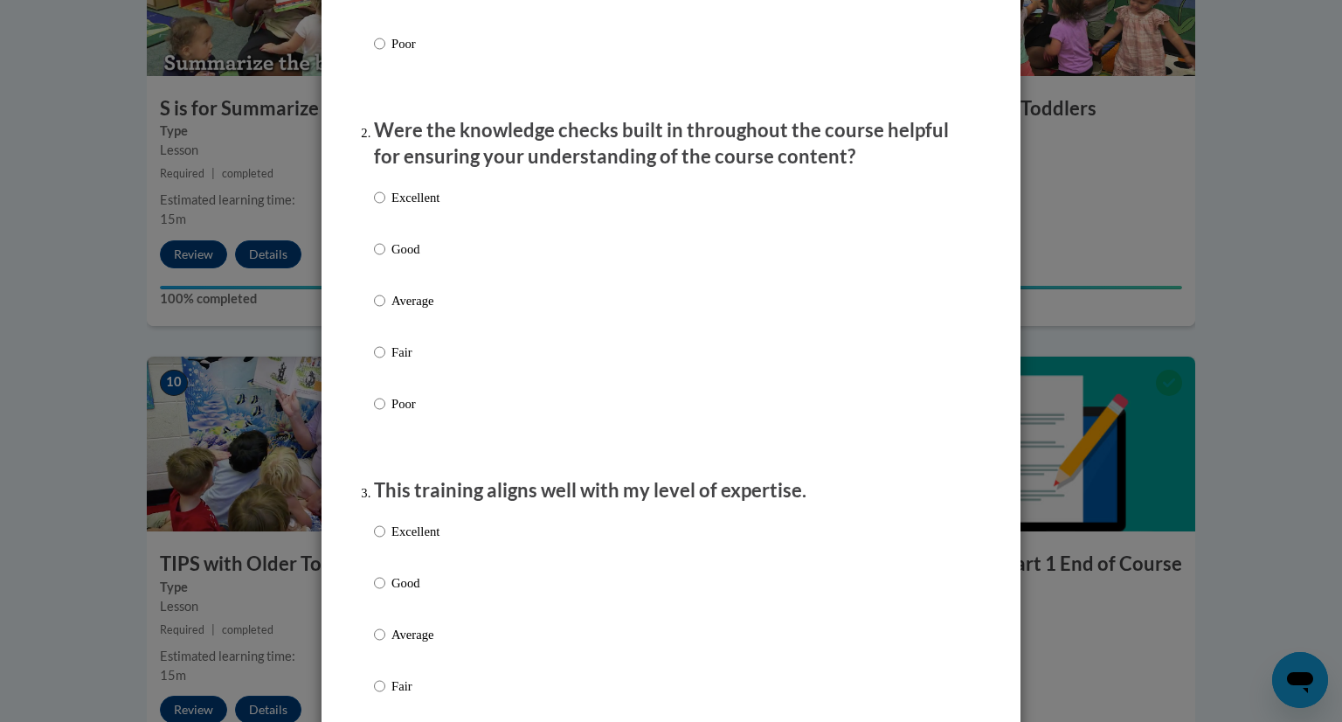
scroll to position [457, 0]
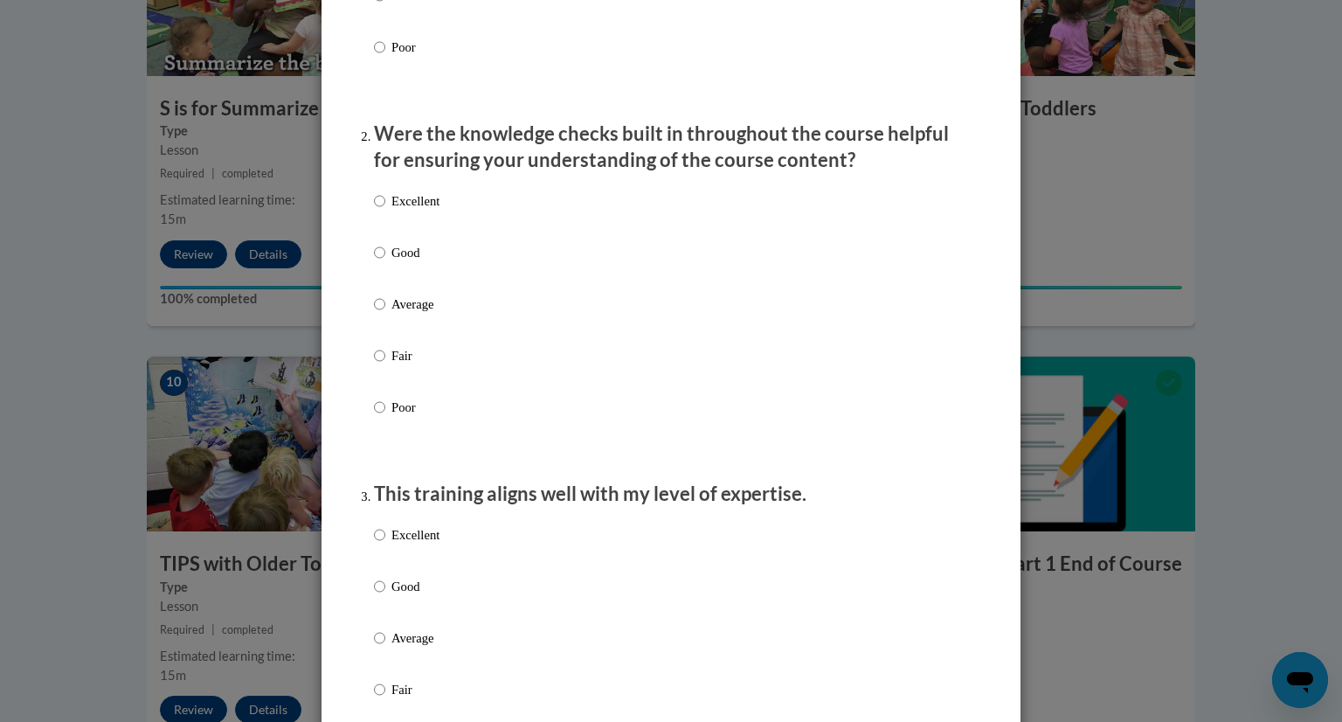
click at [407, 211] on p "Excellent" at bounding box center [416, 200] width 48 height 19
click at [385, 211] on input "Excellent" at bounding box center [379, 200] width 11 height 19
radio input "true"
click at [421, 537] on div "Excellent Good Average Fair Poor" at bounding box center [407, 652] width 66 height 271
click at [392, 544] on p "Excellent" at bounding box center [416, 534] width 48 height 19
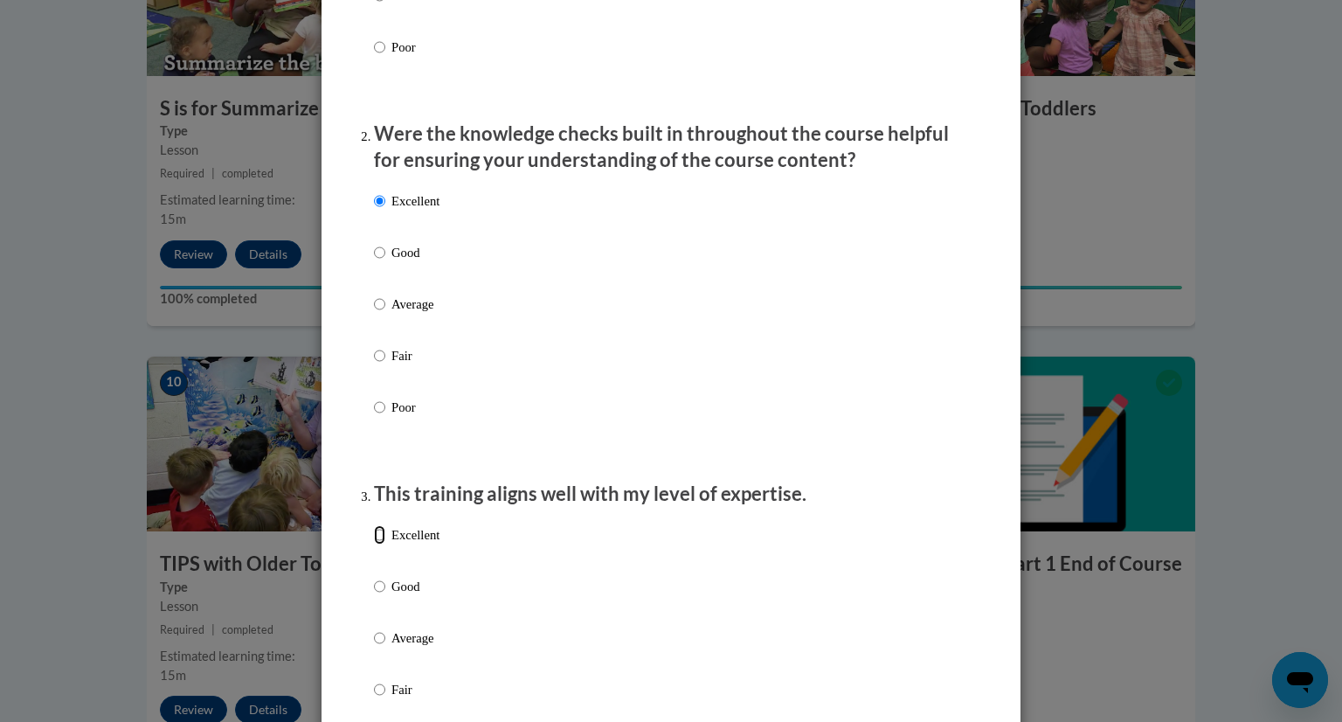
click at [385, 544] on input "Excellent" at bounding box center [379, 534] width 11 height 19
radio input "true"
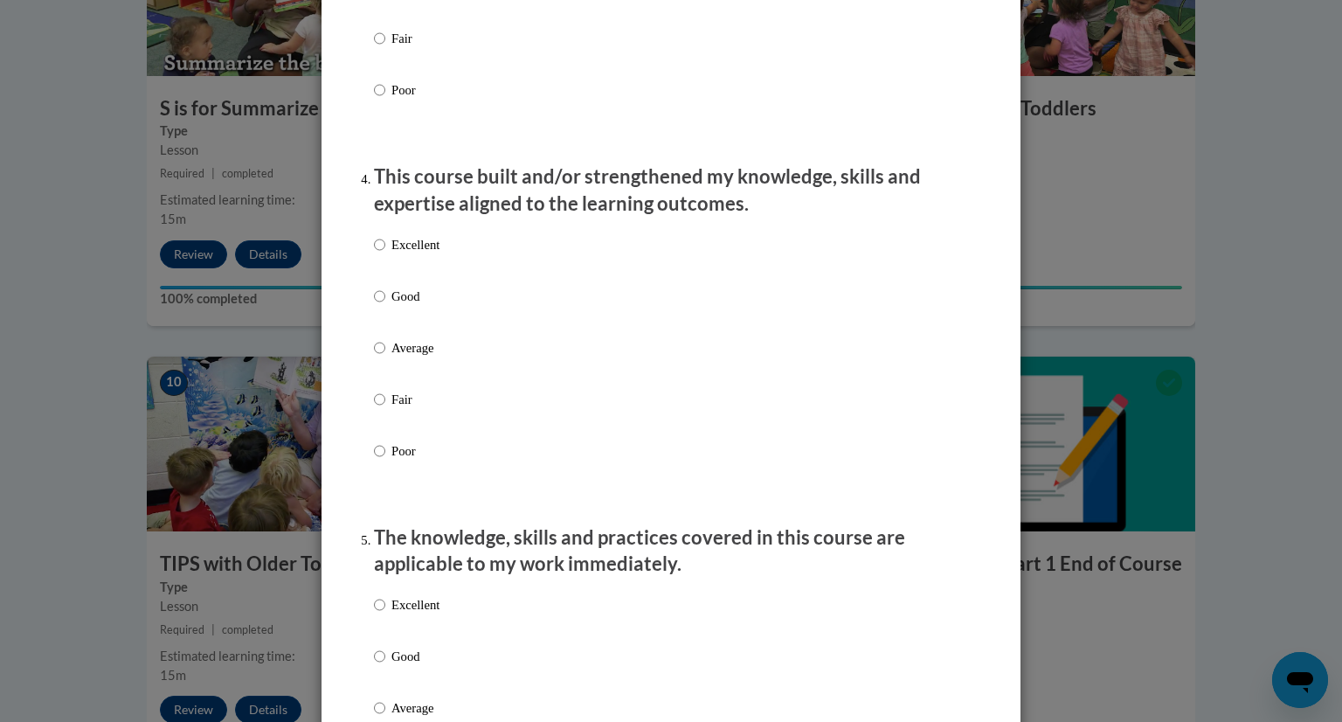
scroll to position [1113, 0]
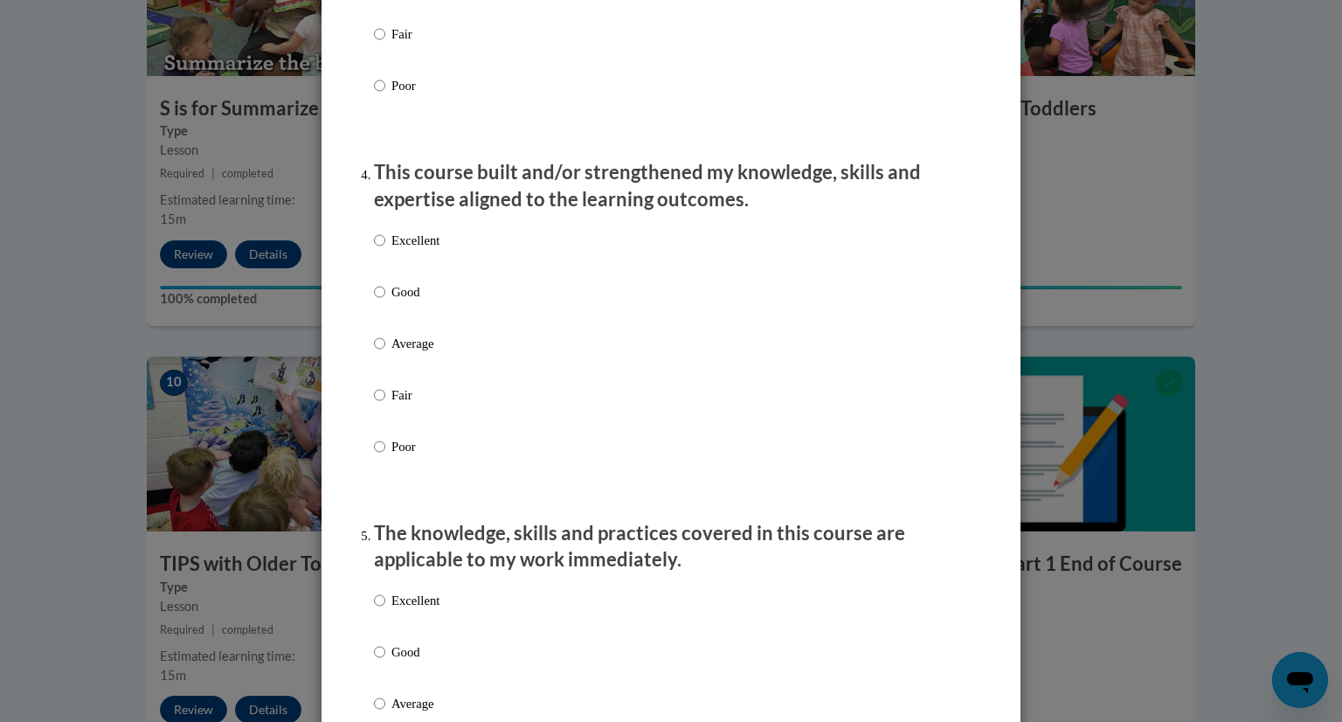
click at [382, 267] on label "Excellent" at bounding box center [407, 254] width 66 height 47
click at [382, 250] on input "Excellent" at bounding box center [379, 240] width 11 height 19
radio input "true"
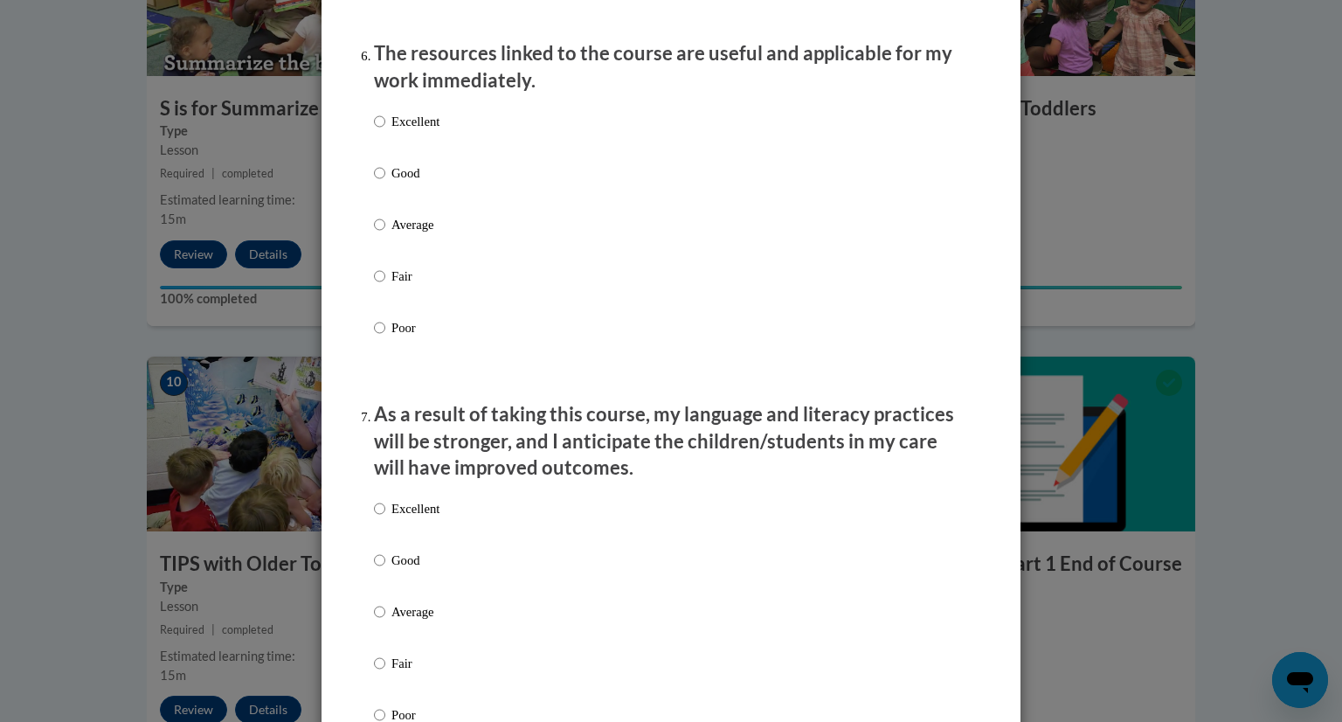
click at [418, 131] on p "Excellent" at bounding box center [416, 121] width 48 height 19
click at [385, 131] on input "Excellent" at bounding box center [379, 121] width 11 height 19
radio input "true"
click at [406, 546] on label "Excellent" at bounding box center [407, 522] width 66 height 47
click at [385, 518] on input "Excellent" at bounding box center [379, 508] width 11 height 19
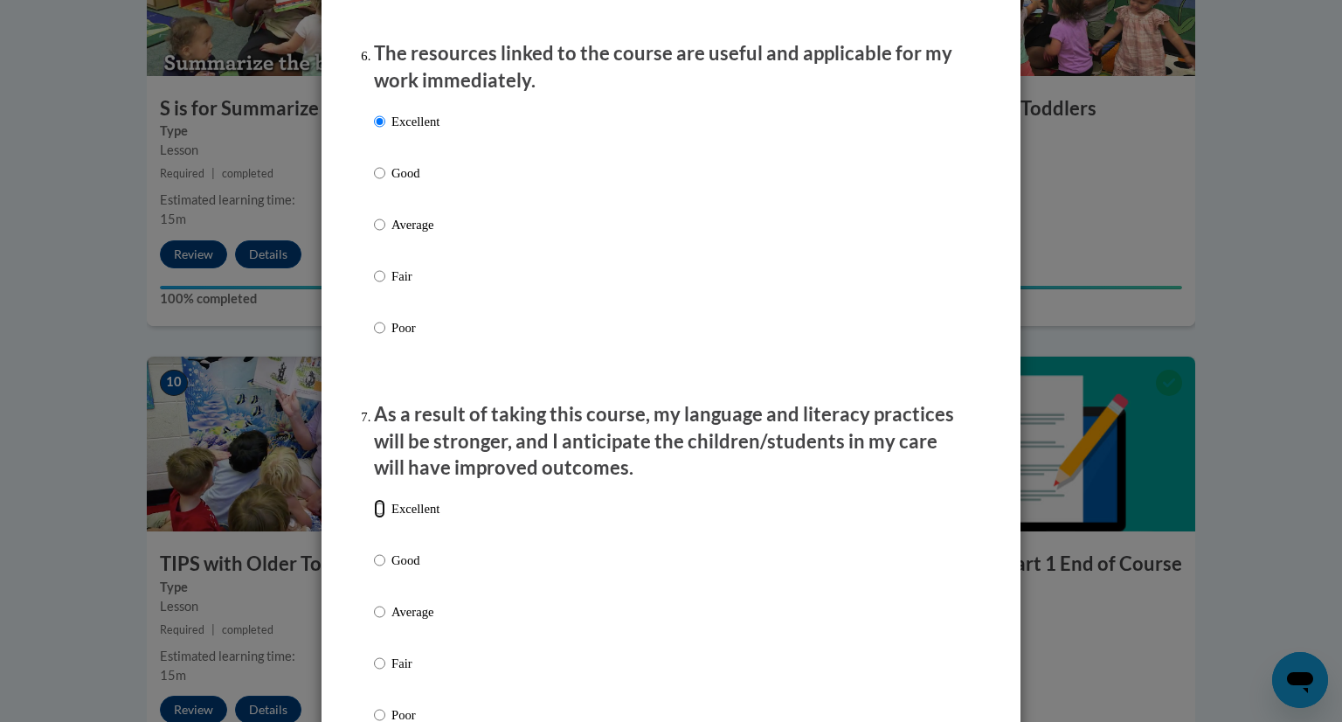
radio input "true"
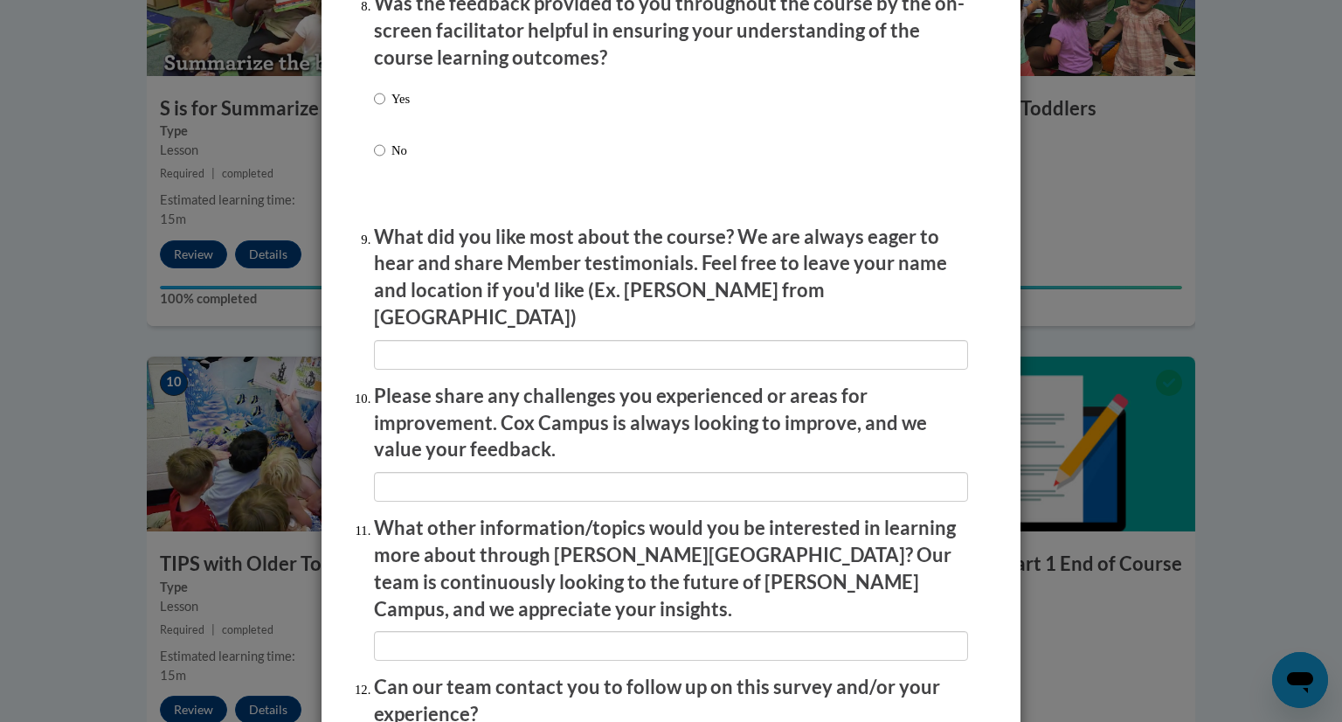
scroll to position [2747, 0]
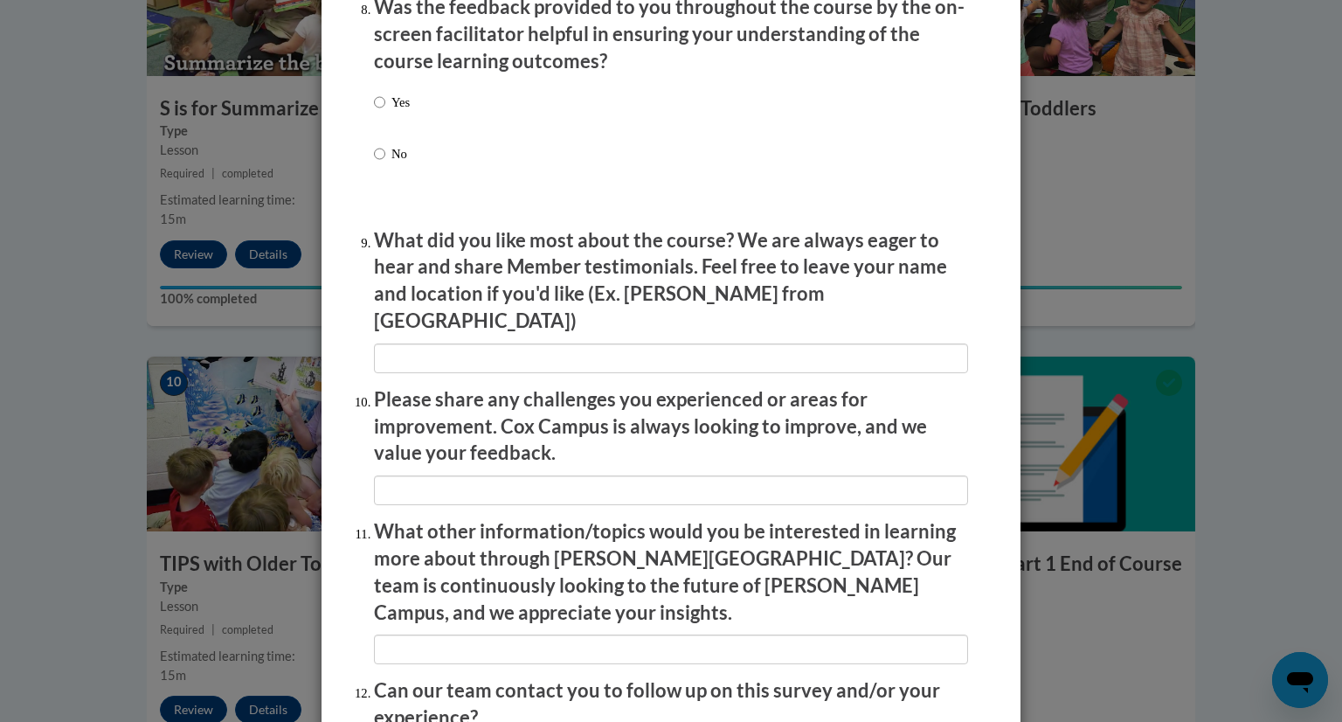
click at [392, 112] on p "Yes" at bounding box center [401, 102] width 18 height 19
click at [385, 112] on input "Yes" at bounding box center [379, 102] width 11 height 19
radio input "true"
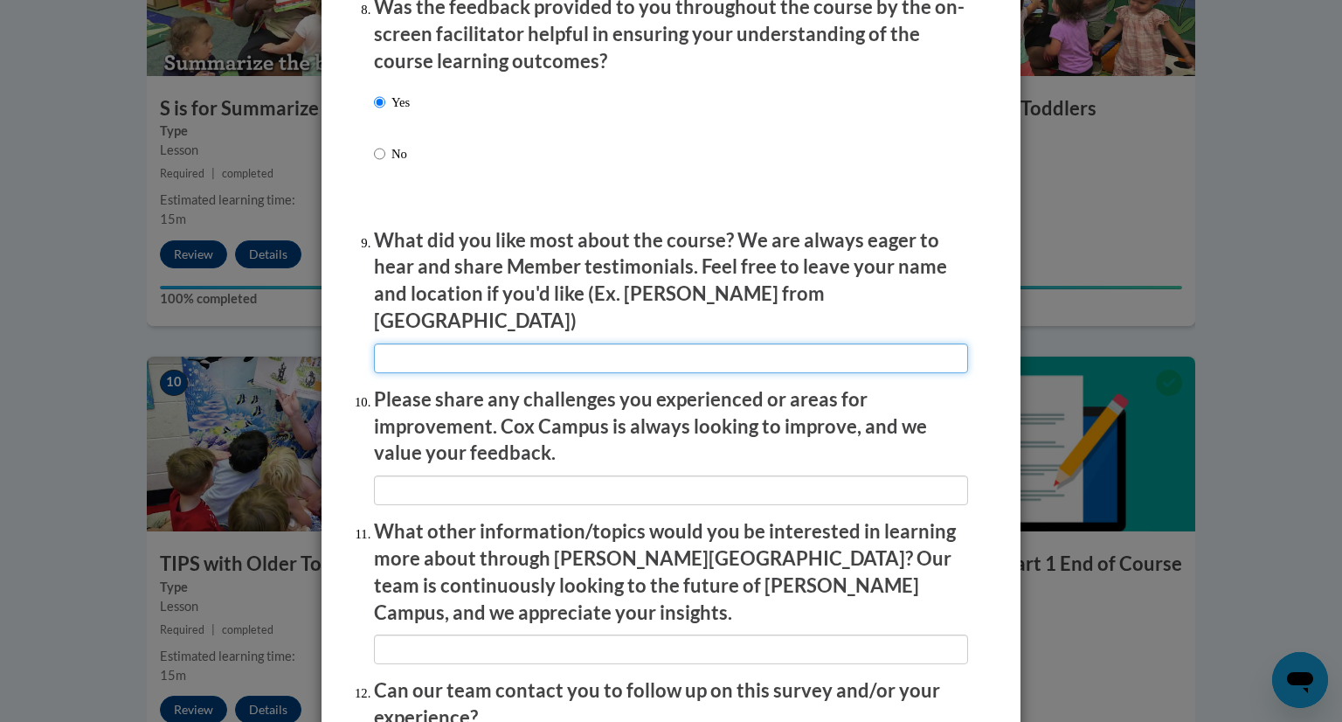
click at [510, 361] on input "textbox" at bounding box center [671, 358] width 594 height 30
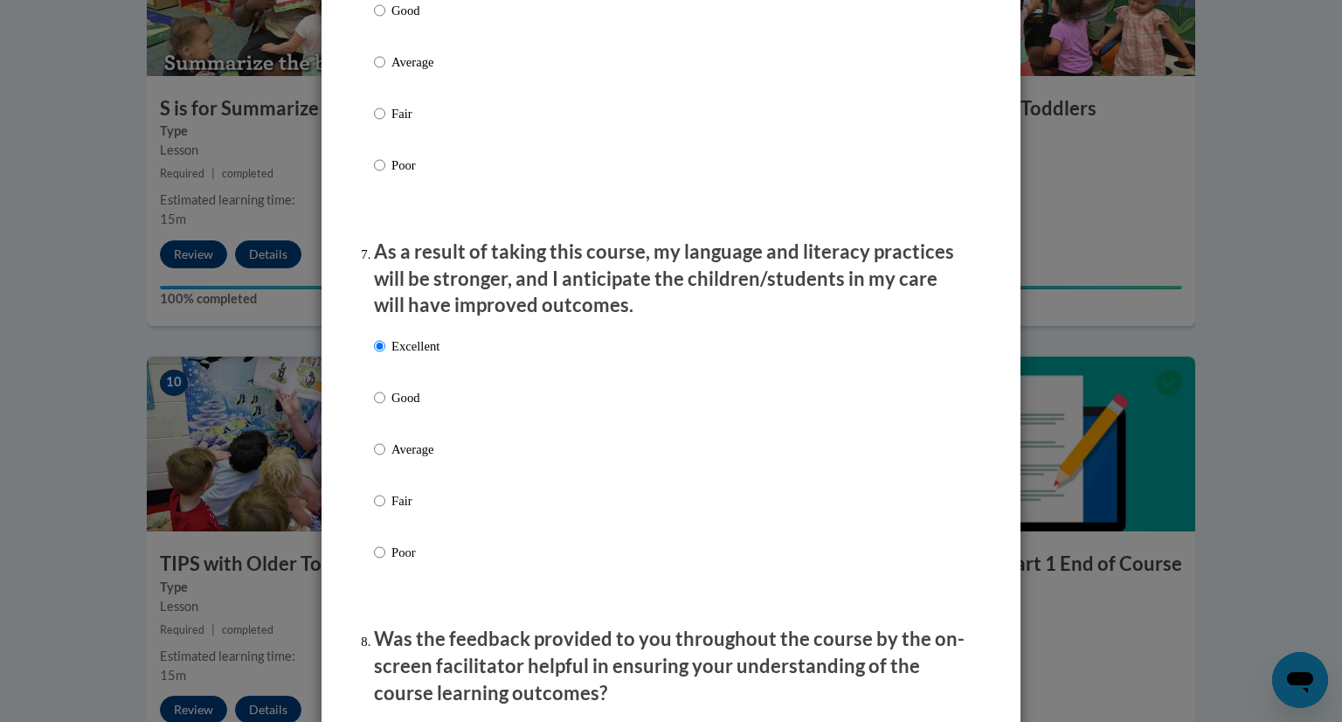
scroll to position [2918, 0]
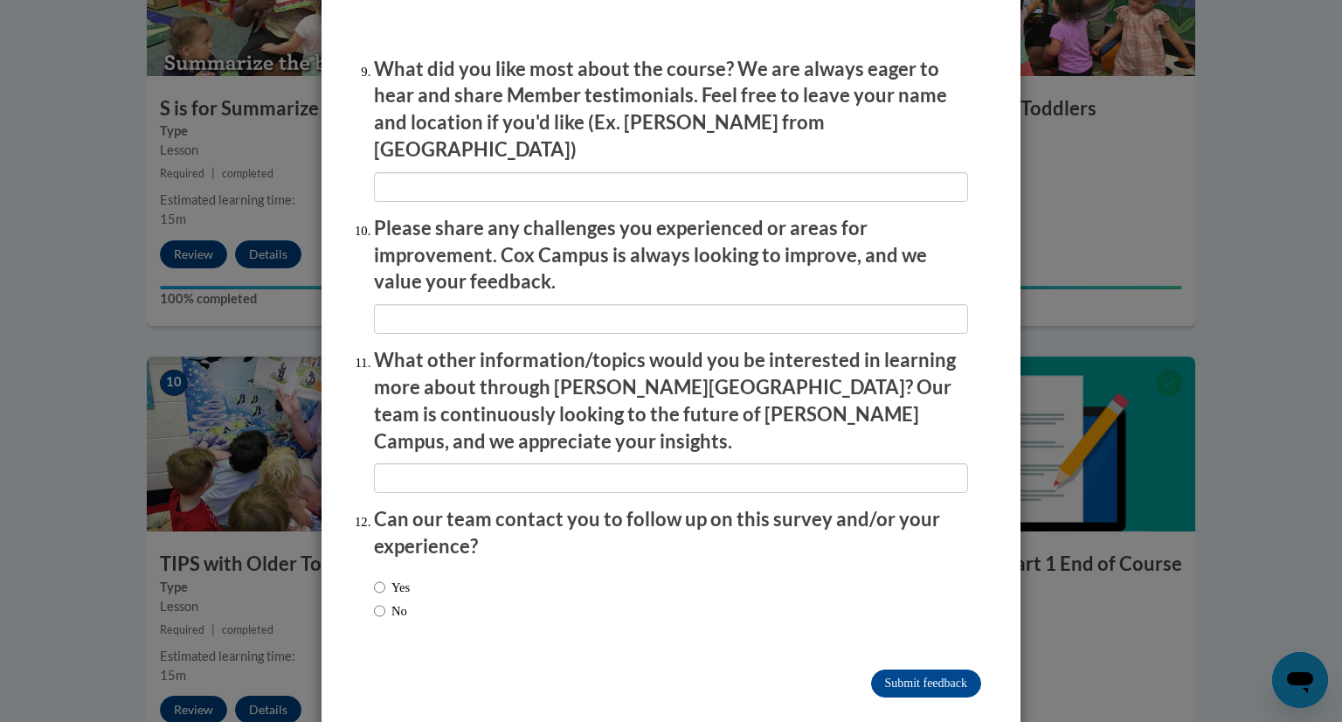
click at [380, 601] on label "No" at bounding box center [390, 610] width 33 height 19
click at [380, 601] on input "No" at bounding box center [379, 610] width 11 height 19
radio input "true"
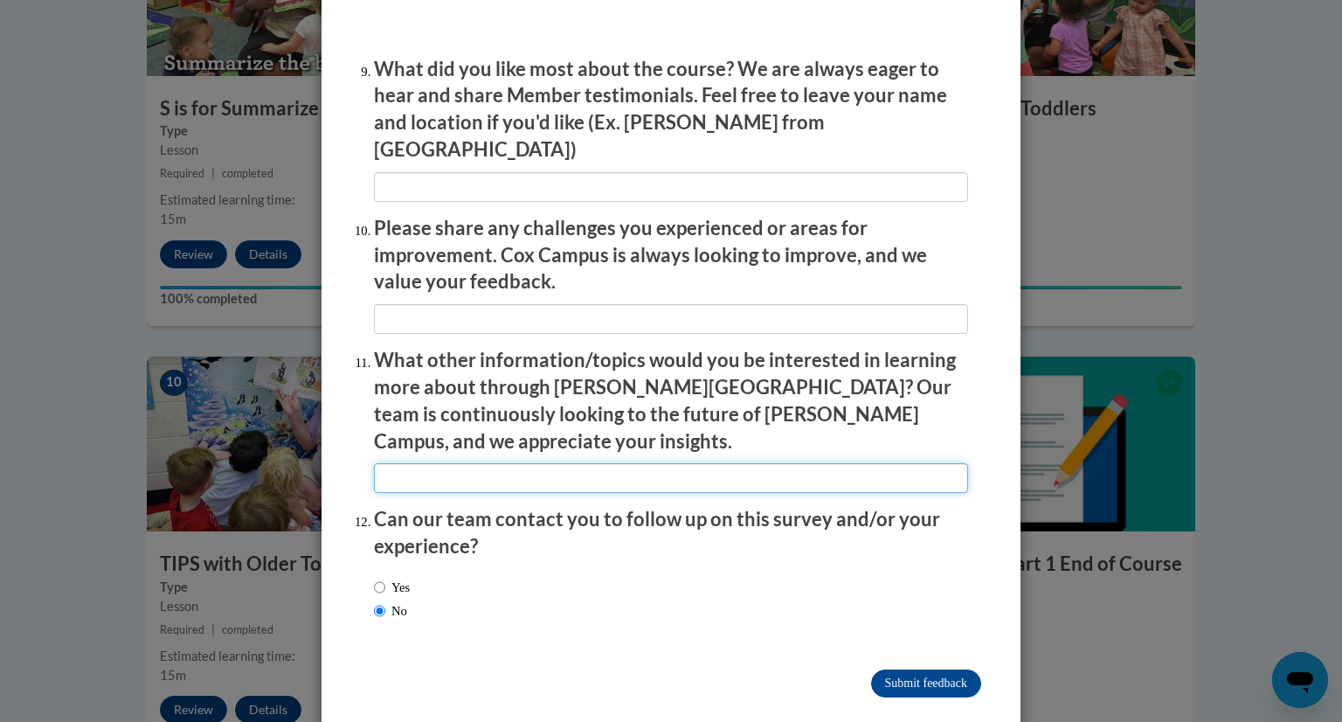
click at [481, 463] on input "textbox" at bounding box center [671, 478] width 594 height 30
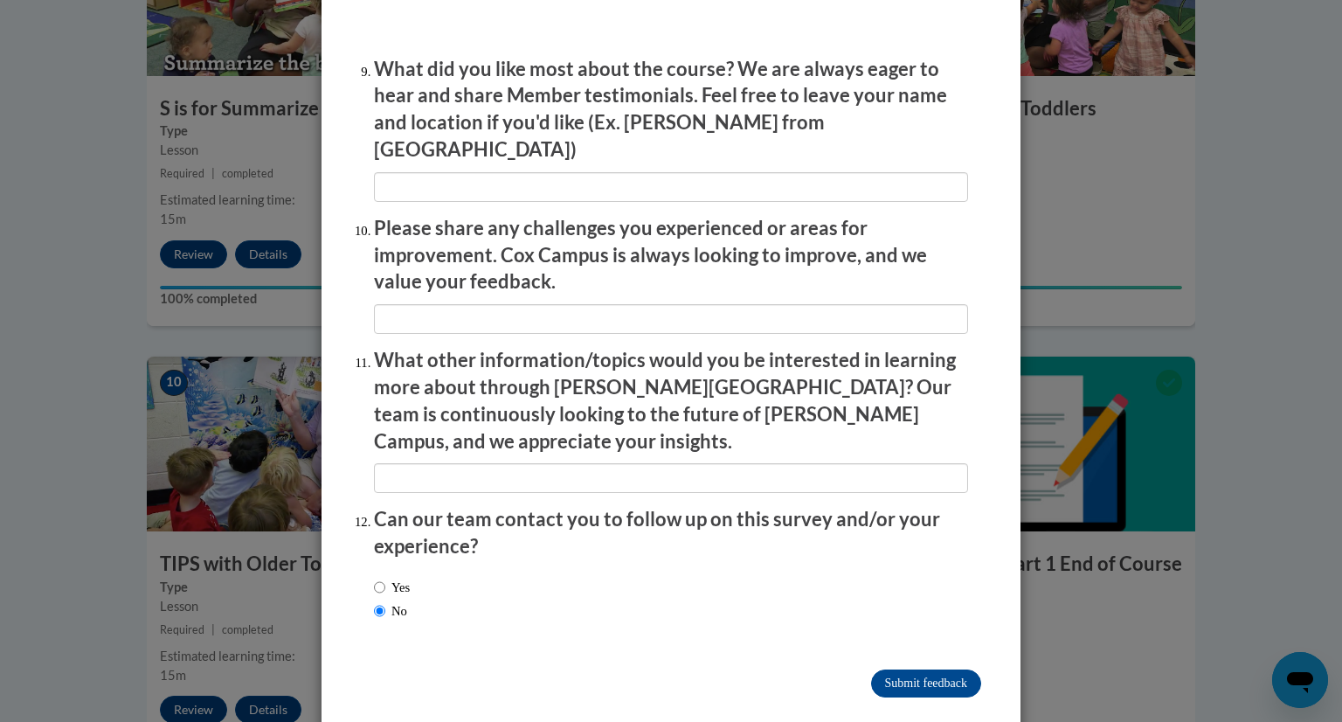
click at [921, 669] on input "Submit feedback" at bounding box center [926, 683] width 110 height 28
